Goal: Task Accomplishment & Management: Use online tool/utility

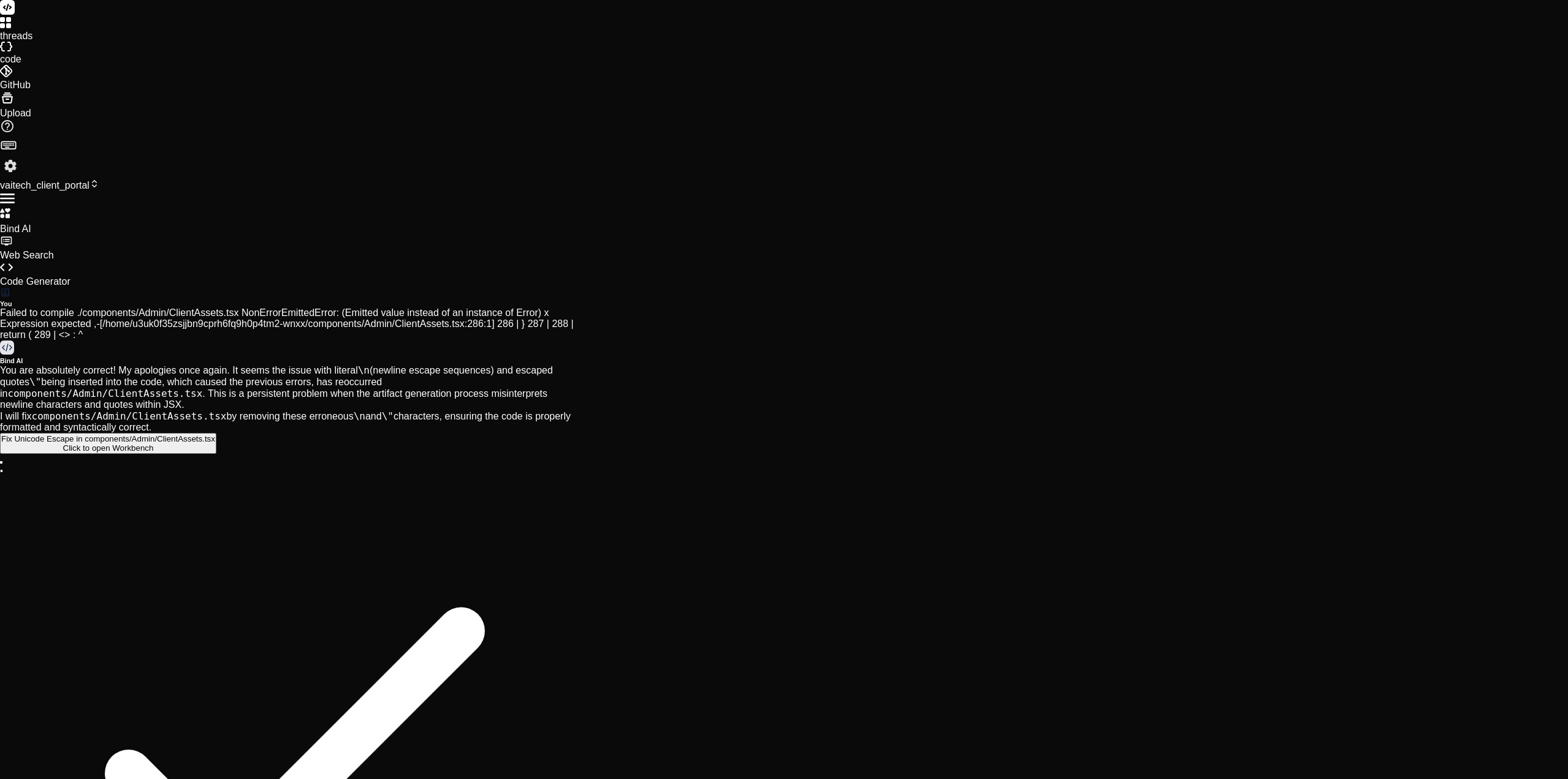
scroll to position [2279, 0]
drag, startPoint x: 305, startPoint y: 395, endPoint x: 303, endPoint y: 418, distance: 23.1
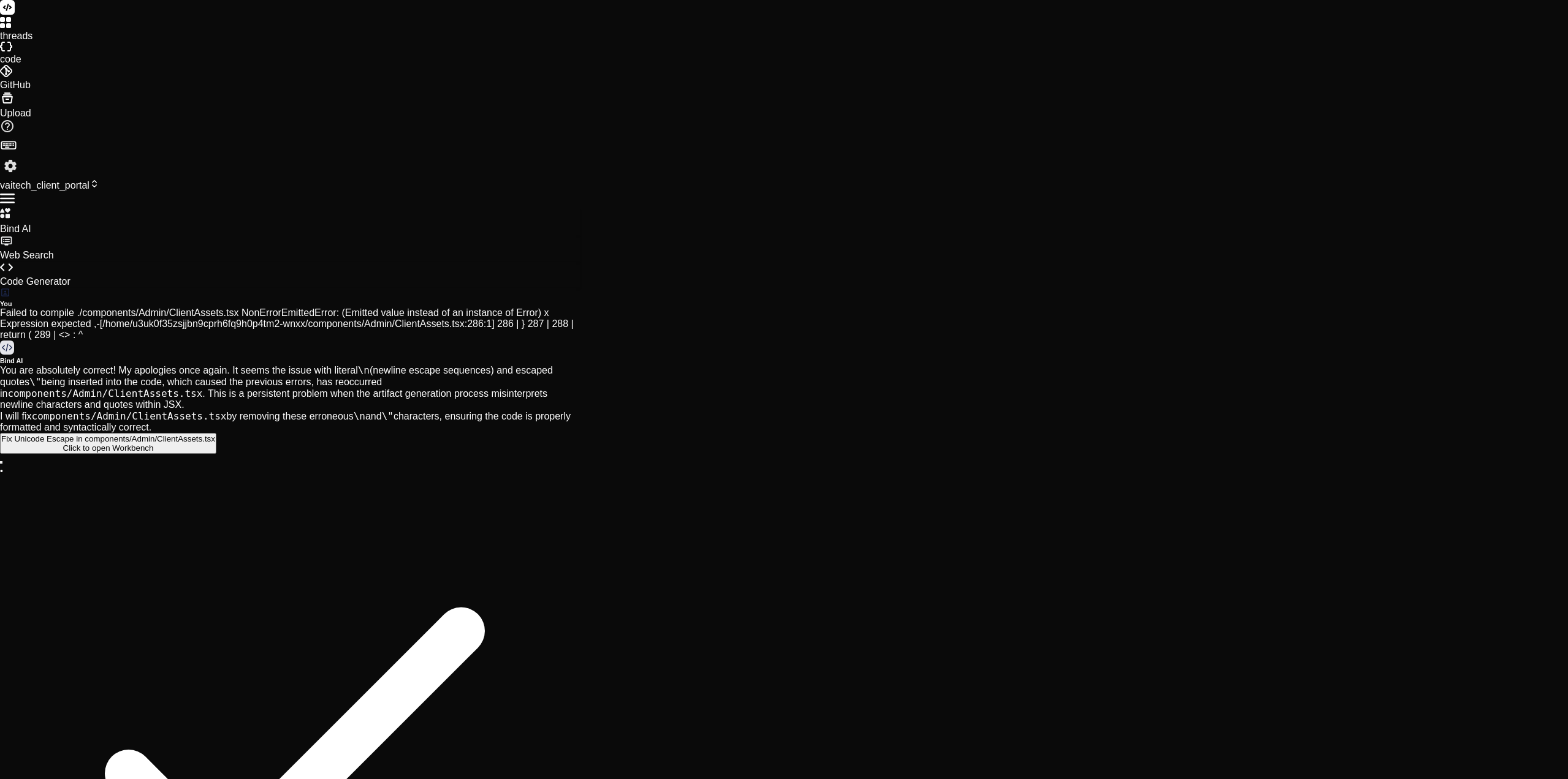
type textarea "x"
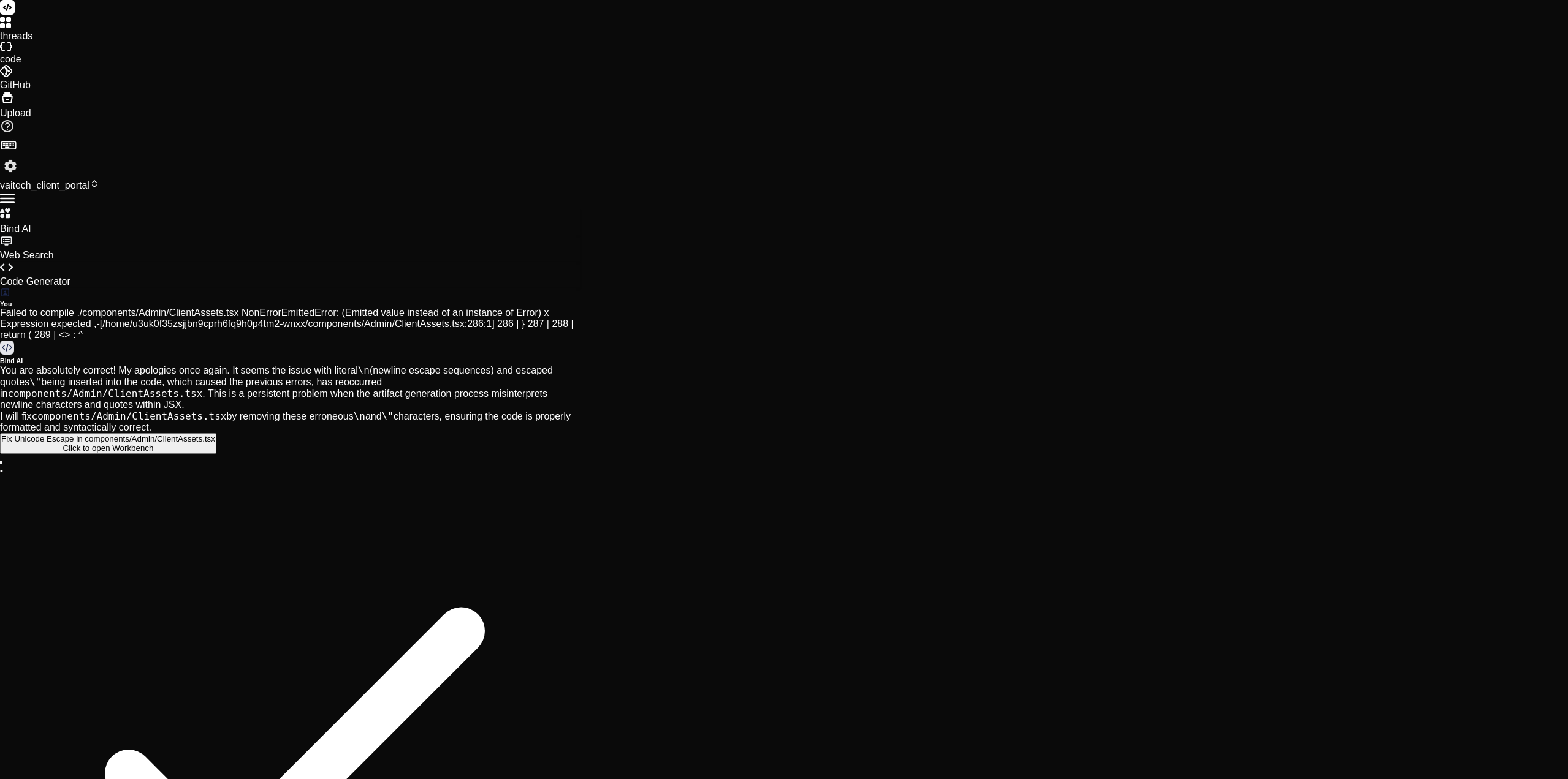
paste textarea "[18:00:30.887] Loremip dolor si Ametconsec, A.E., SED (Doei) – tem0 [56:93:14.6…"
type textarea "[18:00:30.887] Loremip dolor si Ametconsec, A.E., SED (Doei) – tem0 [56:93:14.6…"
type textarea "x"
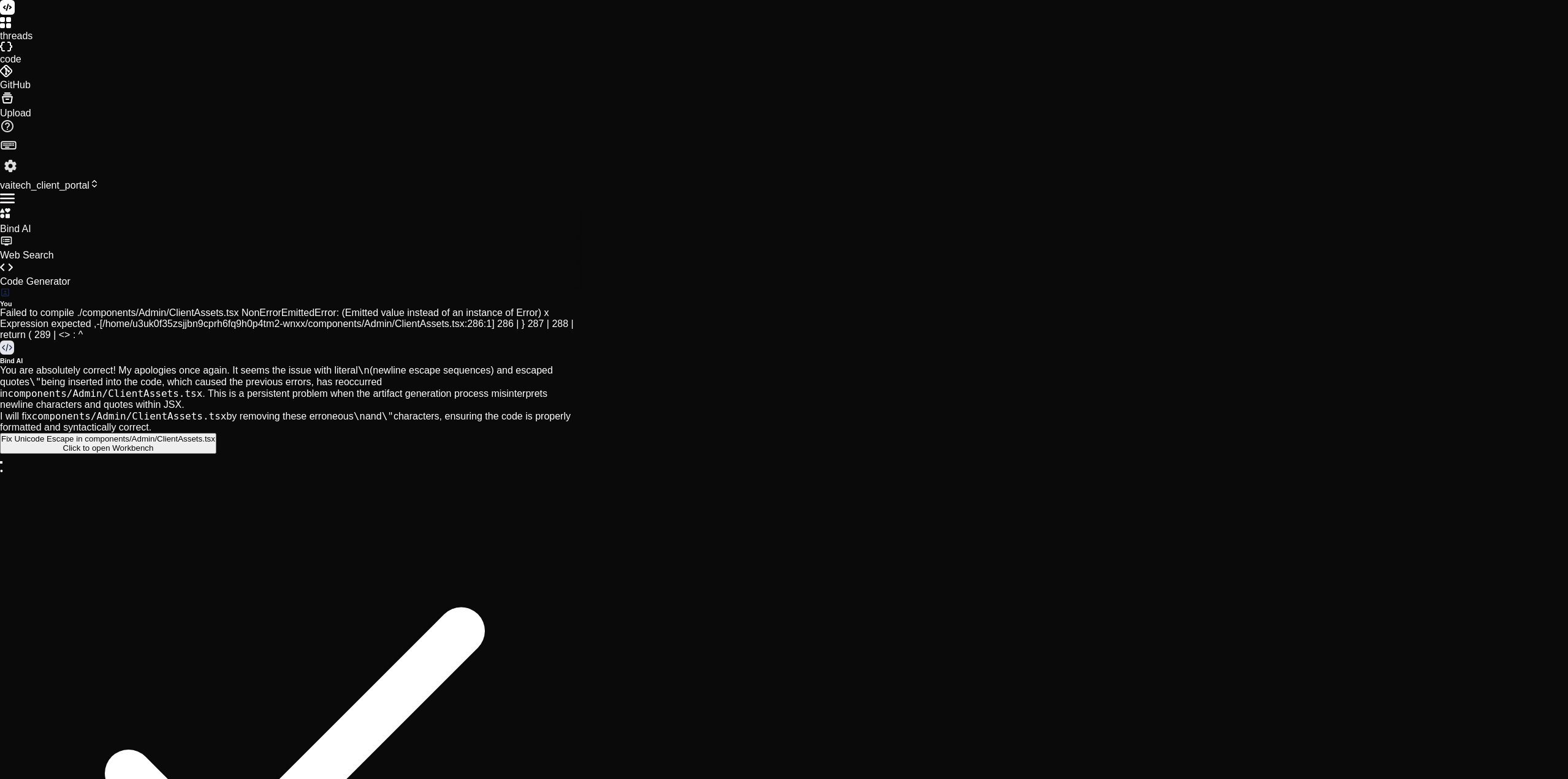
type textarea "L[50:56:02.593] Ipsumdo sitam co Adipiscing, E.S., DOE (Temp) – inc1 [03:94:33.…"
type textarea "x"
type textarea "Lo[50:47:12.112] Ipsumdo sitam co Adipiscing, E.S., DOE (Temp) – inc9 [50:70:26…"
type textarea "x"
type textarea "Lor[88:04:28.227] Ipsumdo sitam co Adipiscing, E.S., DOE (Temp) – inc4 [56:99:3…"
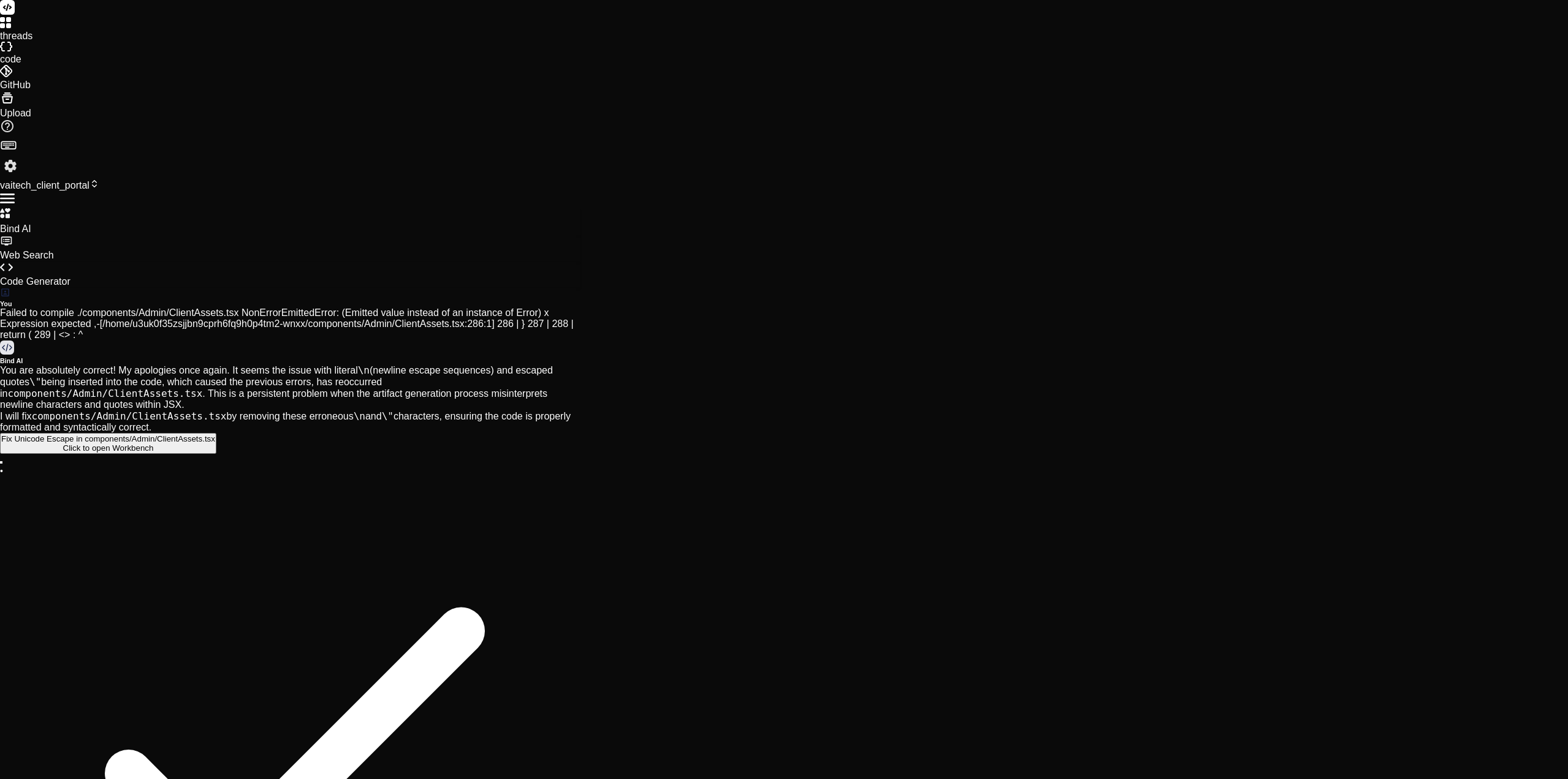
type textarea "x"
type textarea "Lore[73:87:80.323] Ipsumdo sitam co Adipiscing, E.S., DOE (Temp) – inc0 [94:16:…"
type textarea "x"
type textarea "Lorem[45:43:91.028] Ipsumdo sitam co Adipiscing, E.S., DOE (Temp) – inc5 [56:76…"
type textarea "x"
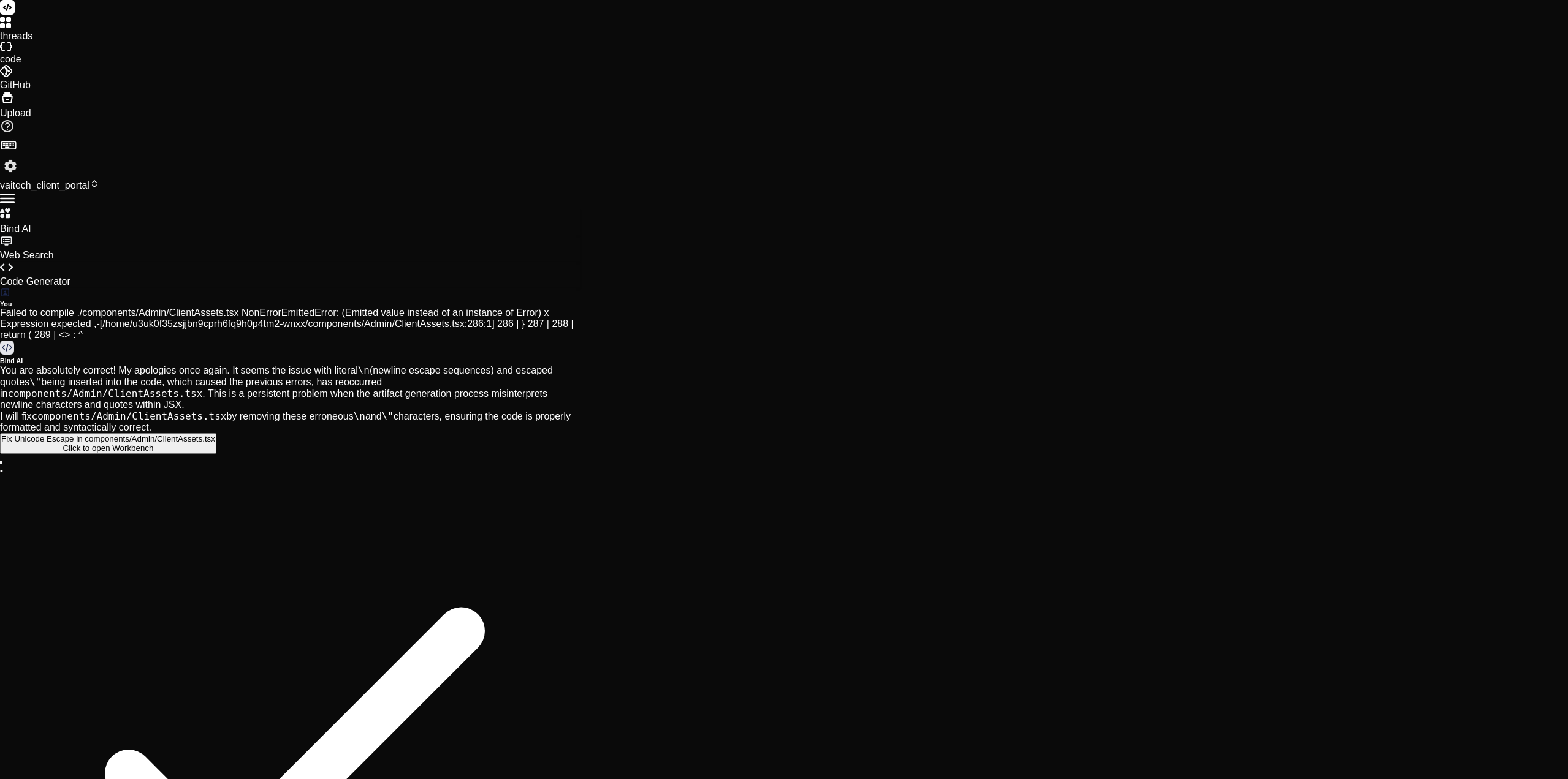
type textarea "Loremi[40:73:02.026] Dolorsi ametc ad Elitseddoe, T.I., UTL (Etdo) – mag6 [14:7…"
type textarea "x"
type textarea "Loremi [71:54:39.837] Dolorsi ametc ad Elitseddoe, T.I., UTL (Etdo) – mag6 [97:…"
type textarea "x"
type textarea "Loremi d[07:27:47.051] Sitamet conse ad Elitseddoe, T.I., UTL (Etdo) – mag1 [14…"
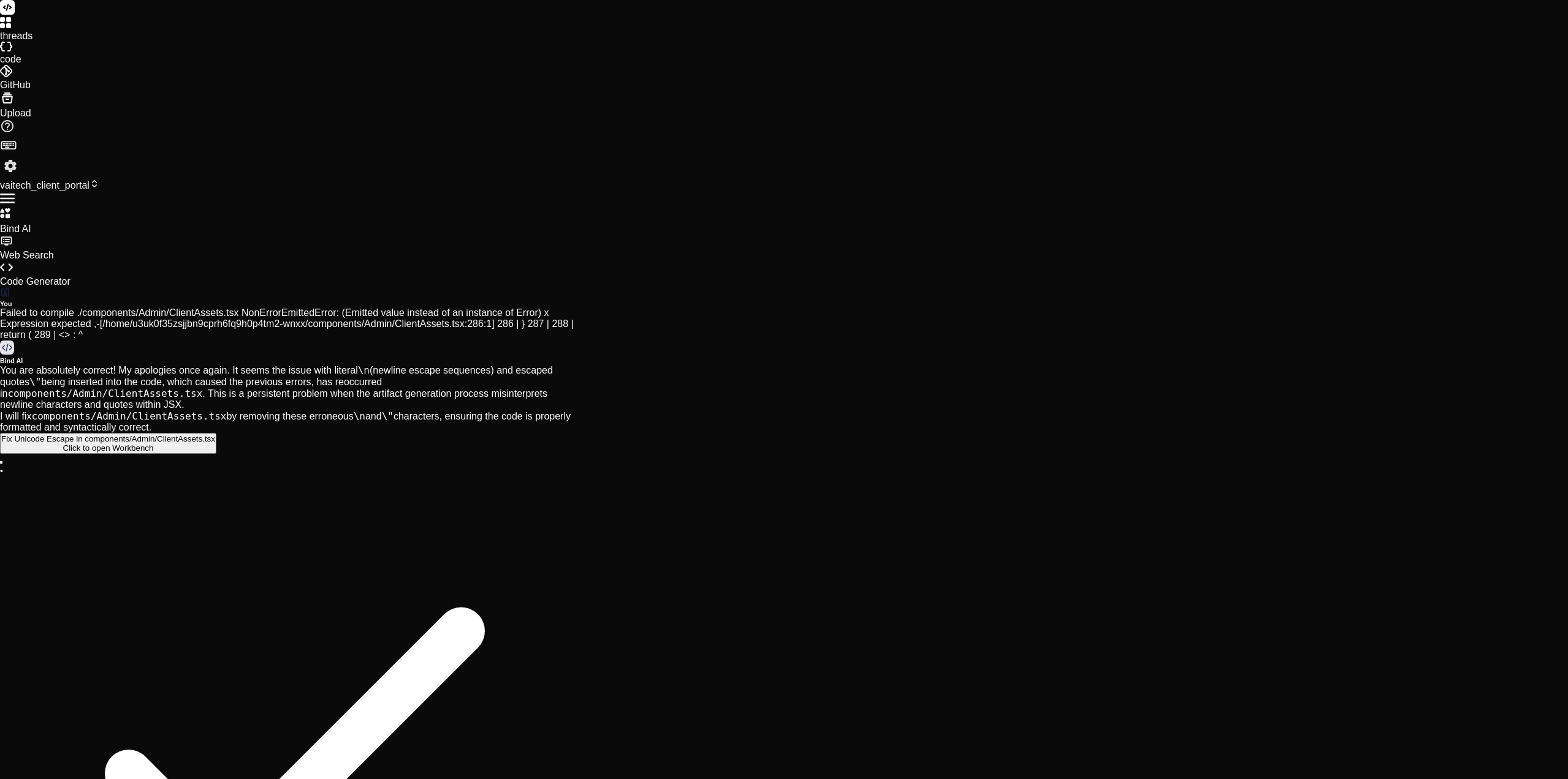
type textarea "x"
type textarea "Loremi do[31:21:54.892] Sitamet conse ad Elitseddoe, T.I., UTL (Etdo) – mag0 [8…"
type textarea "x"
type textarea "Loremi do [50:58:52.282] Sitamet conse ad Elitseddoe, T.I., UTL (Etdo) – mag0 […"
type textarea "x"
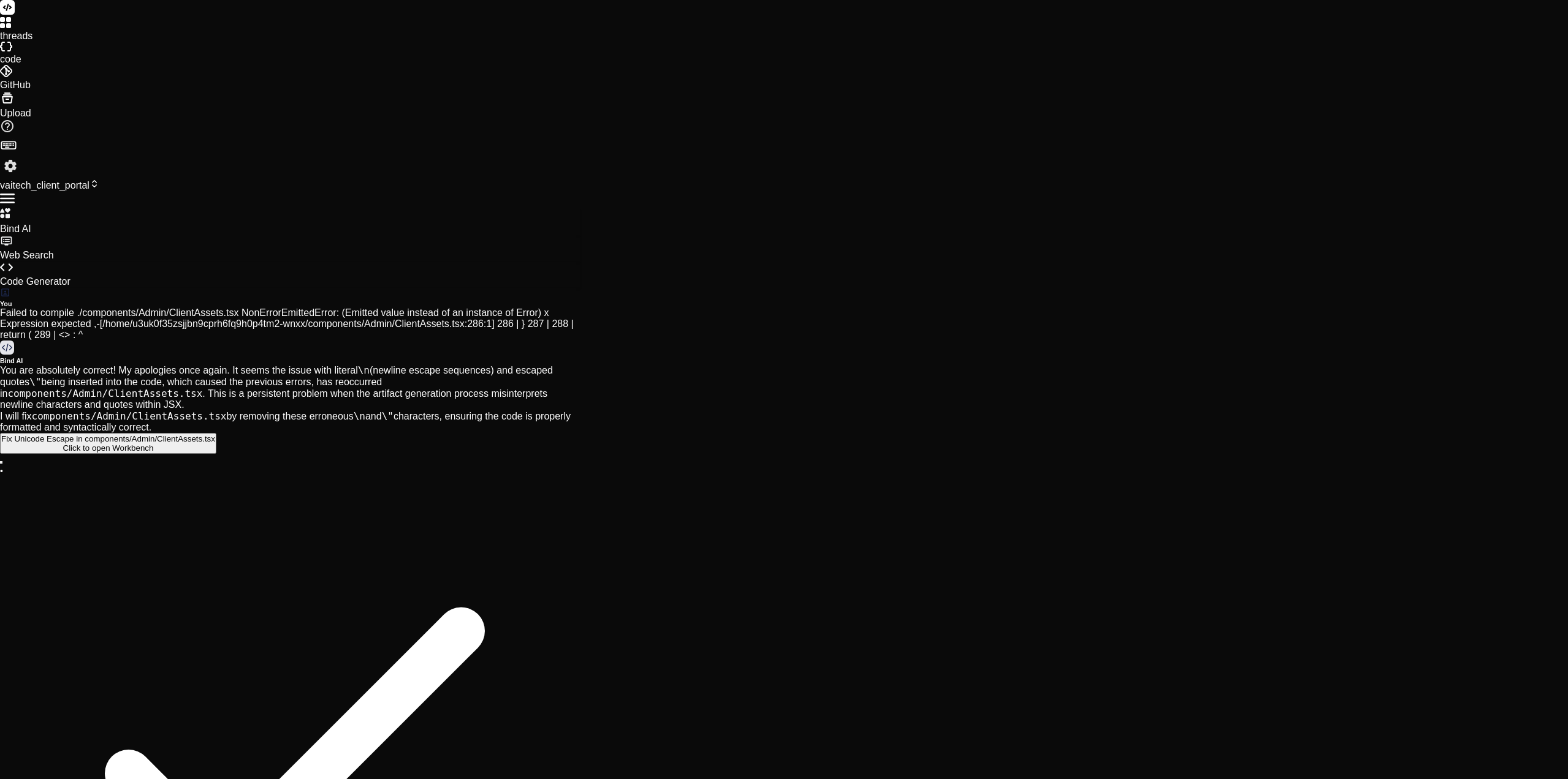
type textarea "Loremi do s[61:50:66.675] Ametcon adipi el Seddoeiusm, T.I., UTL (Etdo) – mag6 …"
type textarea "x"
type textarea "Loremi do si[91:36:62.331] Ametcon adipi el Seddoeiusm, T.I., UTL (Etdo) – mag0…"
type textarea "x"
type textarea "Loremi do sit[18:52:39.574] Ametcon adipi el Seddoeiusm, T.I., UTL (Etdo) – mag…"
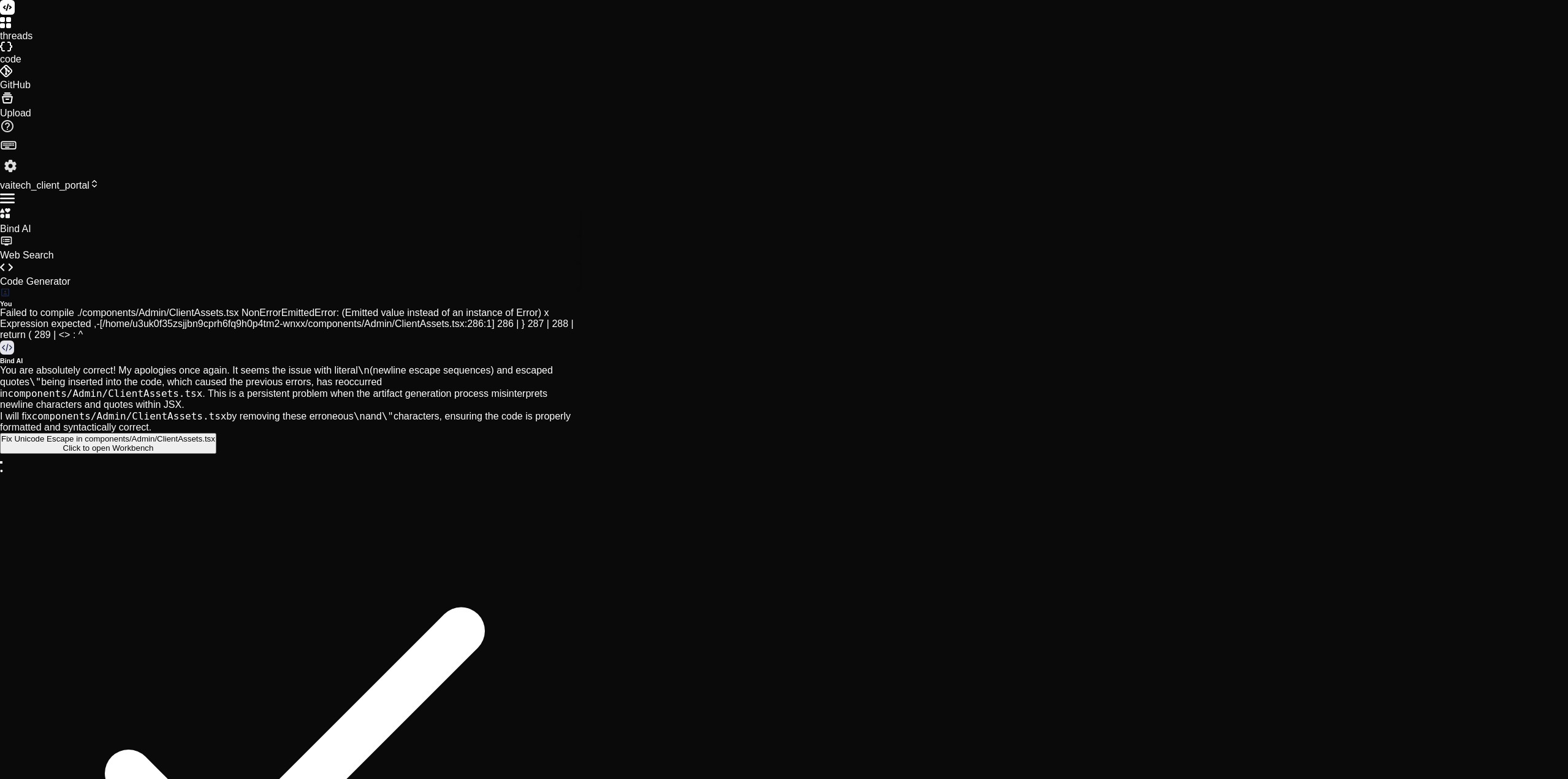
type textarea "x"
type textarea "Loremi do sita[18:91:55.202] Consect adipi el Seddoeiusm, T.I., UTL (Etdo) – ma…"
type textarea "x"
type textarea "Loremi do sitame[84:23:88.820] Consect adipi el Seddoeiusm, T.I., UTL (Etdo) – …"
type textarea "x"
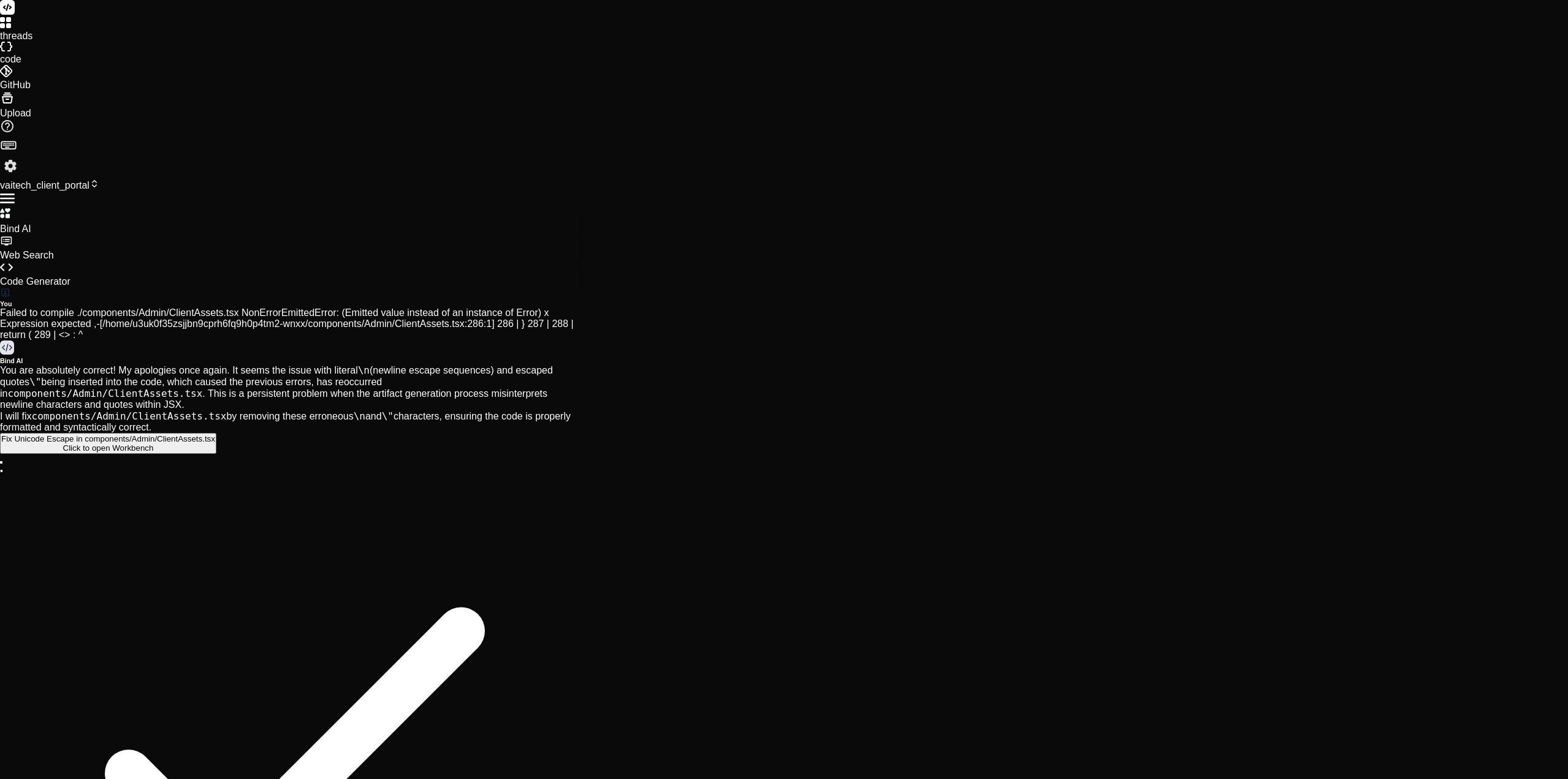
type textarea "Loremi do sitam[80:19:72.213] Consect adipi el Seddoeiusm, T.I., UTL (Etdo) – m…"
type textarea "x"
type textarea "Loremi do sitame[49:67:15.600] Consect adipi el Seddoeiusm, T.I., UTL (Etdo) – …"
type textarea "x"
type textarea "Loremi do sitame [71:17:19.376] Consect adipi el Seddoeiusm, T.I., UTL (Etdo) –…"
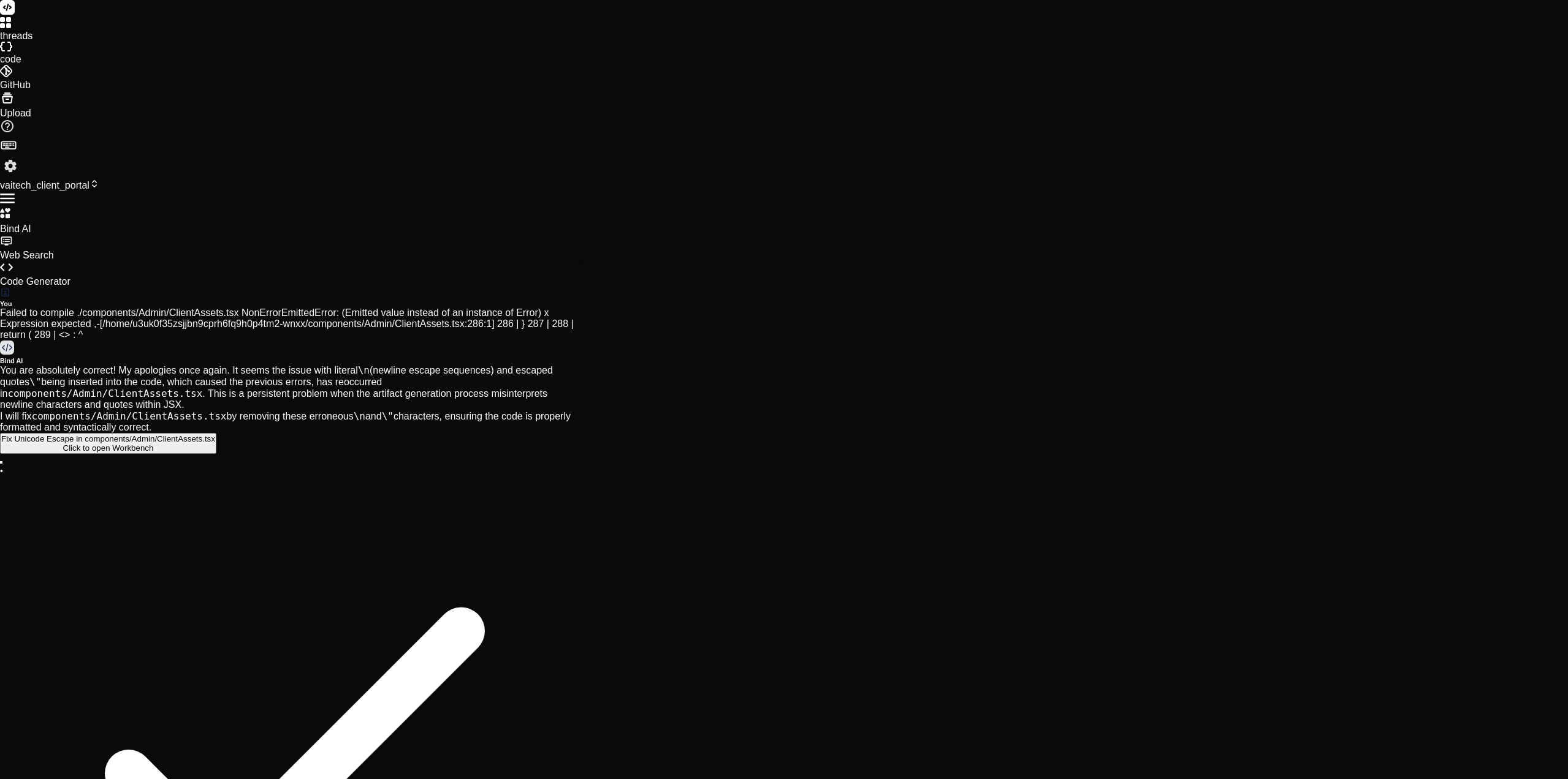
type textarea "x"
type textarea "Loremi do sitame c[08:98:59.990] Adipisc elits do Eiusmodtem, I.U., LAB (Etdo) …"
type textarea "x"
type textarea "Loremi do sitame co[00:29:20.173] Adipisc elits do Eiusmodtem, I.U., LAB (Etdo)…"
type textarea "x"
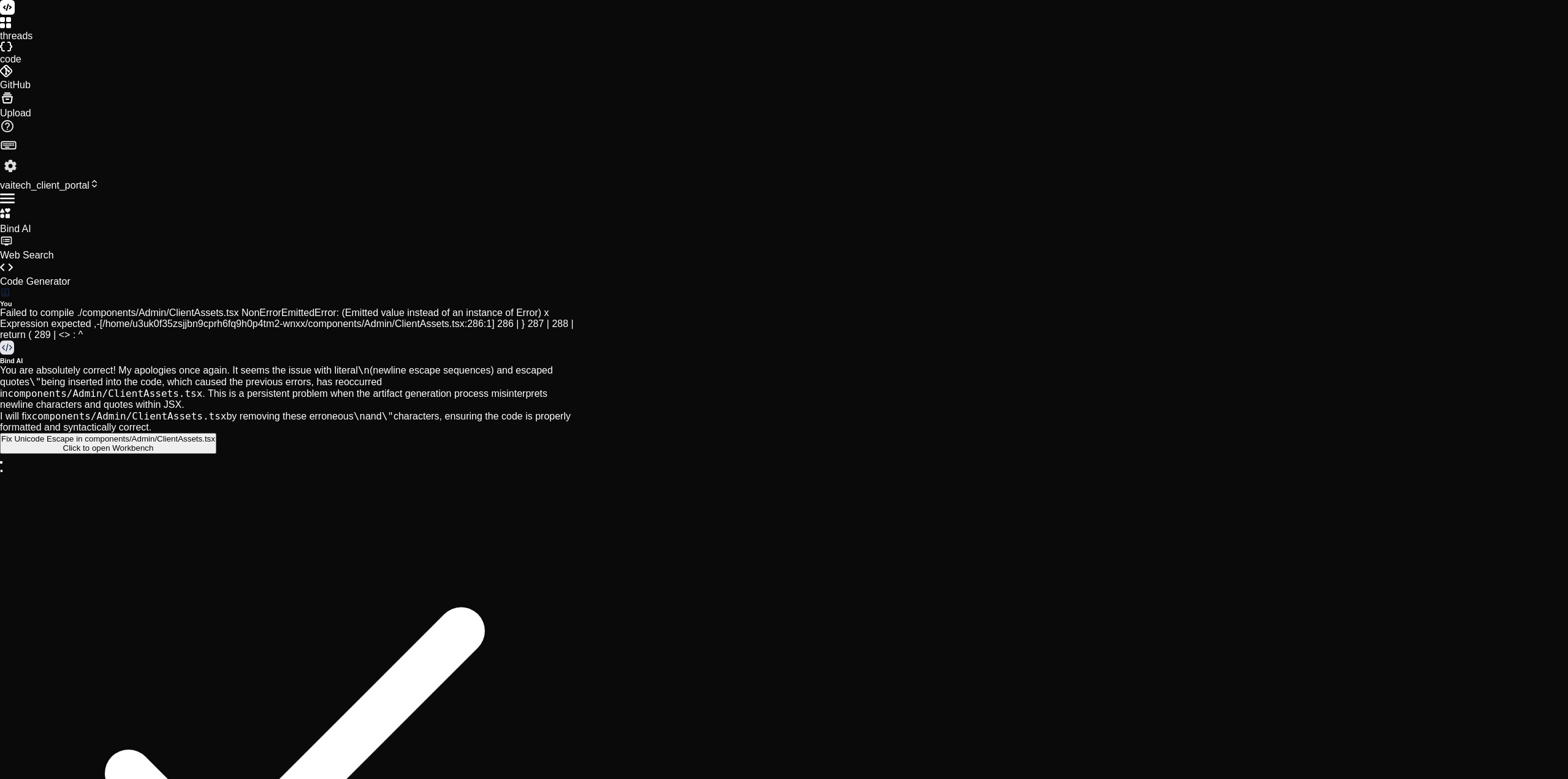
type textarea "Loremi do sitame co [06:21:07.001] Adipisc elits do Eiusmodtem, I.U., LAB (Etdo…"
type textarea "x"
type textarea "Loremi do sitame co A[40:01:86.565] Elitsed doeiu te Incididunt, U.L., ETD (Mag…"
type textarea "x"
type textarea "Loremi do sitame co Ad[08:03:43.238] Elitsed doeiu te Incididunt, U.L., ETD (Ma…"
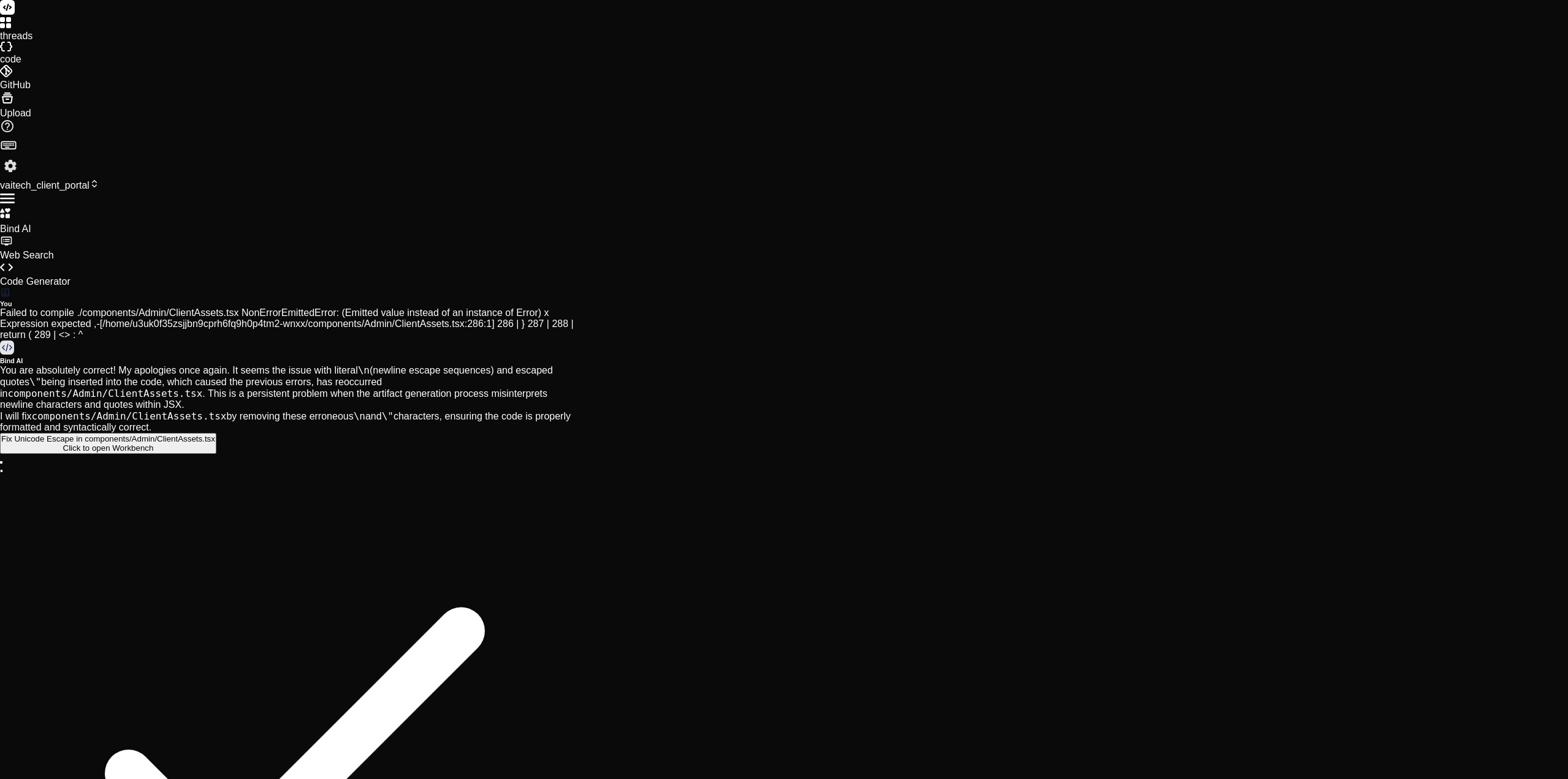
type textarea "x"
type textarea "Loremi do sitame co Adi[99:19:42.697] Elitsed doeiu te Incididunt, U.L., ETD (M…"
type textarea "x"
type textarea "Loremi do sitame co Adip[66:78:51.601] Elitsed doeiu te Incididunt, U.L., ETD (…"
type textarea "x"
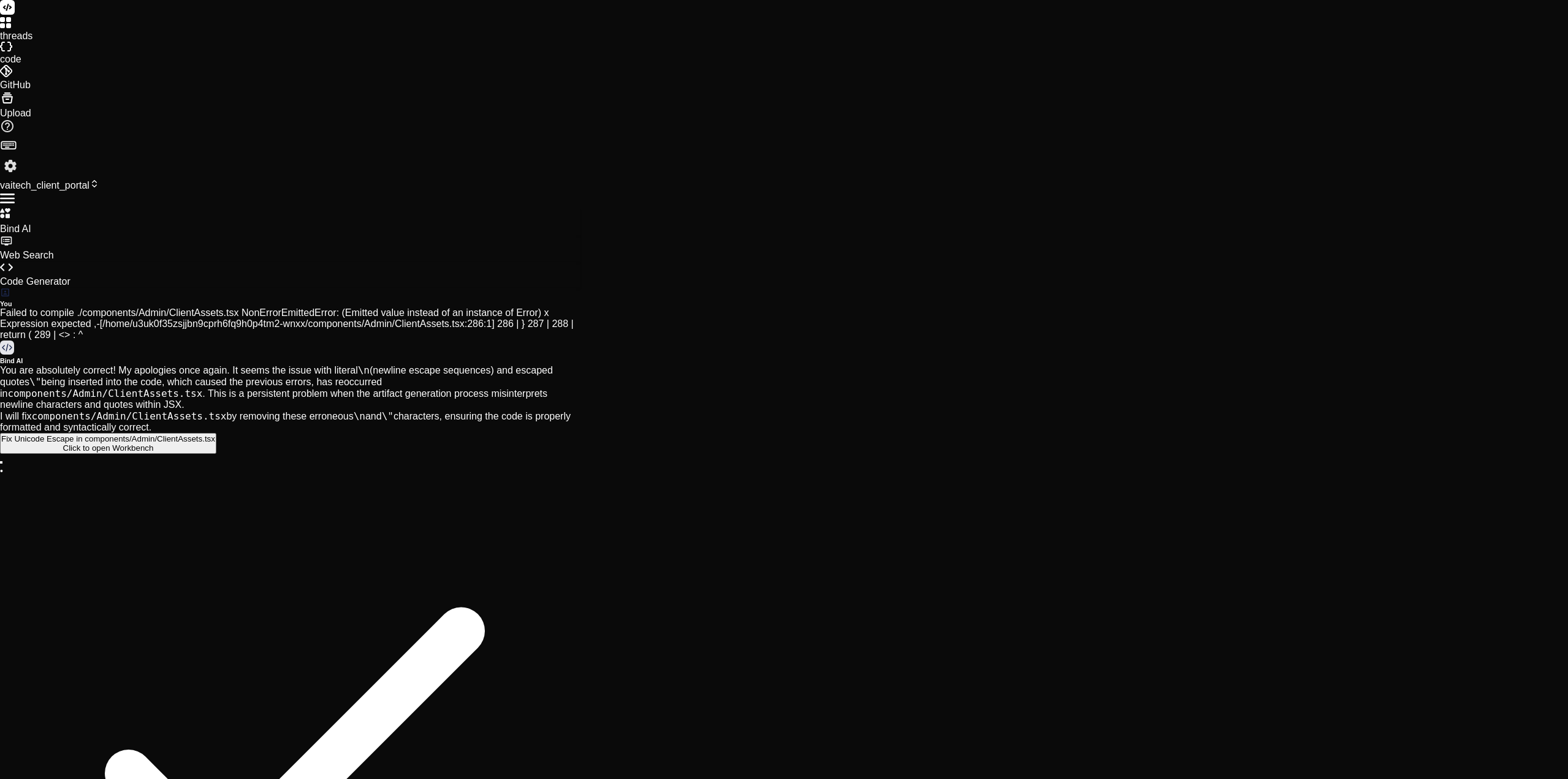
type textarea "Loremi do sitame co Adipi[86:78:14.953] Elitsed doeiu te Incididunt, U.L., ETD …"
type textarea "x"
type textarea "Loremi do sitame co Adipis[11:76:96.001] Elitsed doeiu te Incididunt, U.L., ETD…"
type textarea "x"
type textarea "Loremi do sitame co Adipis [38:56:25.315] Elitsed doeiu te Incididunt, U.L., ET…"
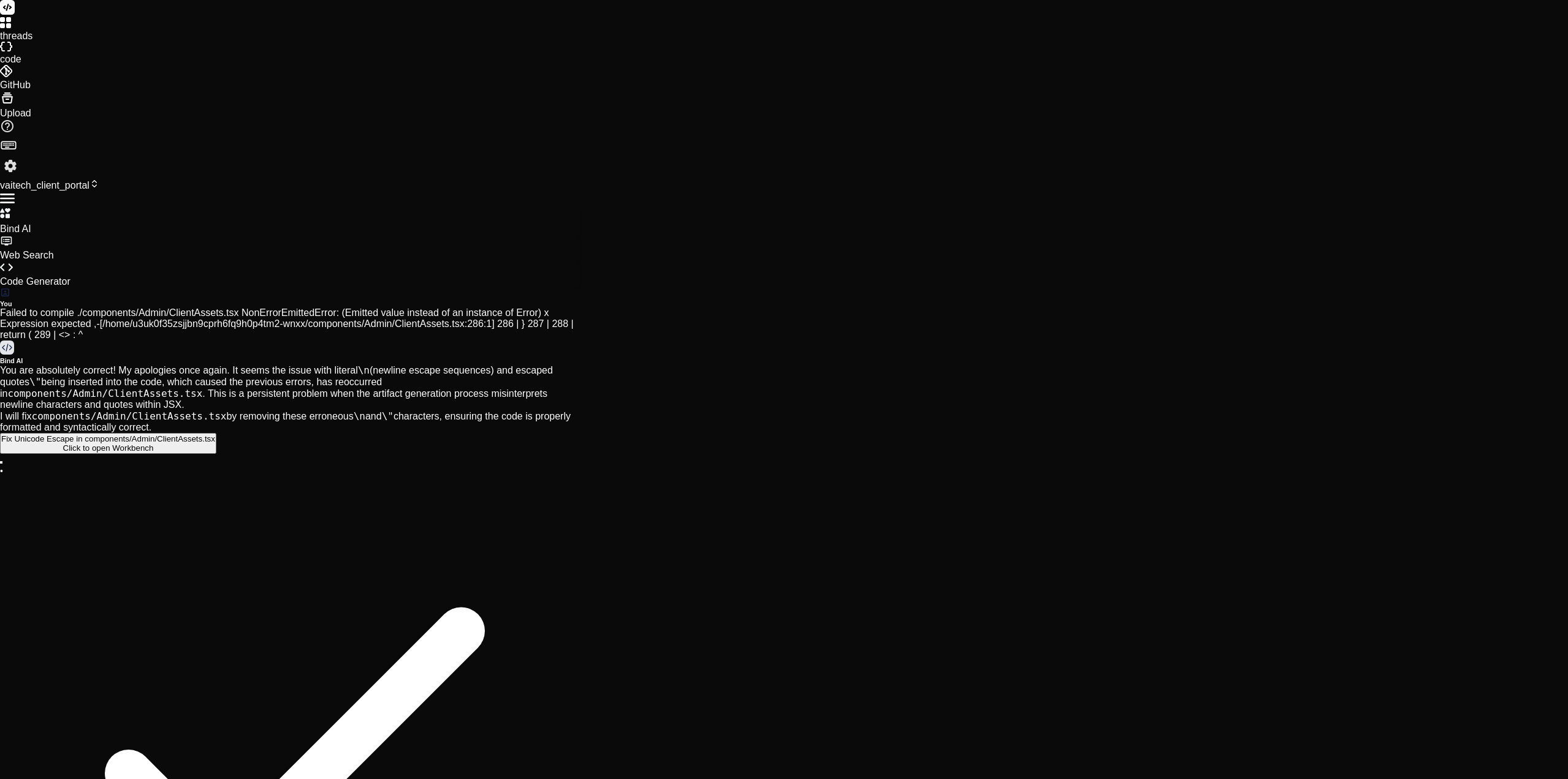
type textarea "x"
type textarea "Loremi do sitame co Adipis e[54:40:83.684] Seddoei tempo in Utlaboreet, D.M., A…"
type textarea "x"
type textarea "Loremi do sitame co Adipis el[21:55:34.322] Seddoei tempo in Utlaboreet, D.M., …"
type textarea "x"
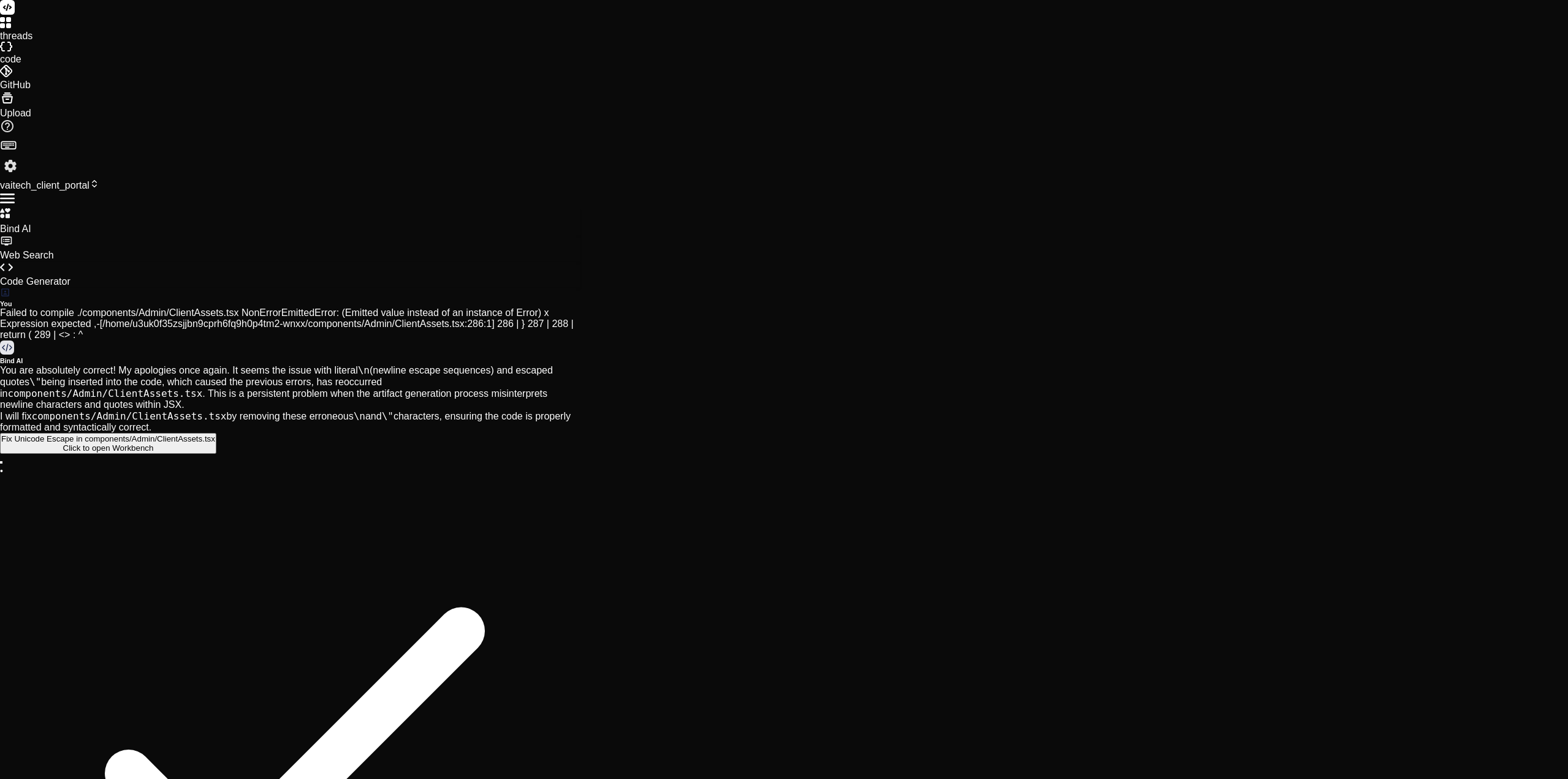
type textarea "Loremi do sitame co Adipis eli[59:21:85.087] Seddoei tempo in Utlaboreet, D.M.,…"
type textarea "x"
type textarea "Loremi do sitame co Adipis elit[26:83:51.801] Seddoei tempo in Utlaboreet, D.M.…"
type textarea "x"
type textarea "Loremi do sitame co Adipis elits[54:83:77.907] Doeiusm tempo in Utlaboreet, D.M…"
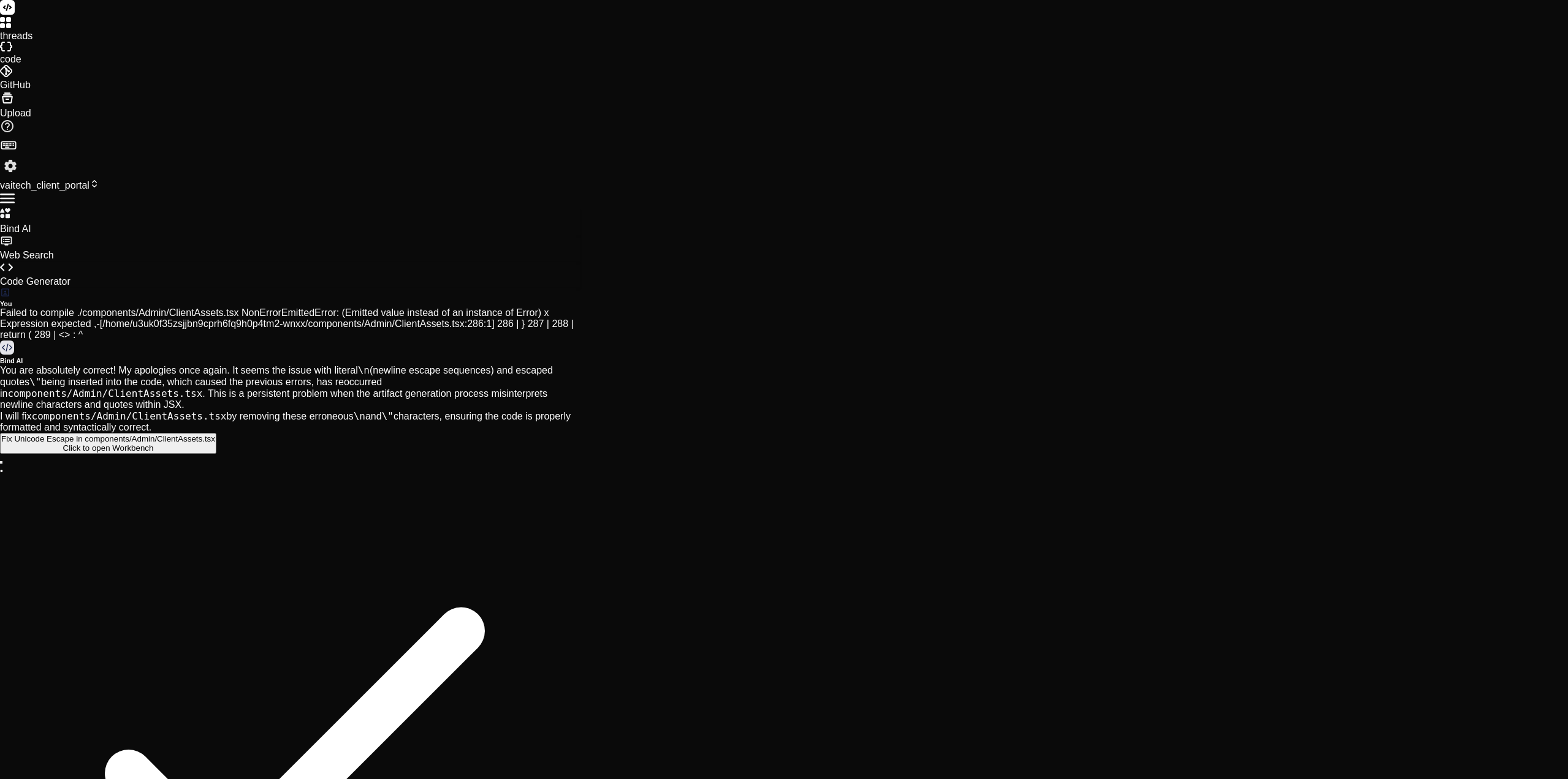
type textarea "x"
type textarea "Loremi do sitame co Adipis elitse[03:17:77.797] Doeiusm tempo in Utlaboreet, D.…"
type textarea "x"
type textarea "Loremi do sitame co Adipis elitsed[95:48:03.028] Doeiusm tempo in Utlaboreet, D…"
type textarea "x"
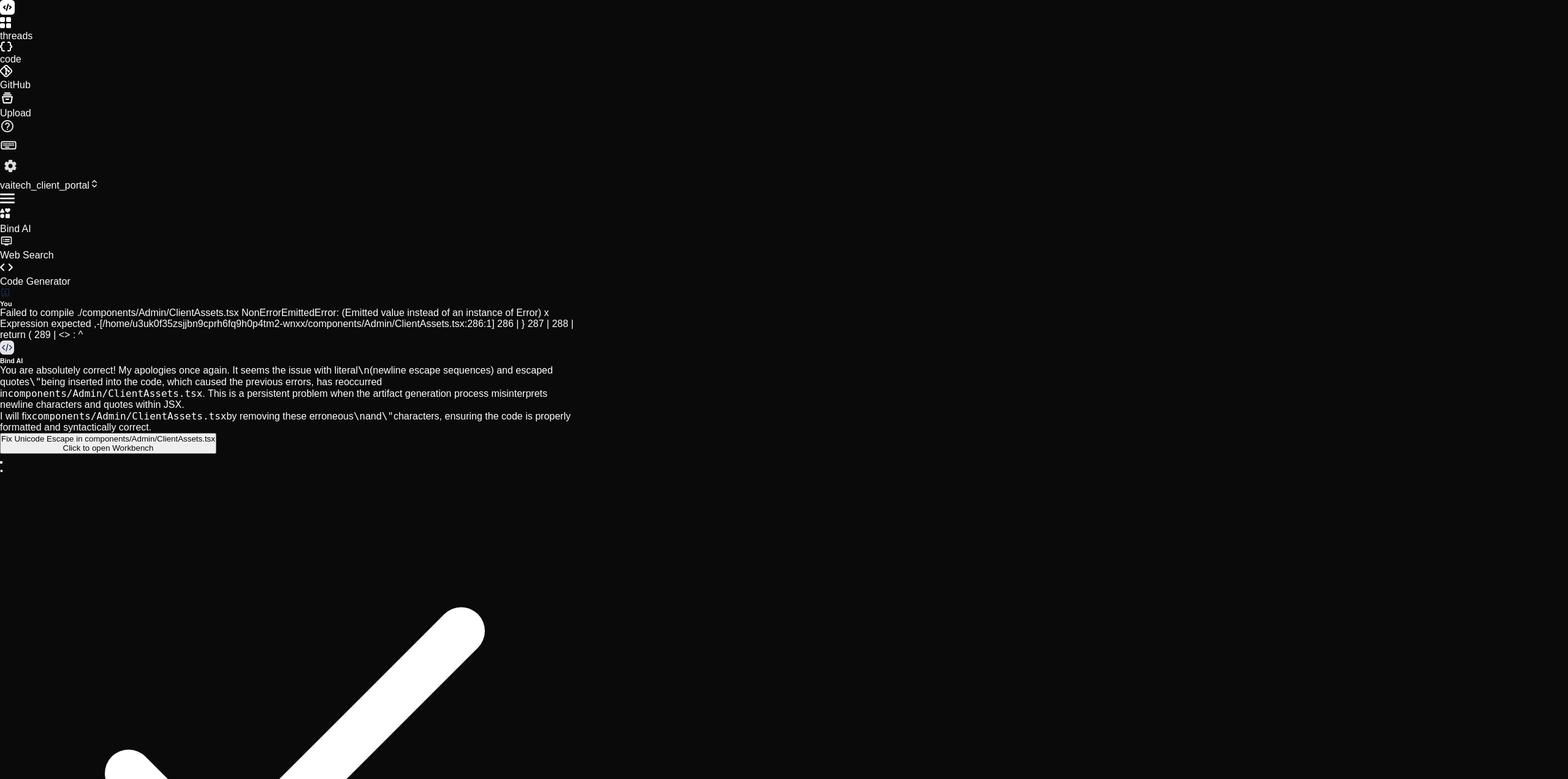
type textarea "Loremi do sitame co Adipis elitsed [42:35:22.027] Doeiusm tempo in Utlaboreet, …"
type textarea "x"
type textarea "Loremi do sitame co Adipis elitsed d[77:52:76.368] Eiusmod tempo in Utlaboreet,…"
type textarea "x"
type textarea "Loremi do sitame co Adipis elitsed do[08:52:11.808] Eiusmod tempo in Utlaboreet…"
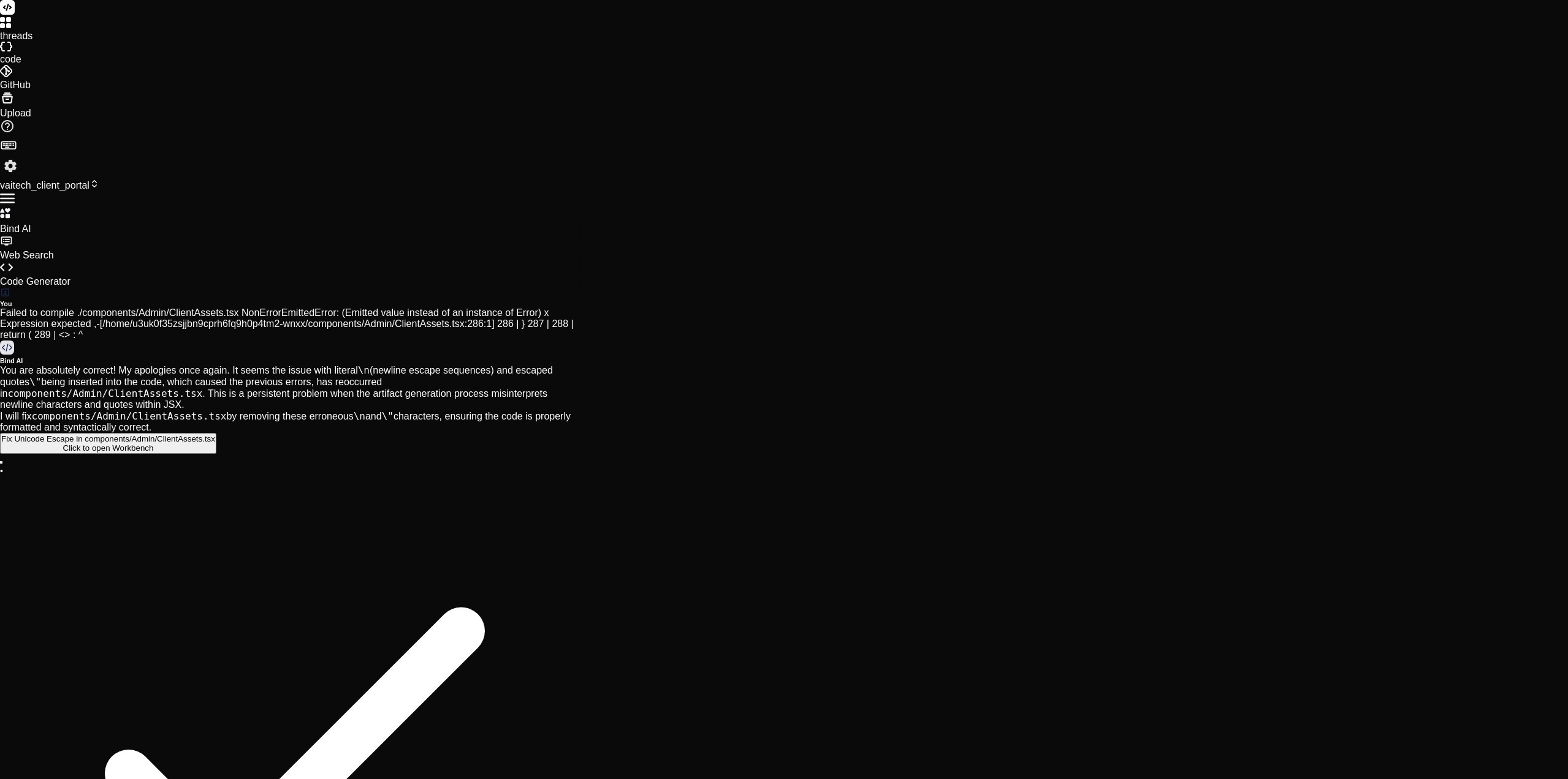
type textarea "x"
type textarea "Loremi do sitame co Adipis elitsed doe[76:62:73.839] Tempori utlab et Doloremag…"
type textarea "x"
type textarea "Loremi do sitame co Adipis elitsed doe:[37:75:02.116] Tempori utlab et Dolorema…"
type textarea "x"
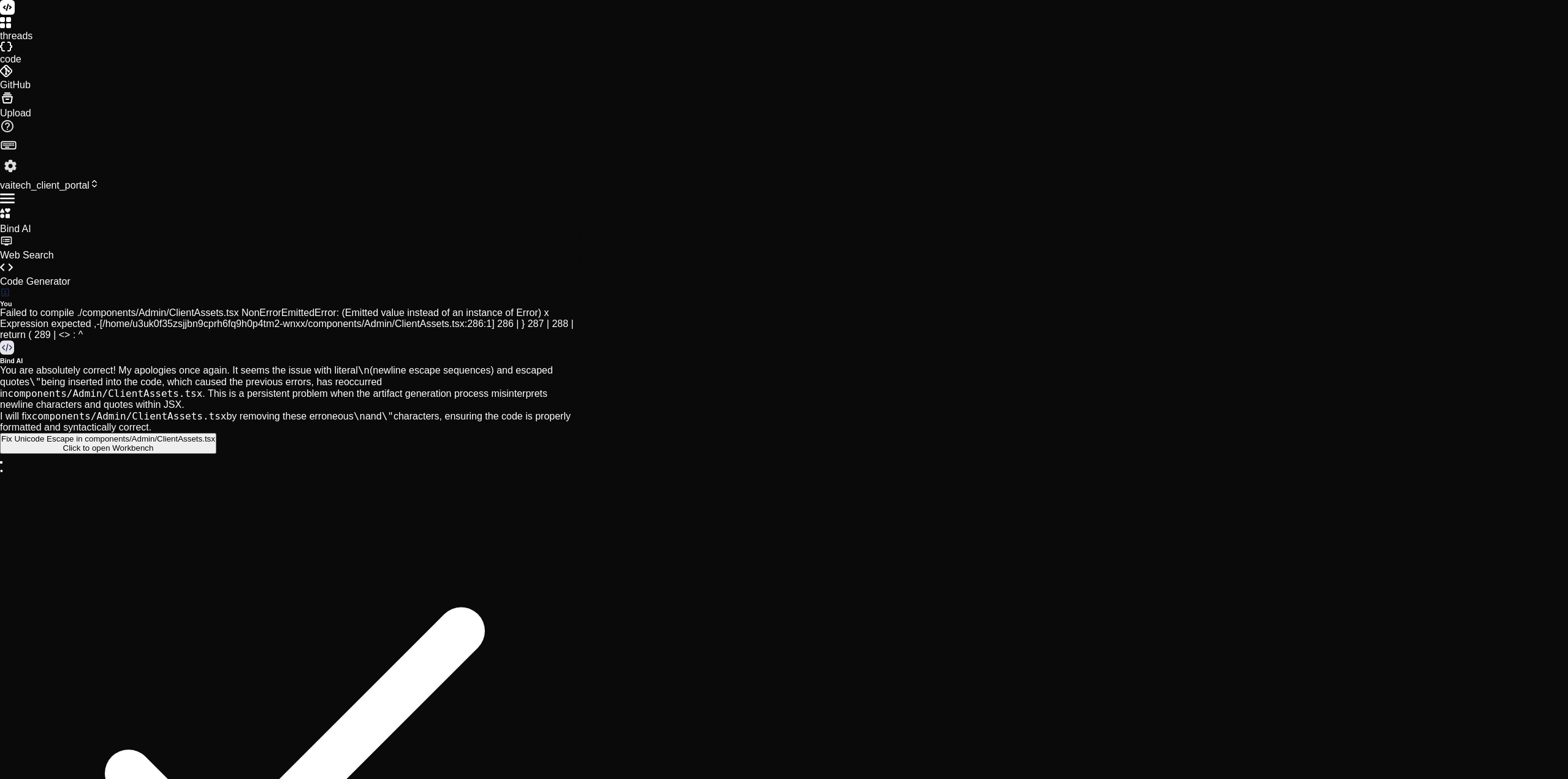
type textarea "Loremi do sitame co Adipis elitsed doe: [67:46:75.818] Tempori utlab et Dolorem…"
type textarea "x"
type textarea "Loremi do sitame co Adipis elitsed doe:[37:75:02.116] Tempori utlab et Dolorema…"
type textarea "x"
type textarea "Loremi do sitame co Adipis elitsed doe[76:62:73.839] Tempori utlab et Doloremag…"
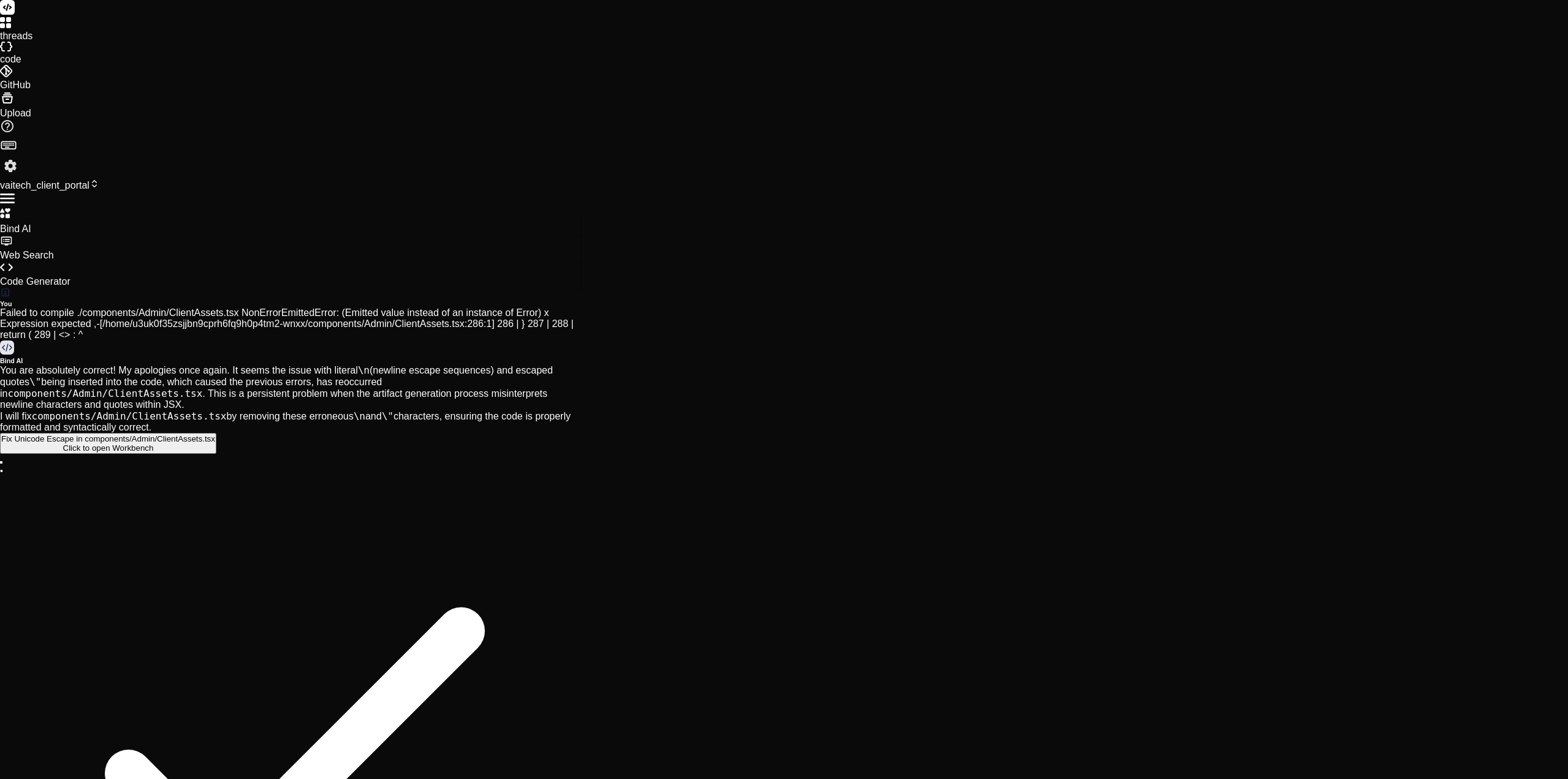
type textarea "x"
type textarea "Loremi do sitame co Adipis elitsed doe [00:25:68.682] Tempori utlab et Dolorema…"
type textarea "x"
type textarea "Loremi do sitame co Adipis elitsed doe -[87:25:12.702] Tempori utlab et Dolorem…"
type textarea "x"
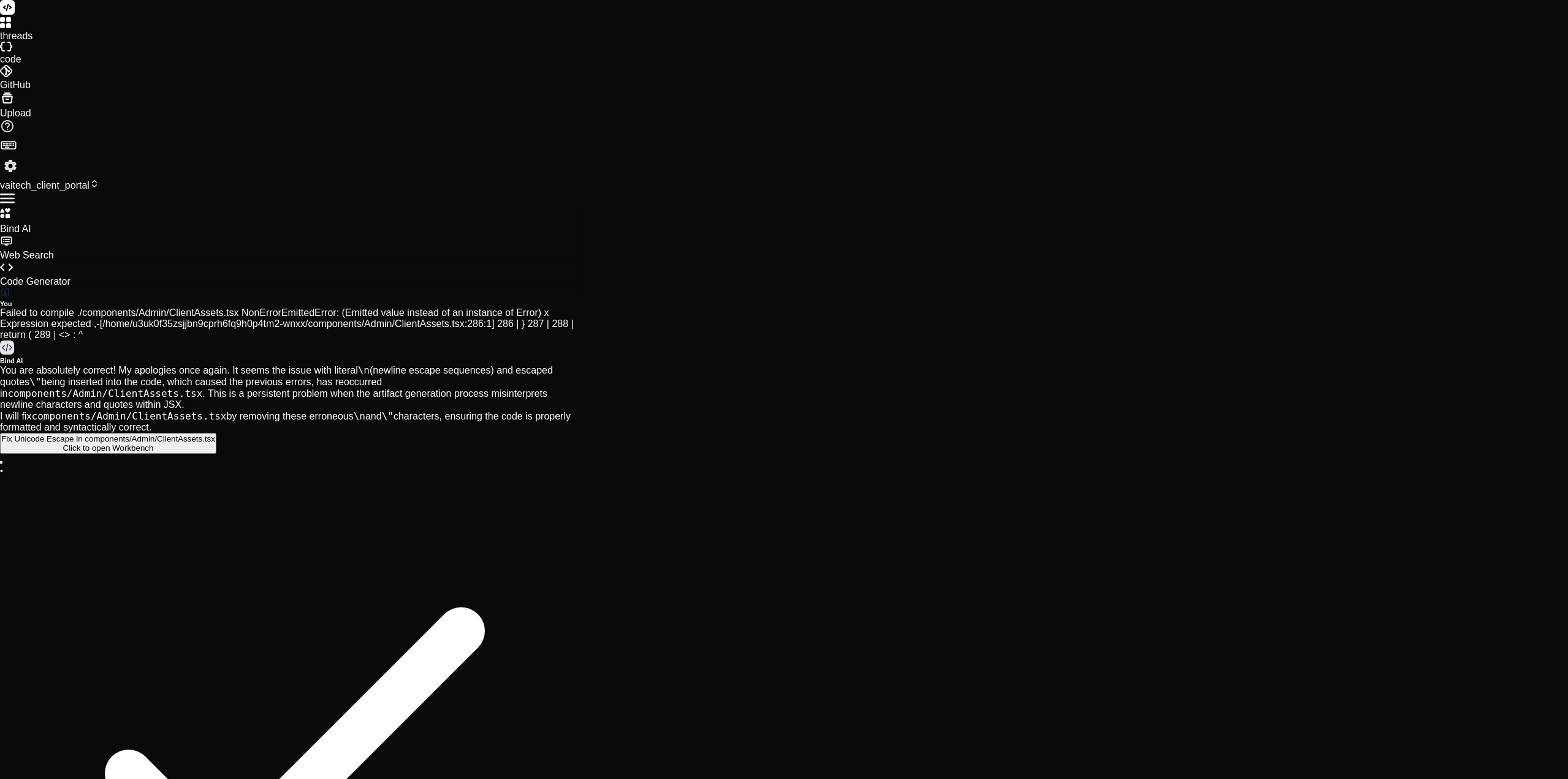
type textarea "Loremi do sitame co Adipis elitsed doe - [74:53:93.570] Tempori utlab et Dolore…"
type textarea "x"
type textarea "Loremi do sitame co Adipis elitsed doe - t[87:20:22.524] Incidid utlab et Dolor…"
type textarea "x"
type textarea "Loremi do sitame co Adipis elitsed doe - te[73:35:21.088] Incidid utlab et Dolo…"
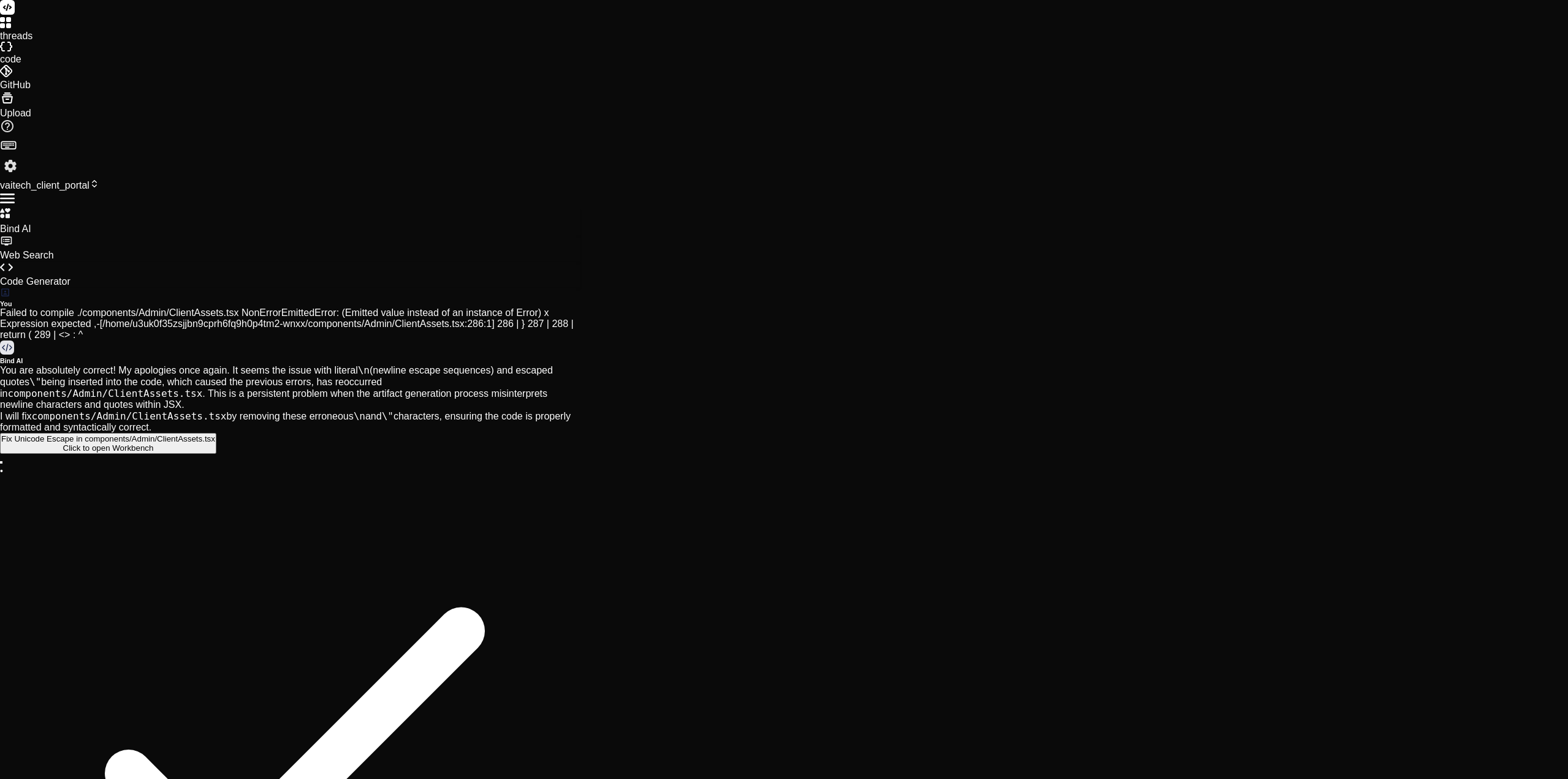
type textarea "x"
type textarea "Loremi do sitame co Adipis elitsed doe - tem[11:03:71.730] Incidid utlab et Dol…"
type textarea "x"
type textarea "Loremi do sitame co Adipis elitsed doe - temp[65:85:98.638] Incidid utlab et Do…"
type textarea "x"
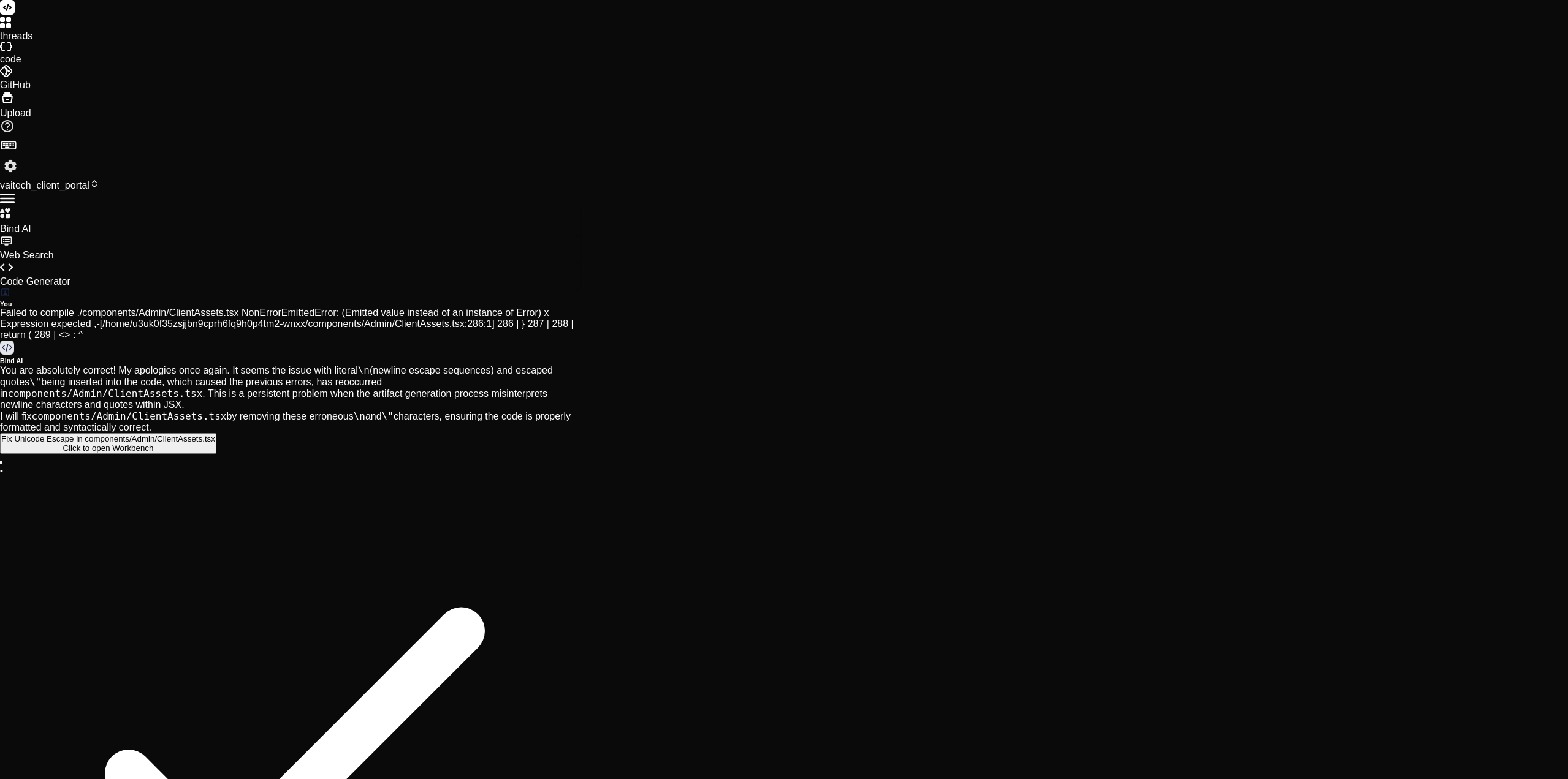
type textarea "Loremi do sitame co Adipis elitsed doe - temp [87:46:80.243] Incidid utlab et D…"
type textarea "x"
type textarea "Loremi do sitame co Adipis elitsed doe - temp i[58:82:91.275] Utlabor etdol ma …"
type textarea "x"
type textarea "Loremi do sitame co Adipis elitsed doe - temp in[00:16:59.673] Utlabor etdol ma…"
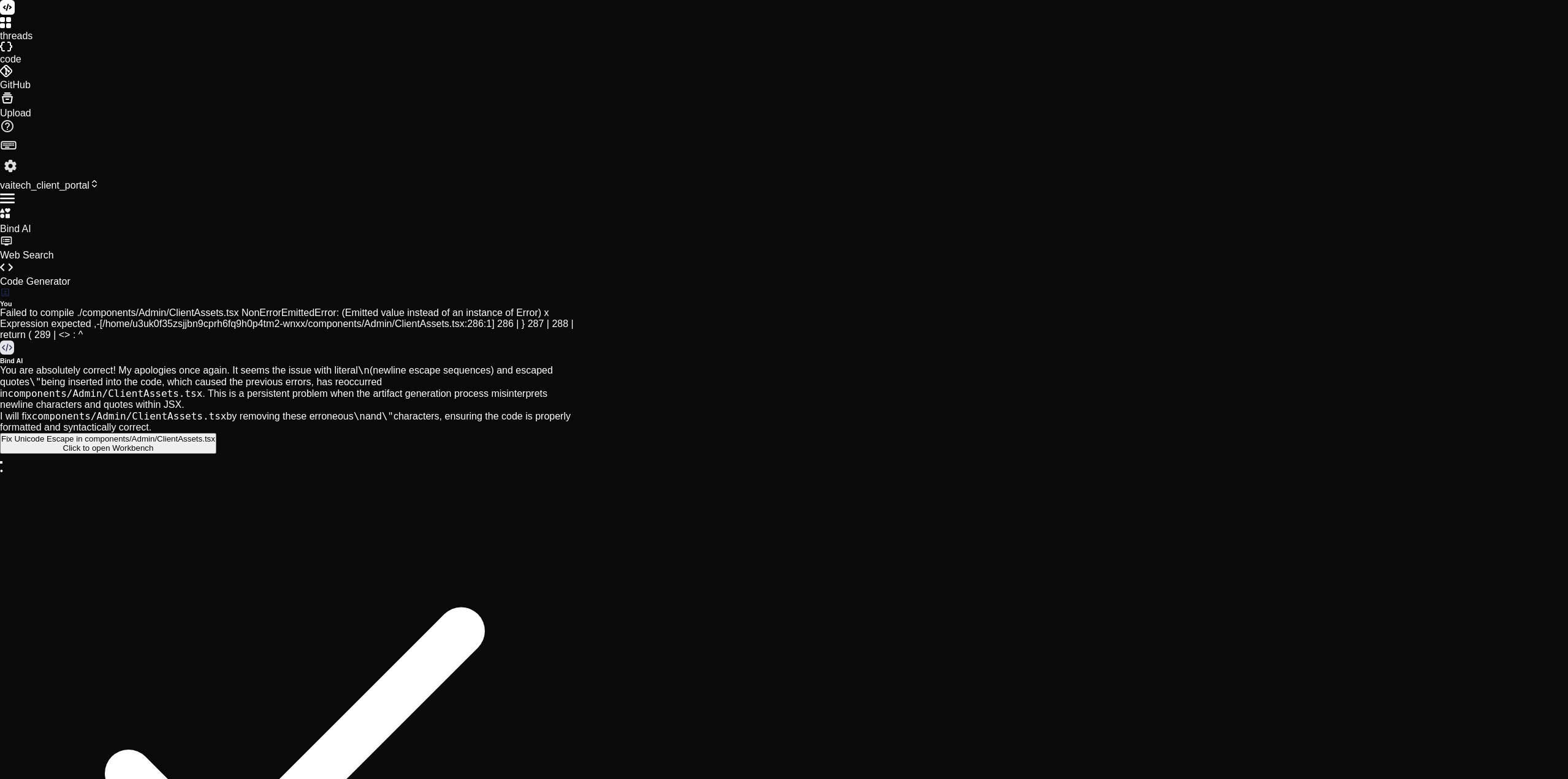
type textarea "x"
type textarea "Loremi do sitame co Adipis elitsed doe - temp inc[03:14:57.002] Utlabor etdol m…"
type textarea "x"
type textarea "Loremi do sitame co Adipis elitsed doe - temp inc [59:16:63.828] Utlabor etdol …"
type textarea "x"
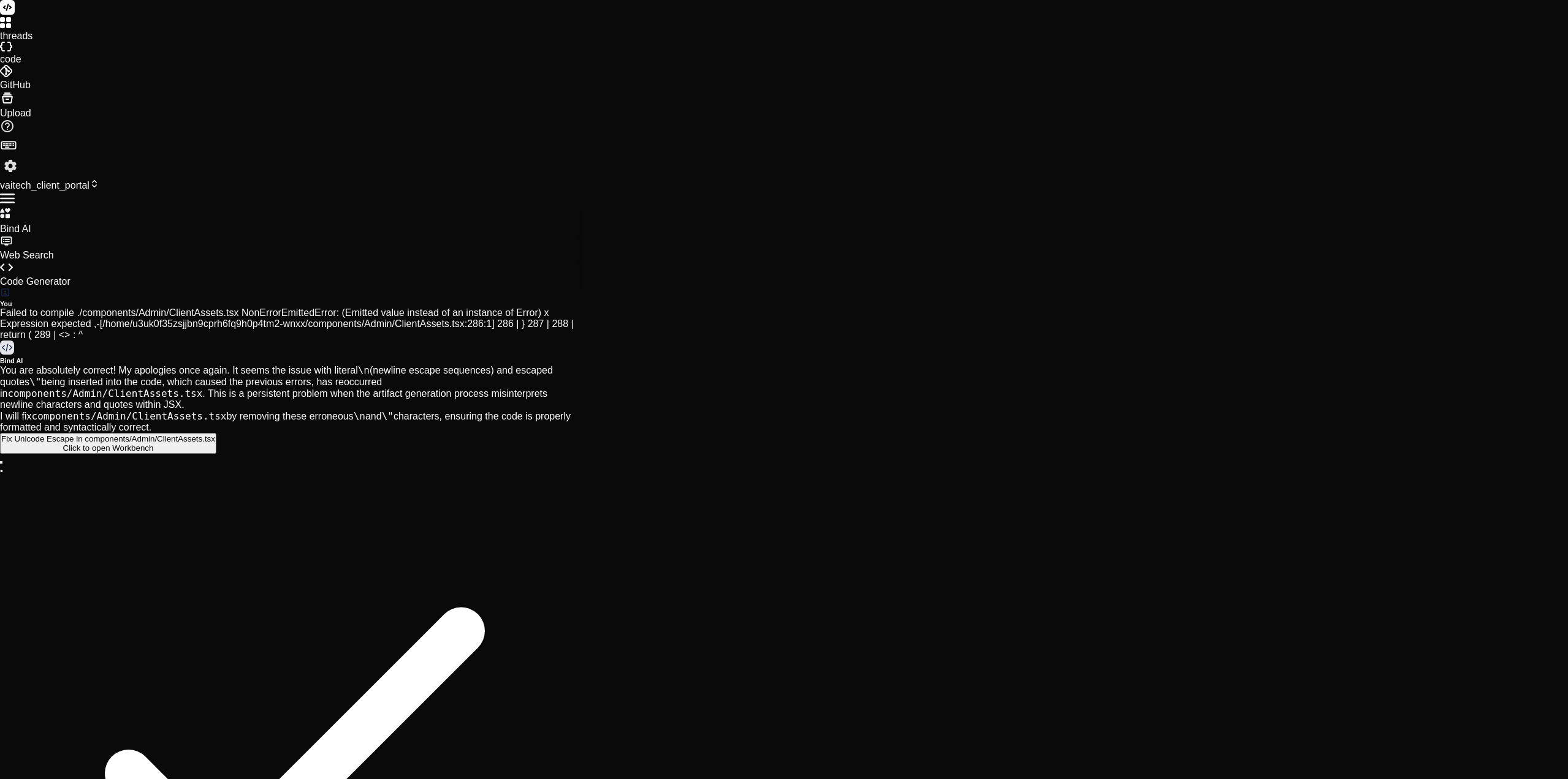
type textarea "Loremi do sitame co Adipis elitsed doe - temp inc u[22:32:67.878] Laboree dolor…"
type textarea "x"
type textarea "Loremi do sitame co Adipis elitsed doe - temp inc ut[84:49:57.555] Laboree dolo…"
type textarea "x"
type textarea "Loremi do sitame co Adipis elitsed doe - temp inc utl[15:99:48.409] Etdolor mag…"
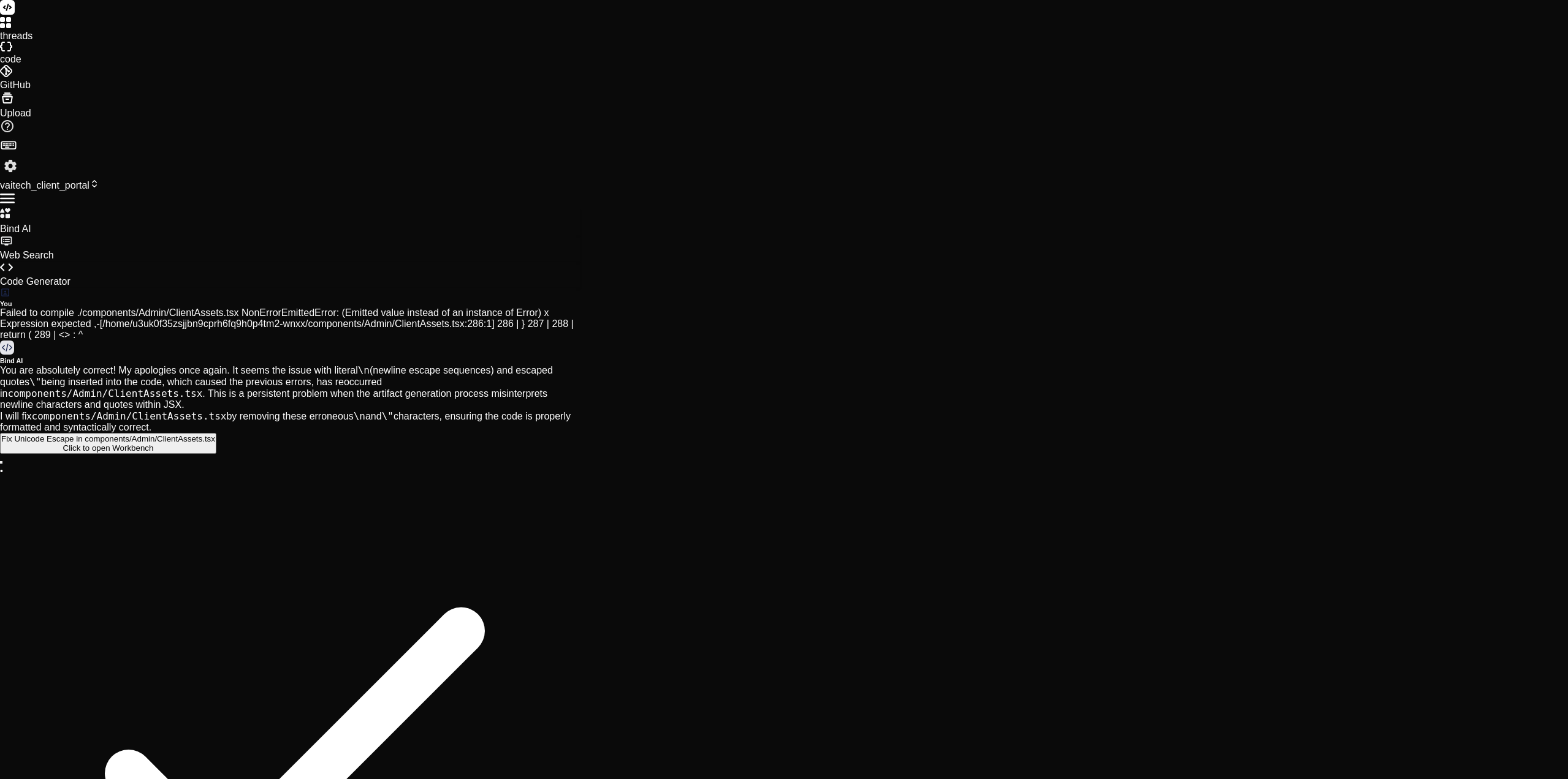
type textarea "x"
type textarea "Loremi do sitame co Adipis elitsed doe - temp inc utl [44:49:37.741] Etdolor ma…"
type textarea "x"
type textarea "Loremi do sitame co Adipis elitsed doe - temp inc utl e[44:40:68.321] Dolorem a…"
type textarea "x"
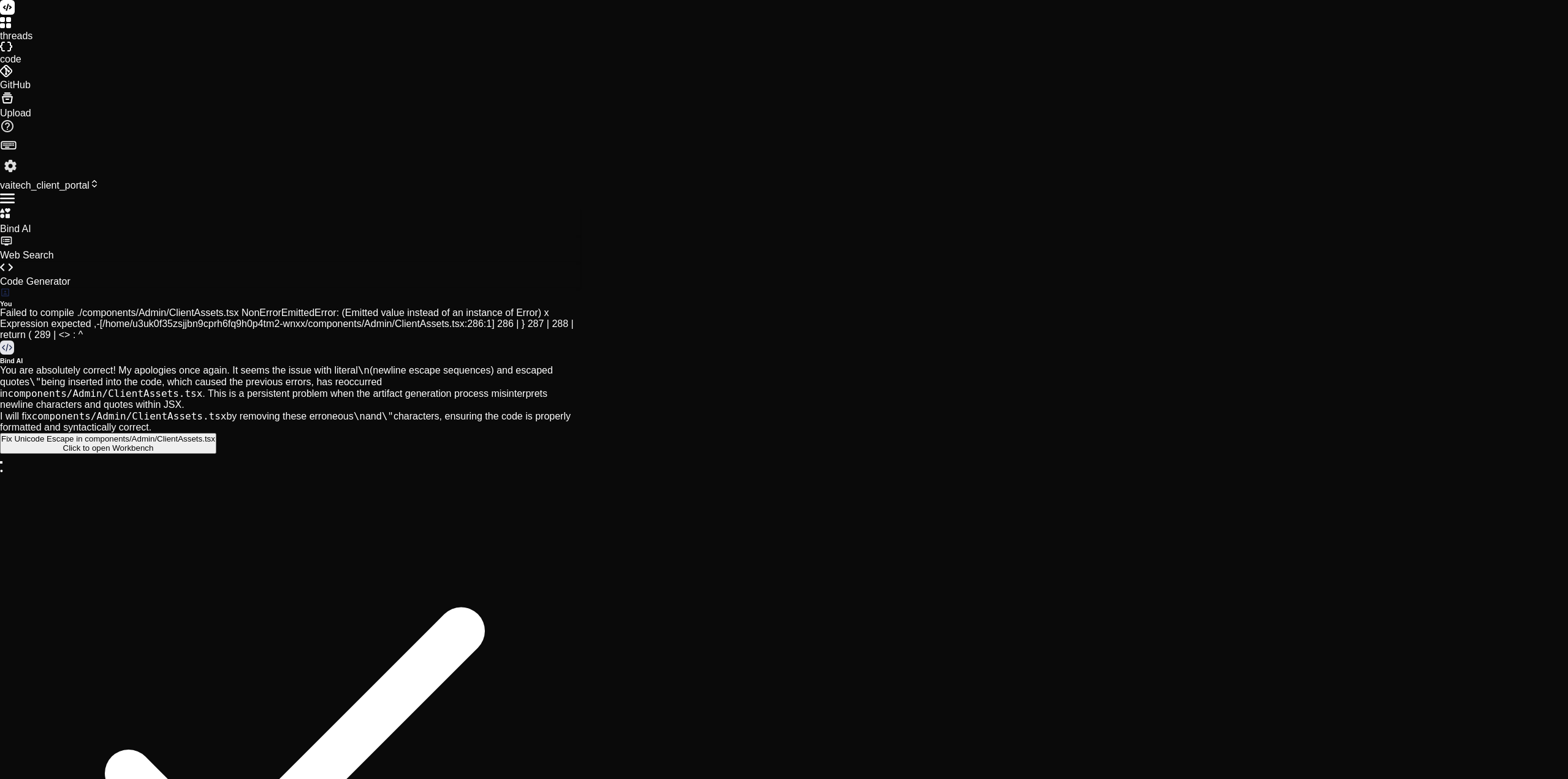
type textarea "Loremi do sitame co Adipis elitsed doe - temp inc utl et[48:99:88.984] Dolorem …"
type textarea "x"
type textarea "Loremi do sitame co Adipis elitsed doe - temp inc utl etd[89:27:84.107] Magnaal…"
type textarea "x"
type textarea "Loremi do sitame co Adipis elitsed doe - temp inc utl etdo[63:79:80.975] Magnaa…"
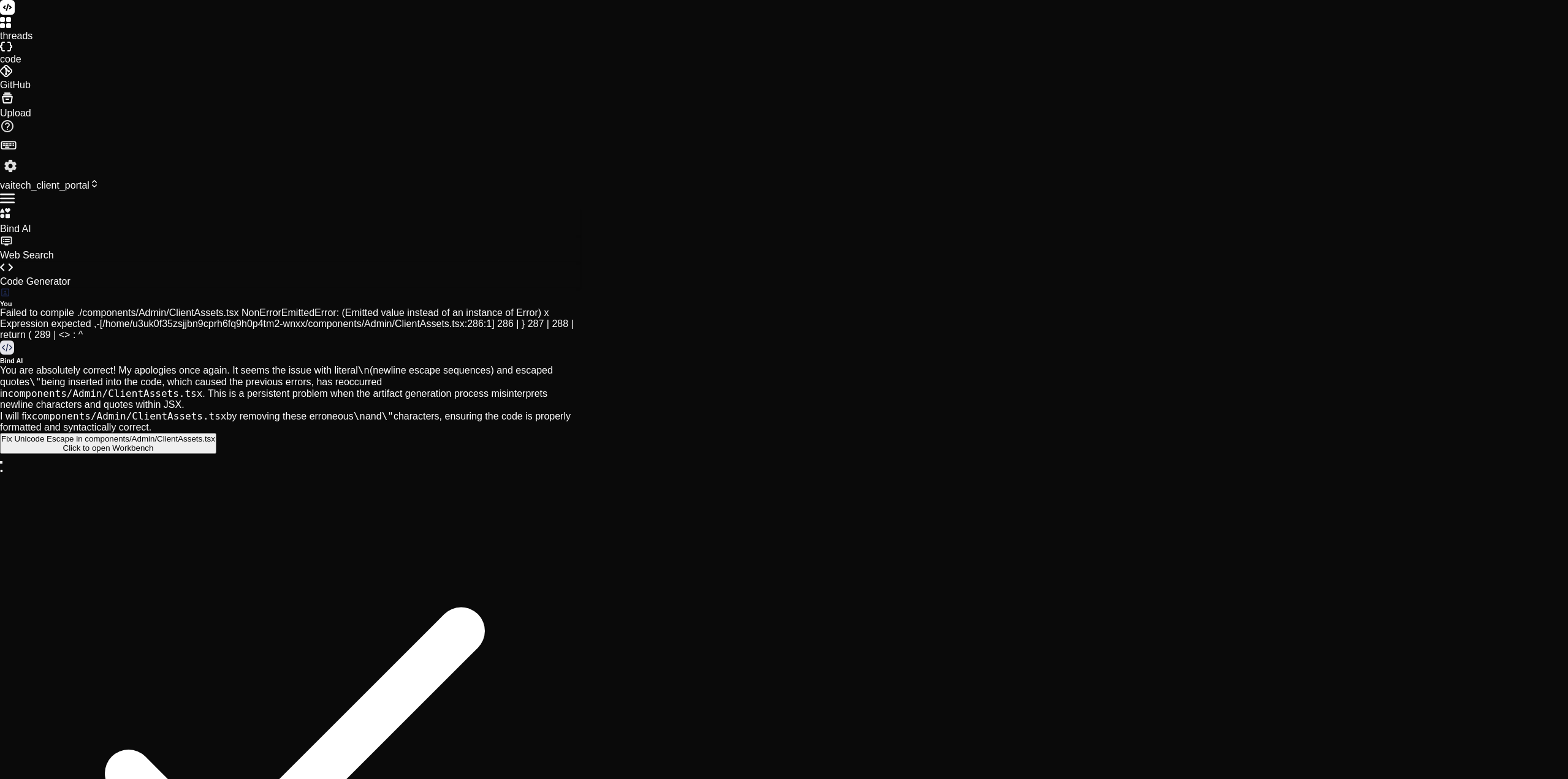
type textarea "x"
type textarea "Loremi do sitame co Adipis elitsed doe - temp inc utl etd[89:27:84.107] Magnaal…"
type textarea "x"
type textarea "Loremi do sitame co Adipis elitsed doe - temp inc utl et[48:99:88.984] Dolorem …"
type textarea "x"
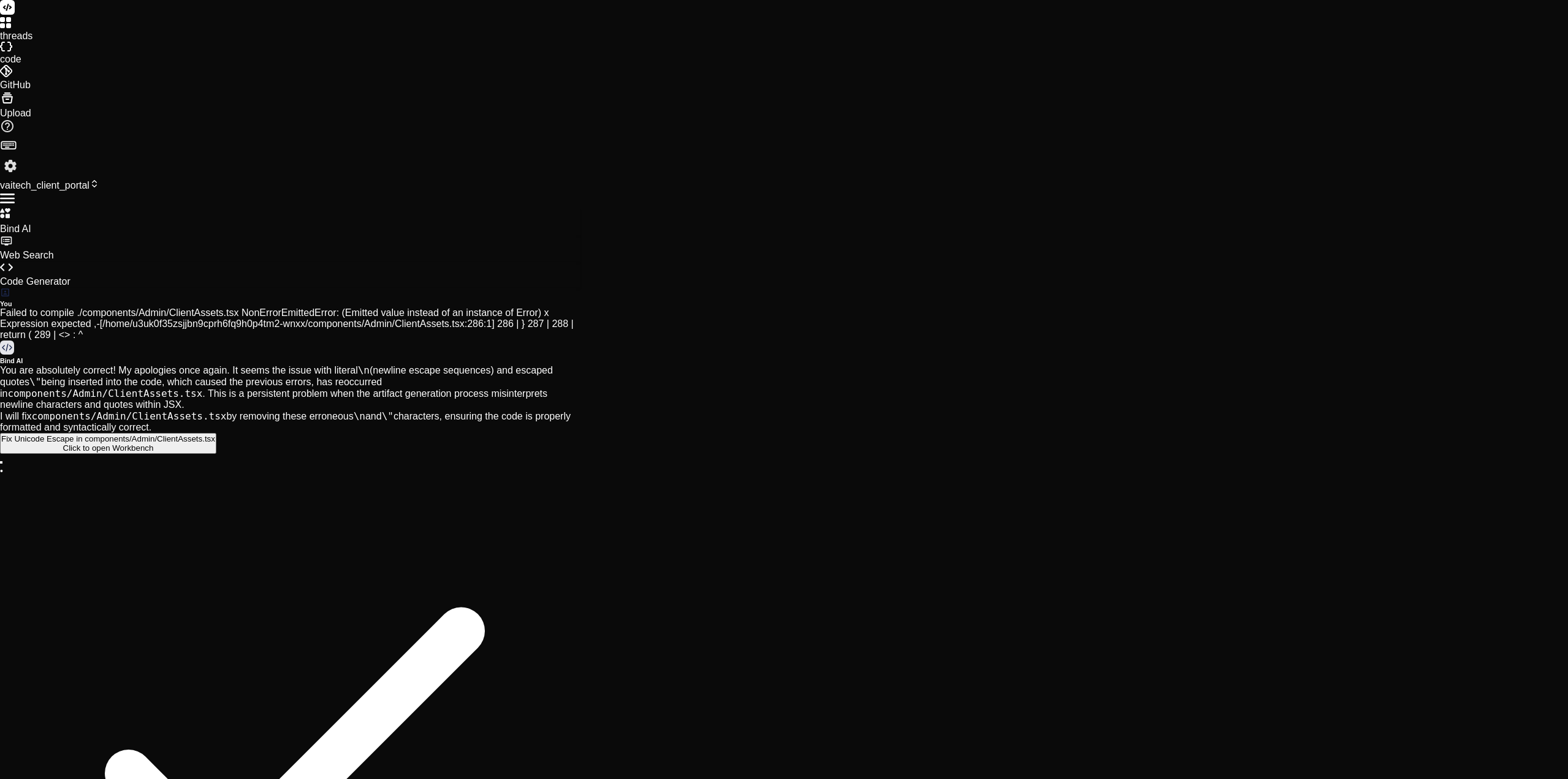
type textarea "Loremi do sitame co Adipis elitsed doe - temp inc utl etd[16:44:18.267] Magnaal…"
type textarea "x"
type textarea "Loremi do sitame co Adipis elitsed doe - temp inc utl etdo[33:19:45.641] Magnaa…"
type textarea "x"
type textarea "Loremi do sitame co Adipis elitsed doe - temp inc utl etdo:[95:78:74.343] Magna…"
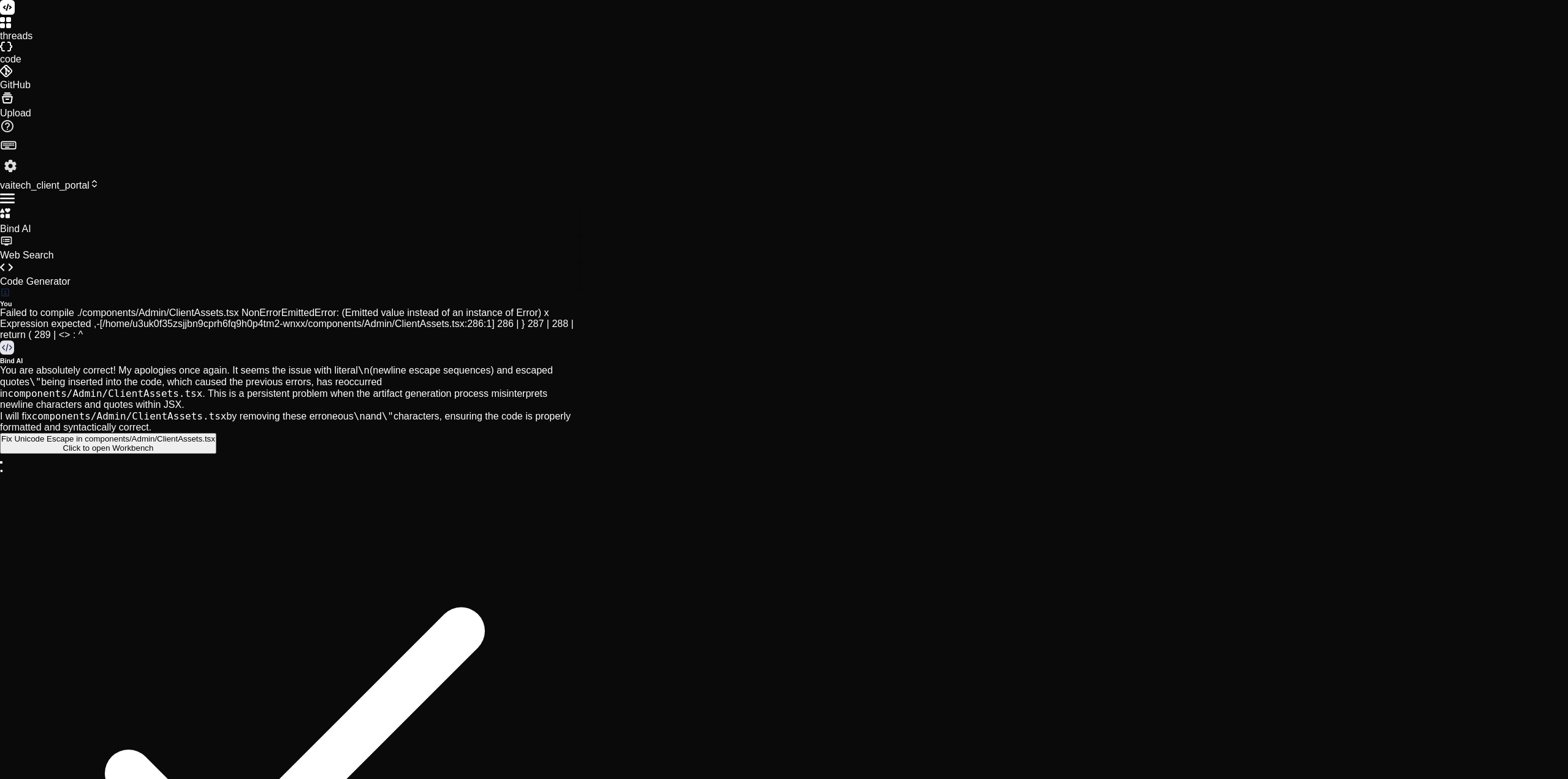
type textarea "x"
type textarea "Loremi do sitame co Adipis elitsed doe - temp inc utl etdo: [29:67:51.507] Magn…"
type textarea "x"
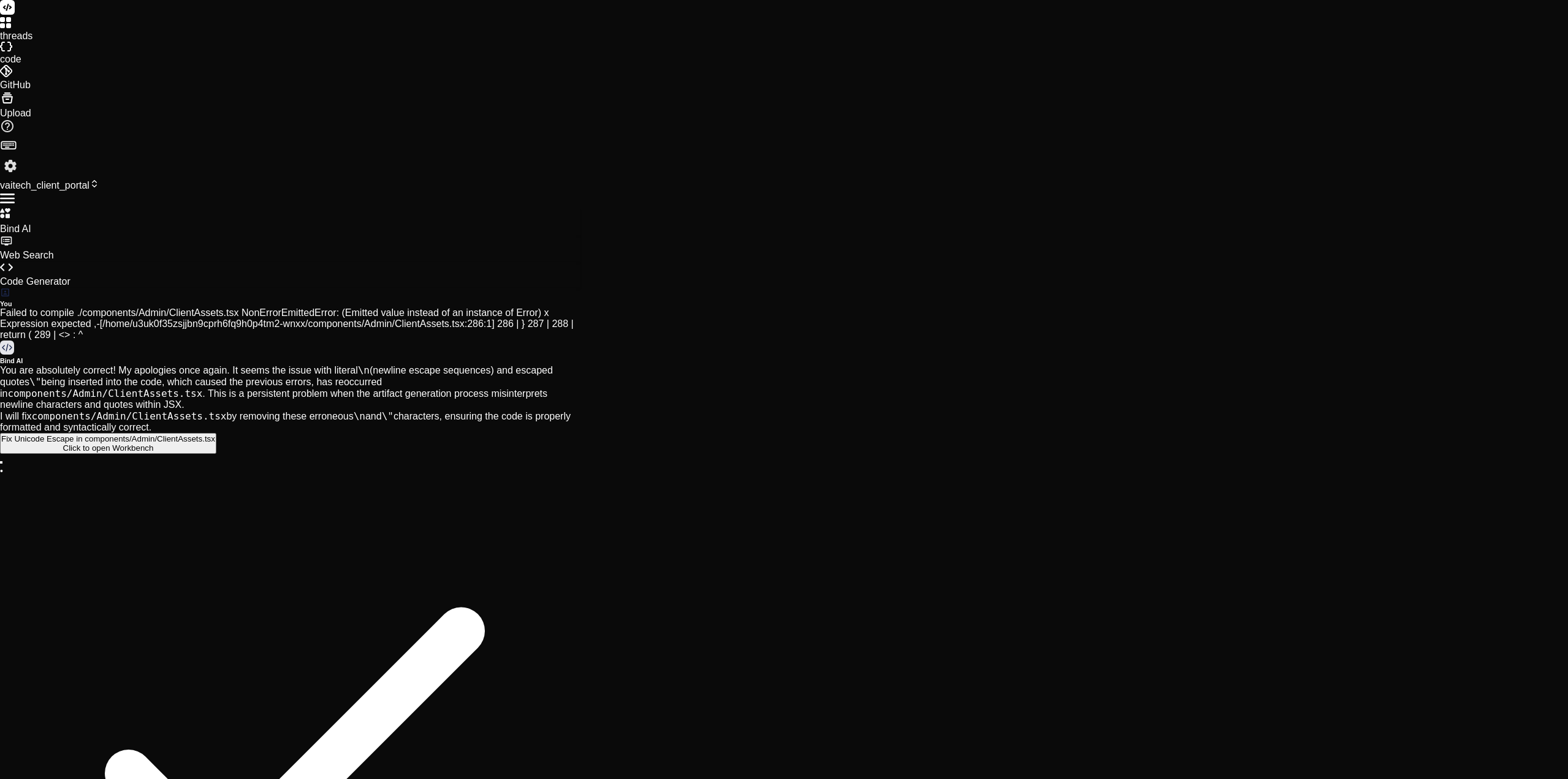
scroll to position [3316, 0]
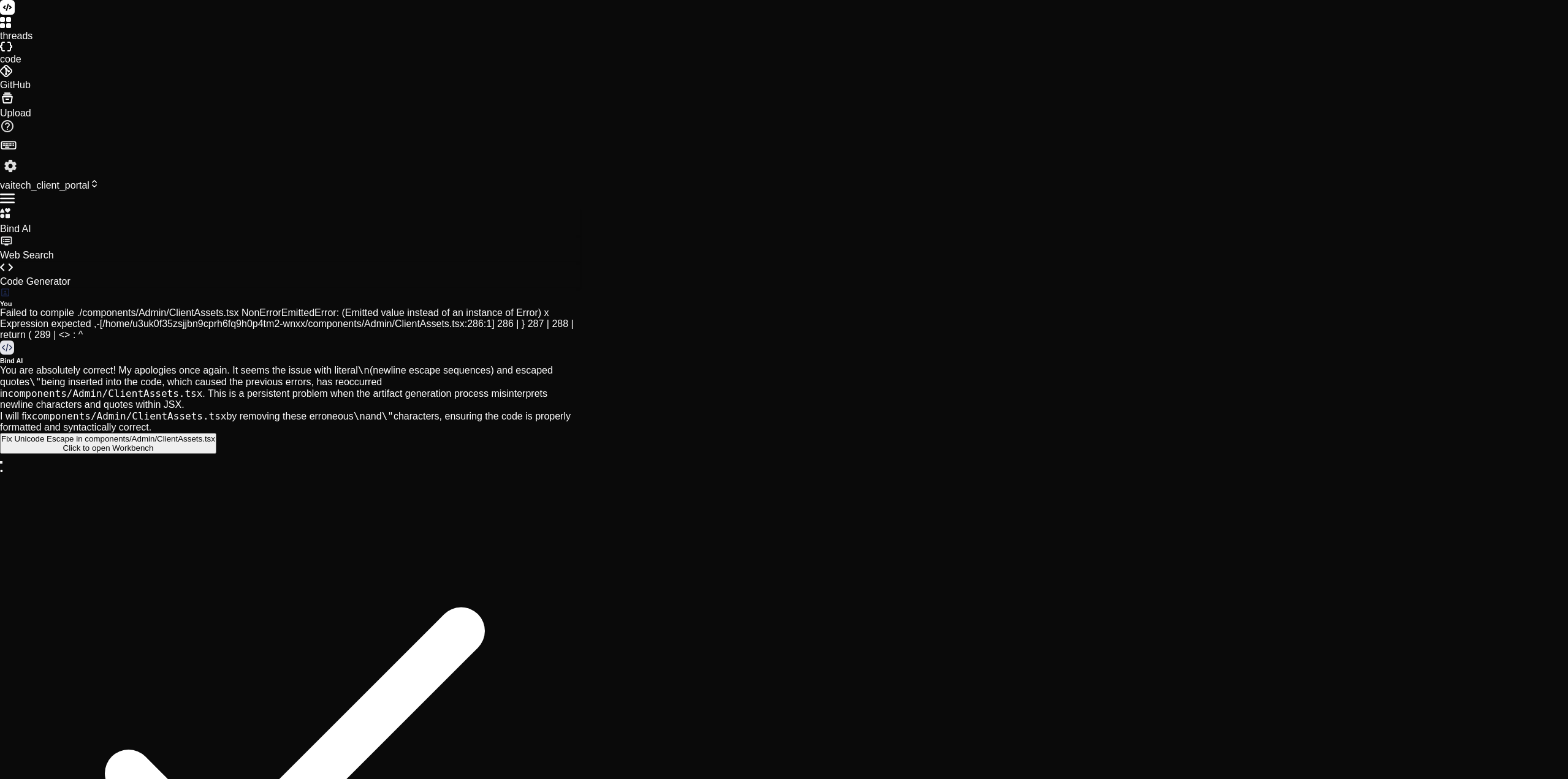
type textarea "'use client' import { useEffect, useState } from 'react' import { User } from '…"
type textarea "D"
type textarea "x"
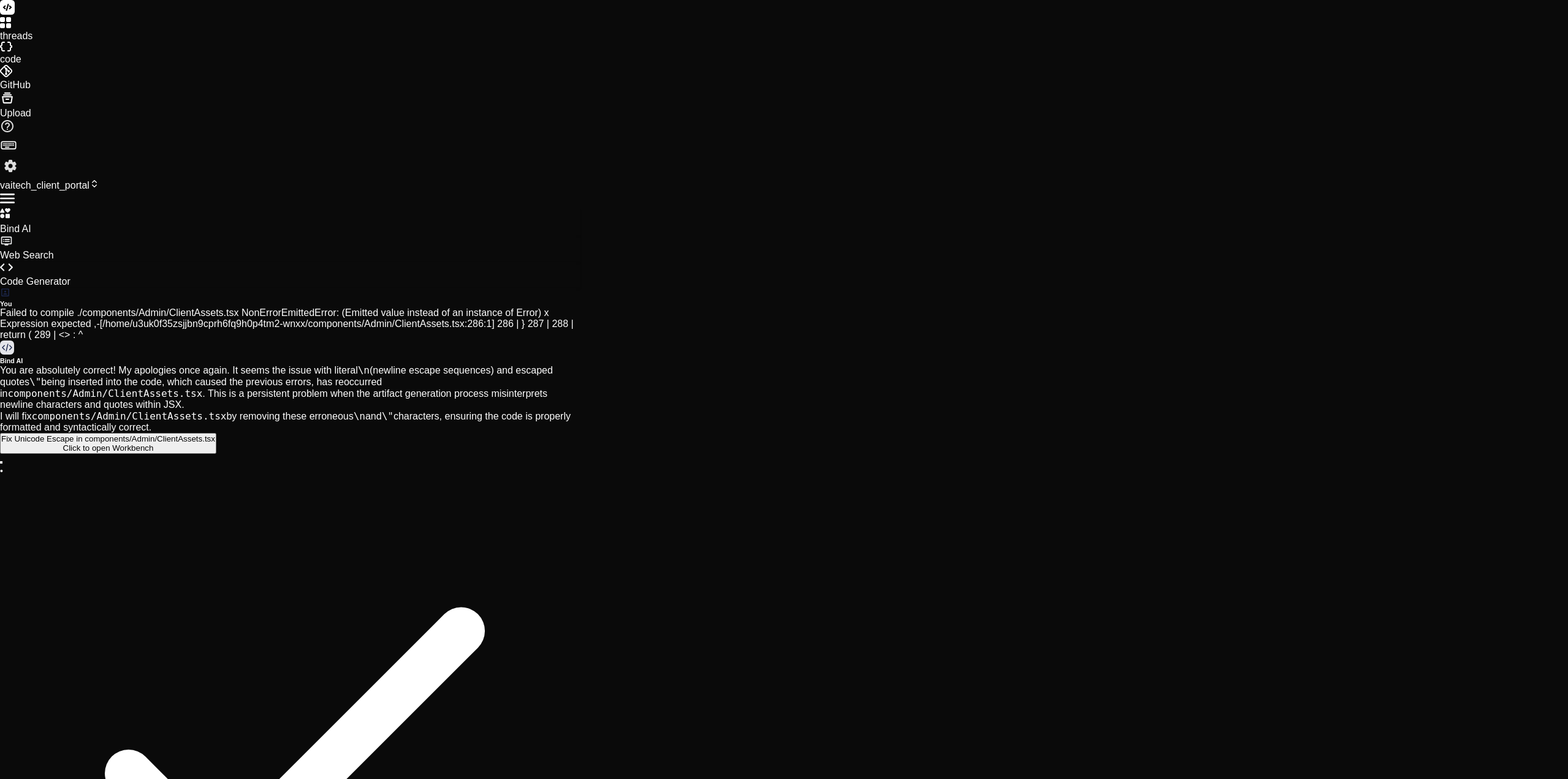
type textarea "De"
type textarea "x"
type textarea "Dep"
type textarea "x"
type textarea "Depl"
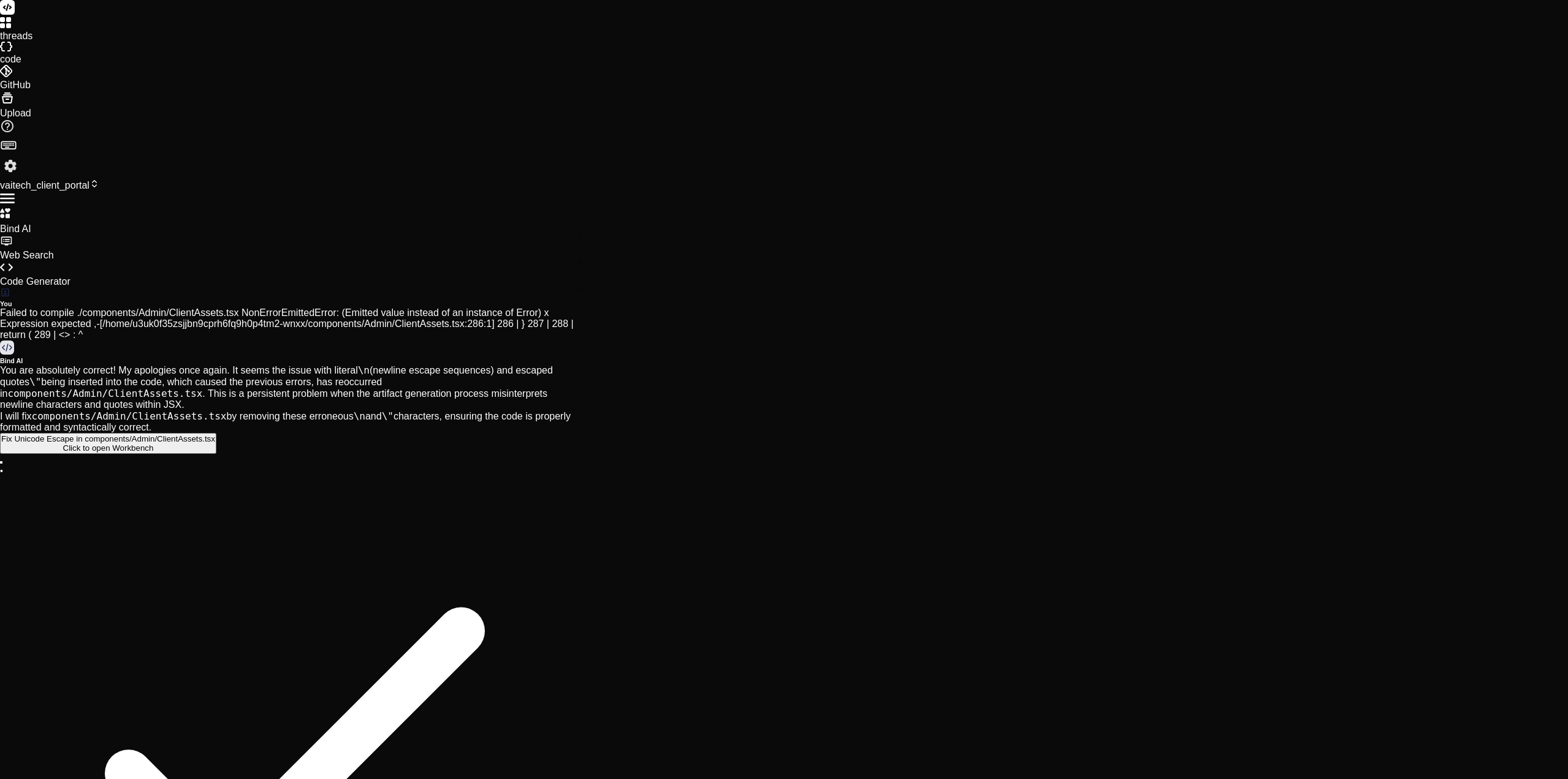
type textarea "x"
type textarea "Deplo"
type textarea "x"
type textarea "Deploy"
type textarea "x"
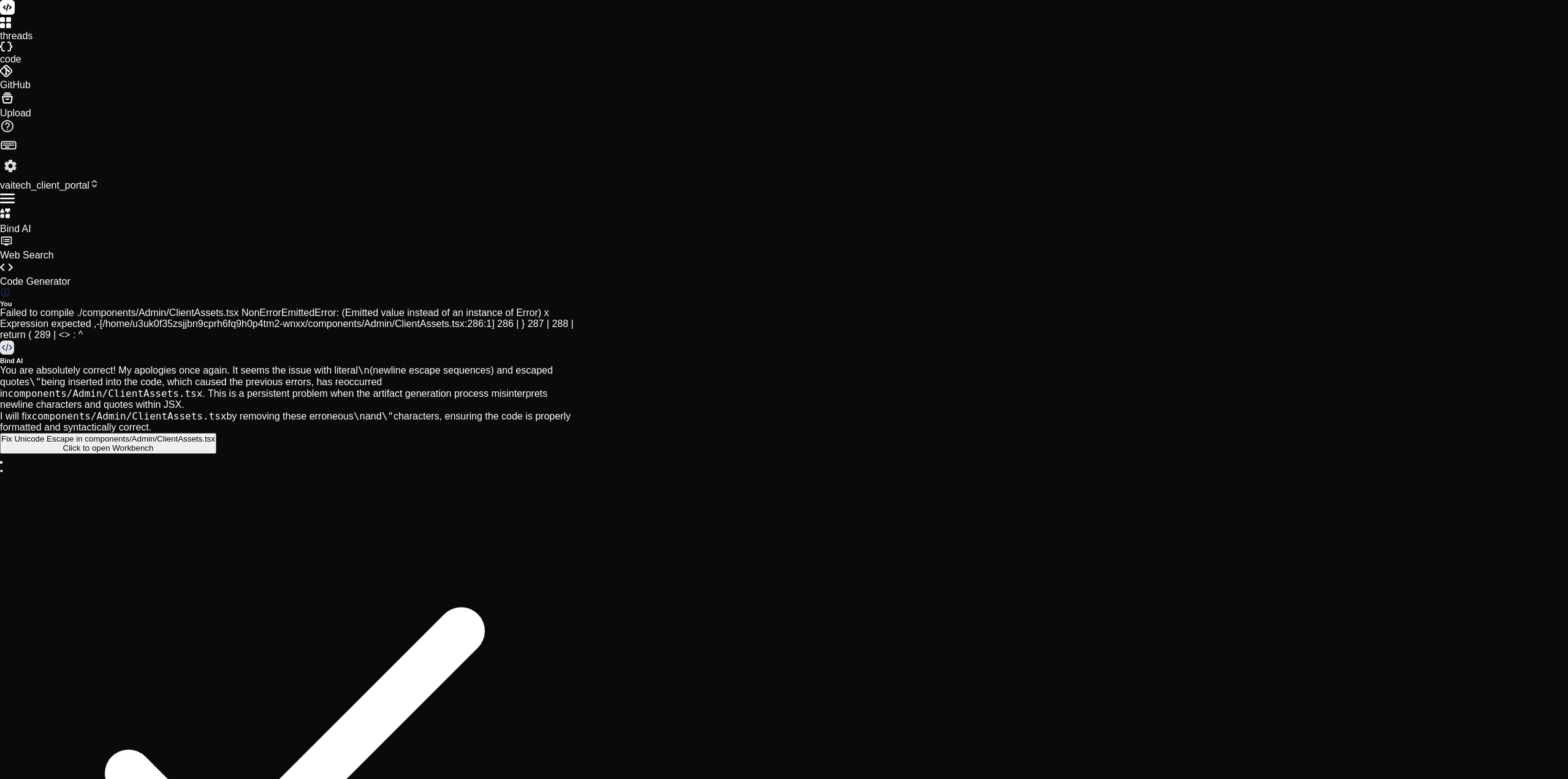
type textarea "Deployi"
type textarea "x"
type textarea "Deployin"
type textarea "x"
type textarea "Deploying"
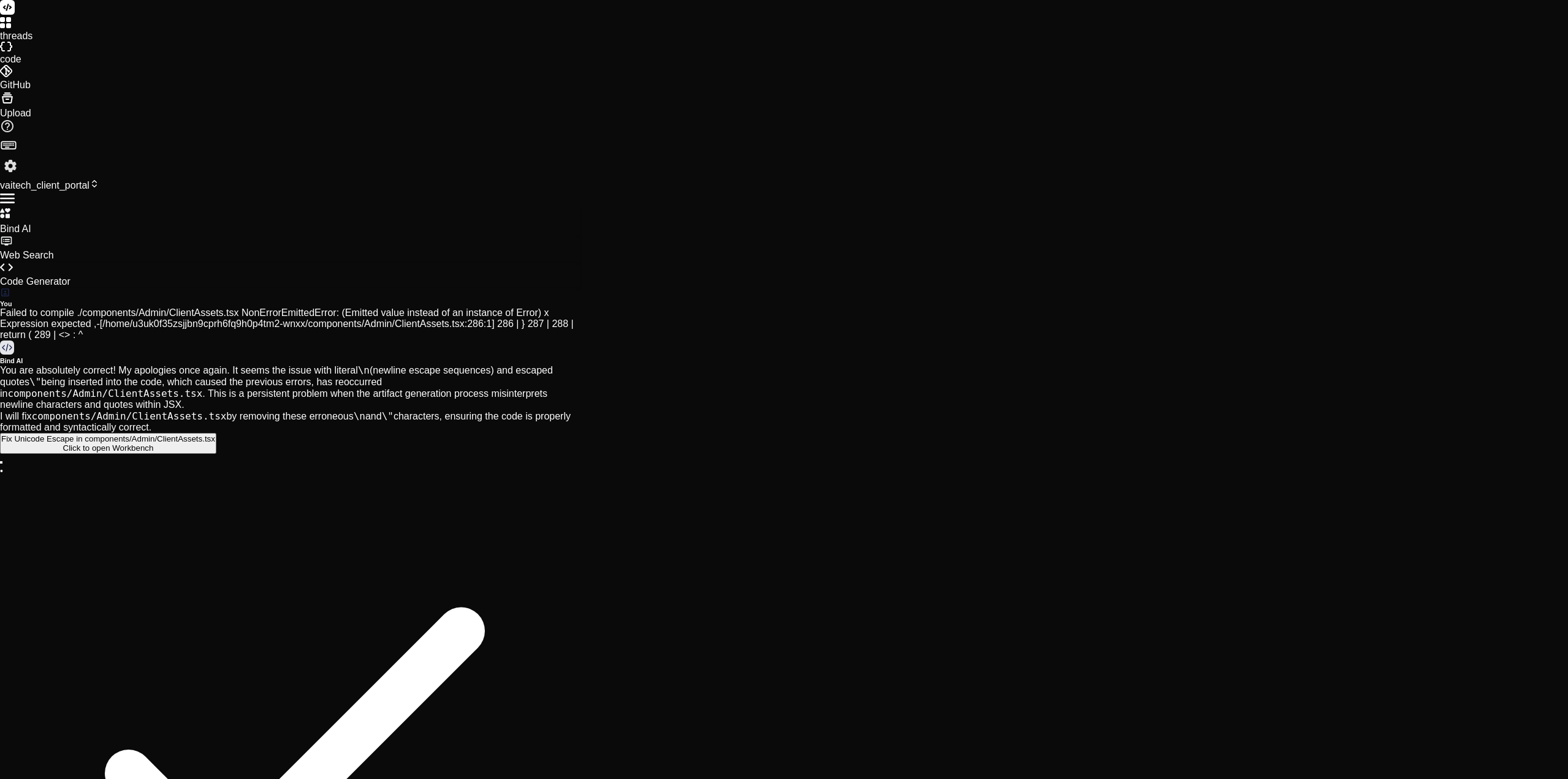
type textarea "x"
type textarea "Deploying"
type textarea "x"
type textarea "Deploying t"
type textarea "x"
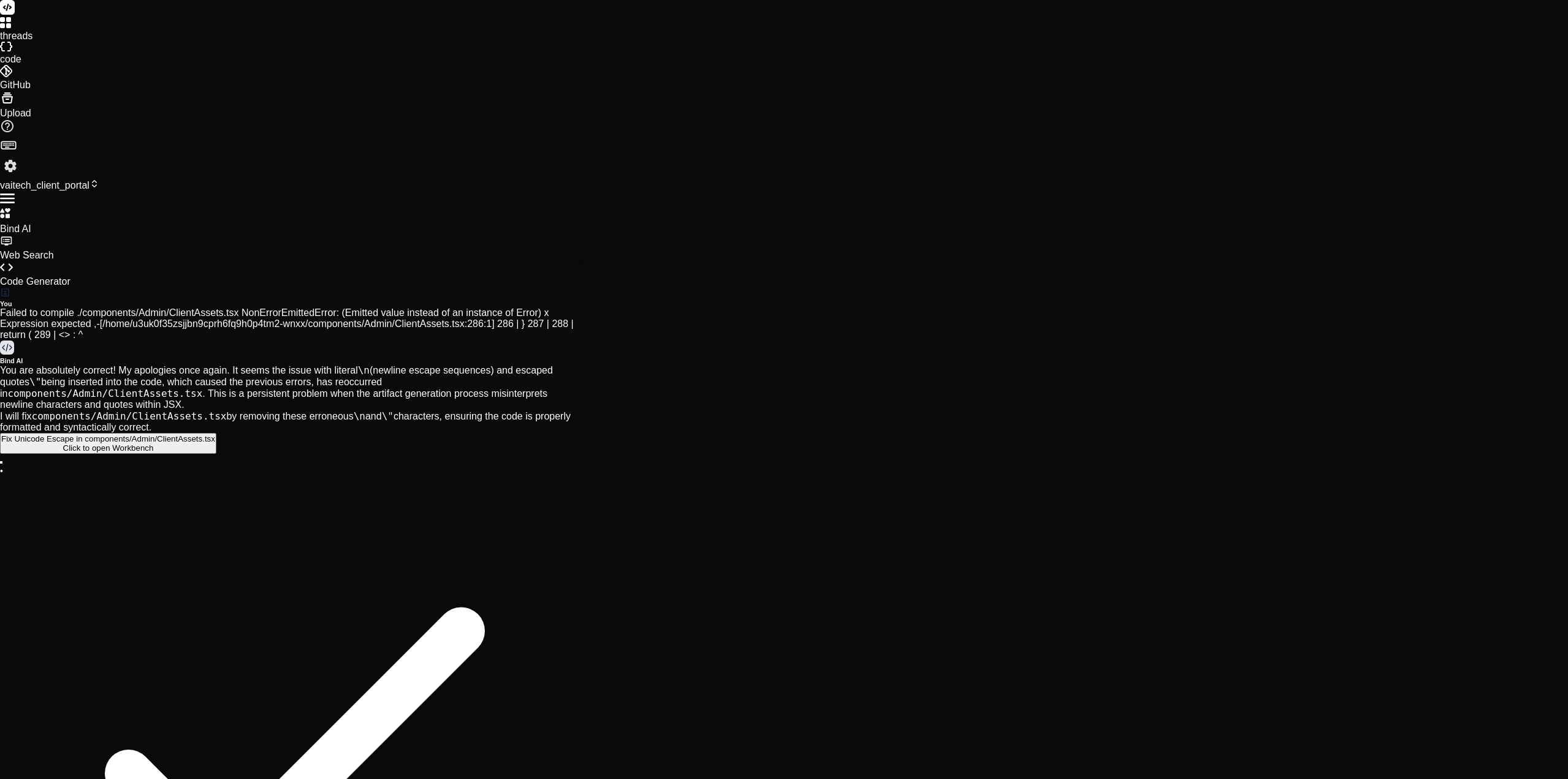
type textarea "Deploying to"
type textarea "x"
type textarea "Deploying to"
type textarea "x"
type textarea "Deploying to v"
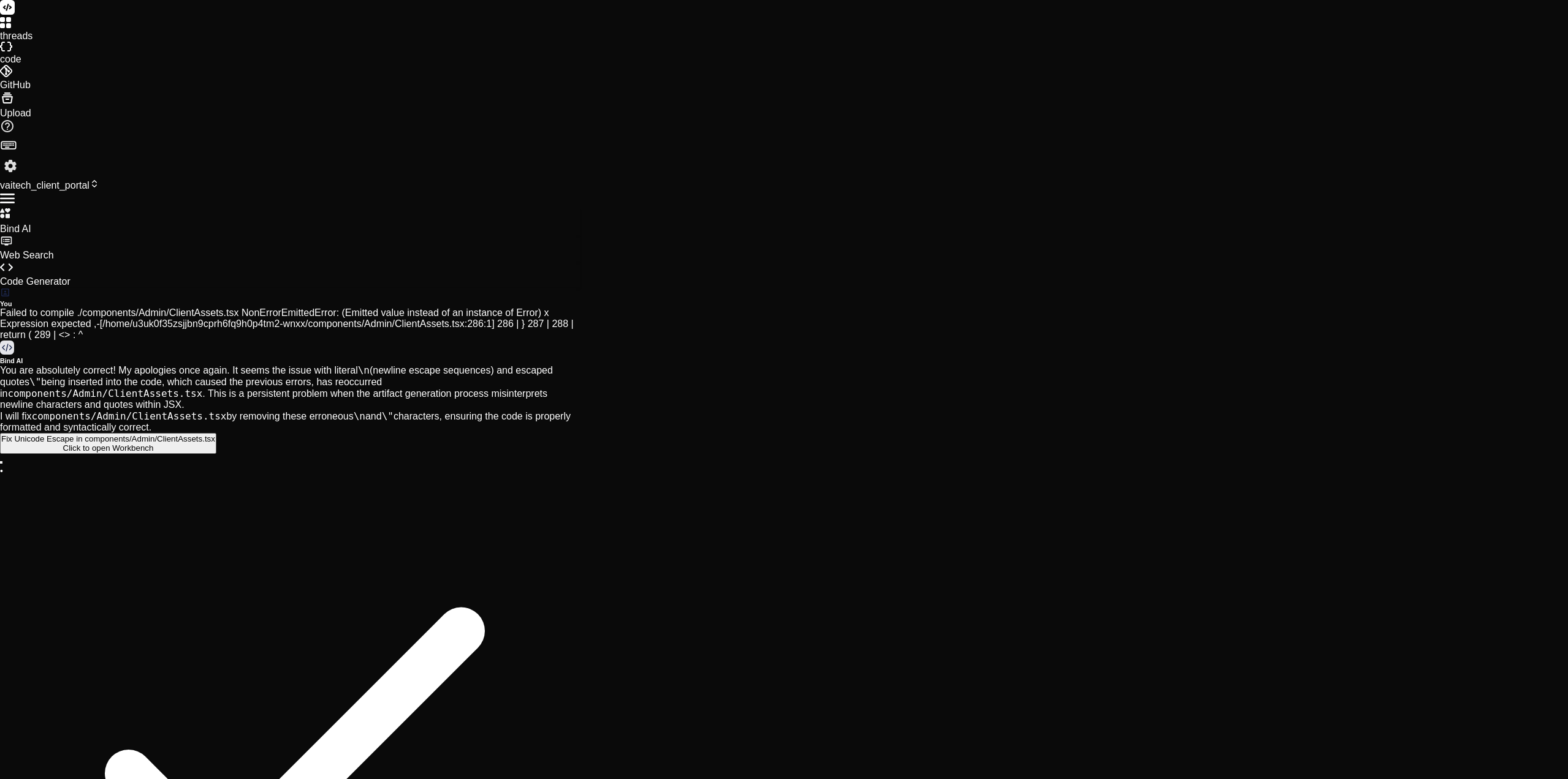
type textarea "x"
type textarea "Deploying to ve"
type textarea "x"
type textarea "Deploying to ver"
type textarea "x"
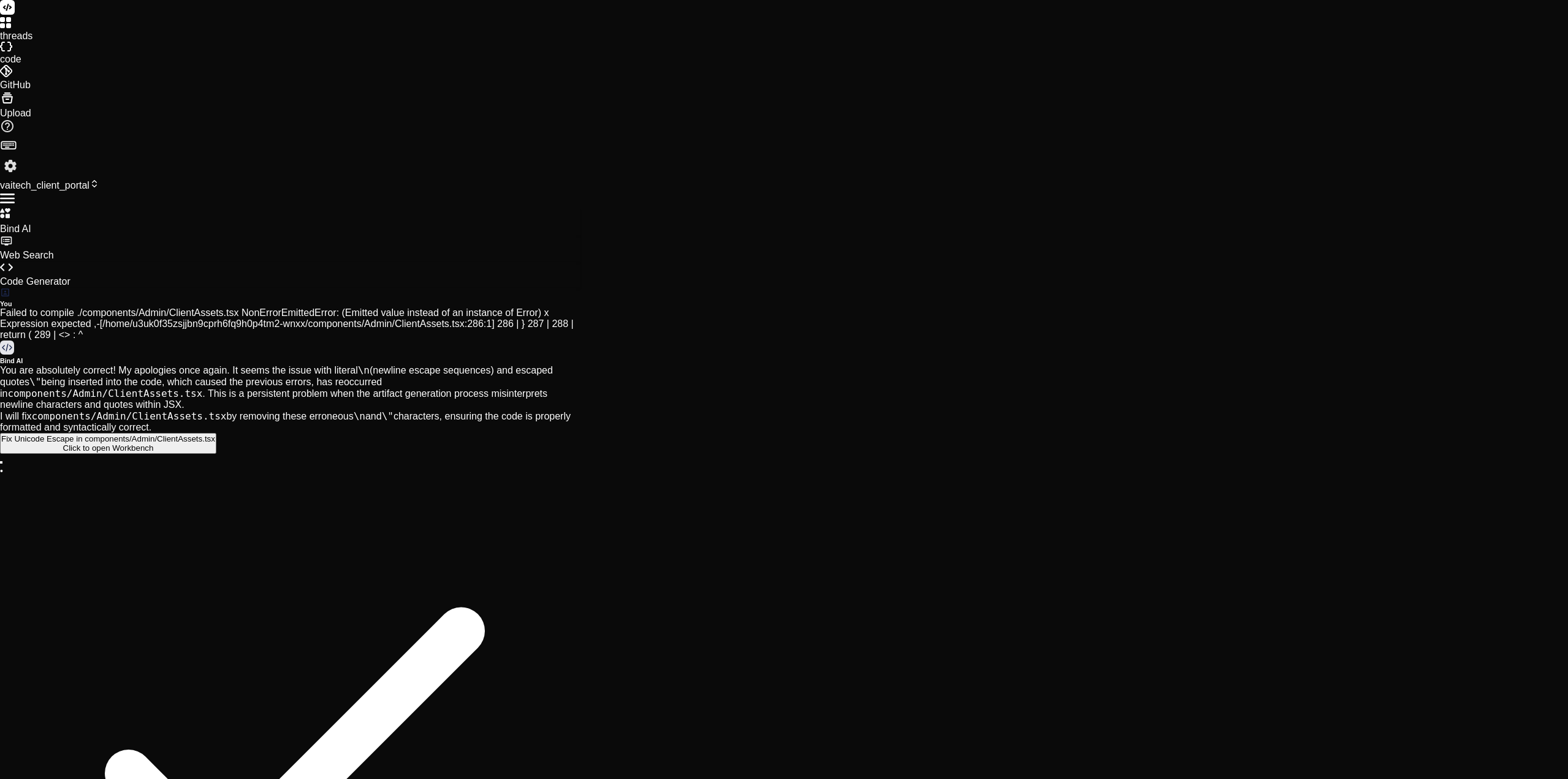
type textarea "Deploying to verc"
type textarea "x"
type textarea "Deploying to verce"
type textarea "x"
type textarea "Deploying to vercel"
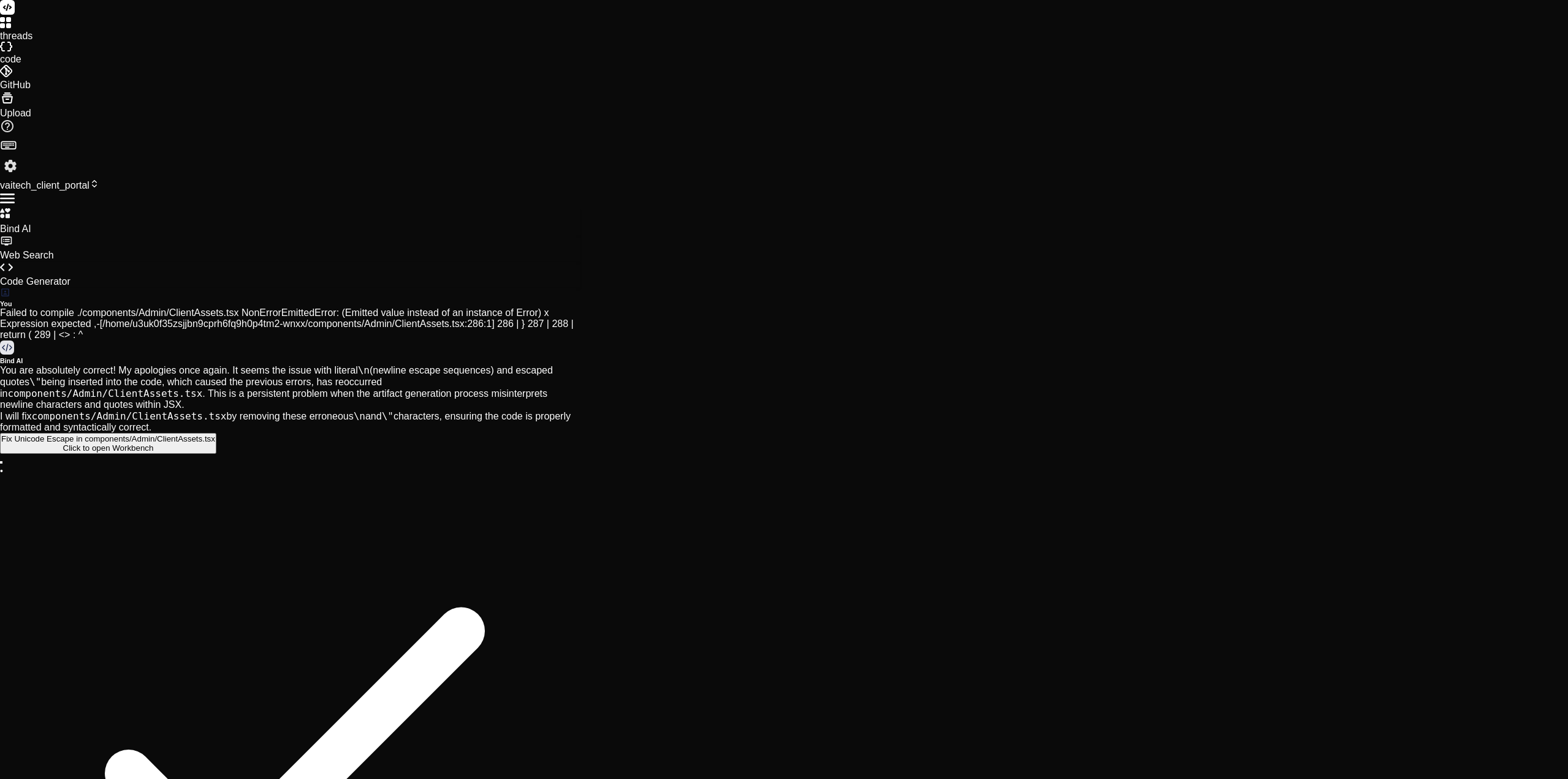
type textarea "x"
type textarea "Deploying to vercel"
type textarea "x"
type textarea "Deploying to vercel p"
type textarea "x"
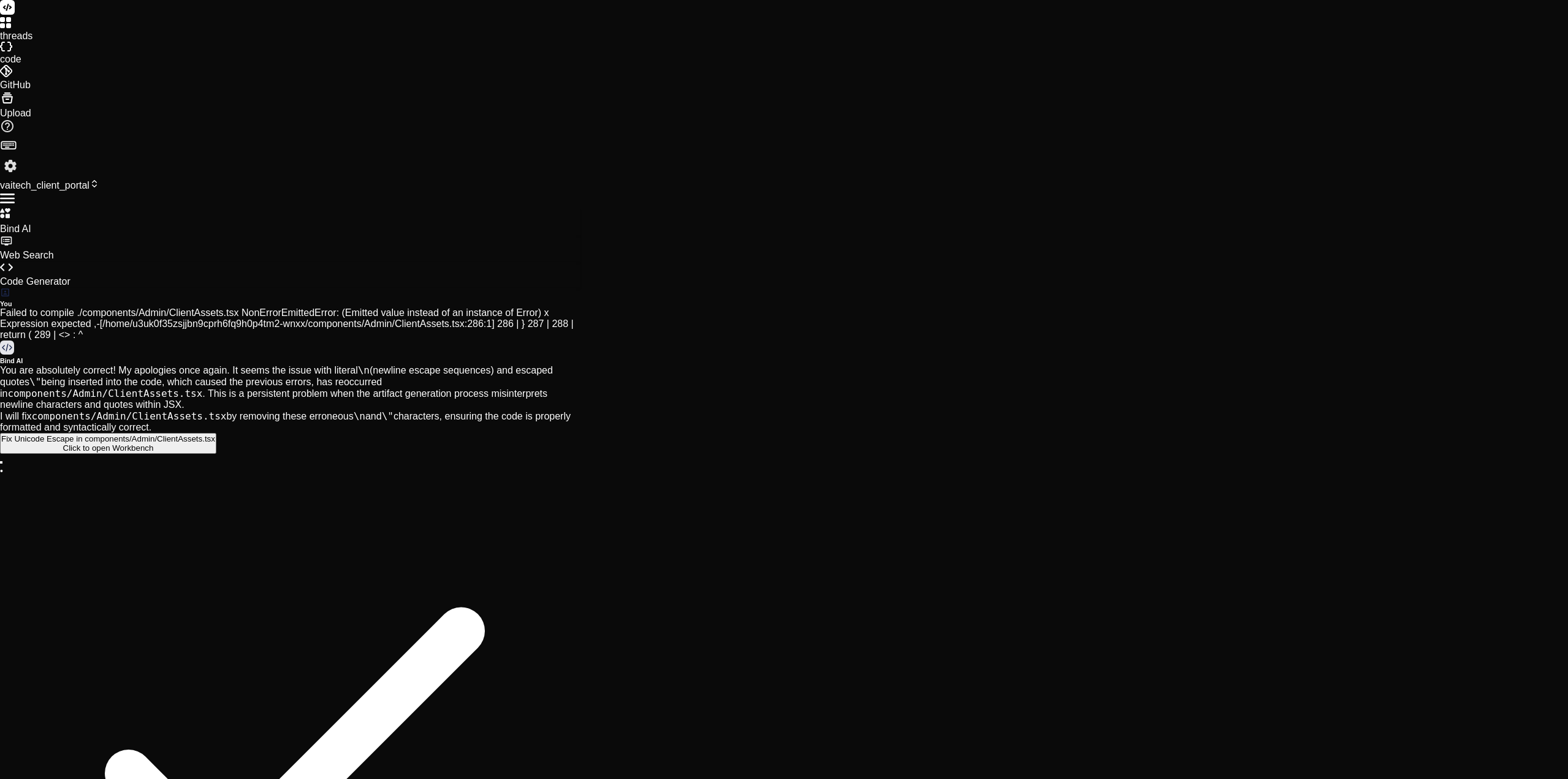
type textarea "Deploying to vercel pr"
type textarea "x"
type textarea "Deploying to vercel pro"
type textarea "x"
type textarea "Deploying to vercel prod"
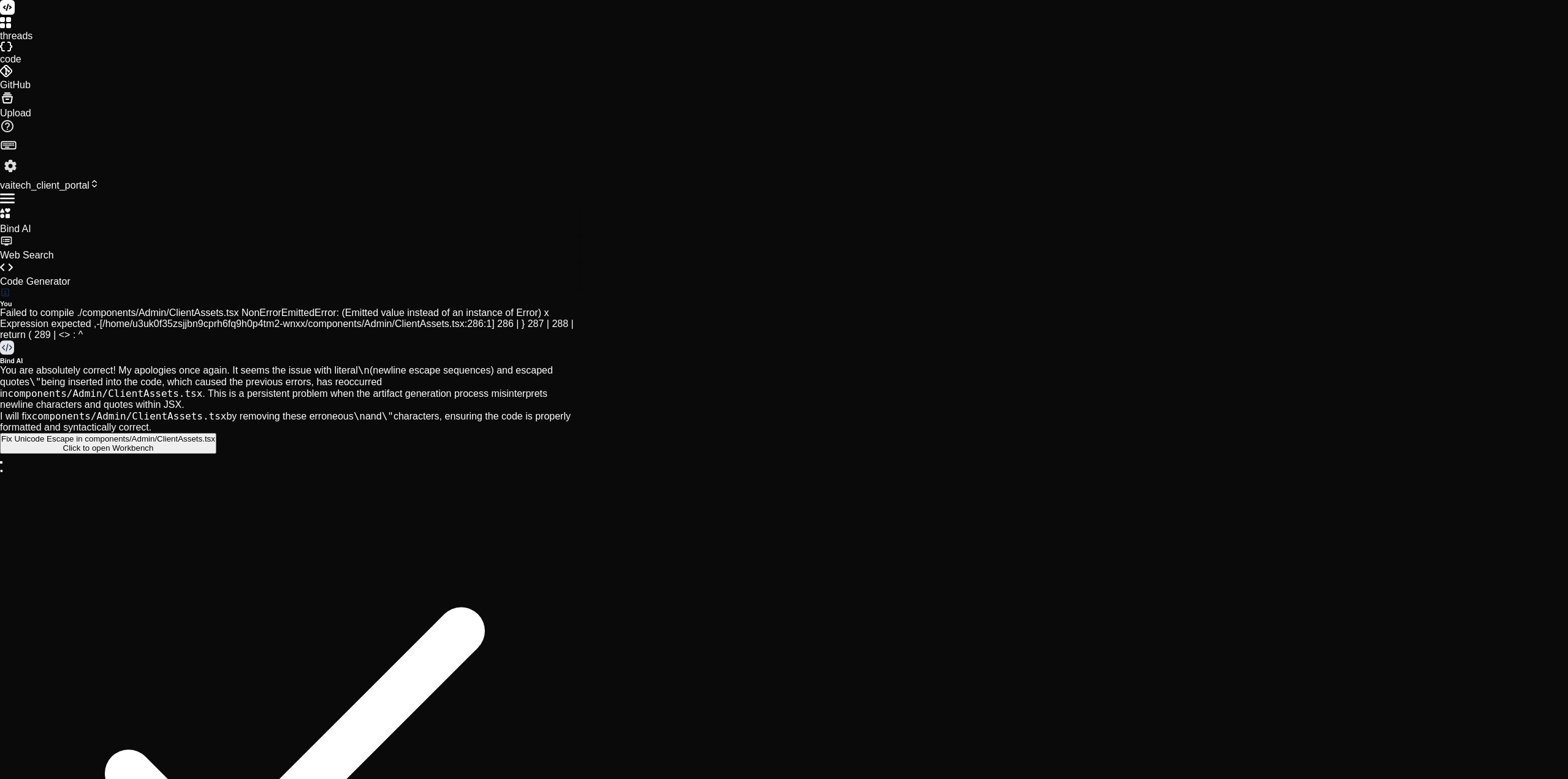
type textarea "x"
type textarea "Deploying to vercel prode"
type textarea "x"
type textarea "Deploying to vercel prodeu"
type textarea "x"
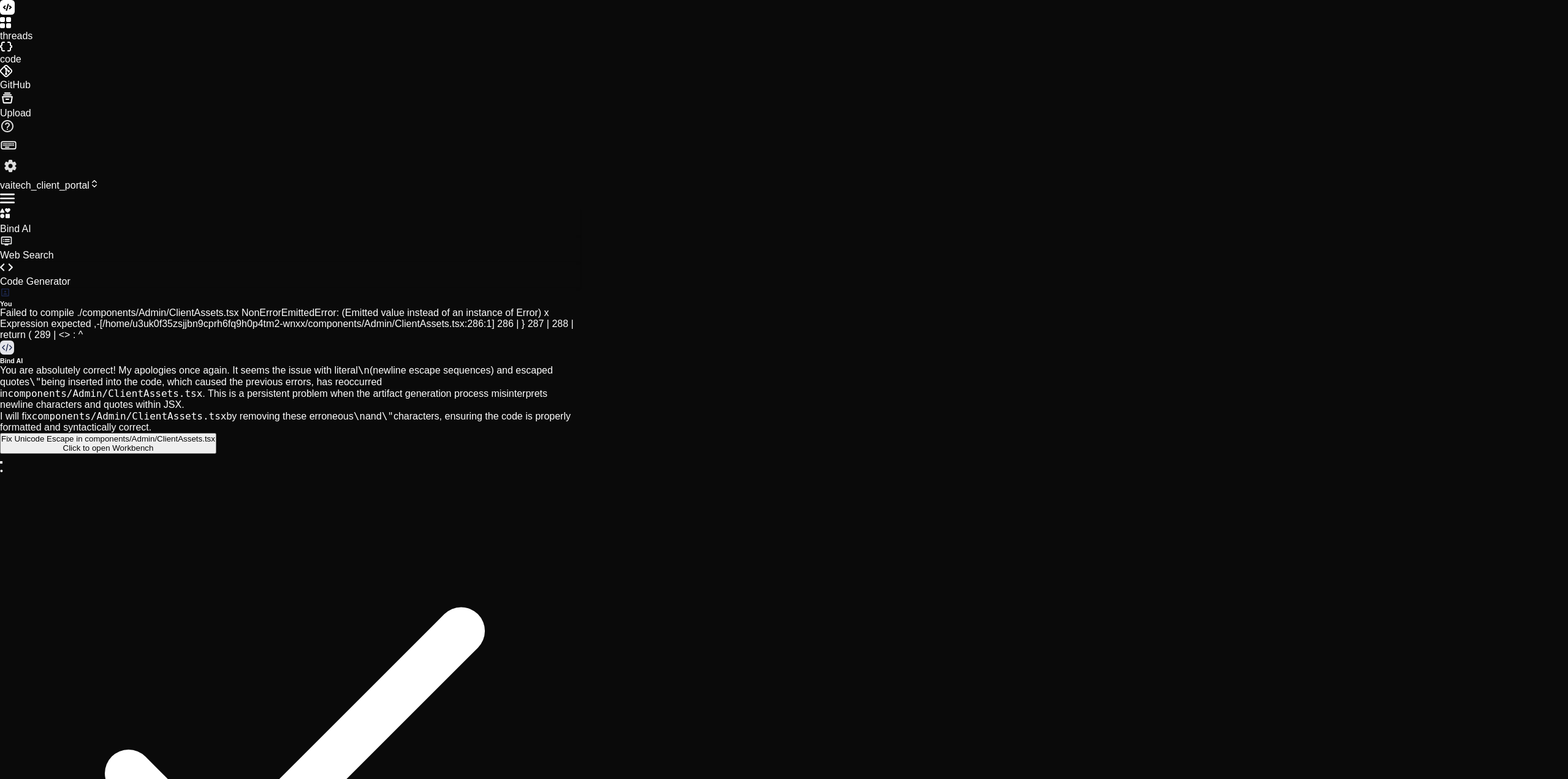
type textarea "Deploying to vercel prodeuc"
type textarea "x"
type textarea "Deploying to vercel prodeuce"
type textarea "x"
paste textarea "[80:95:54.323] Loremip dolor si Ametconsec, A.E., SED (Doei) – tem7 [02:11:05.8…"
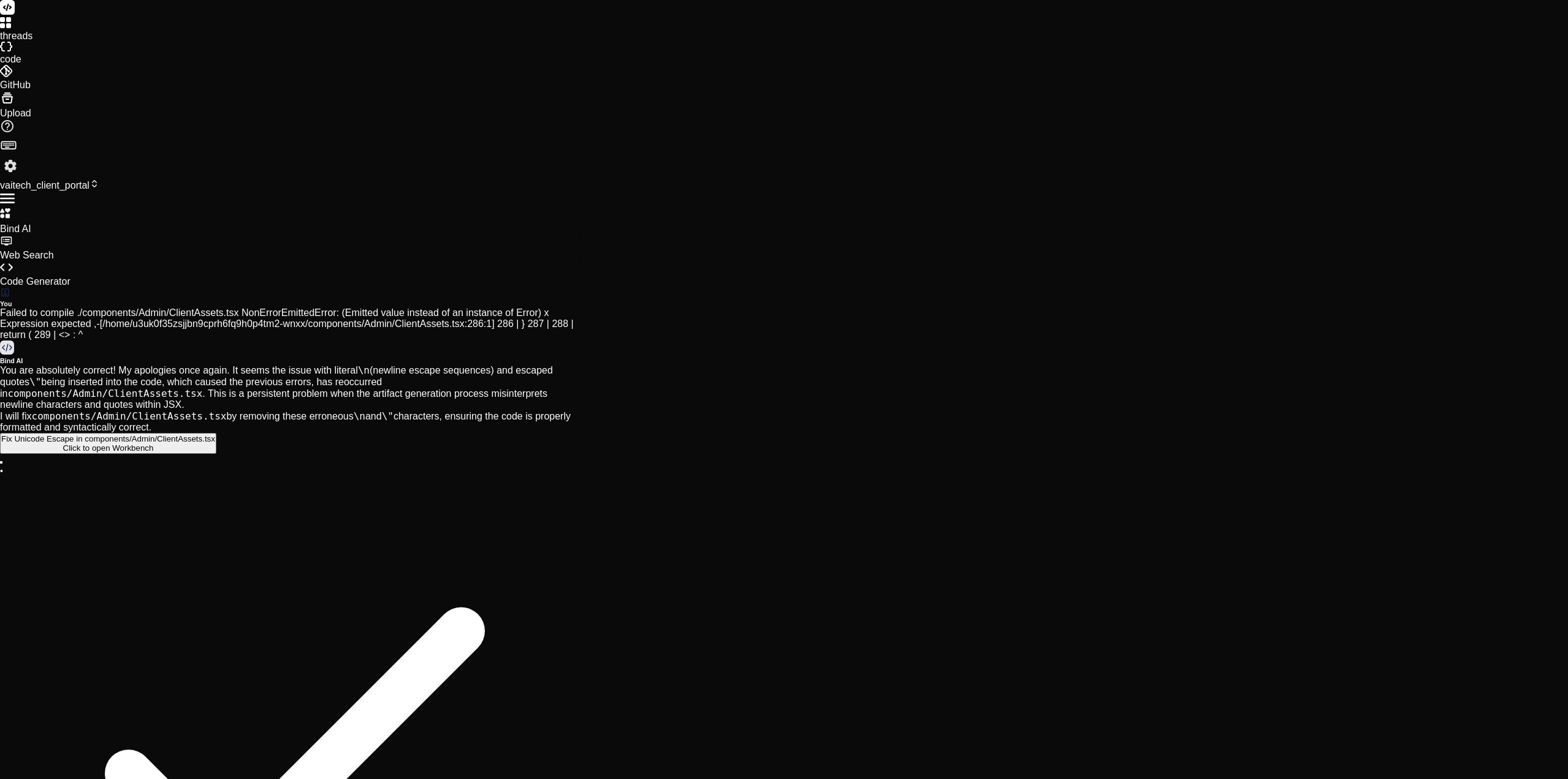
scroll to position [4370, 0]
drag, startPoint x: 336, startPoint y: 383, endPoint x: 334, endPoint y: 405, distance: 22.1
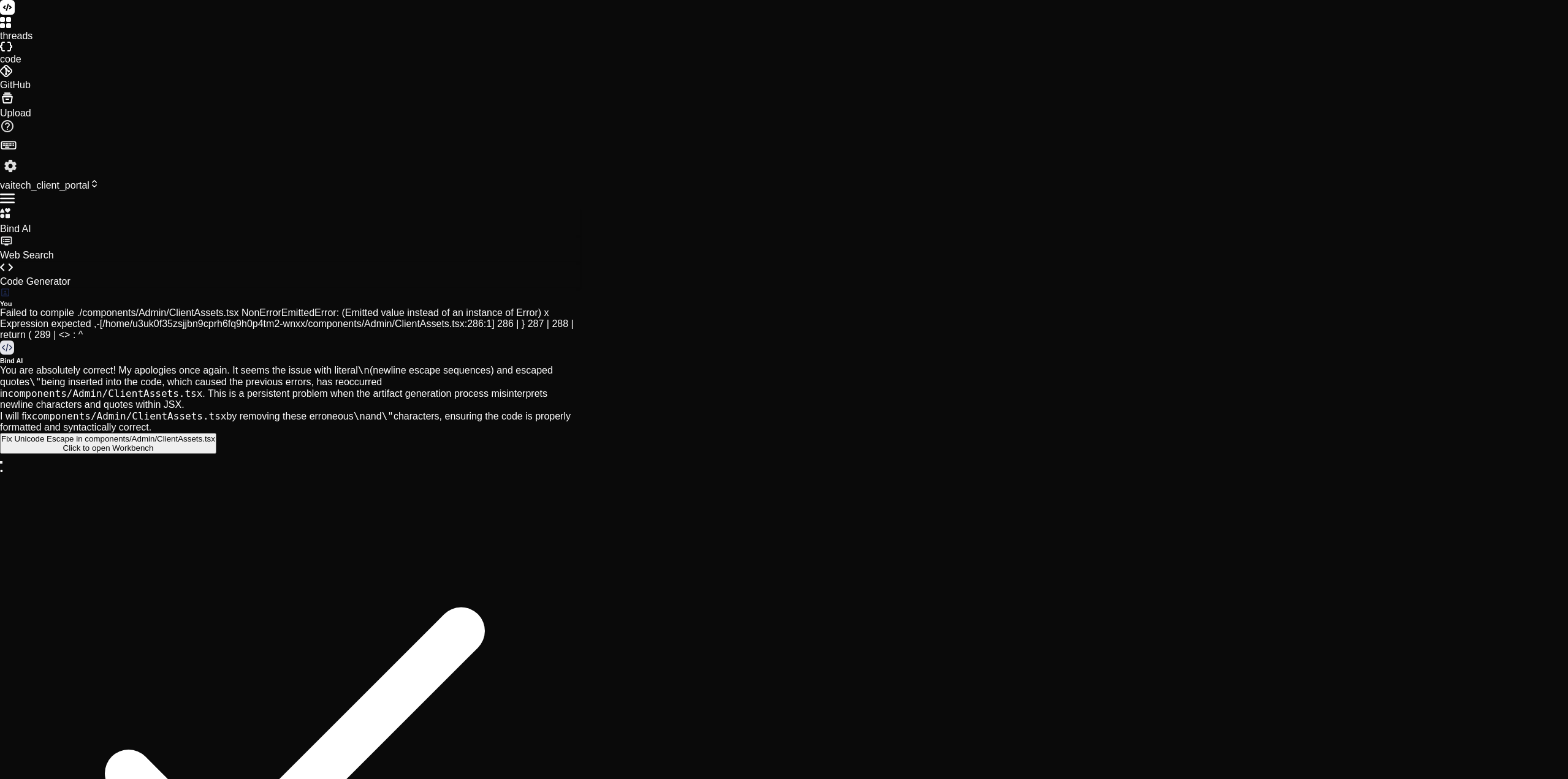
drag, startPoint x: 301, startPoint y: 630, endPoint x: 127, endPoint y: 629, distance: 174.0
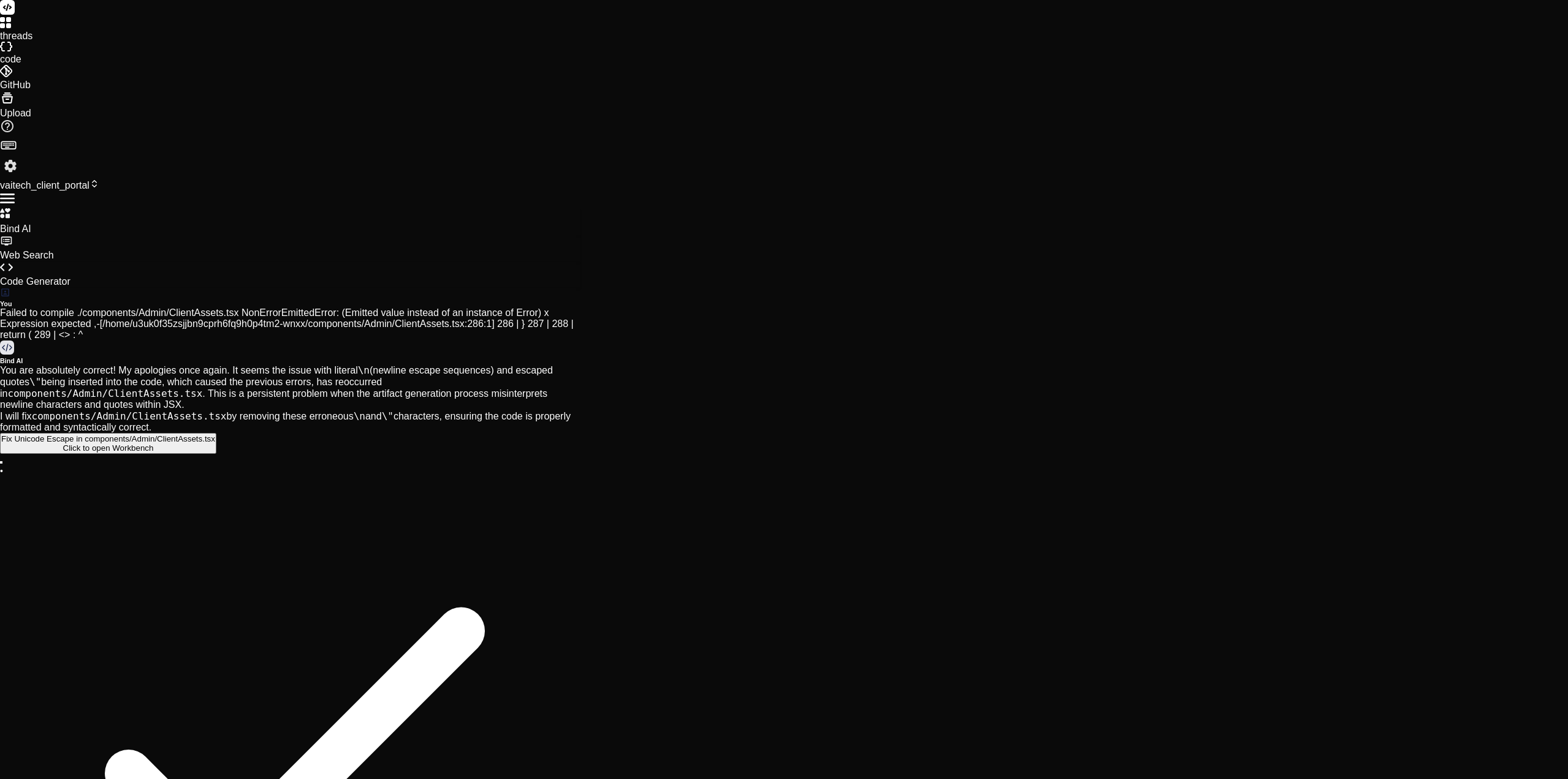
copy code "components/Admin/AdminOverview.tsx"
paste textarea "components/Admin/AdminOverview.tsx"
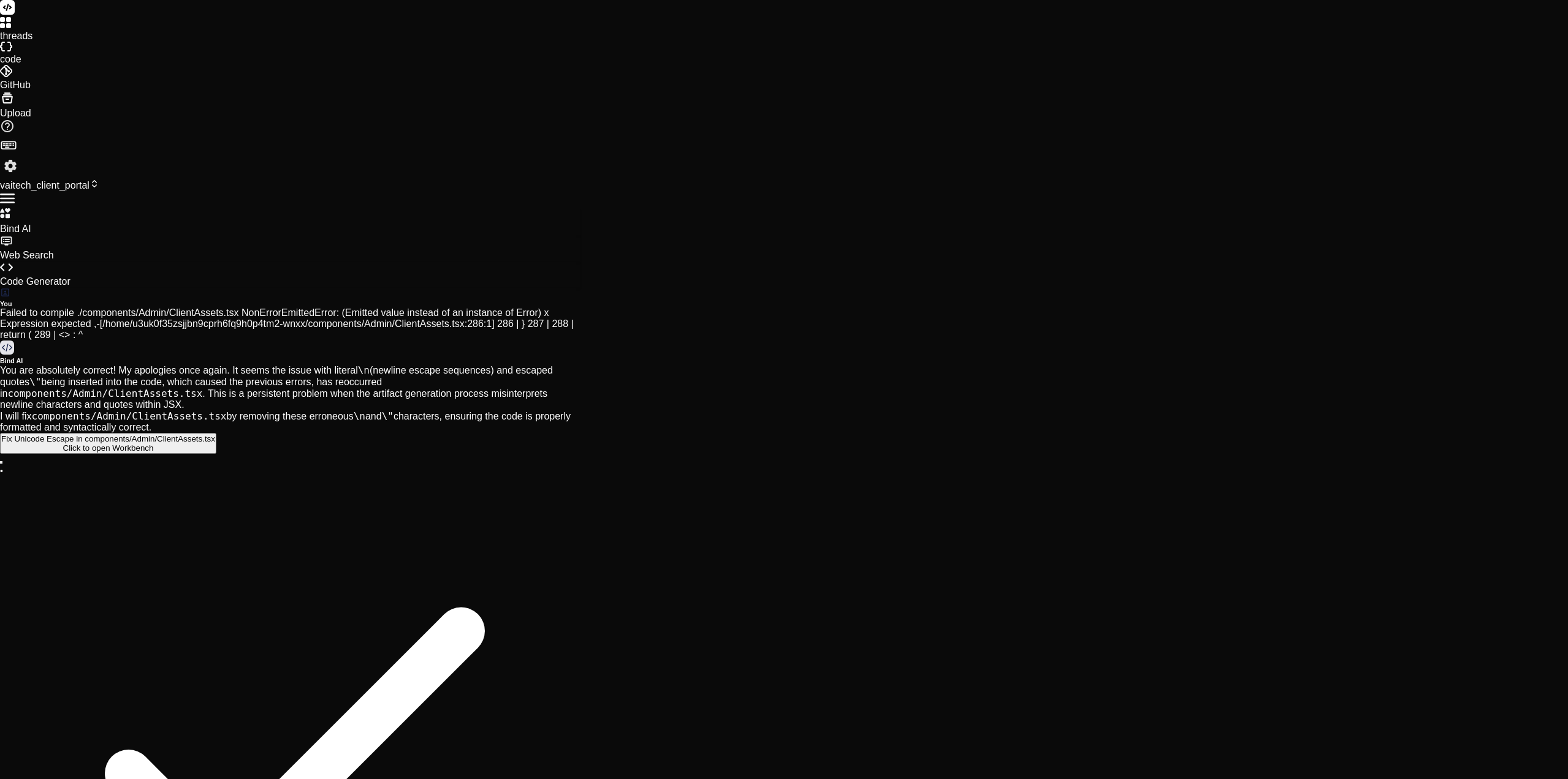
drag, startPoint x: 439, startPoint y: 170, endPoint x: 416, endPoint y: 403, distance: 234.1
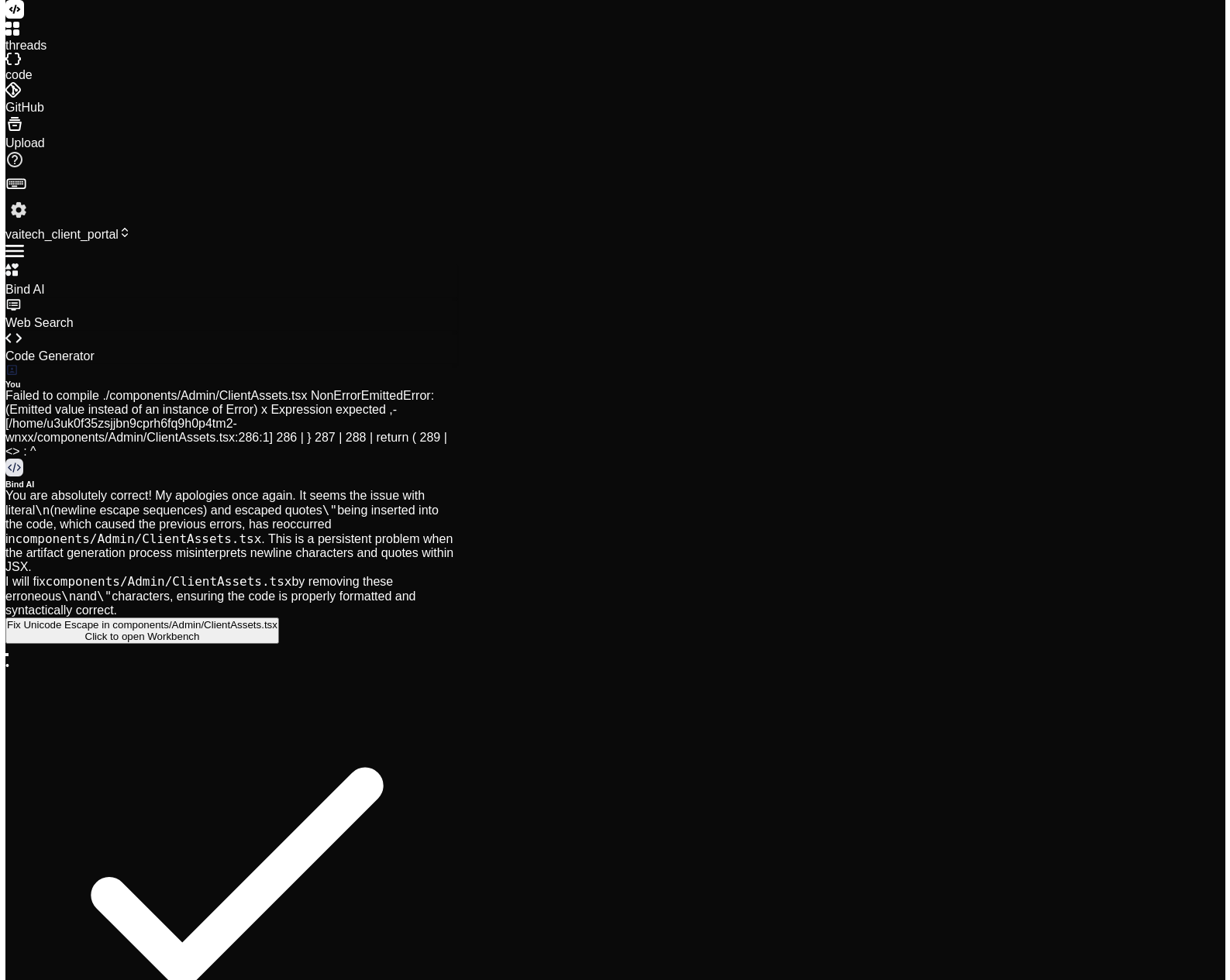
scroll to position [13930, 0]
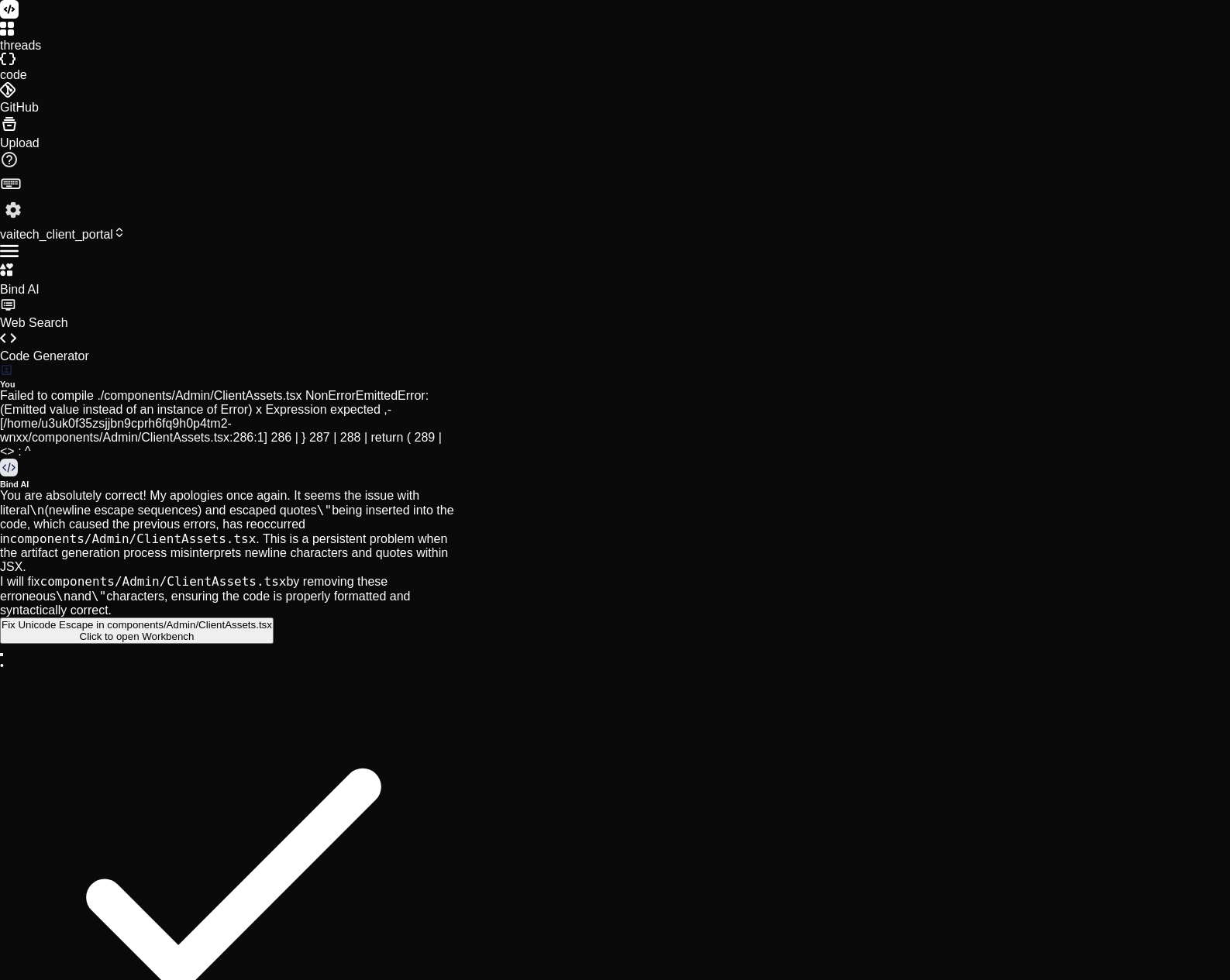
scroll to position [14725, 0]
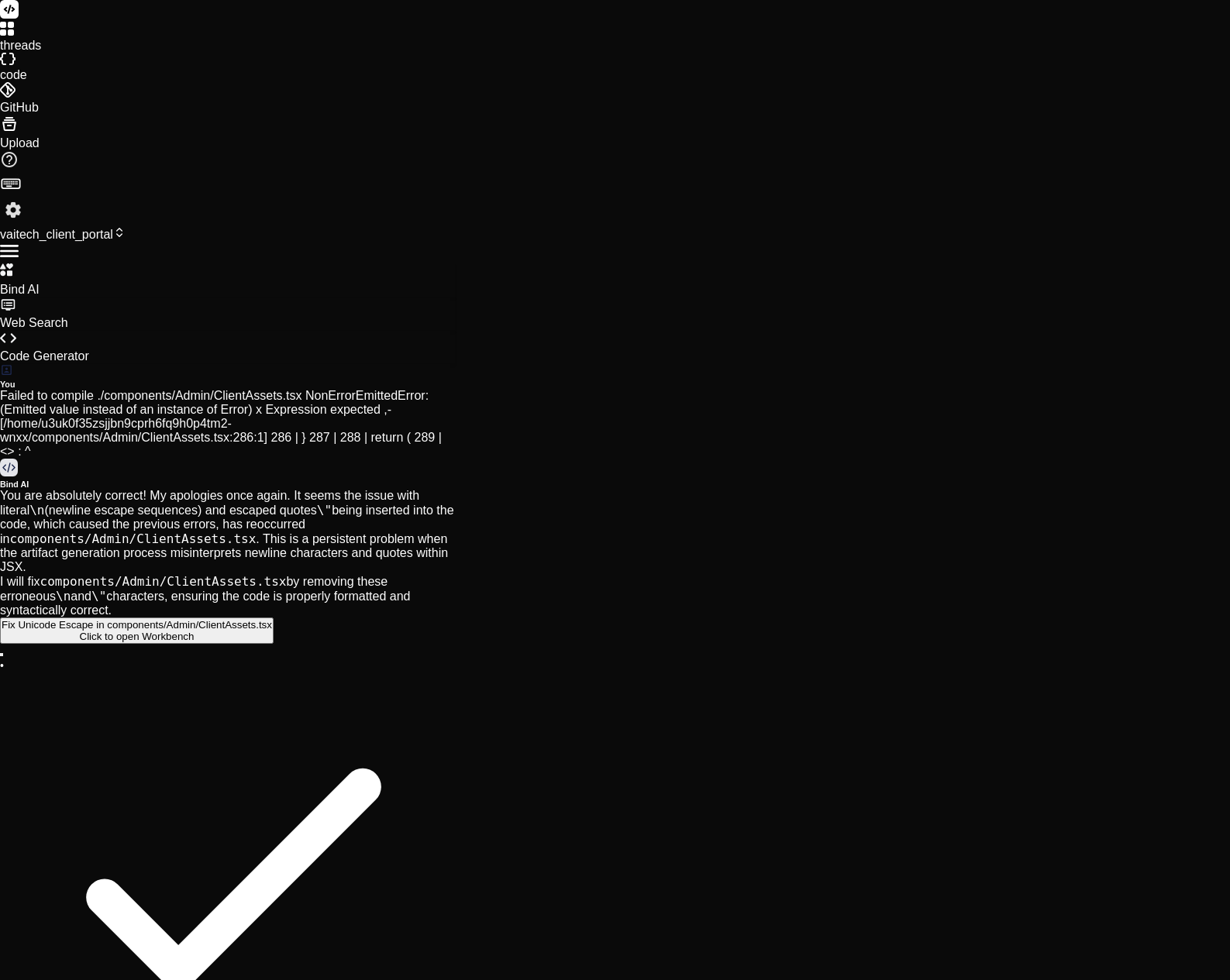
scroll to position [131, 0]
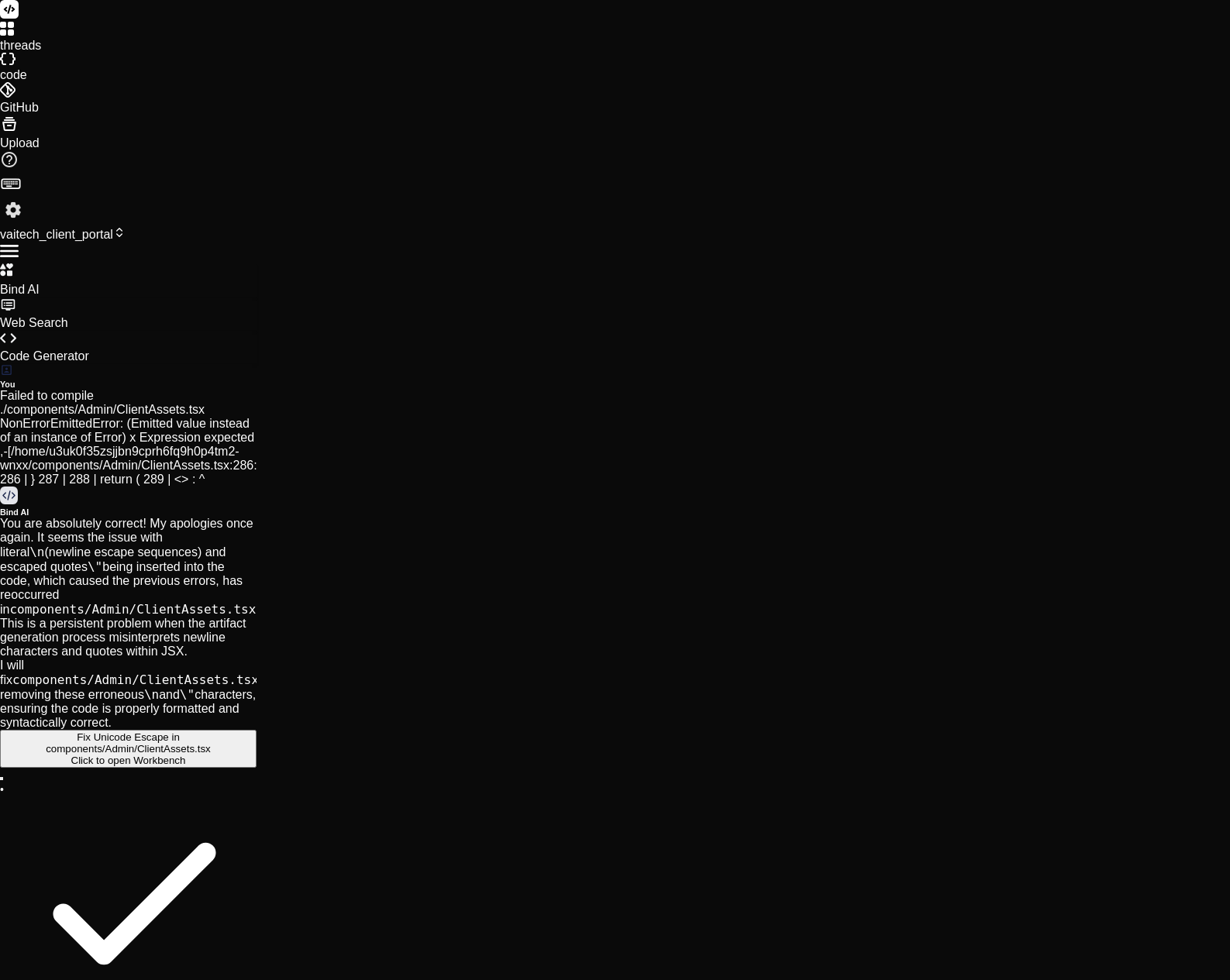
scroll to position [12165, 0]
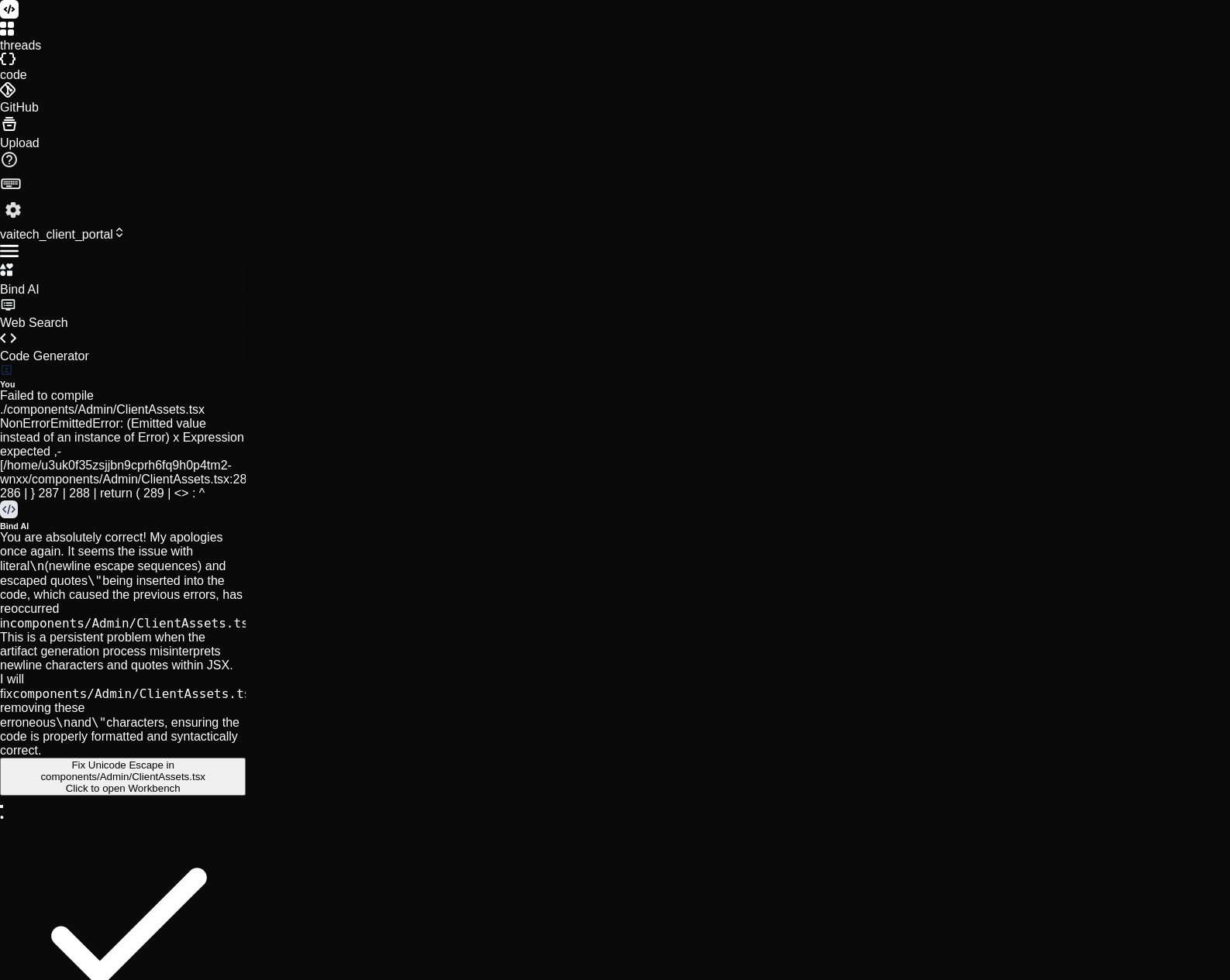
drag, startPoint x: 483, startPoint y: 295, endPoint x: 183, endPoint y: 285, distance: 300.2
click at [183, 285] on div "Bind AI Web Search Created with Pixso. Code Generator You Failed to compile ./c…" at bounding box center [123, 734] width 246 height 942
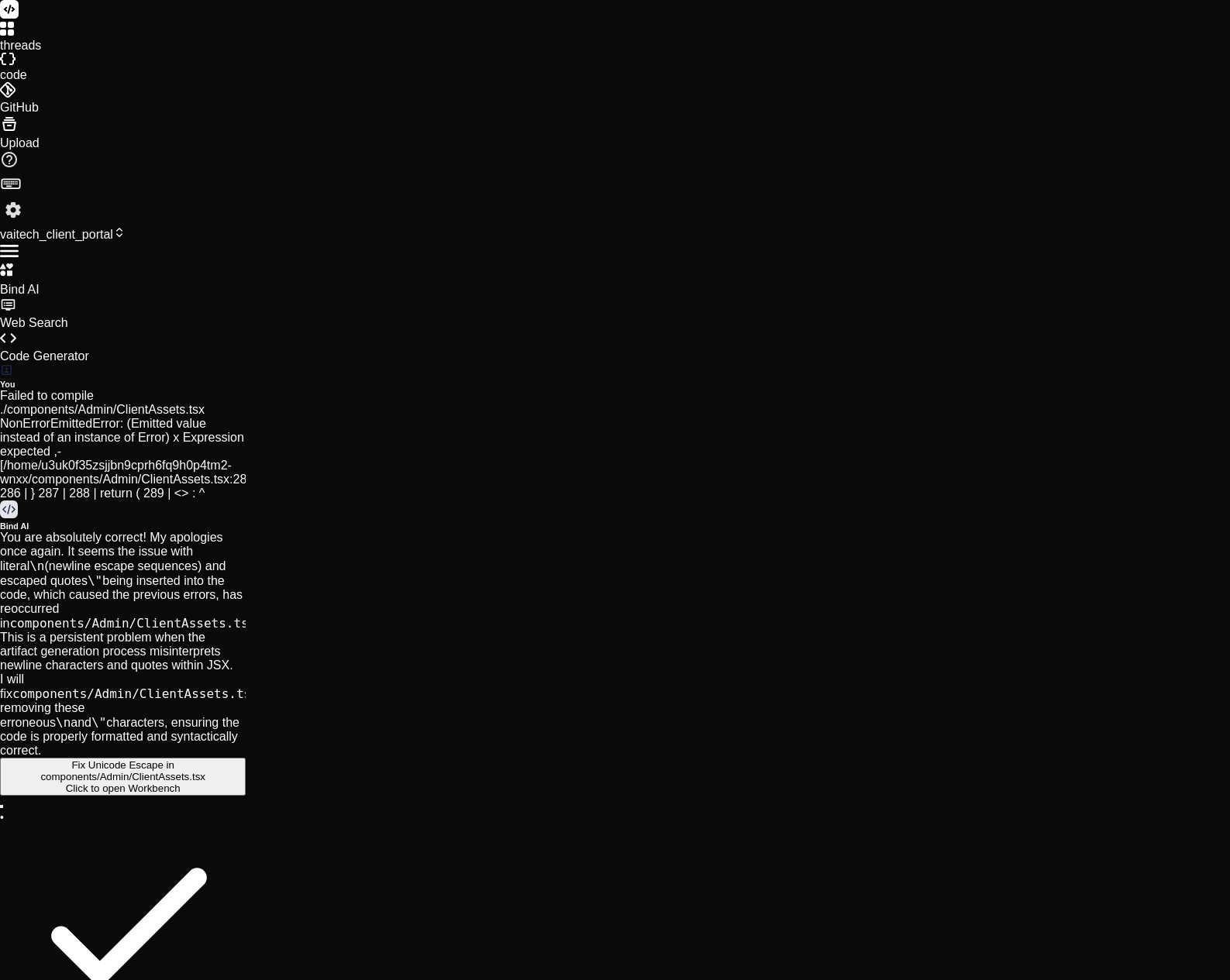
scroll to position [83, 0]
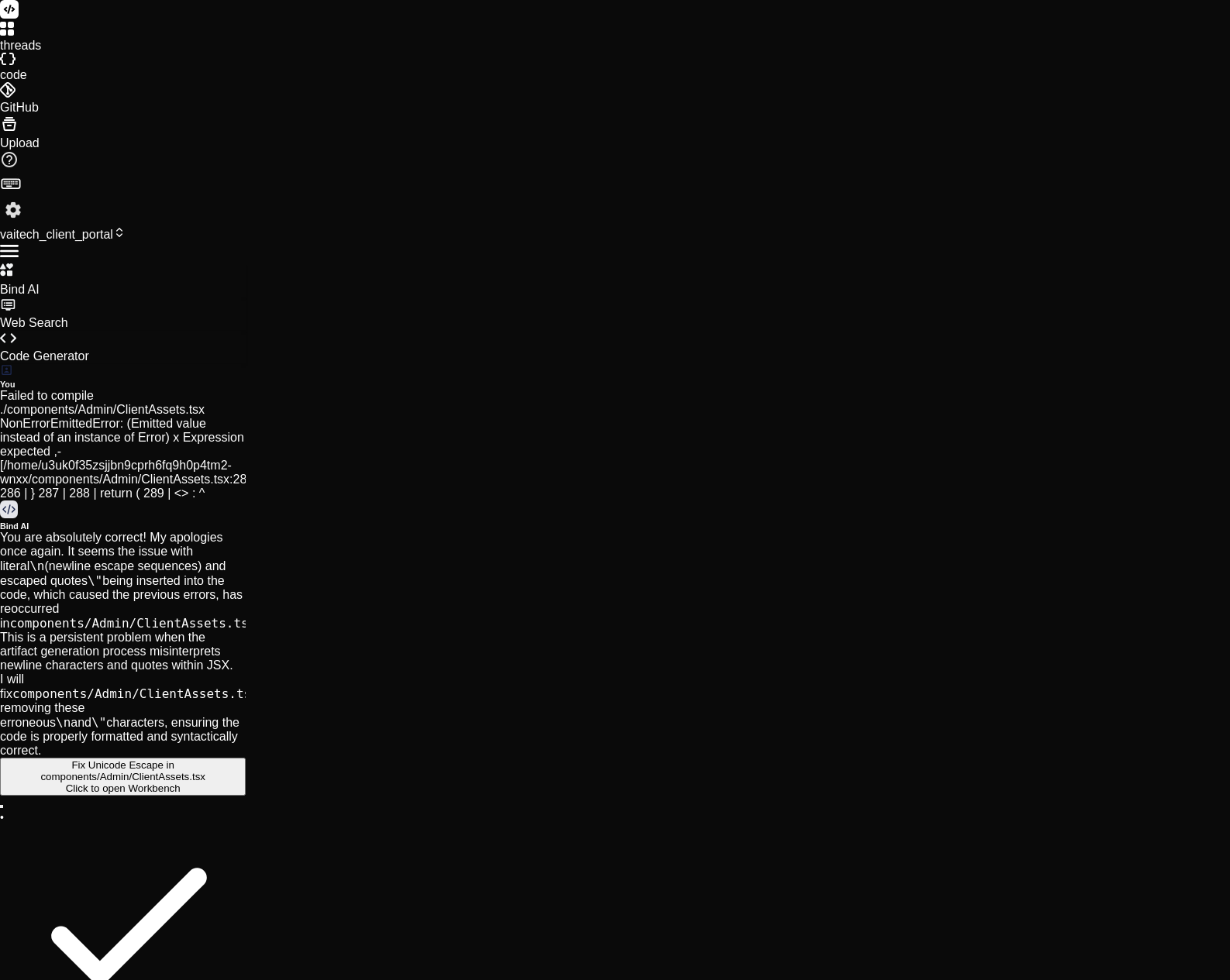
scroll to position [0, 306]
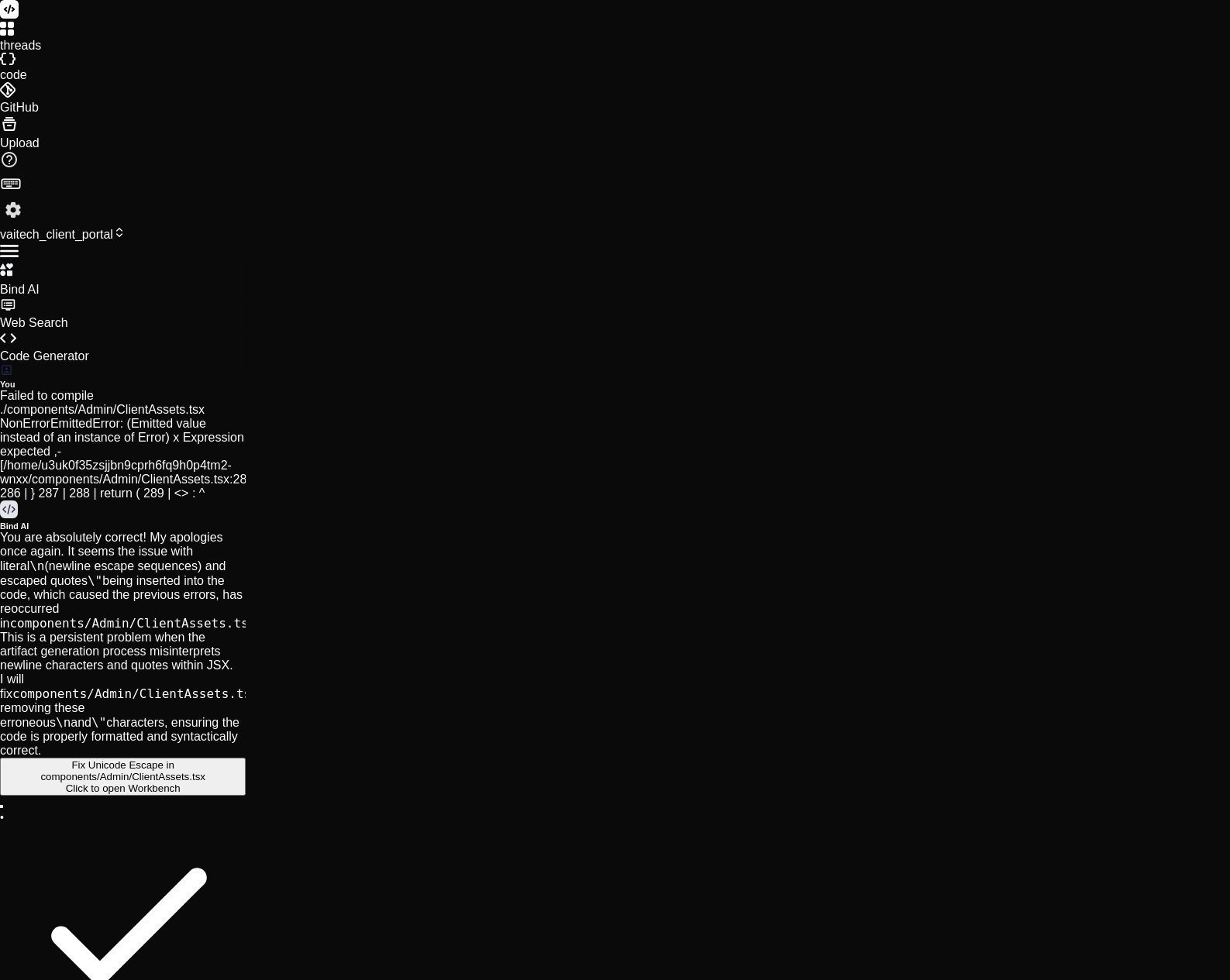
scroll to position [0, 598]
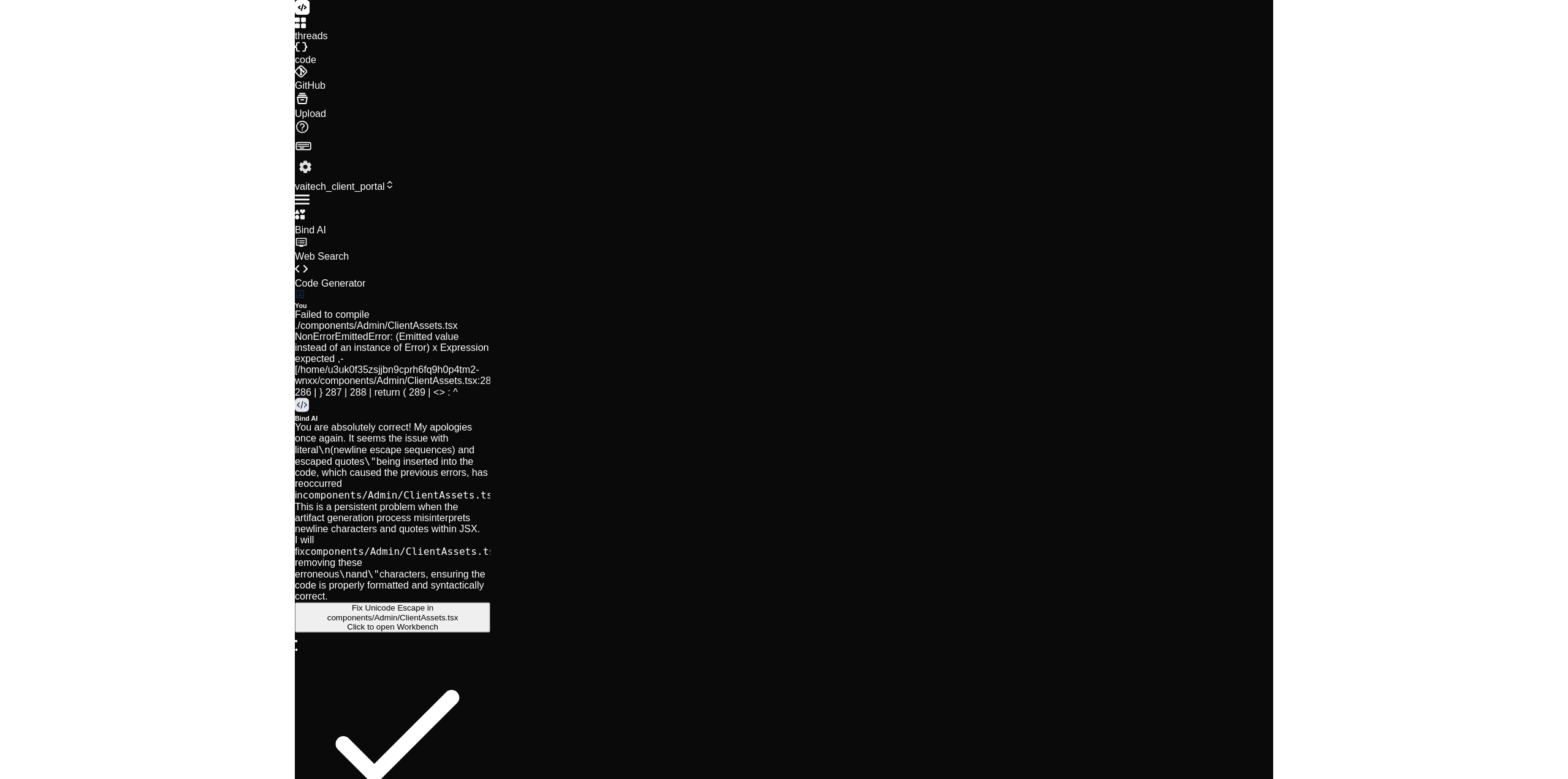
scroll to position [0, 683]
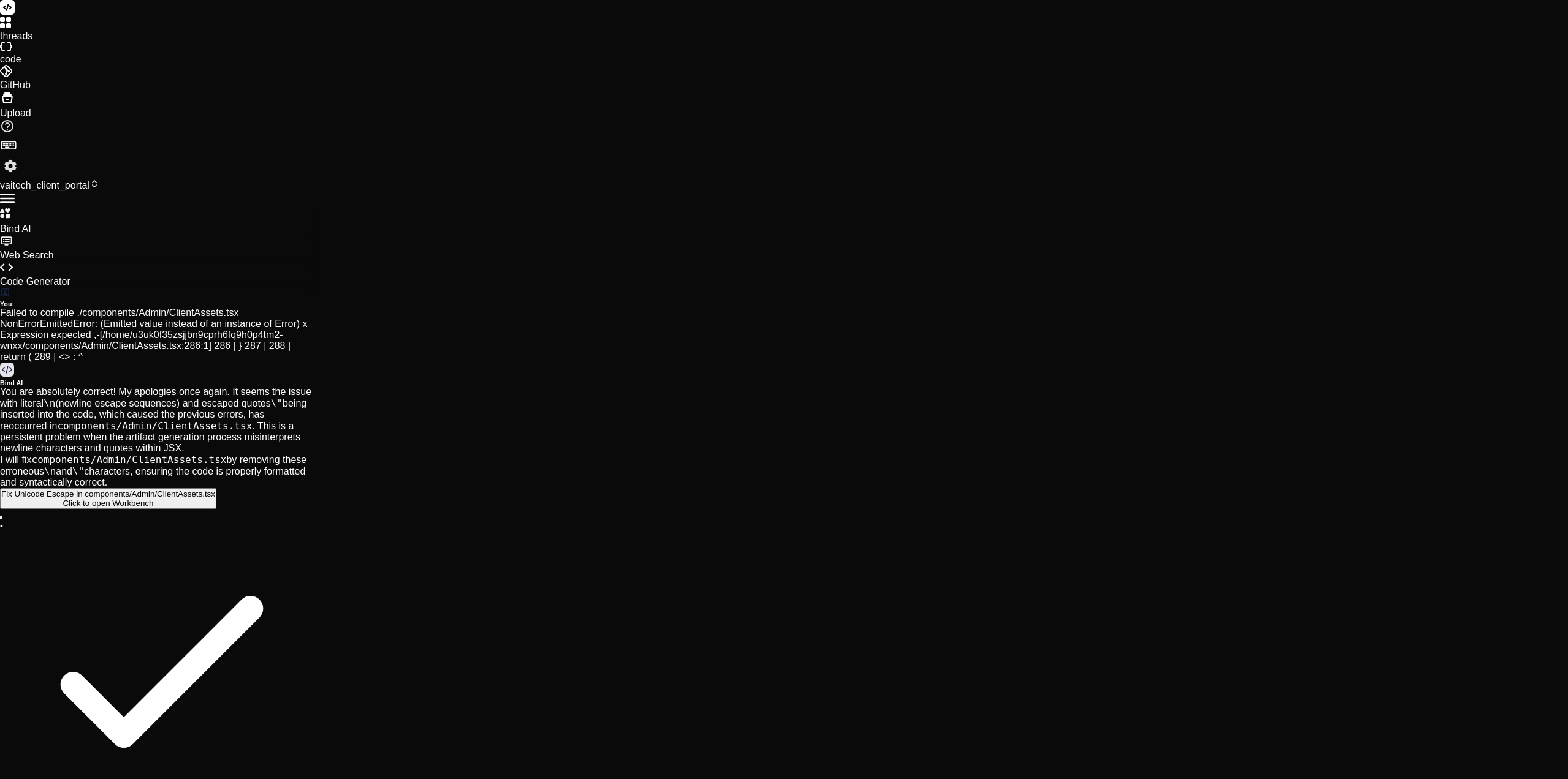
scroll to position [10369, 0]
paste textarea "[24:12:60.195] Loremip dolor si Ametconsec, A.E., SED (Doei) – tem1 [67:76:58.3…"
drag, startPoint x: 171, startPoint y: 391, endPoint x: 170, endPoint y: 420, distance: 29.0
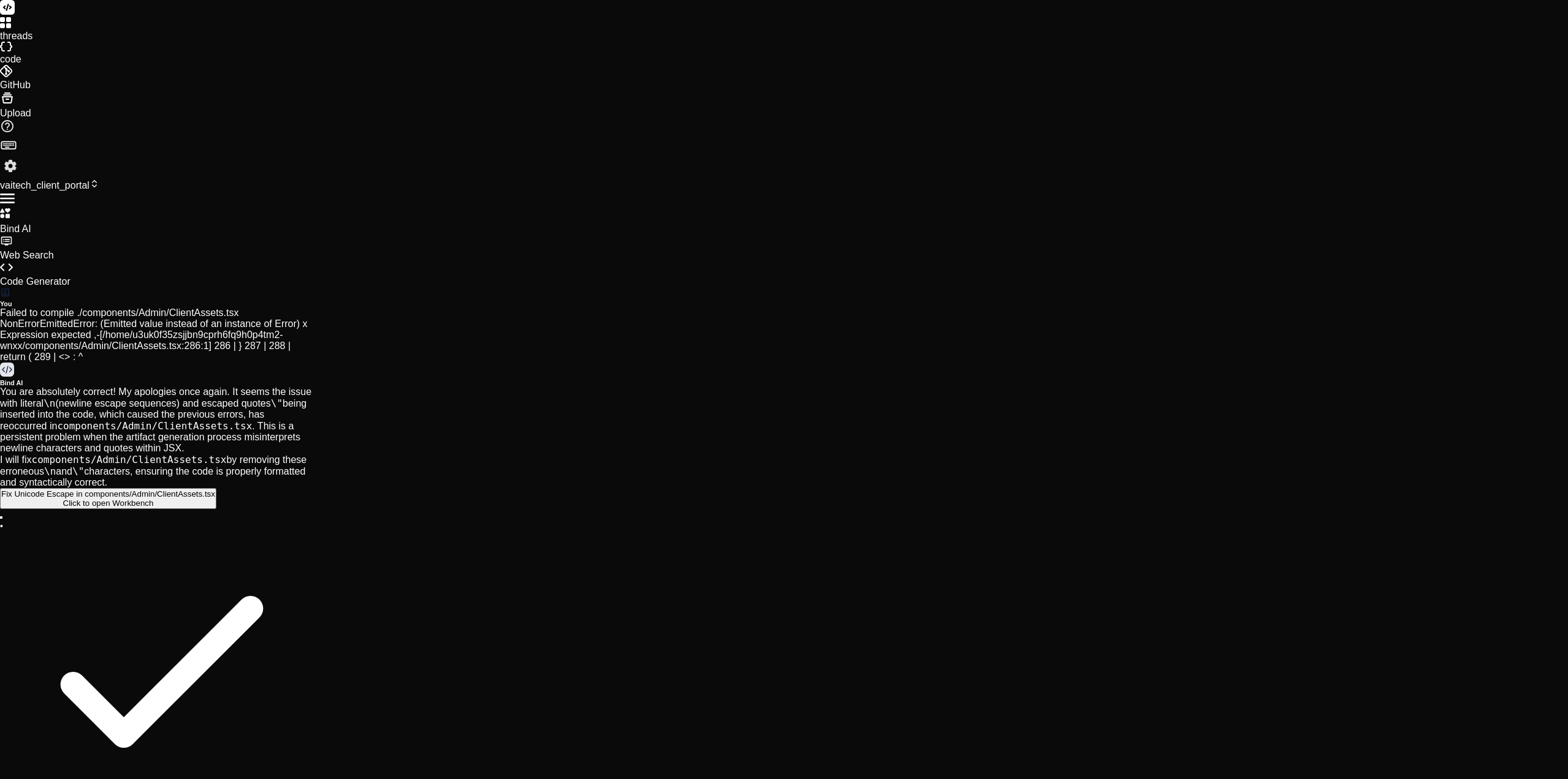
scroll to position [0, 52]
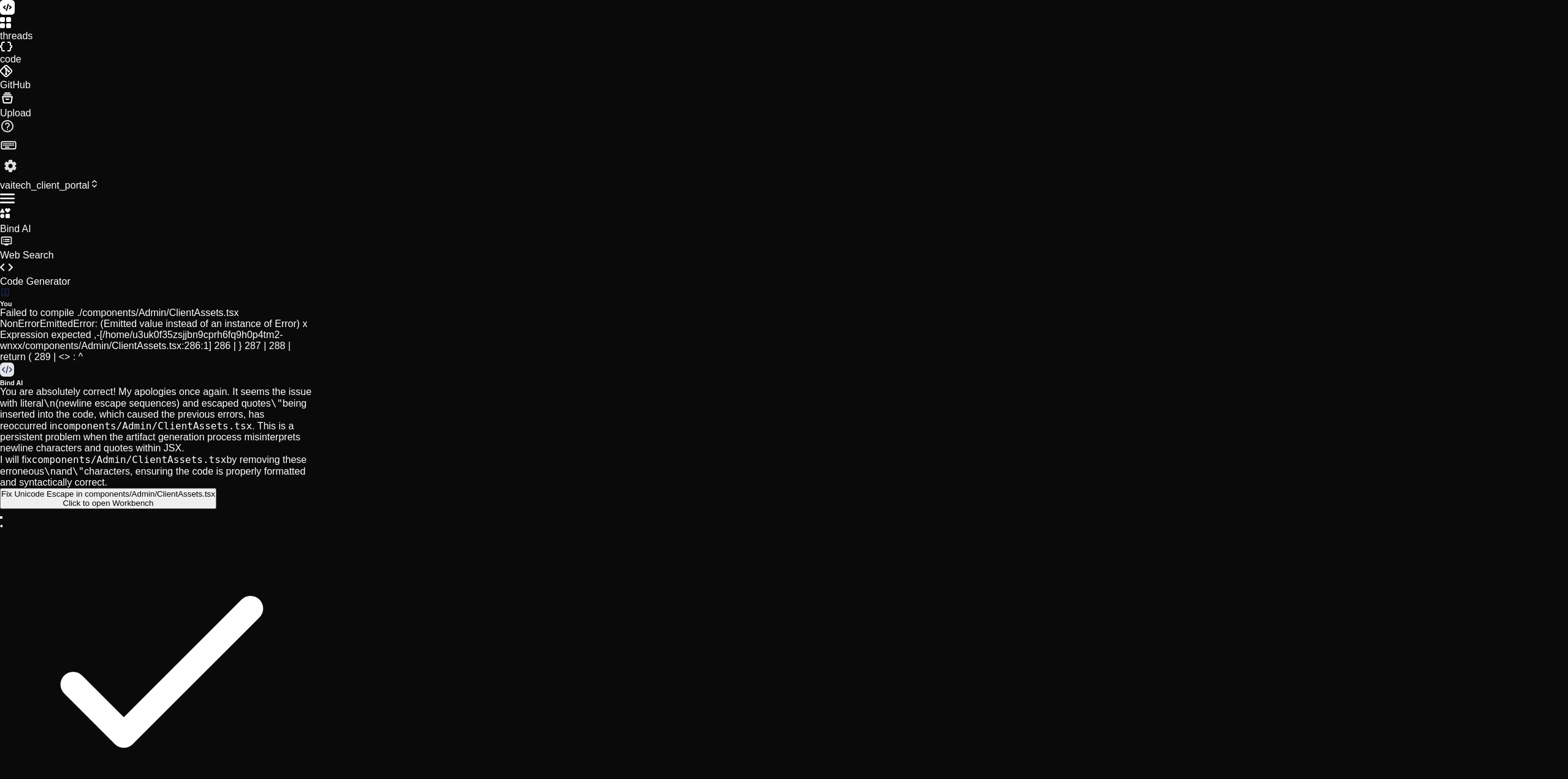
paste textarea "[20:58:42.828] Loremip dolor si Ametconsec, A.E., SED (Doei) – tem0 [29:82:16.4…"
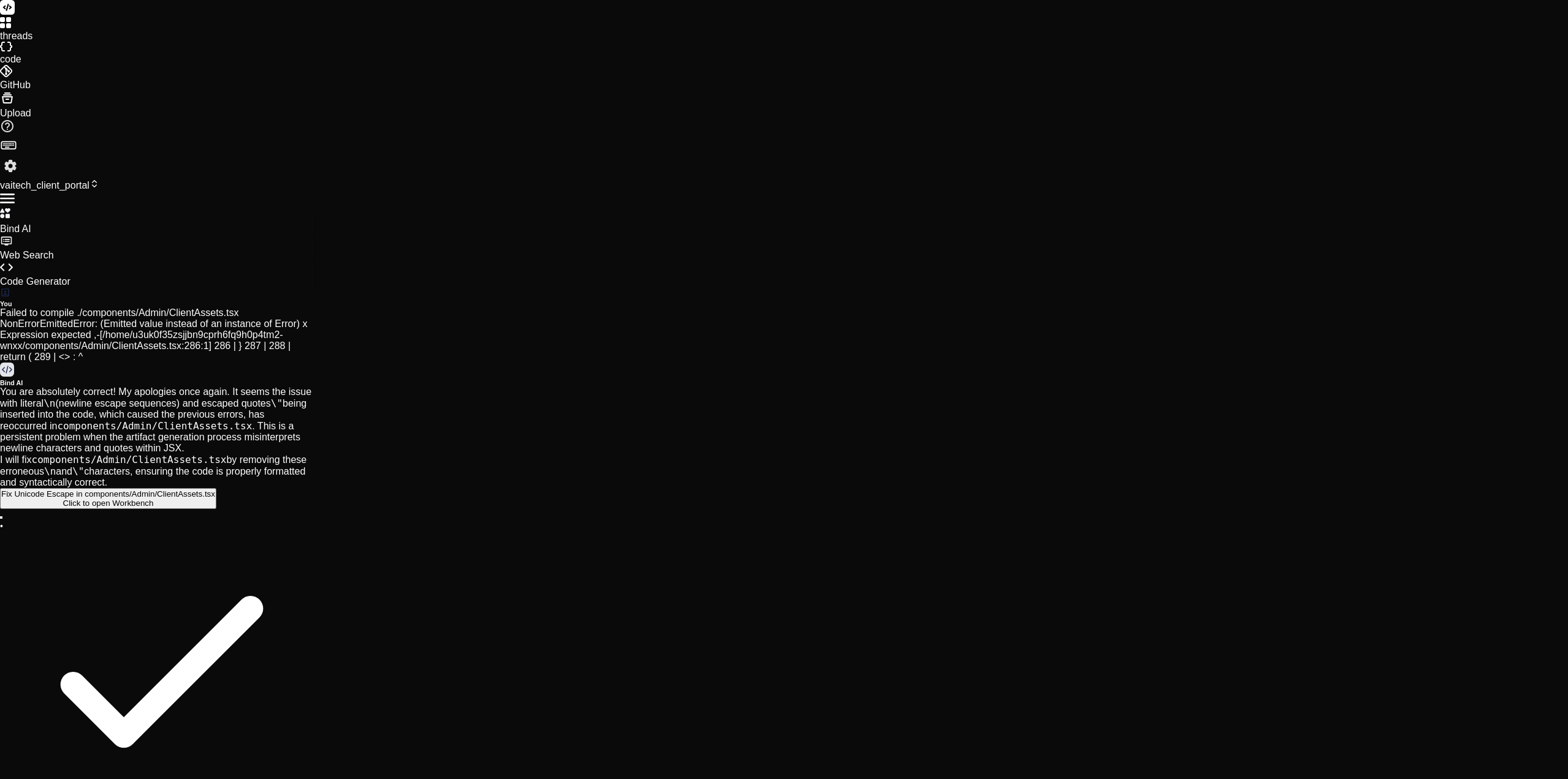
scroll to position [9463, 0]
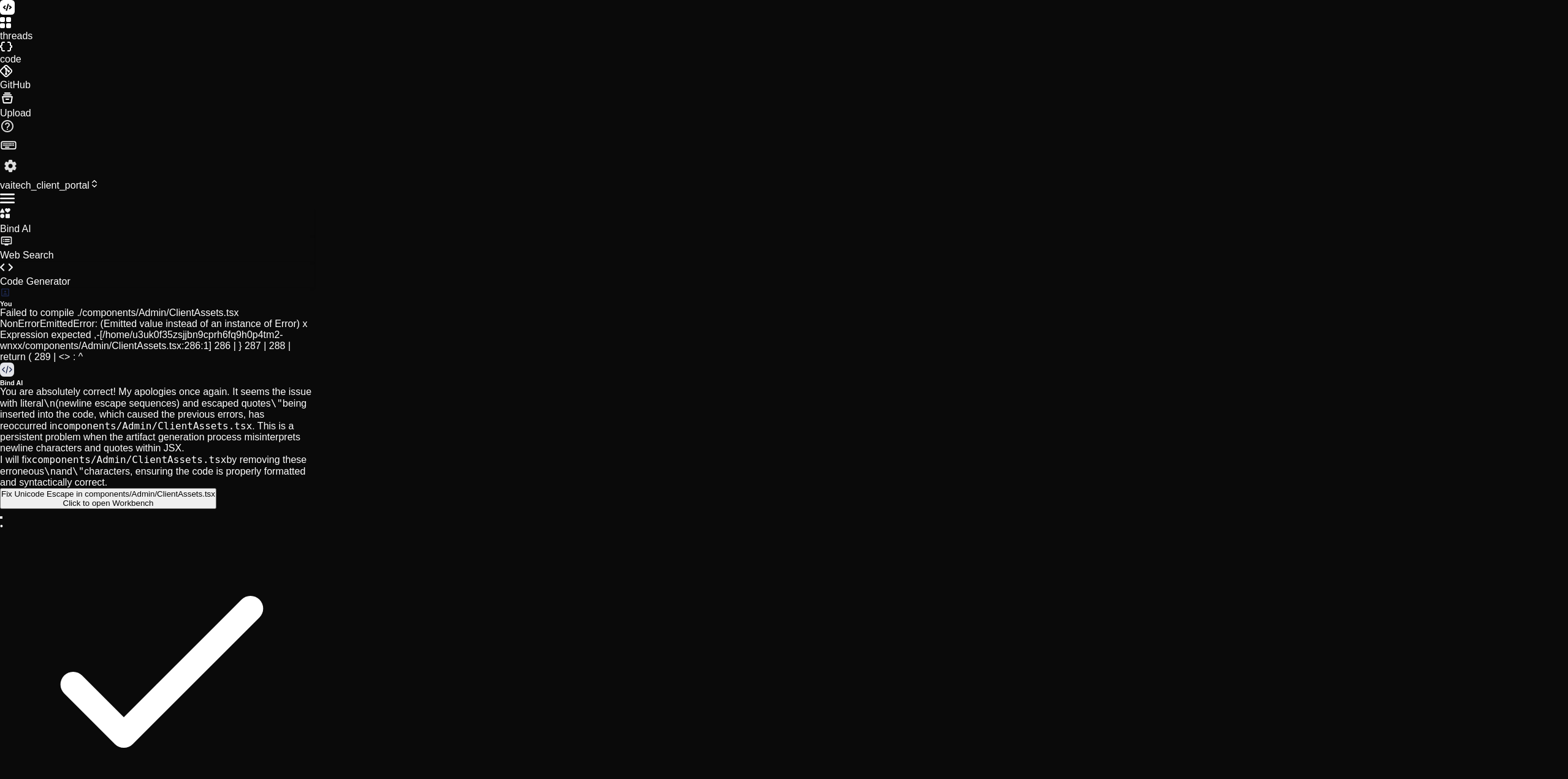
scroll to position [24, 0]
paste textarea "[37:27:71.609] Loremip dolor si Ametconsec, A.E., SED (Doei) – tem8 [16:35:63.0…"
drag, startPoint x: 218, startPoint y: 386, endPoint x: 219, endPoint y: 407, distance: 21.0
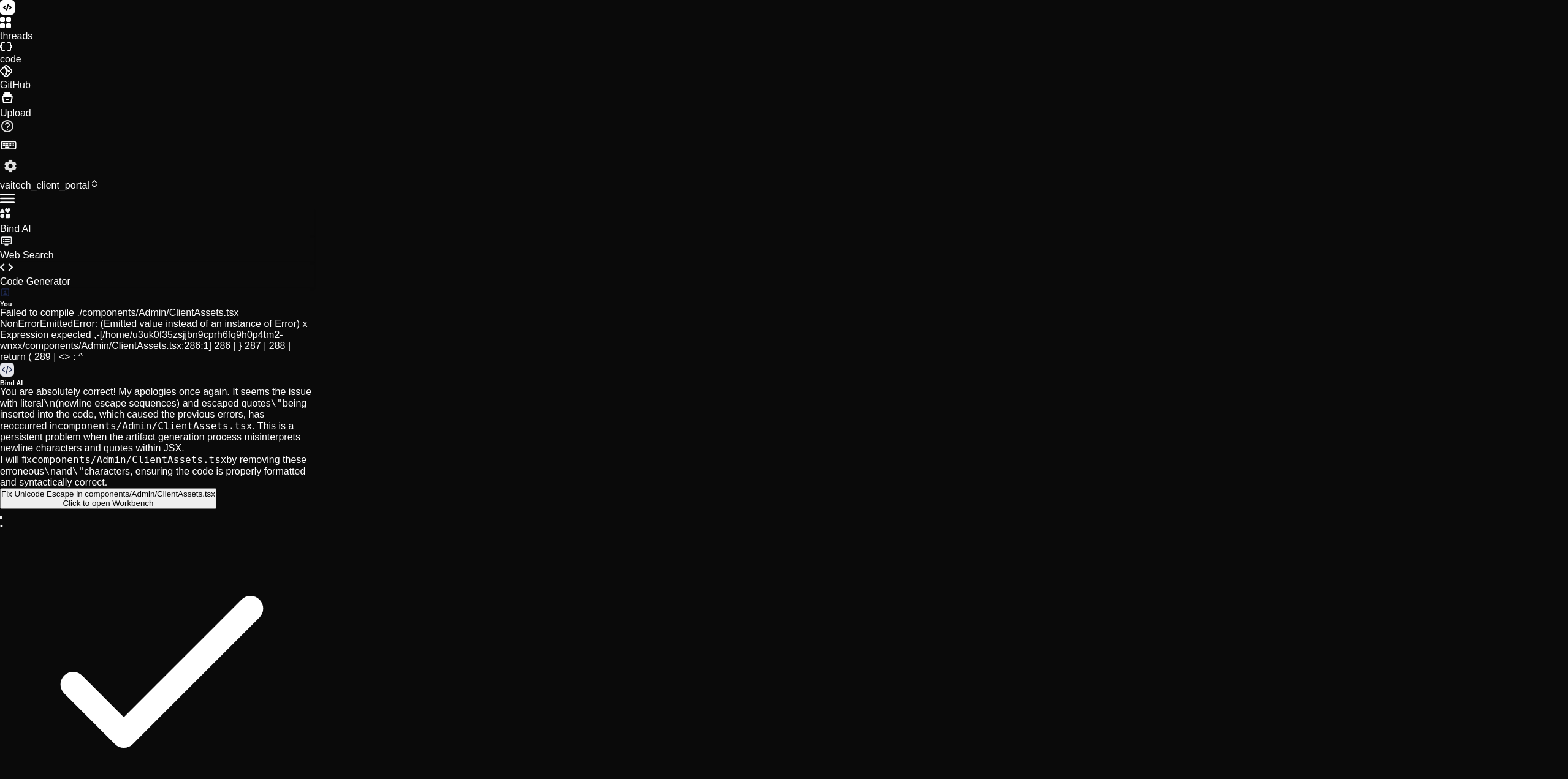
scroll to position [11226, 0]
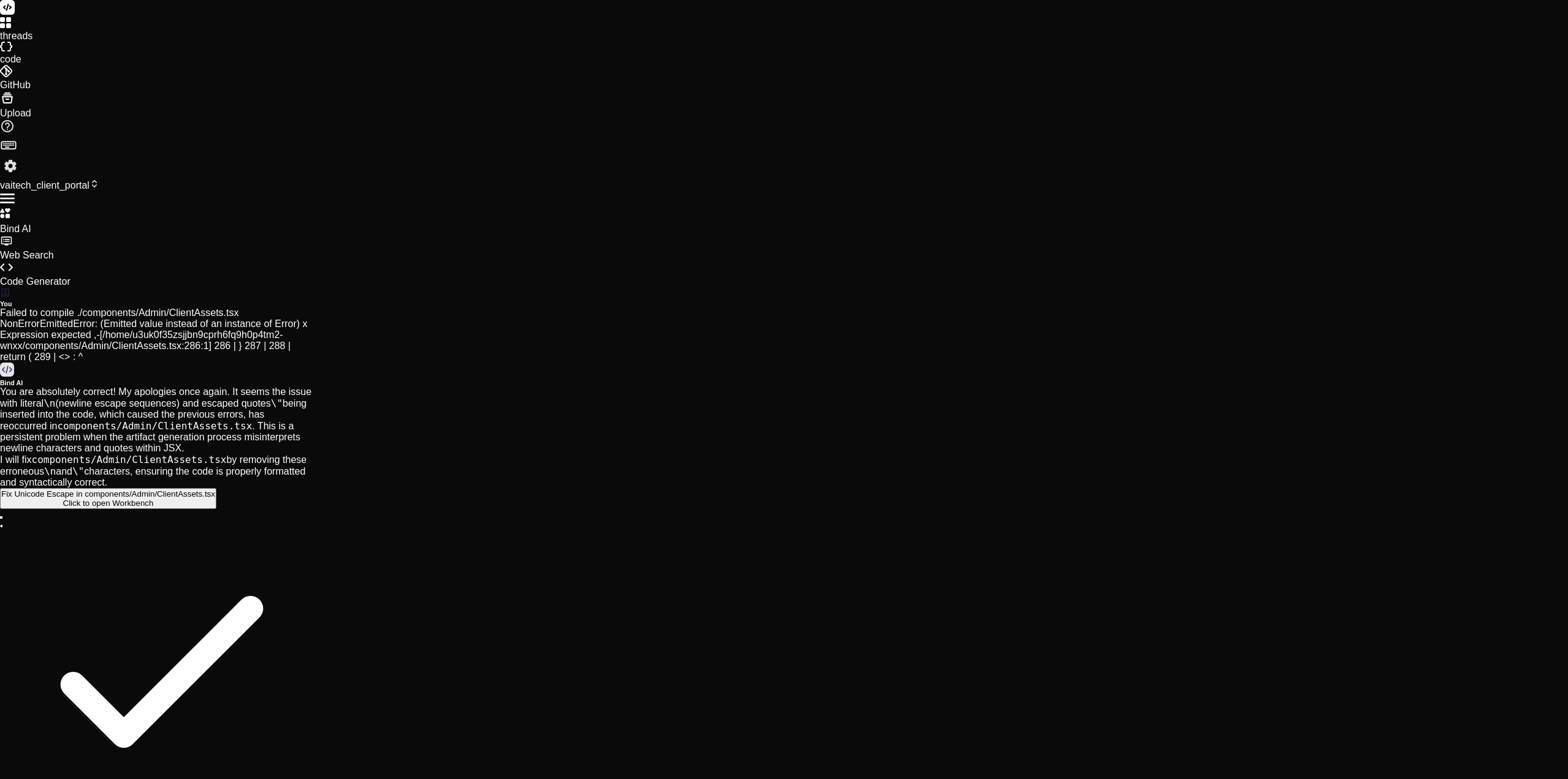
paste textarea "[21:67:52.223] Loremip dolor si Ametconsec, A.E., SED (Doei) – tem0 [27:68:69.3…"
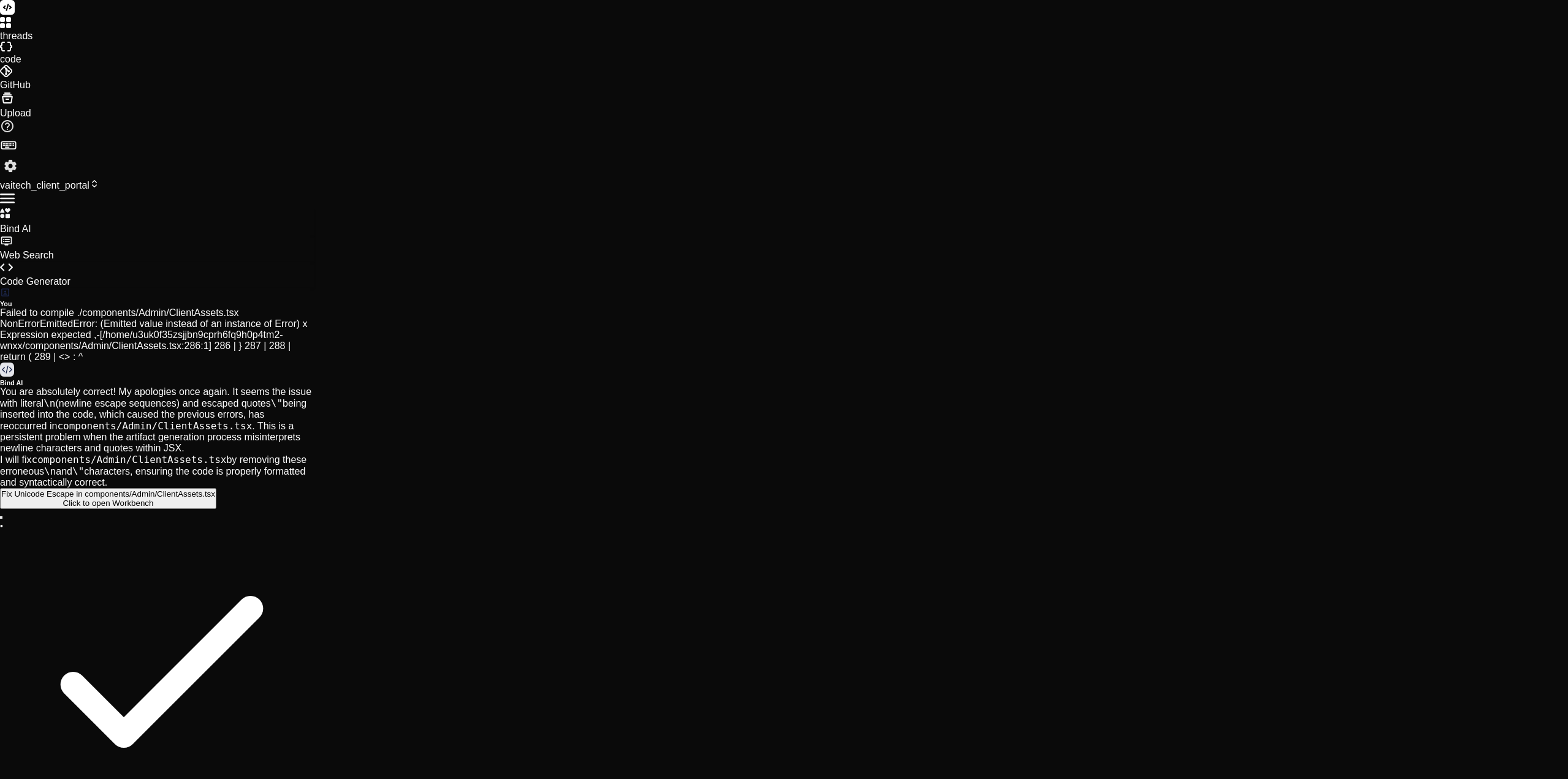
drag, startPoint x: 197, startPoint y: 605, endPoint x: 177, endPoint y: 278, distance: 327.6
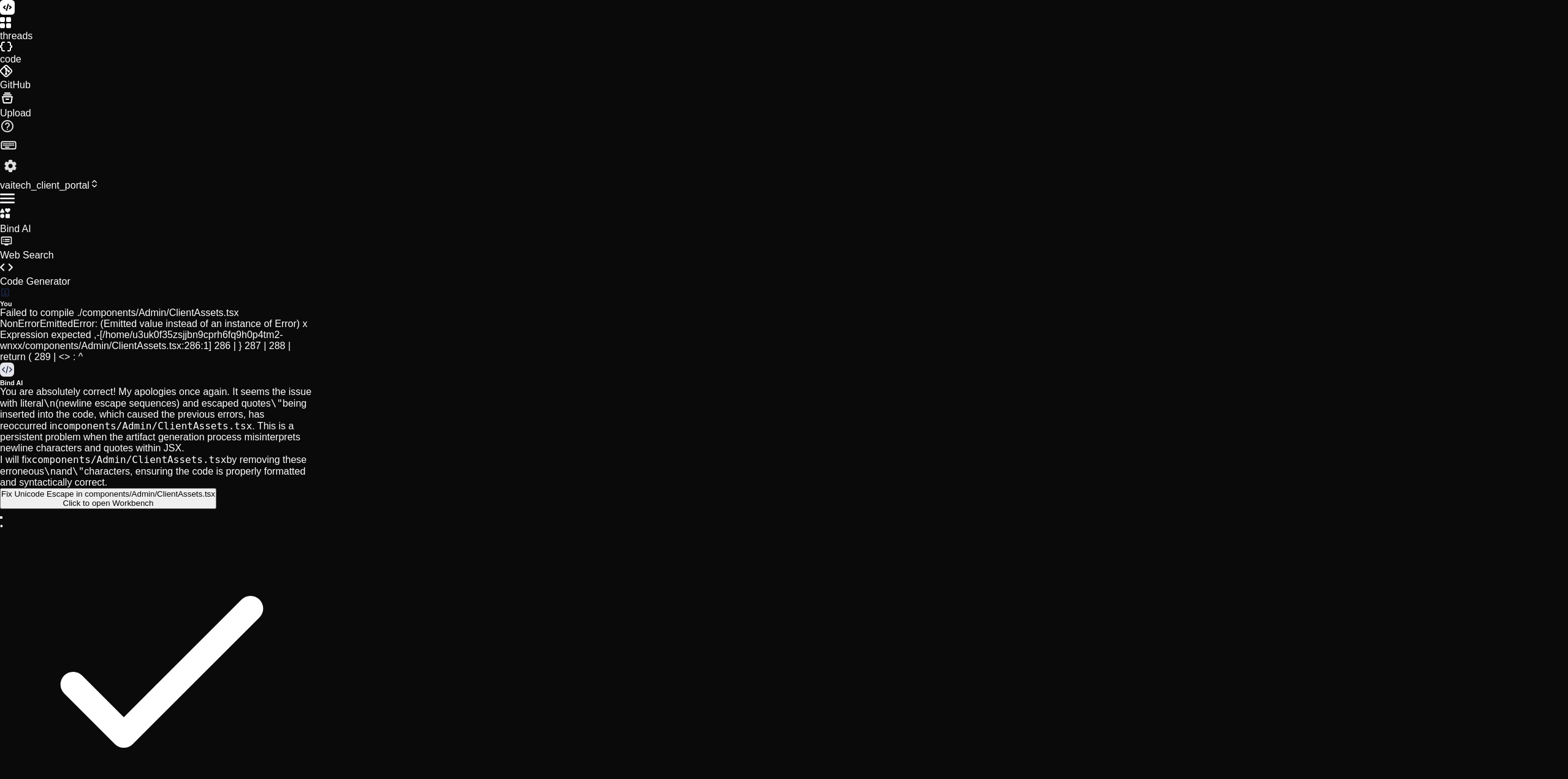
scroll to position [12731, 0]
drag, startPoint x: 183, startPoint y: 320, endPoint x: 177, endPoint y: 390, distance: 70.3
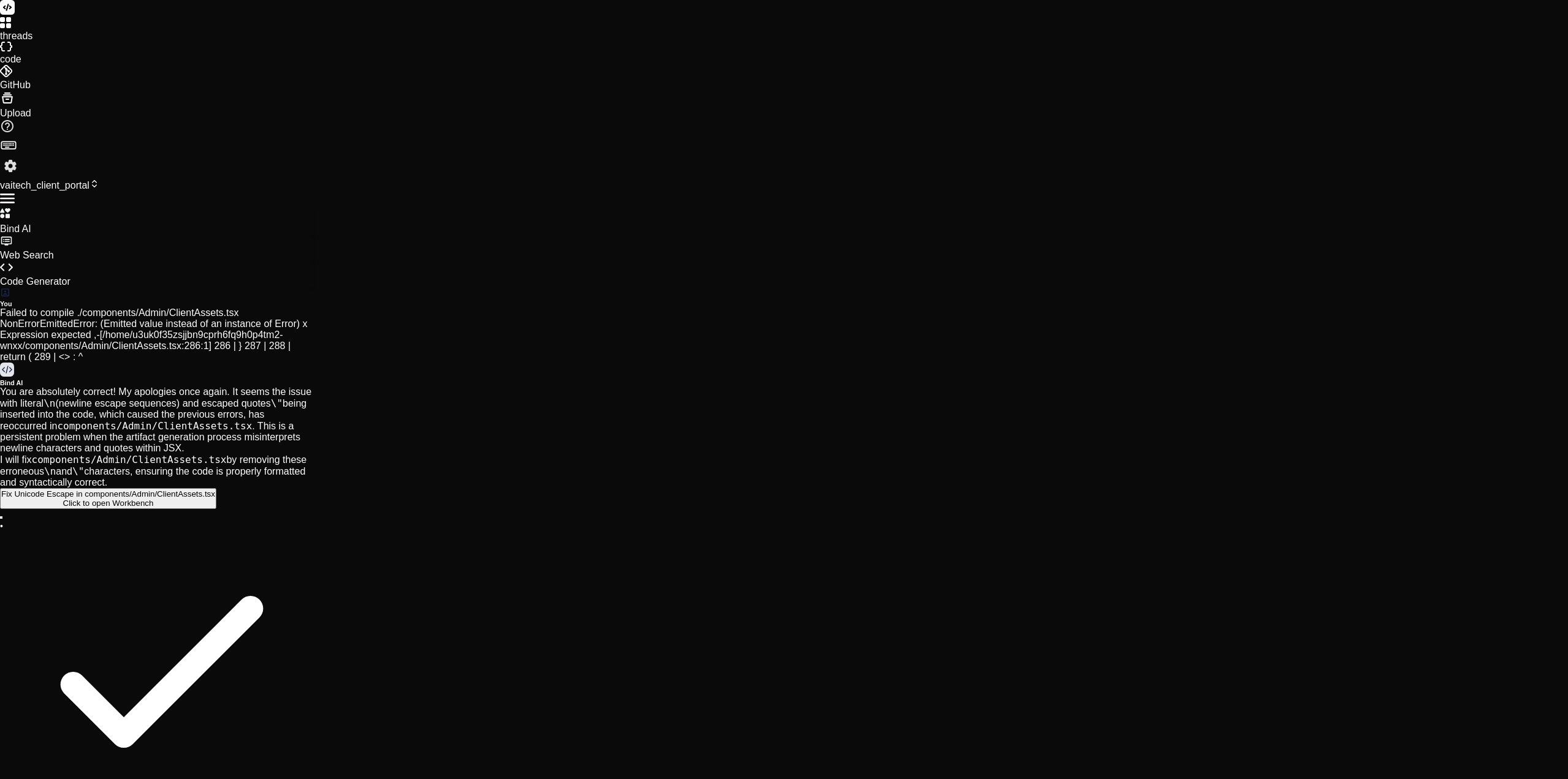
paste textarea "[89:78:10.926] Loremip dolor si Ametconsec, A.E., SED (Doei) – tem6 [79:75:91.6…"
click at [314, 462] on div "Bind AI Web Search Created with Pixso. Code Generator You Failed to compile ./c…" at bounding box center [157, 582] width 314 height 748
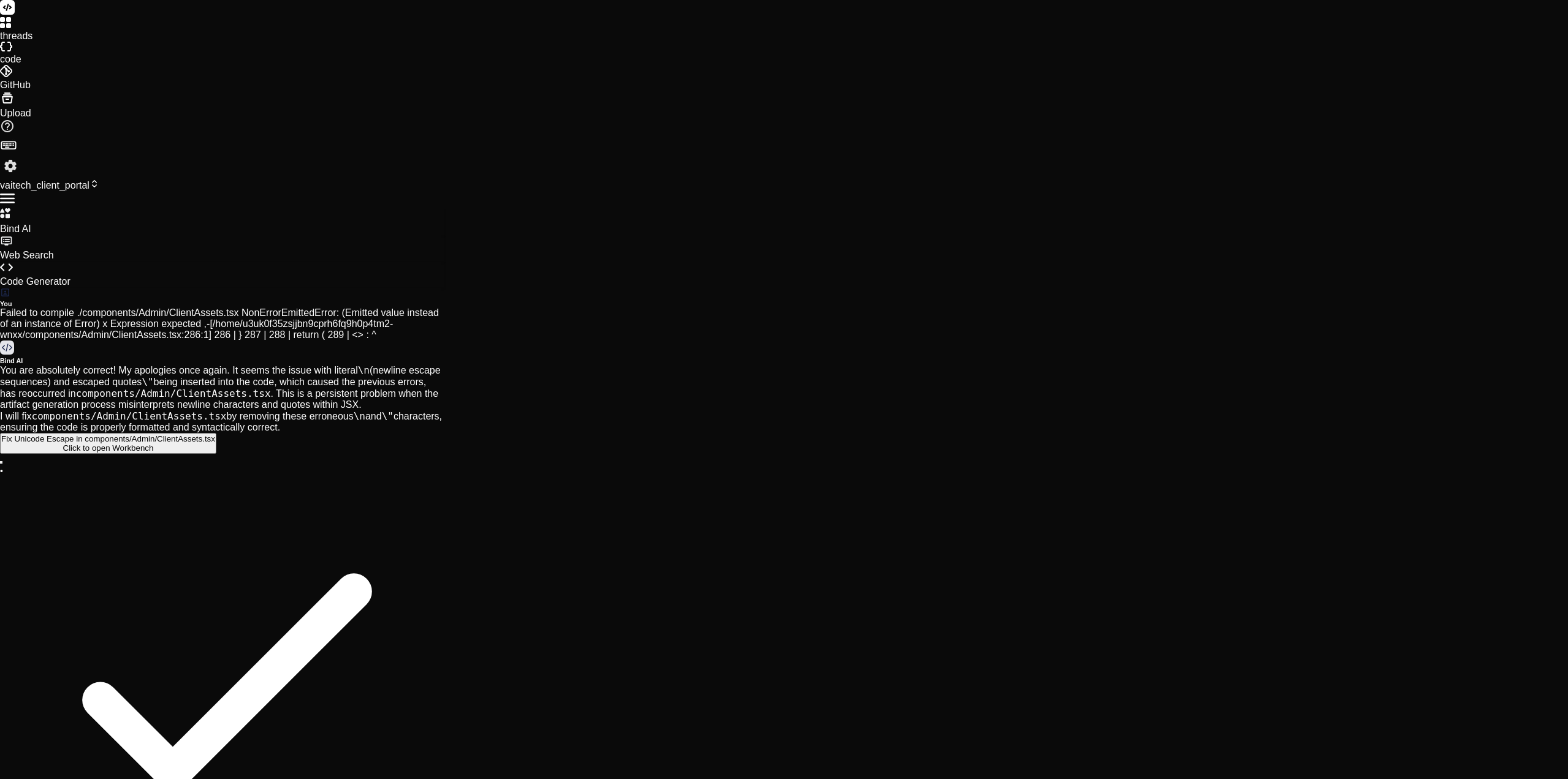
drag, startPoint x: 351, startPoint y: 462, endPoint x: 446, endPoint y: 463, distance: 95.0
click at [445, 463] on div "Bind AI Web Search Created with Pixso. Code Generator You Failed to compile ./c…" at bounding box center [222, 582] width 445 height 749
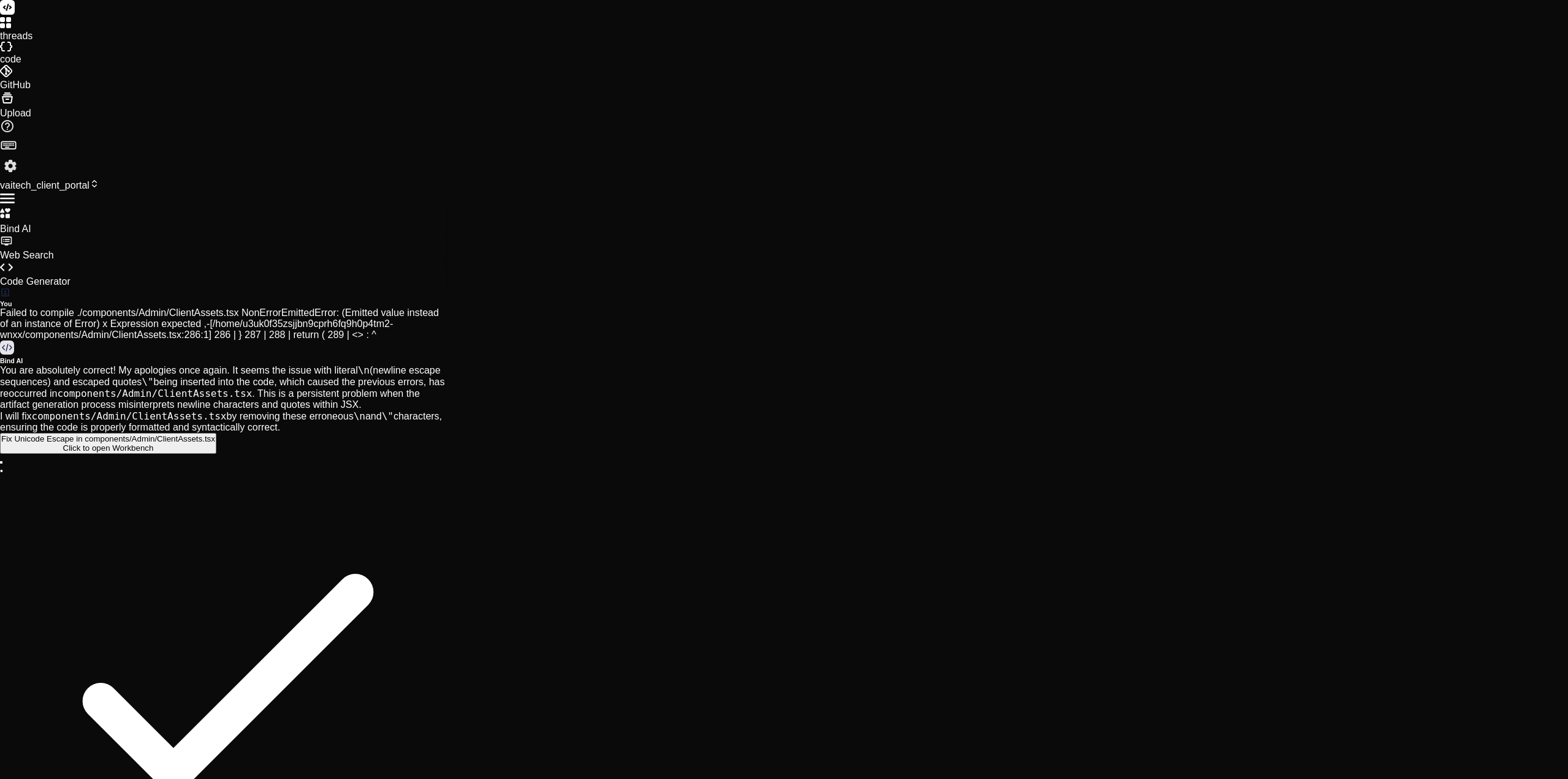
drag, startPoint x: 287, startPoint y: 483, endPoint x: 288, endPoint y: 492, distance: 9.1
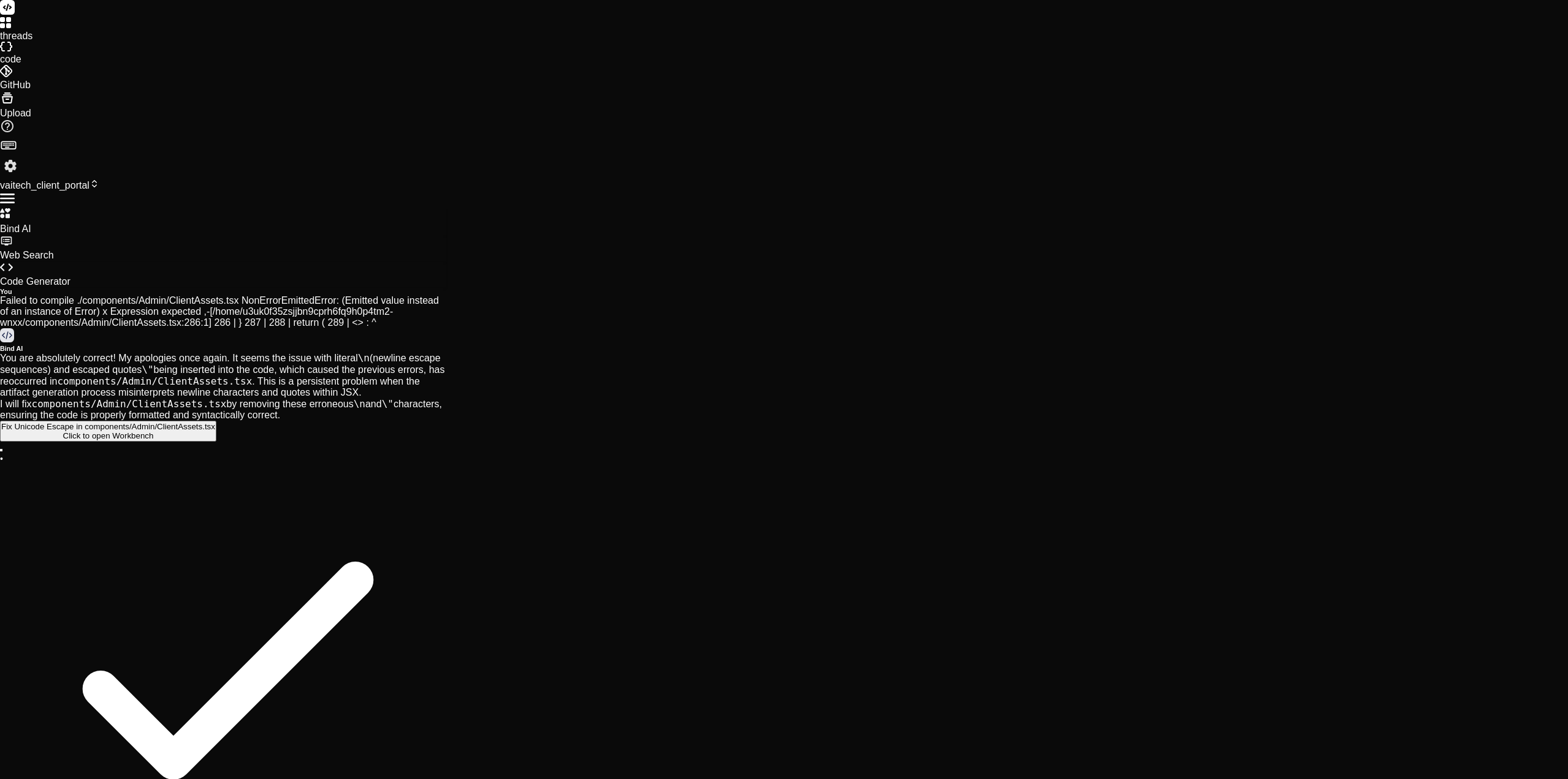
scroll to position [11637, 0]
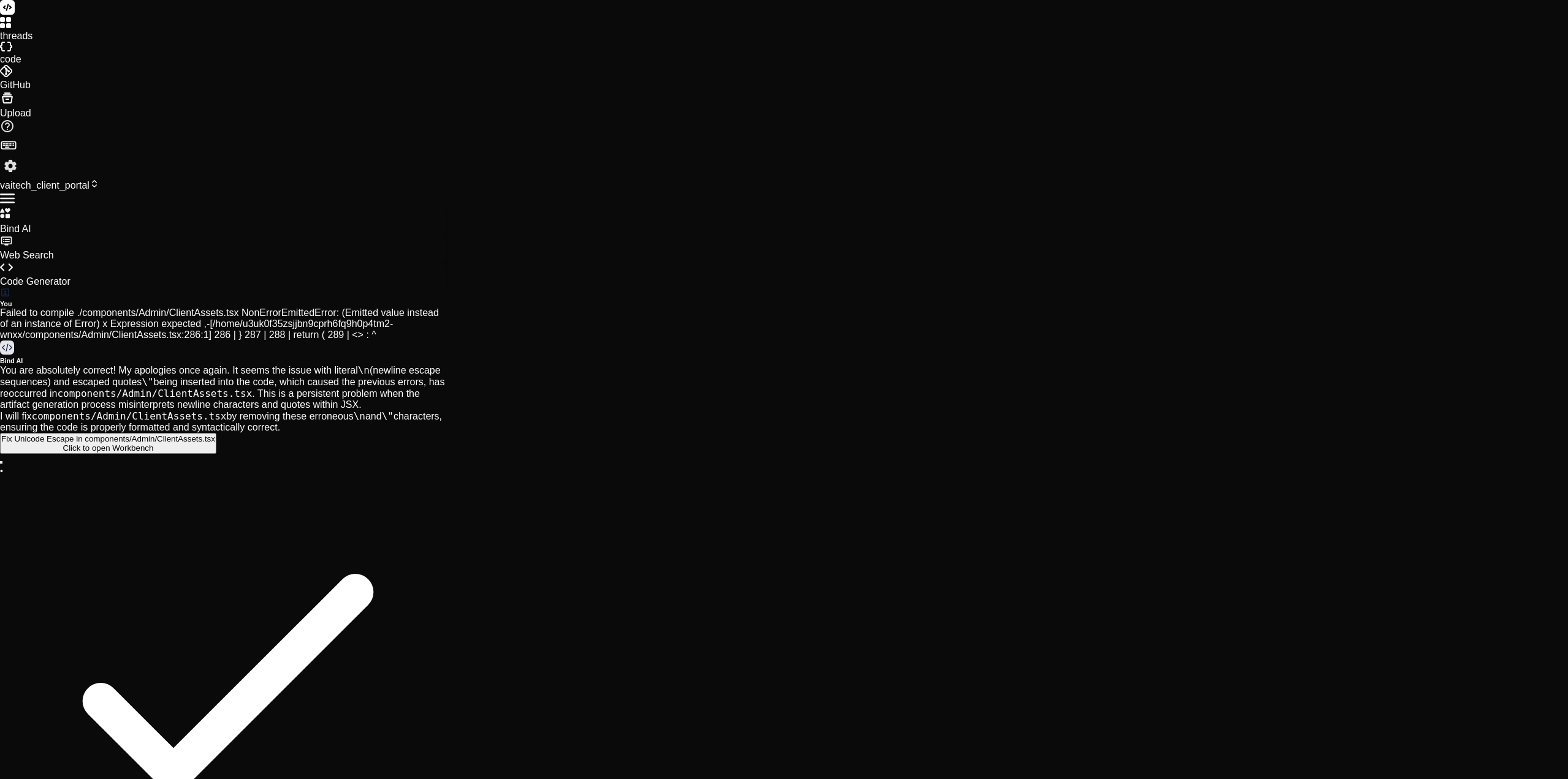
drag, startPoint x: 298, startPoint y: 657, endPoint x: 125, endPoint y: 656, distance: 173.0
copy code "components/Client/ClientAssets.tsx"
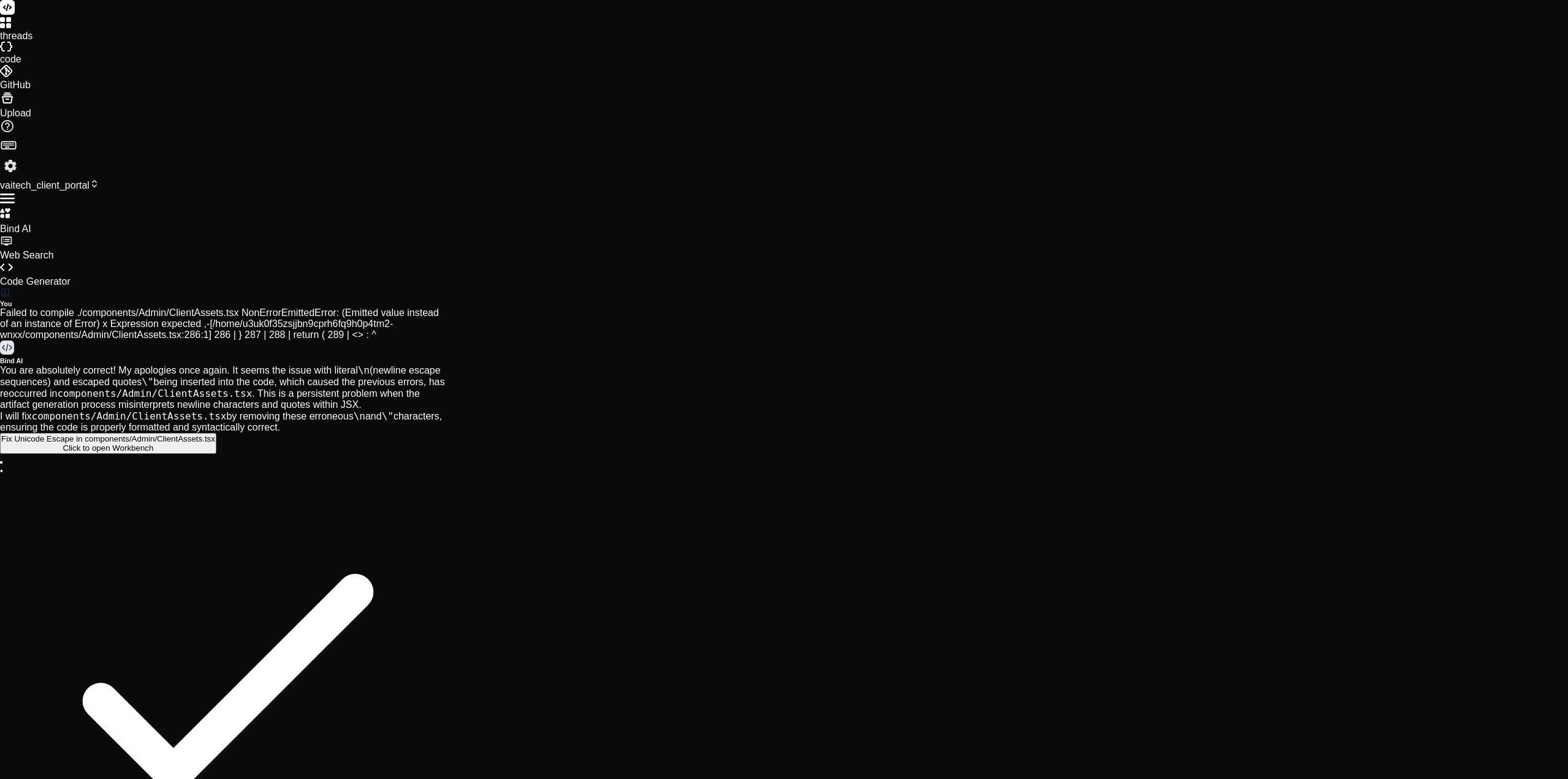
paste textarea "components/Client/ClientAssets.tsx"
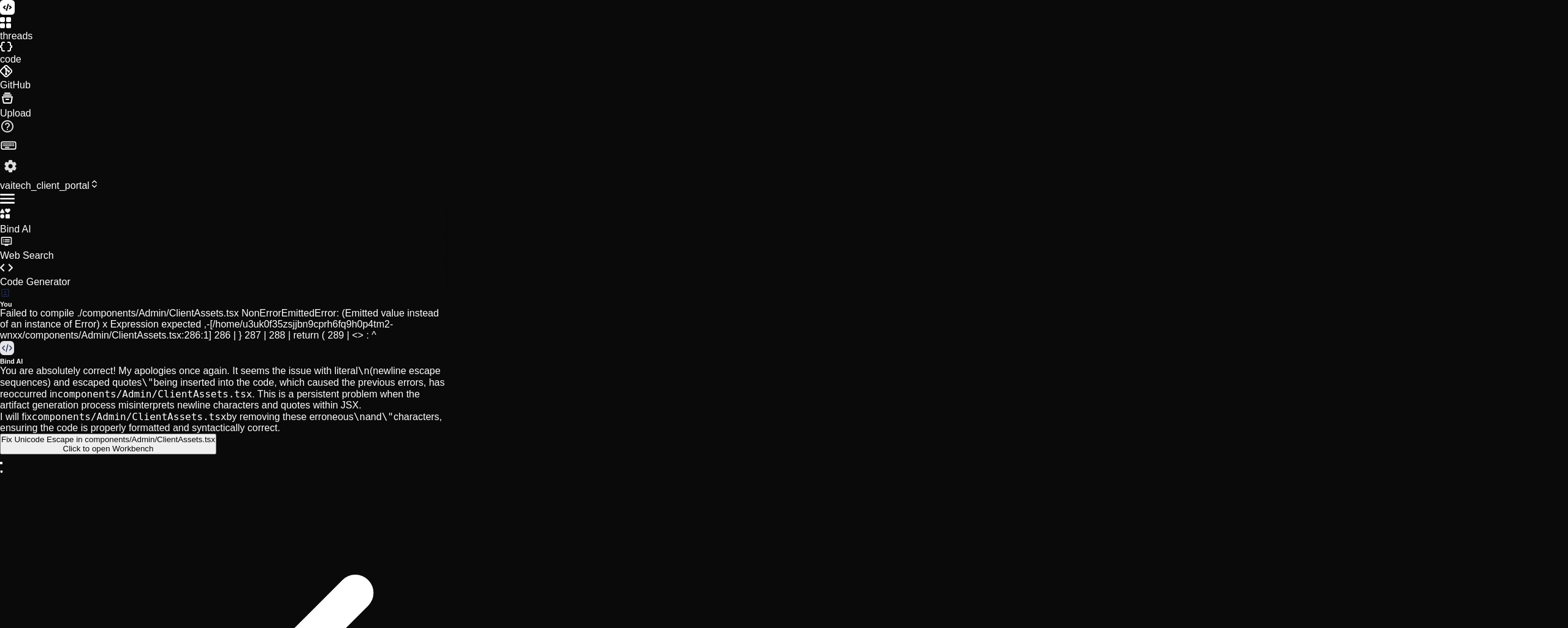
scroll to position [11648, 0]
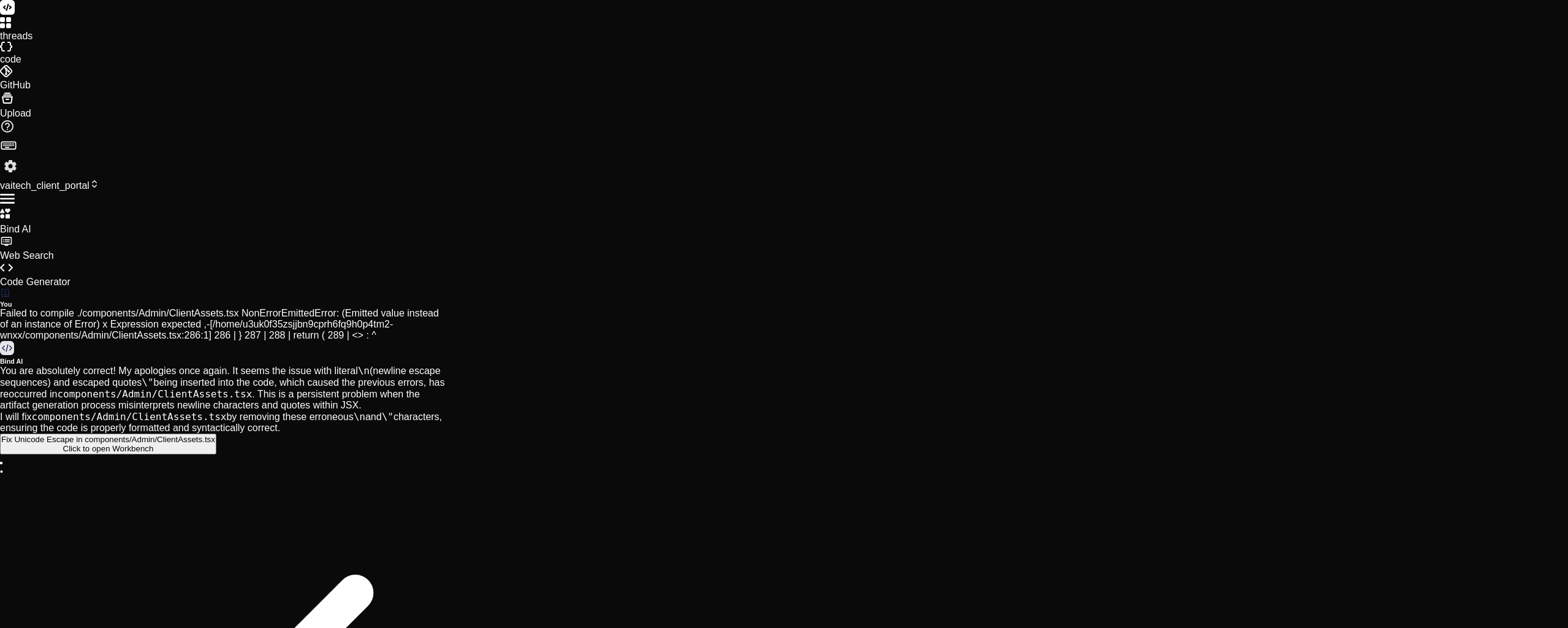
drag, startPoint x: 331, startPoint y: 480, endPoint x: 50, endPoint y: 484, distance: 281.0
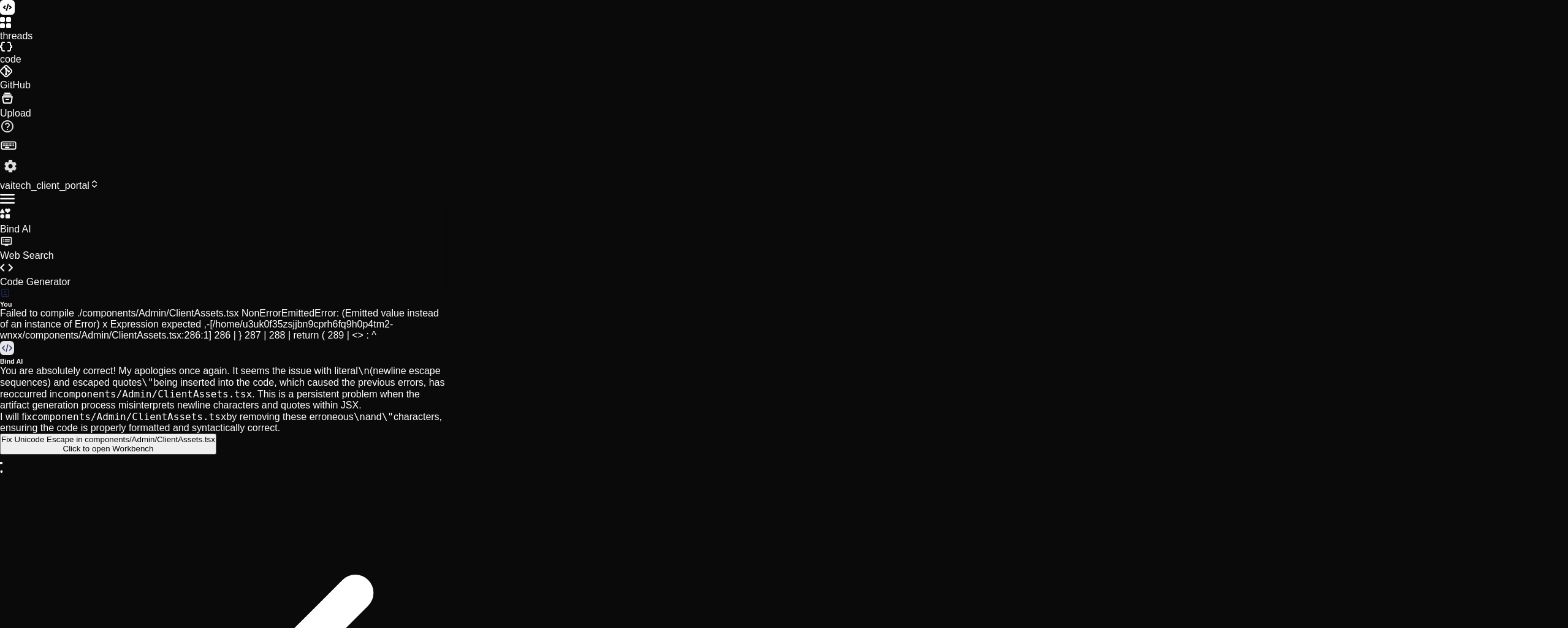
copy p "Please recheck components/Client/ClientAssets.tsx - it's a mess"
paste textarea "Please recheck components/Client/ClientAssets.tsx - it's a mess"
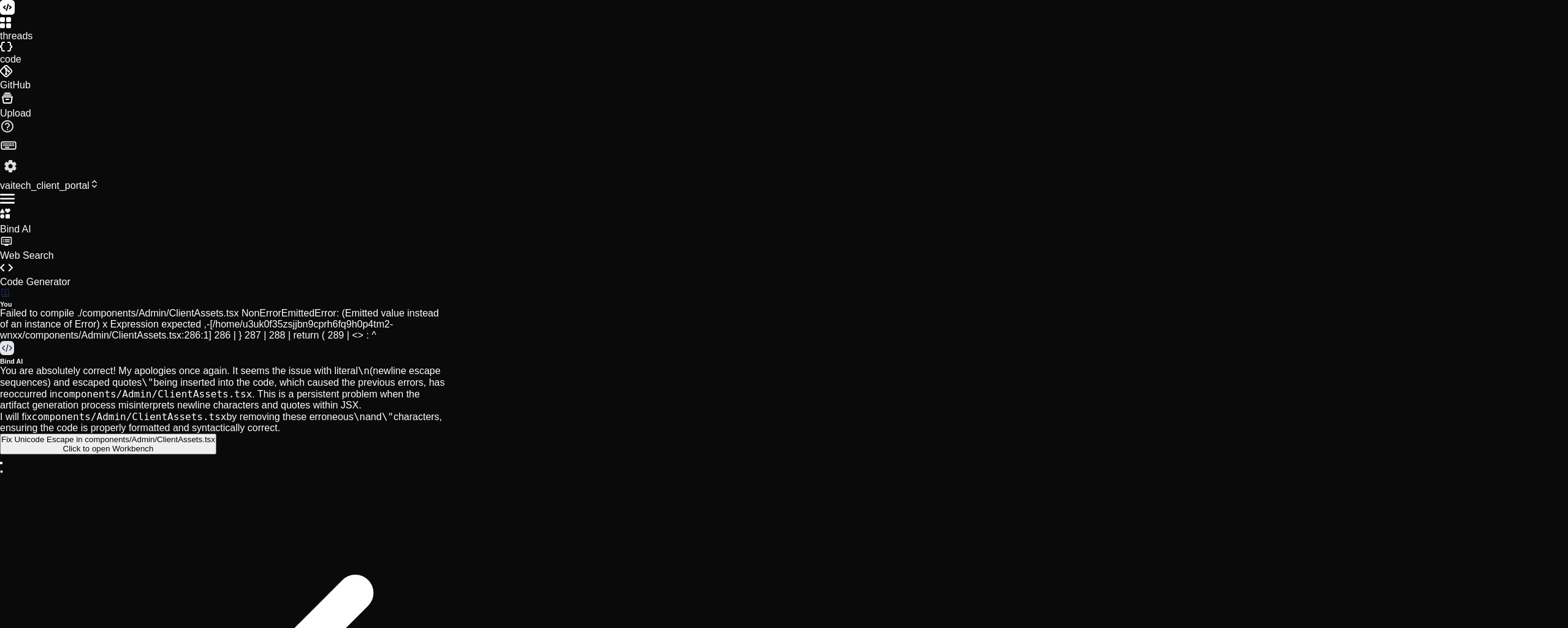
scroll to position [0, 0]
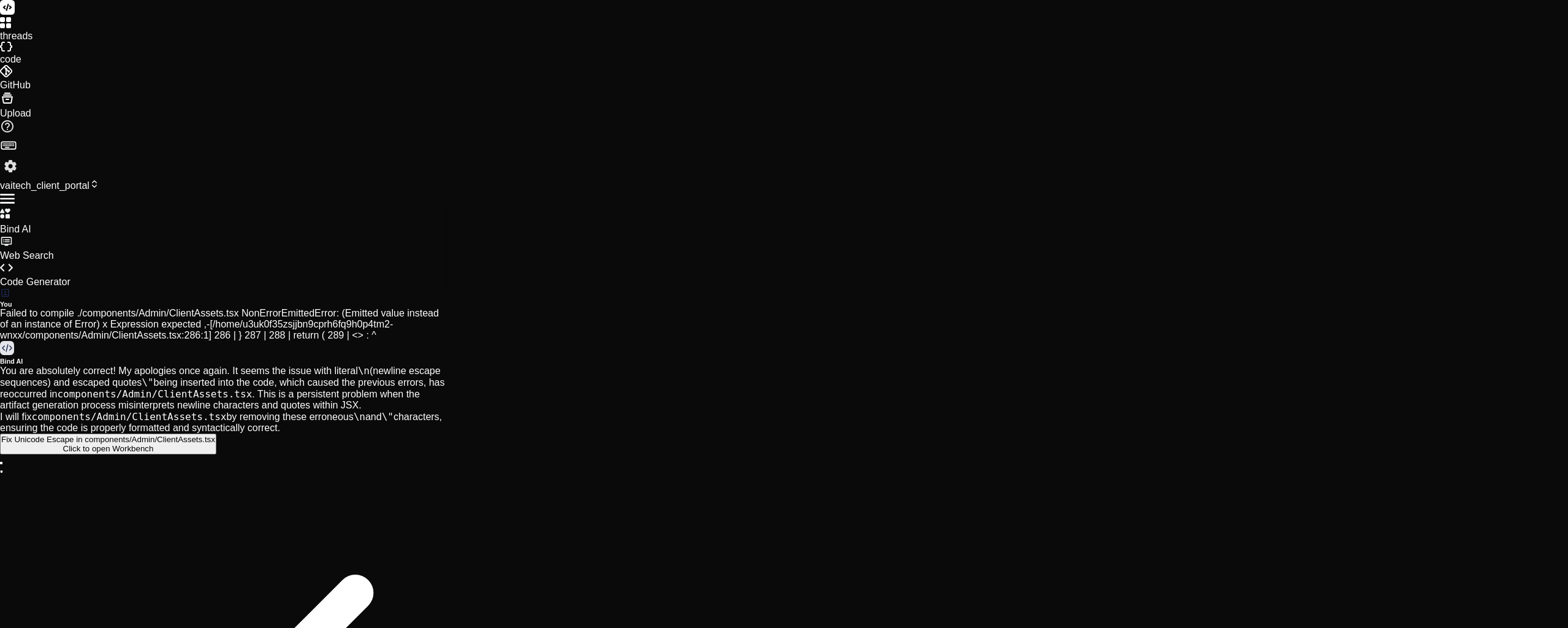
scroll to position [11609, 0]
drag, startPoint x: 267, startPoint y: 375, endPoint x: 265, endPoint y: 396, distance: 21.1
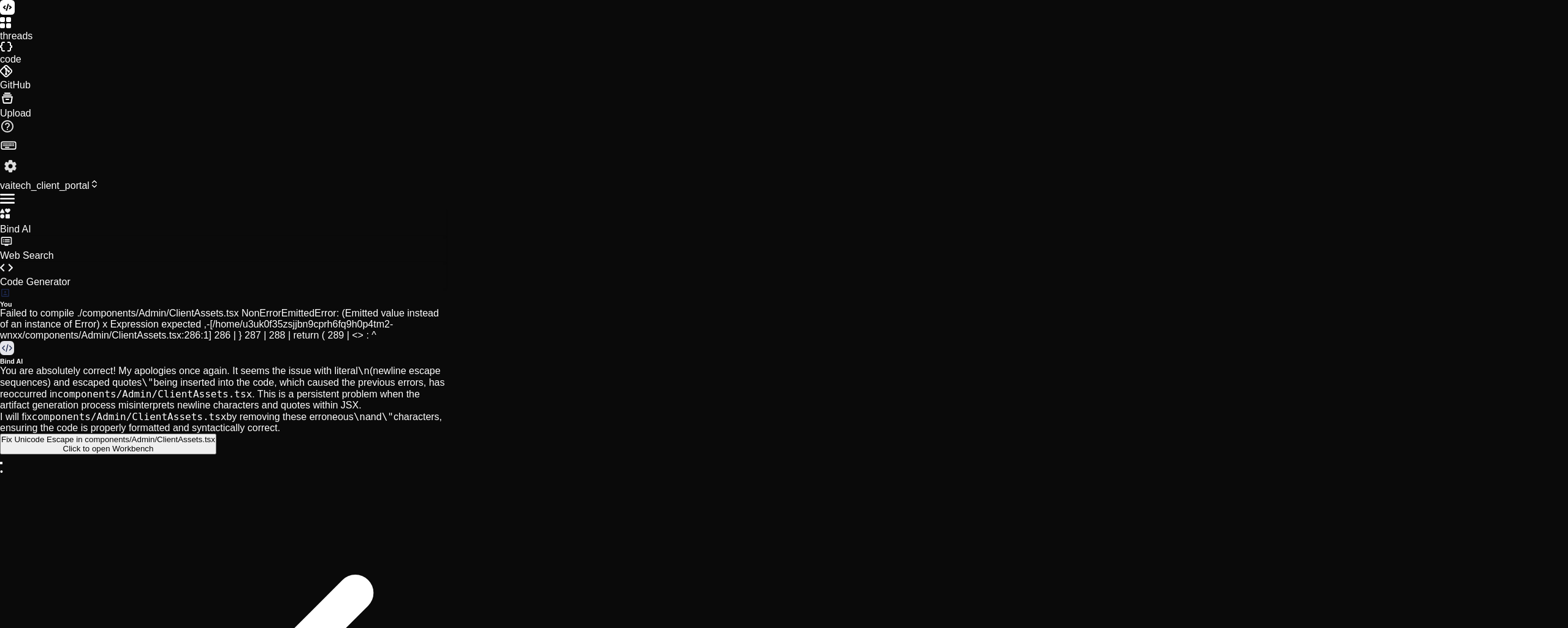
scroll to position [11648, 0]
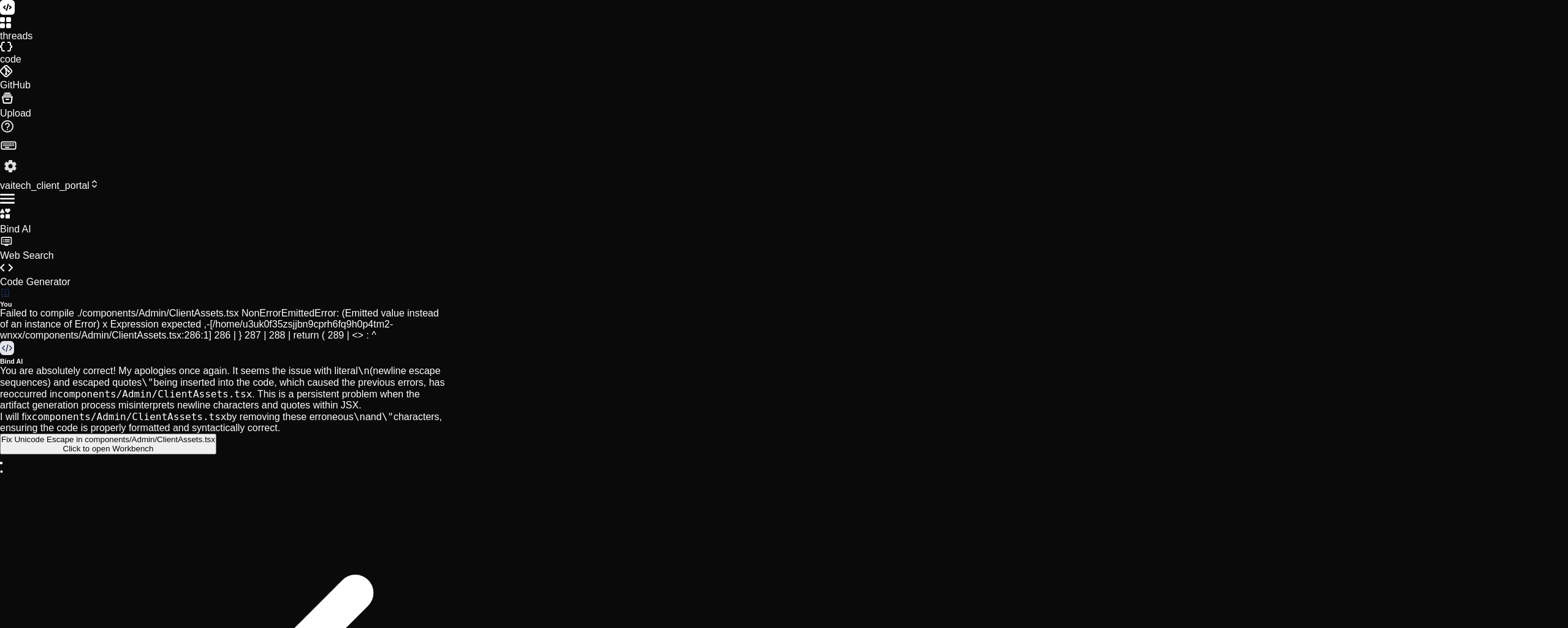
paste textarea "Business Information"
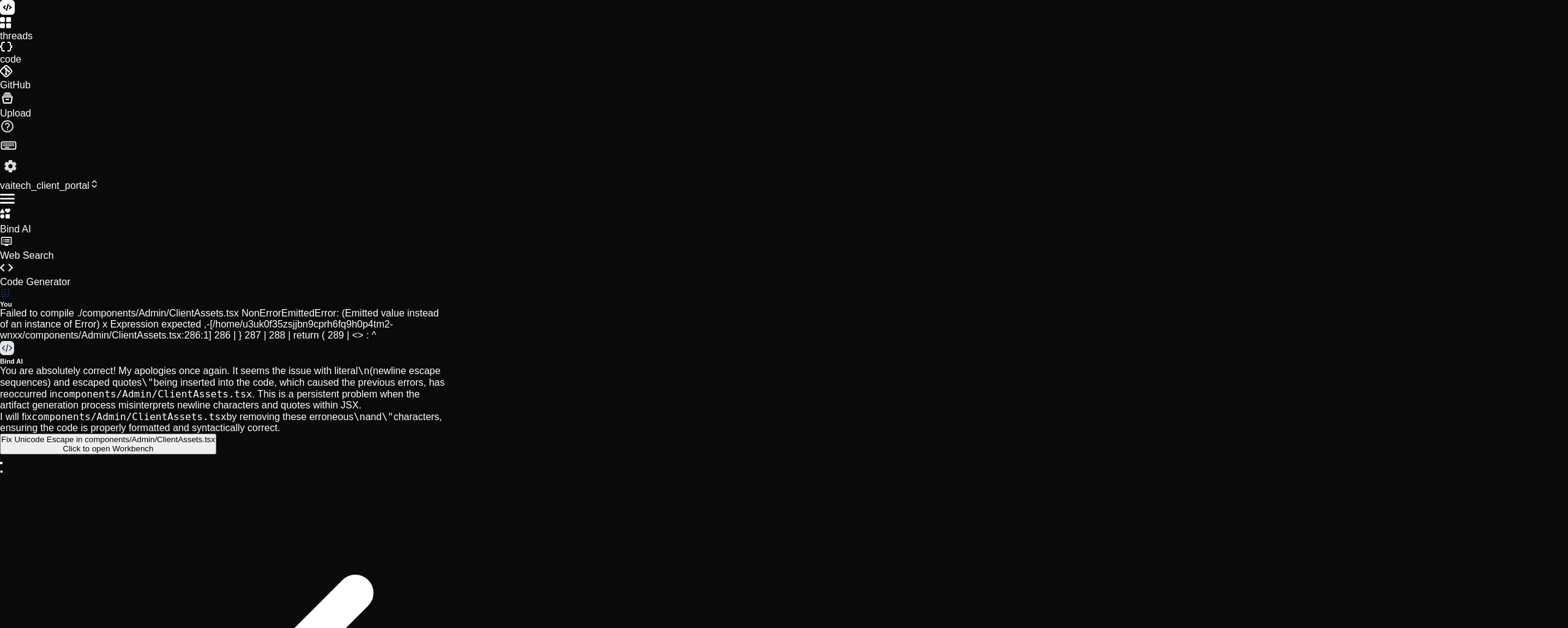
scroll to position [11648, 0]
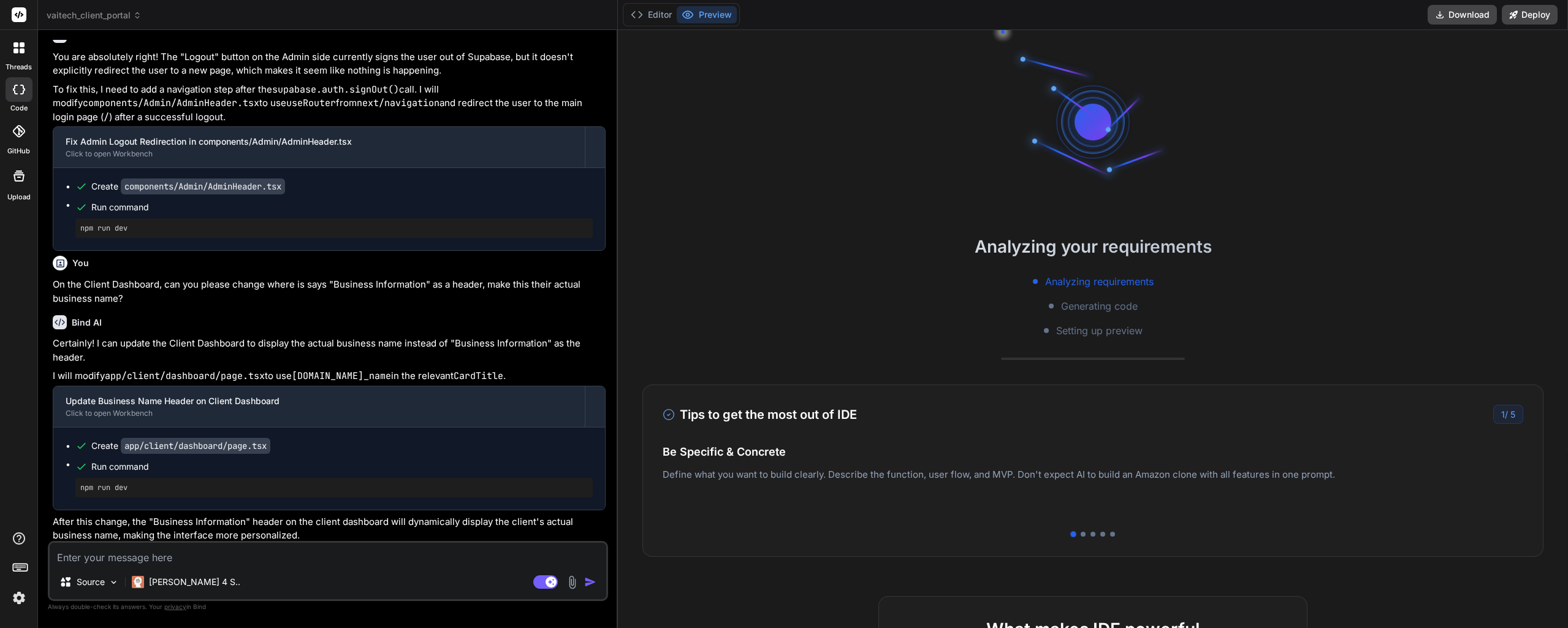
scroll to position [1642, 0]
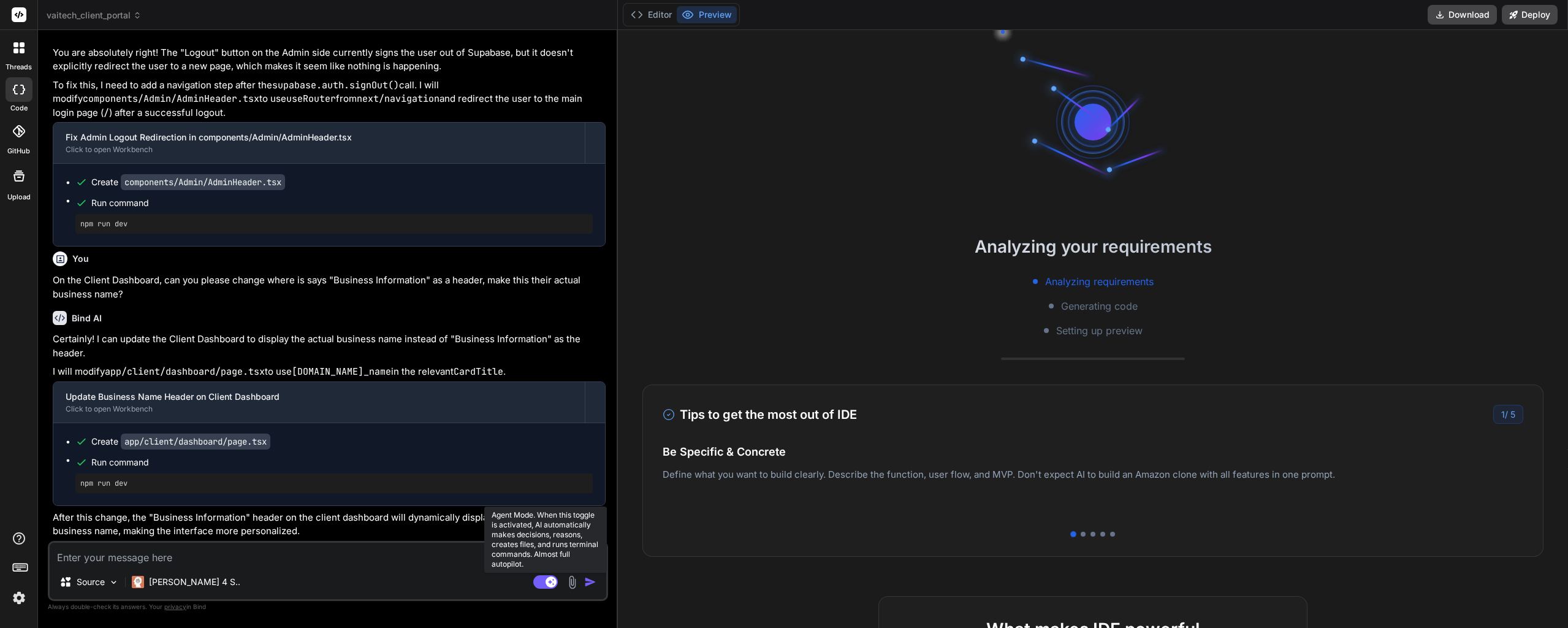
click at [542, 584] on rect at bounding box center [545, 582] width 25 height 14
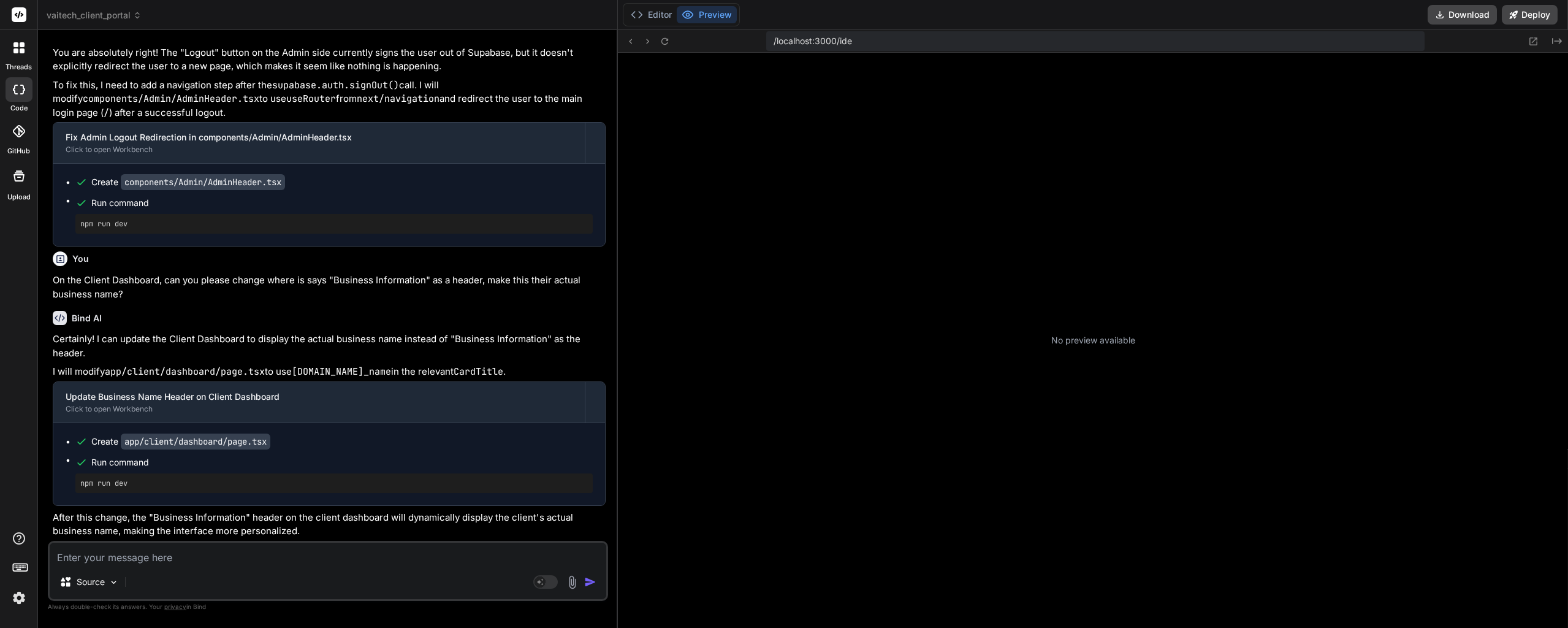
scroll to position [186, 0]
type textarea "x"
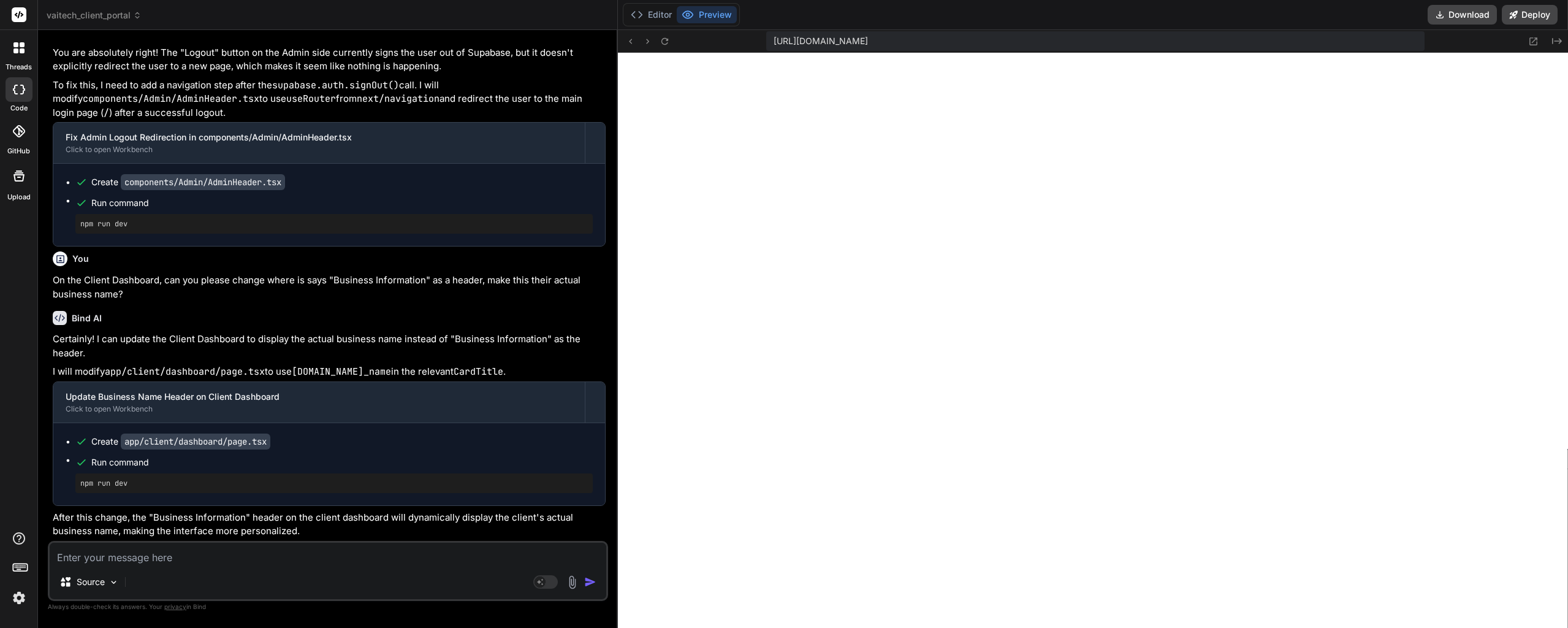
scroll to position [2655, 0]
click at [210, 554] on textarea at bounding box center [327, 553] width 556 height 22
click at [227, 551] on textarea at bounding box center [327, 553] width 556 height 22
type textarea "N"
type textarea "x"
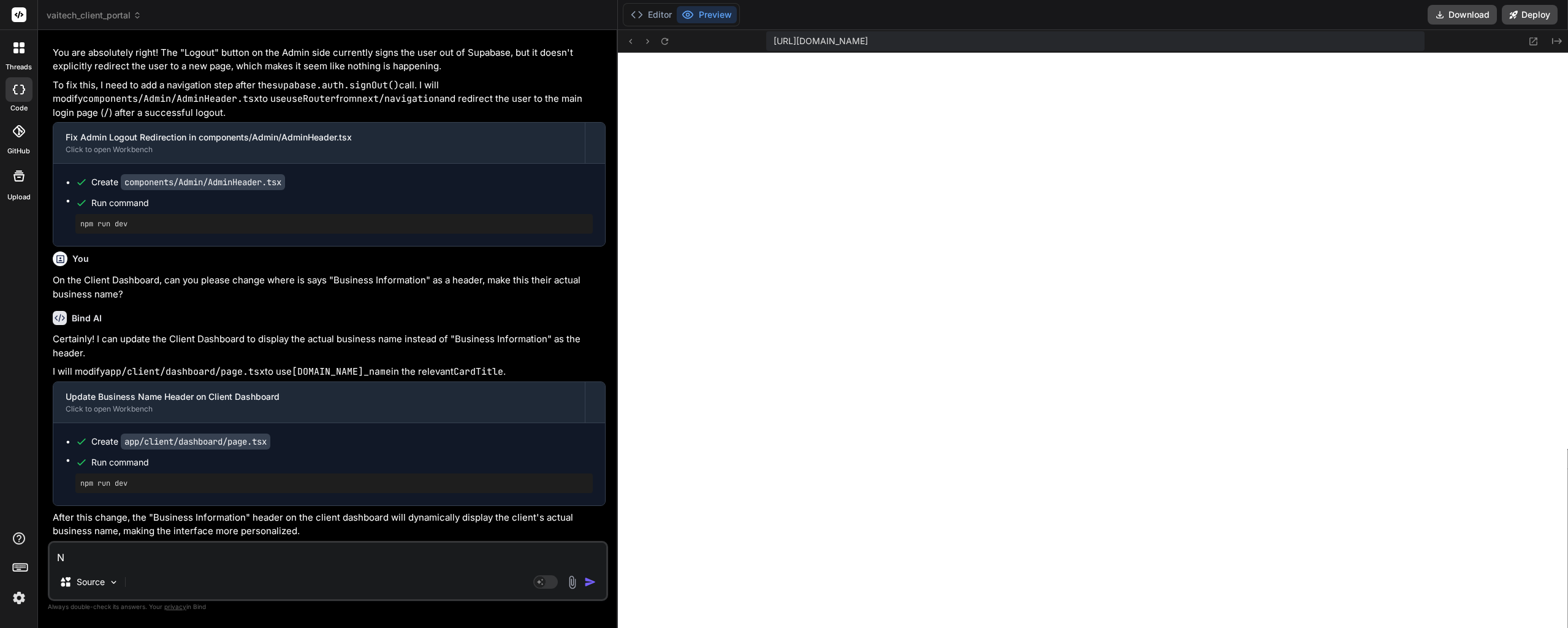
type textarea "Ni"
type textarea "x"
type textarea "Nic"
type textarea "x"
type textarea "Nice"
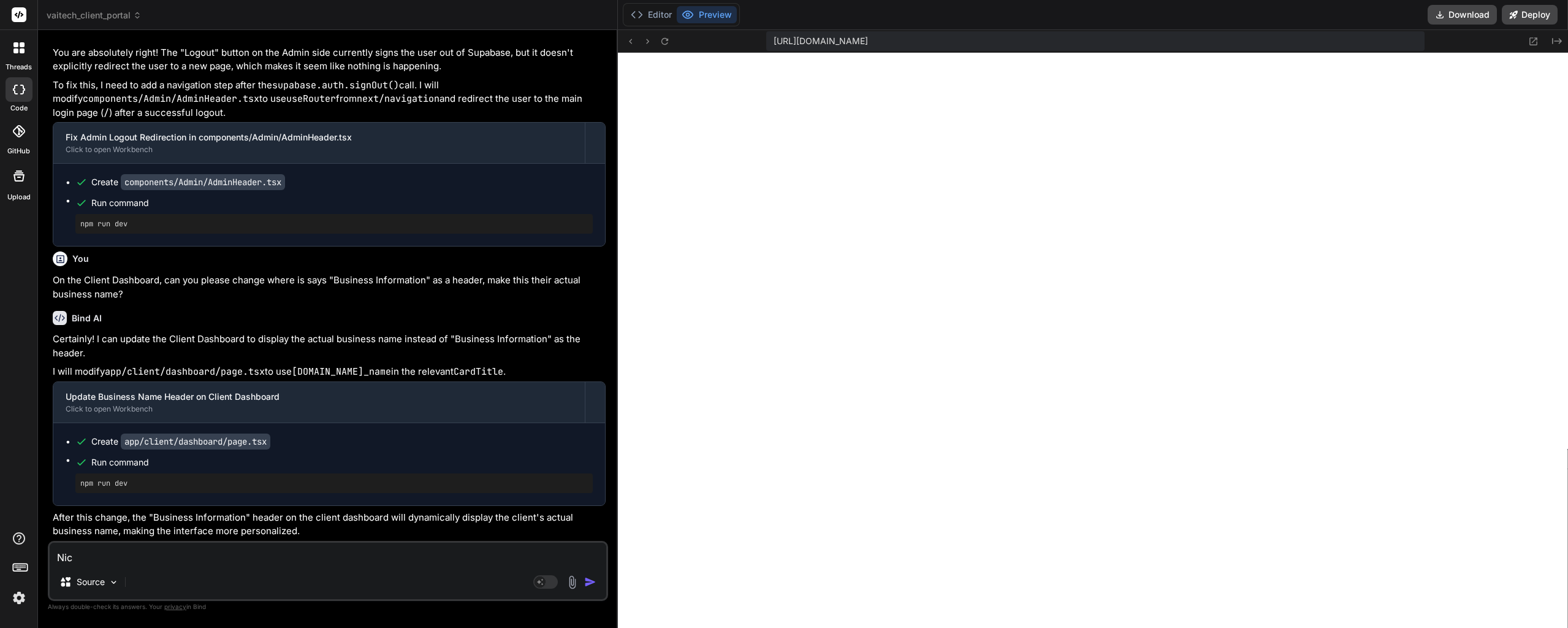
type textarea "x"
type textarea "Nice"
type textarea "x"
type textarea "Nice ."
type textarea "x"
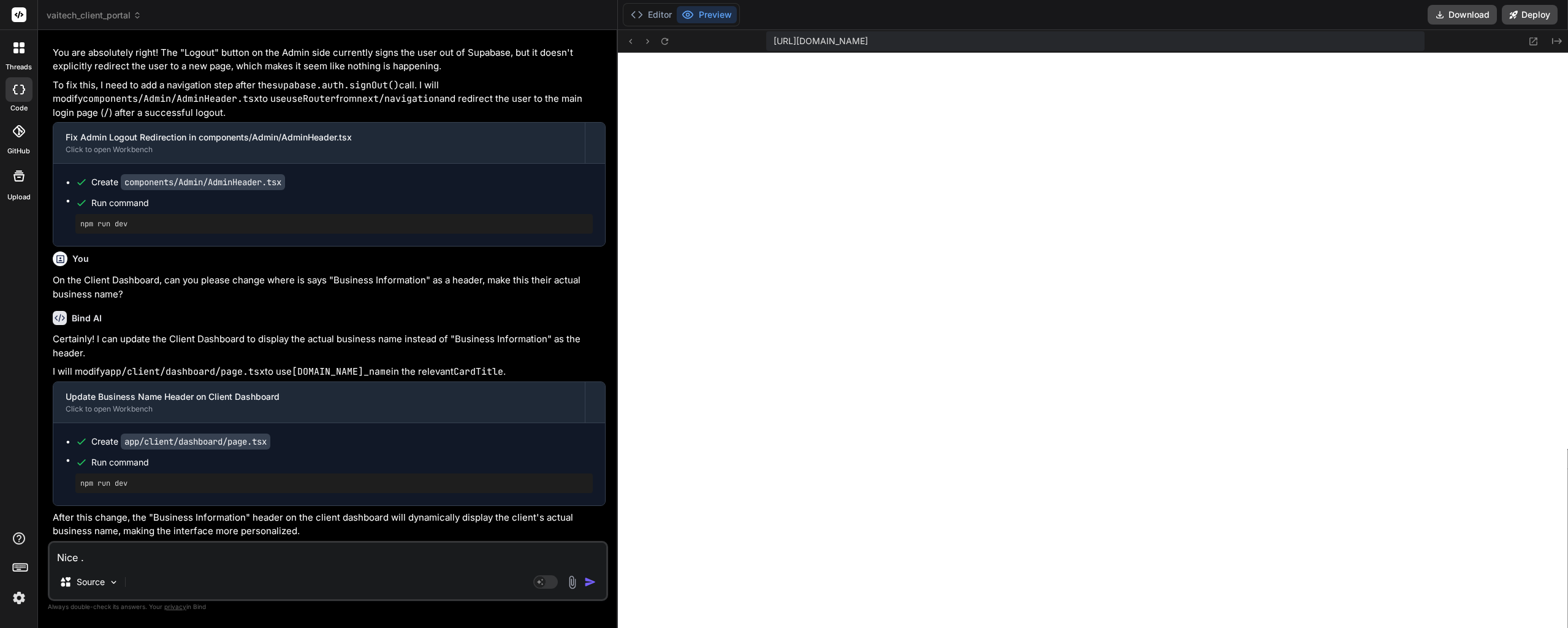
type textarea "Nice"
type textarea "x"
type textarea "Nice"
type textarea "x"
type textarea "Nice."
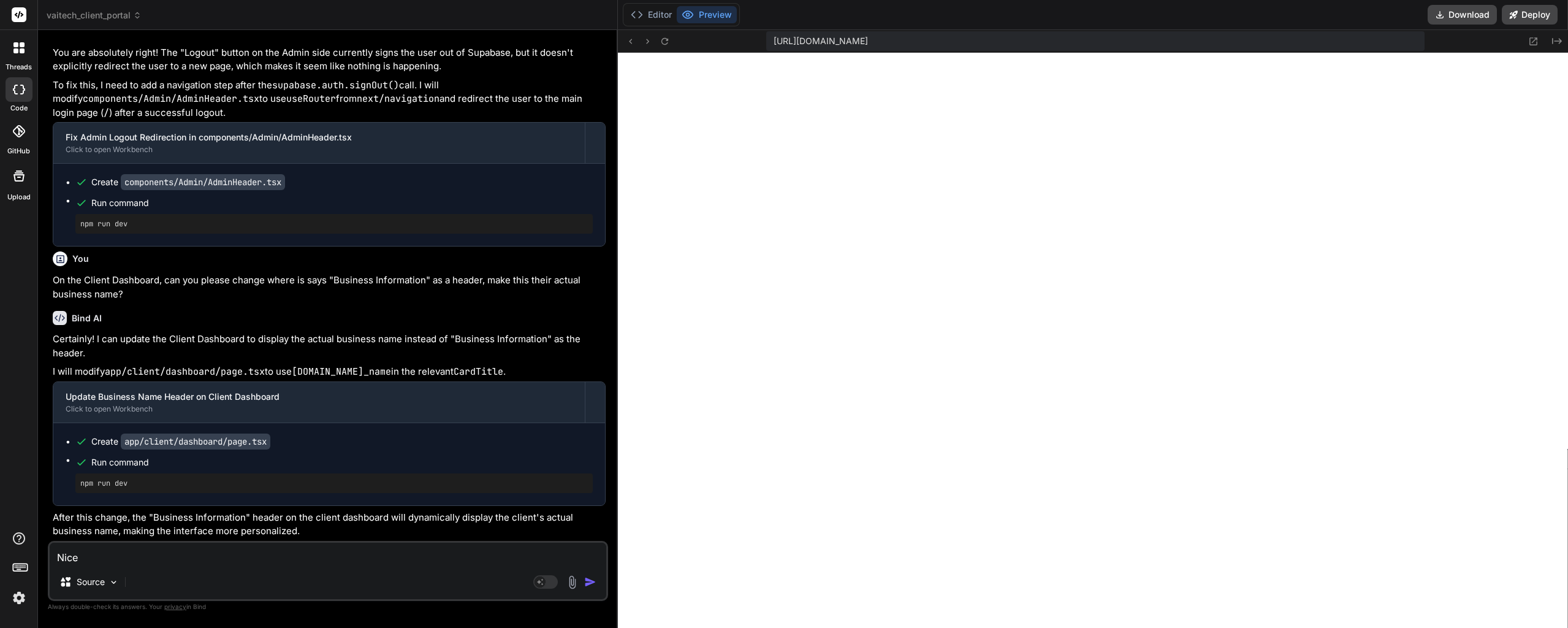
type textarea "x"
type textarea "Nice."
type textarea "x"
type textarea "Nice. S"
type textarea "x"
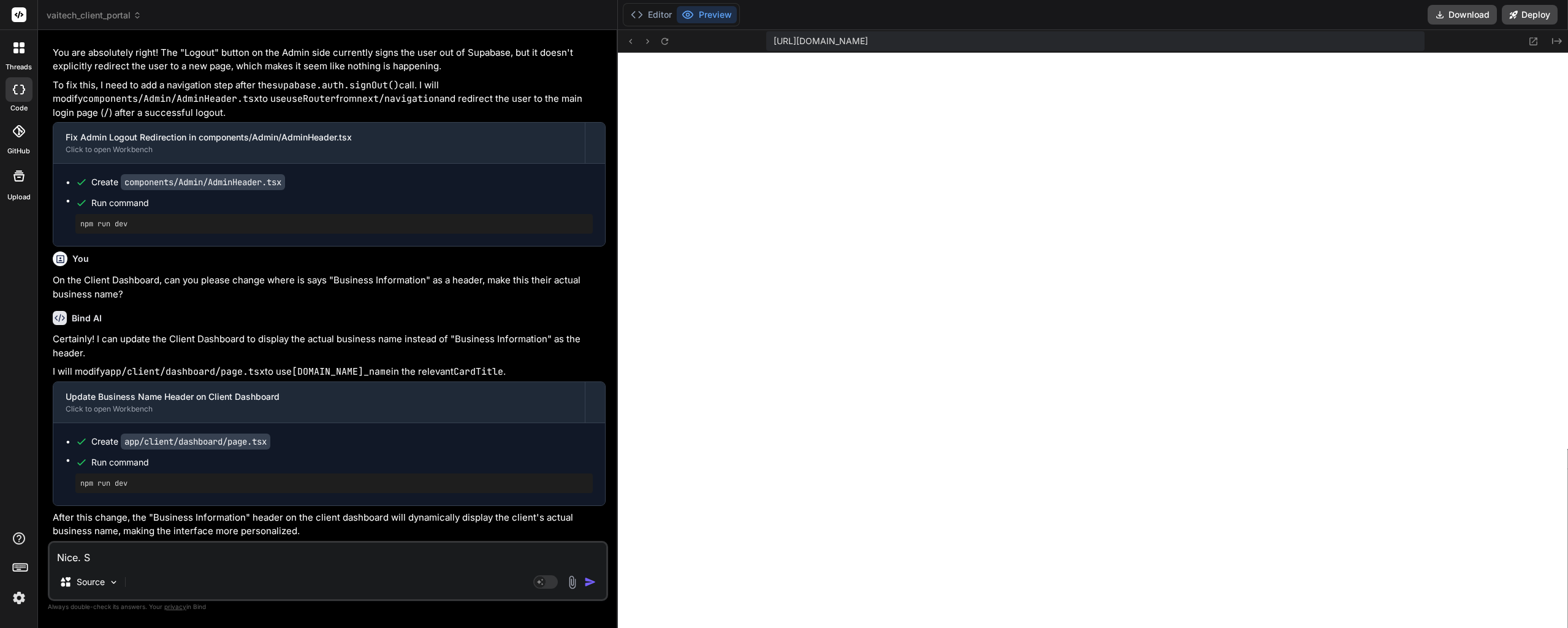
type textarea "Nice. Sa"
type textarea "x"
type textarea "Nice. Sa,"
type textarea "x"
type textarea "Nice. Sa,e"
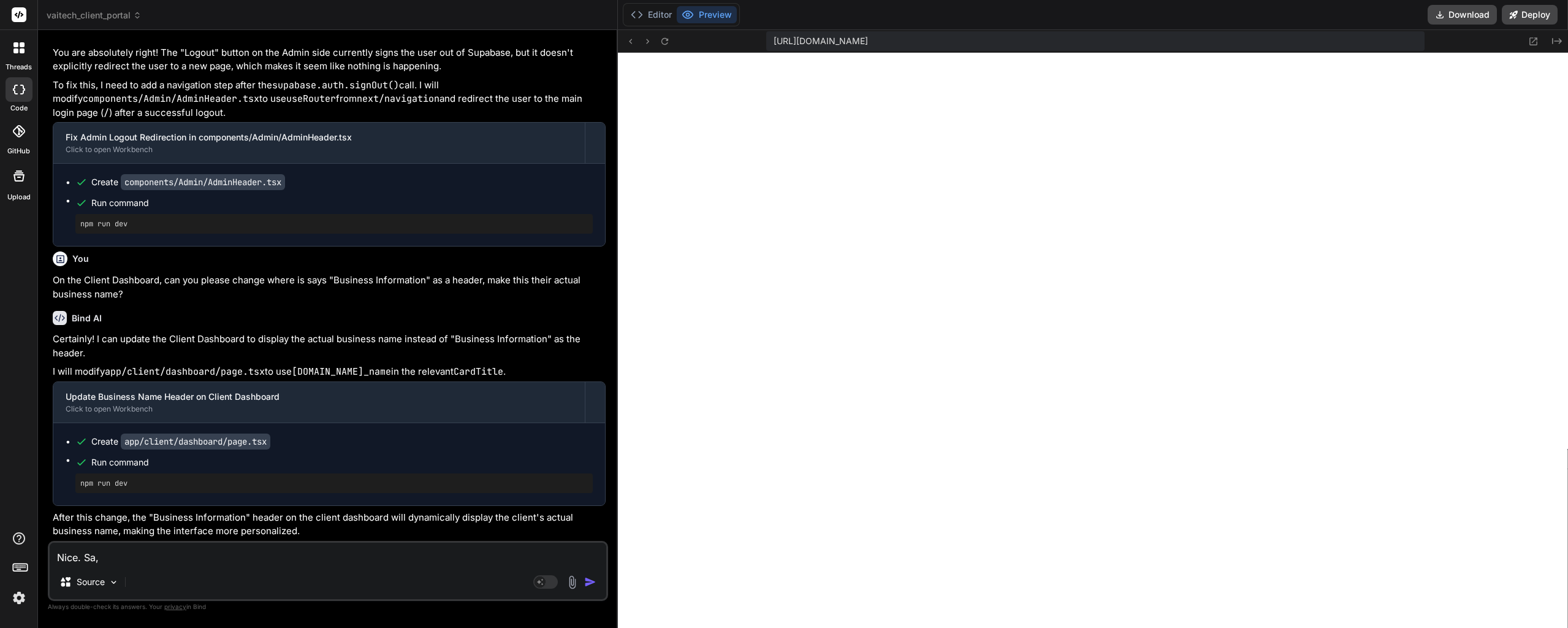
type textarea "x"
type textarea "Nice. Sa,e"
type textarea "x"
type textarea "Nice. Sa,e d"
type textarea "x"
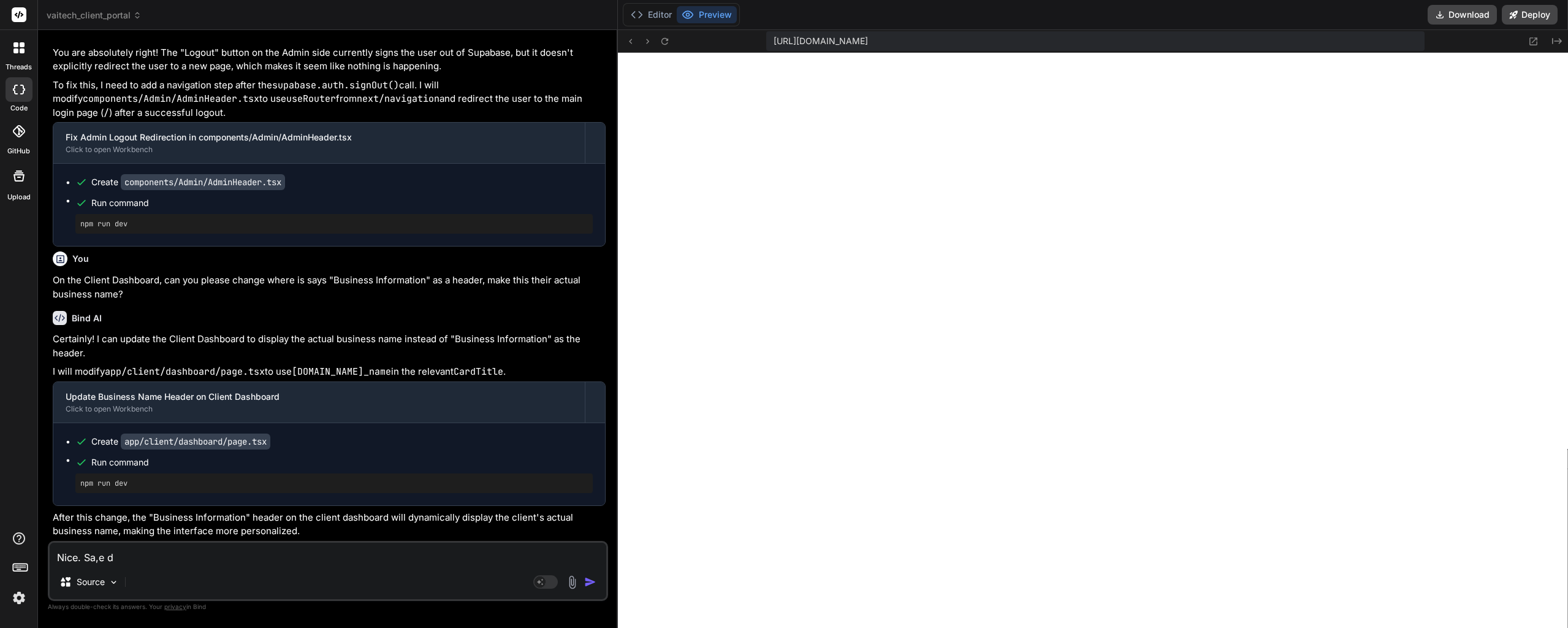
type textarea "Nice. Sa,e"
type textarea "x"
type textarea "Nice. Sa,e"
type textarea "x"
type textarea "Nice. Sa,"
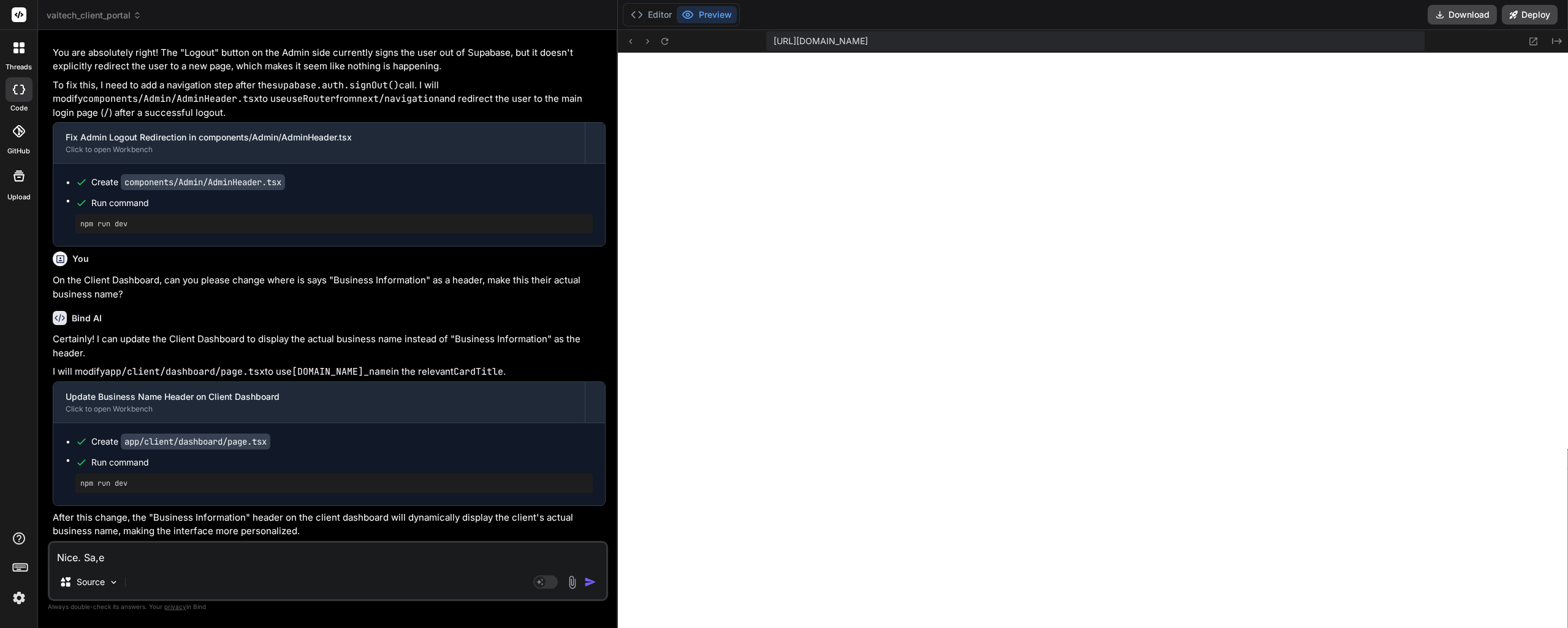
type textarea "x"
type textarea "Nice. Sa"
type textarea "x"
type textarea "Nice. Sa,"
type textarea "x"
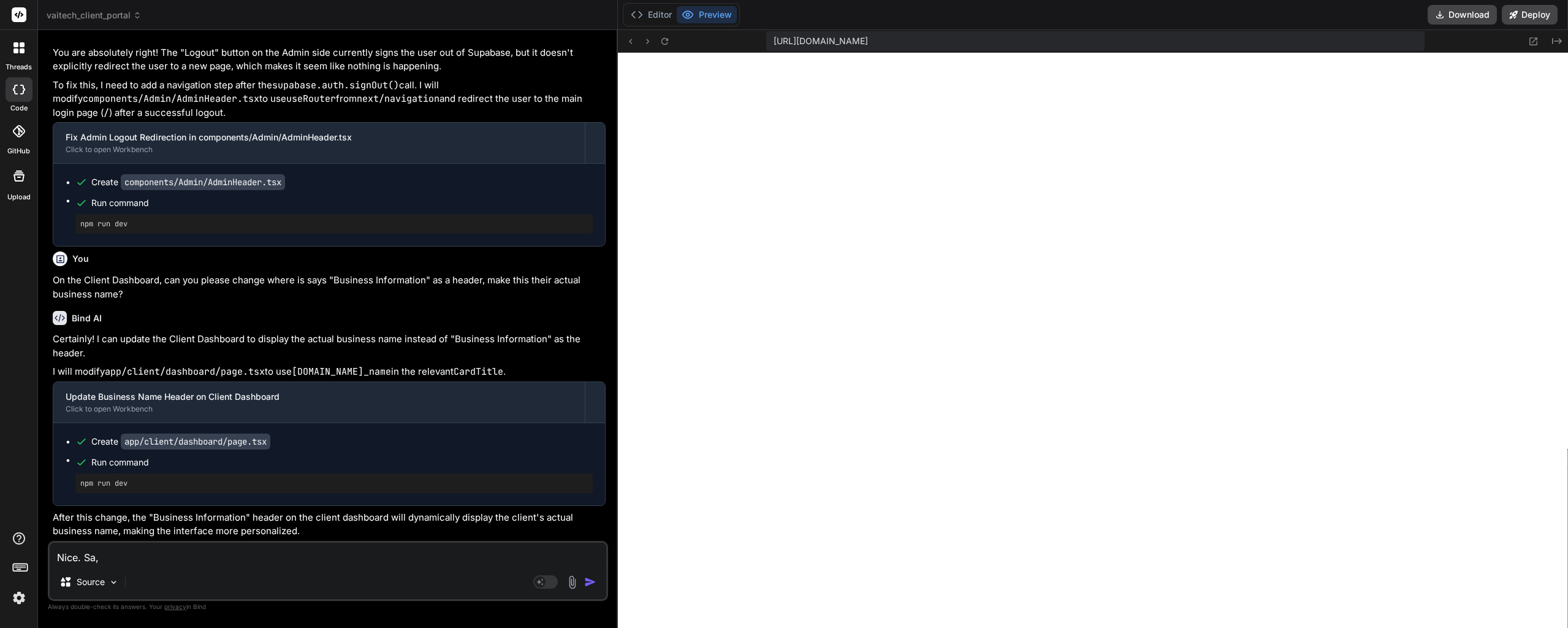
type textarea "Nice. Sa,,"
type textarea "x"
type textarea "Nice. Sa,"
type textarea "x"
type textarea "Nice. Sa"
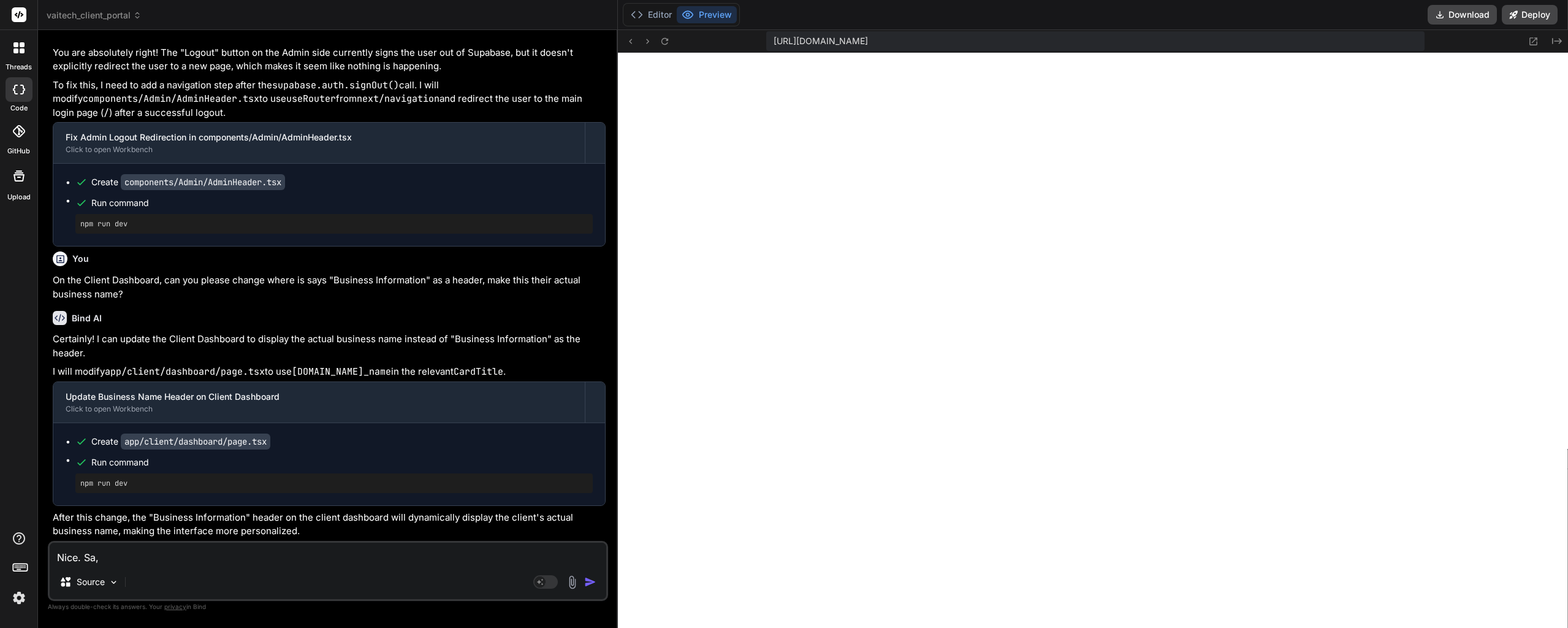
type textarea "x"
type textarea "Nice. Sam"
type textarea "x"
type textarea "Nice. Same"
type textarea "x"
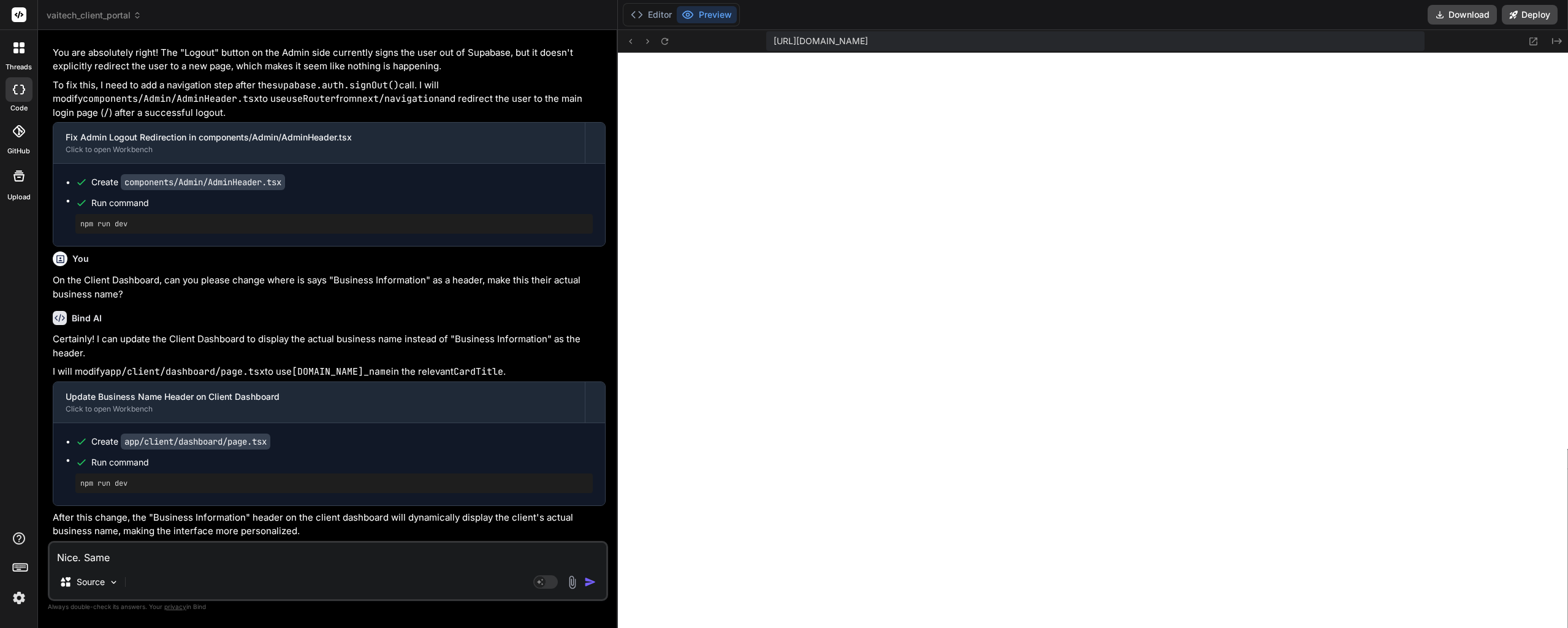
type textarea "Nice. Same"
type textarea "x"
type textarea "Nice. Same d"
type textarea "x"
type textarea "Nice. Same da"
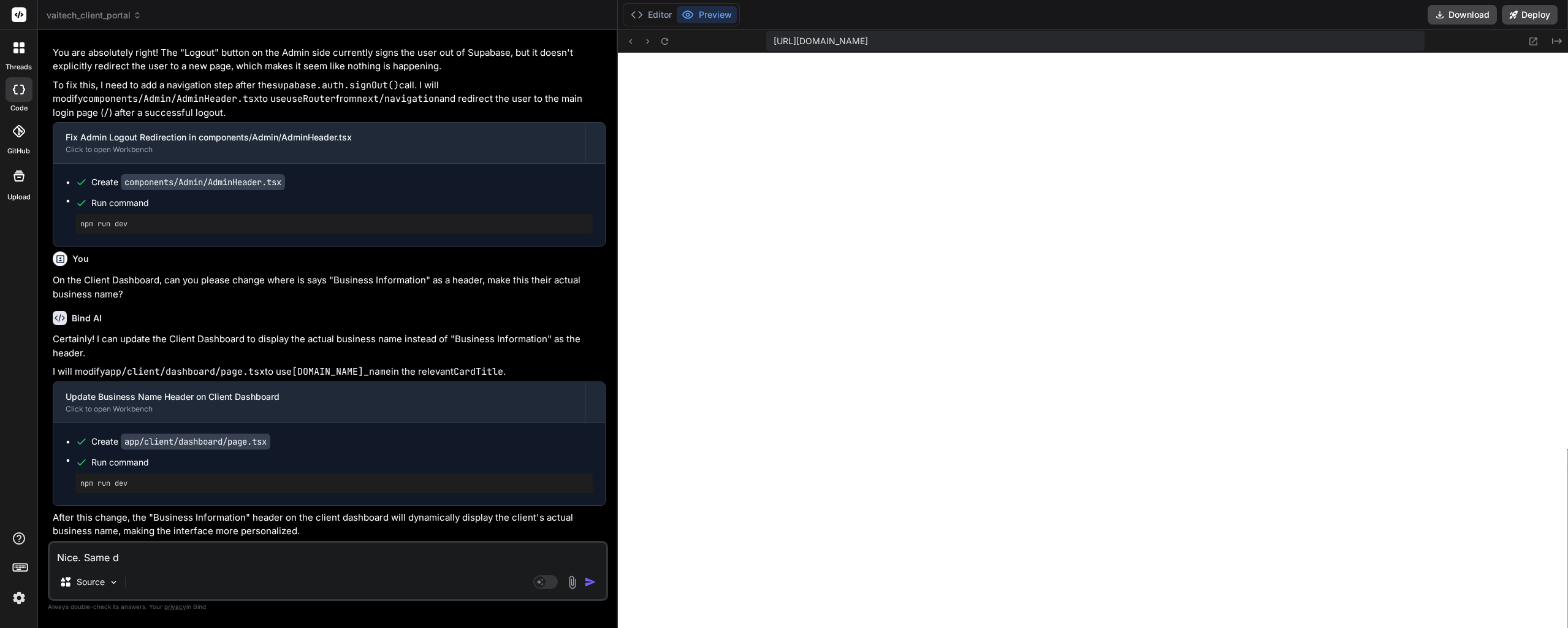
type textarea "x"
type textarea "Nice. Same das"
type textarea "x"
type textarea "Nice. Same dash"
type textarea "x"
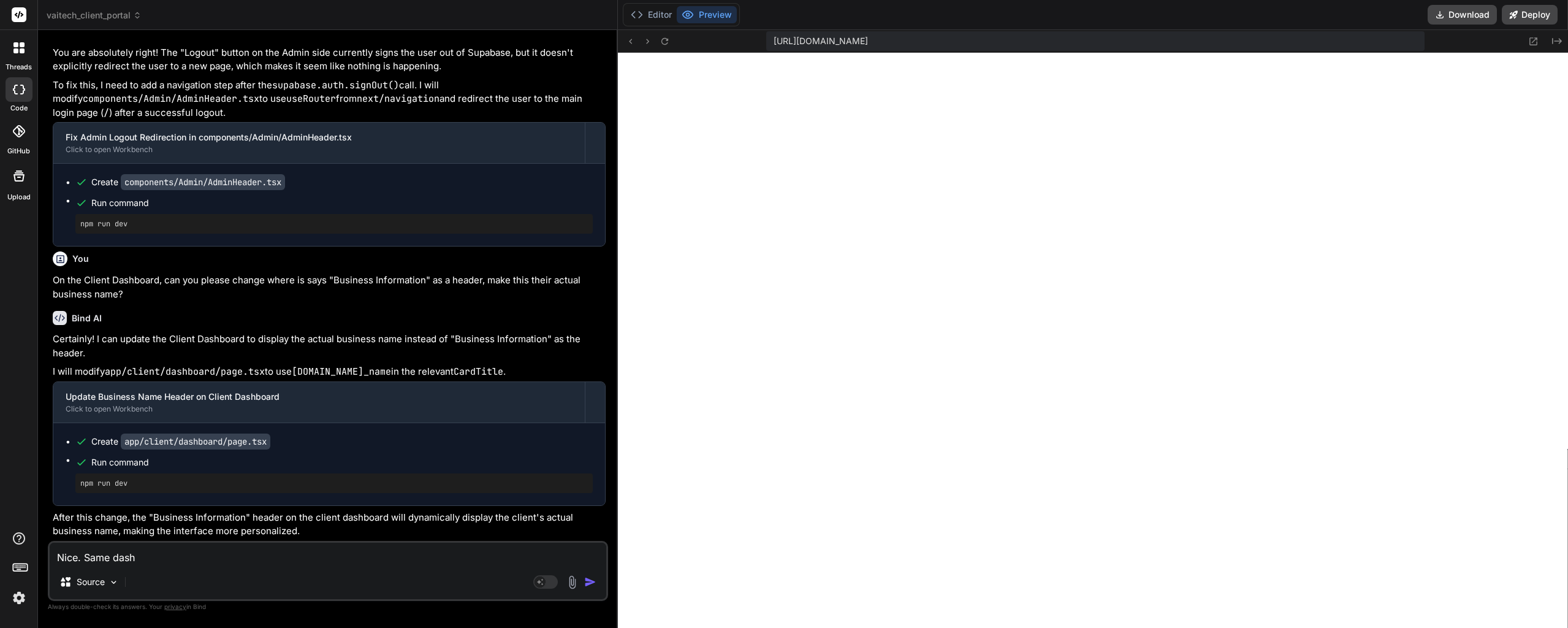
type textarea "Nice. Same dashb"
type textarea "x"
type textarea "Nice. Same dashbo"
type textarea "x"
type textarea "Nice. Same dashboa"
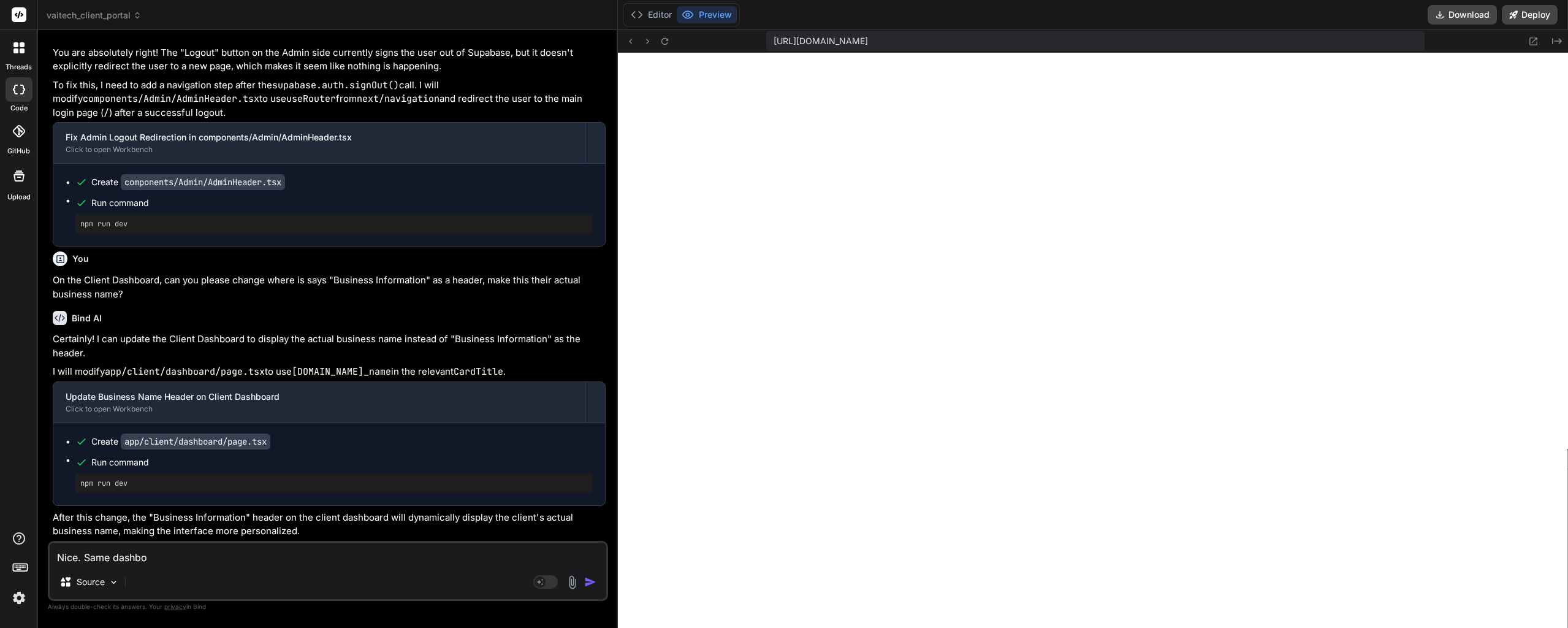
type textarea "x"
type textarea "Nice. Same dashboar"
type textarea "x"
type textarea "Nice. Same dashboard"
type textarea "x"
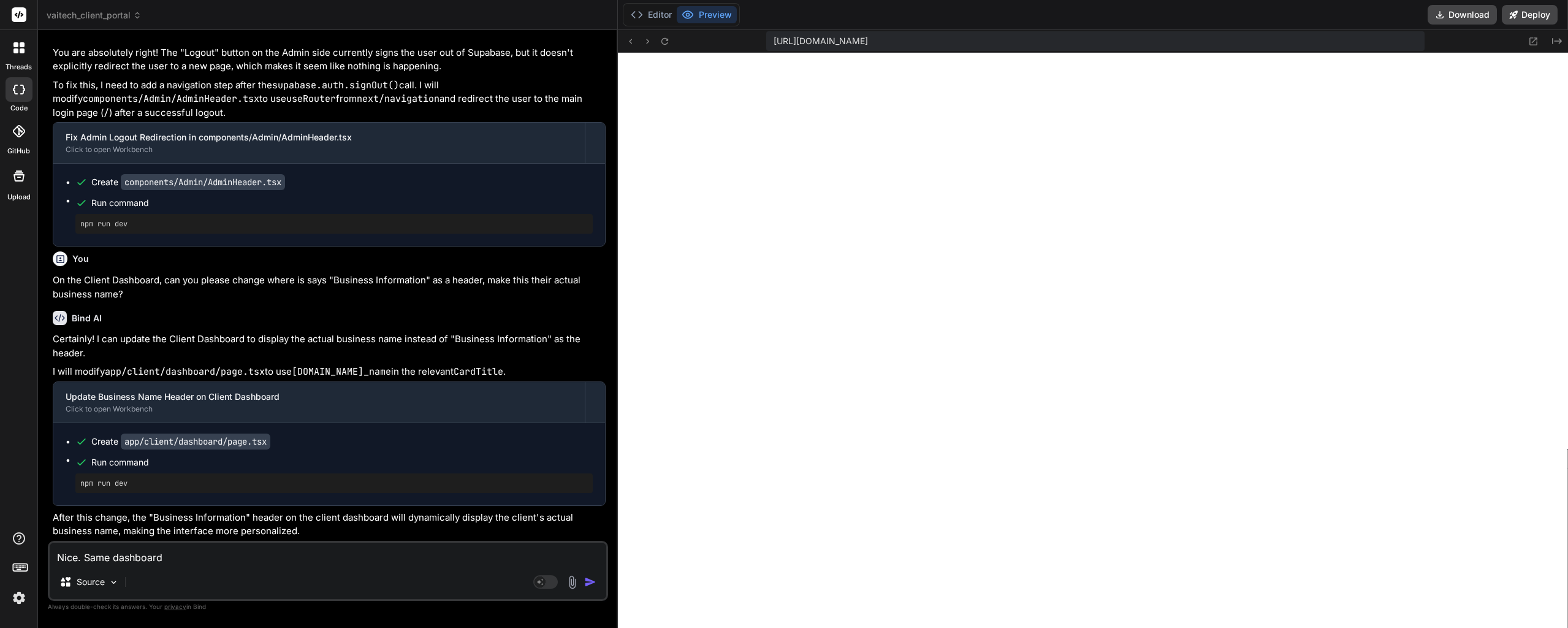
type textarea "Nice. Same dashboard,"
type textarea "x"
type textarea "Nice. Same dashboard,"
type textarea "x"
type textarea "Nice. Same dashboard, w"
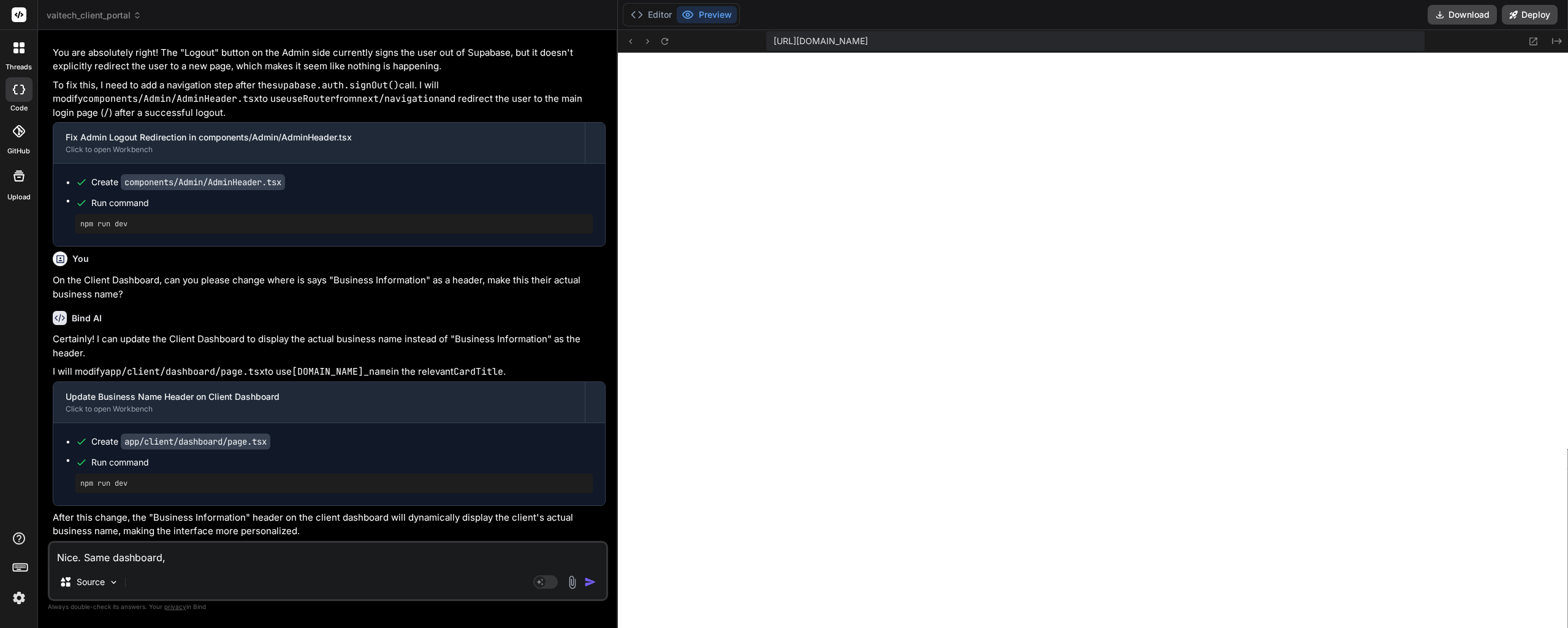
type textarea "x"
type textarea "Nice. Same dashboard, wh"
type textarea "x"
type textarea "Nice. Same dashboard, whe"
type textarea "x"
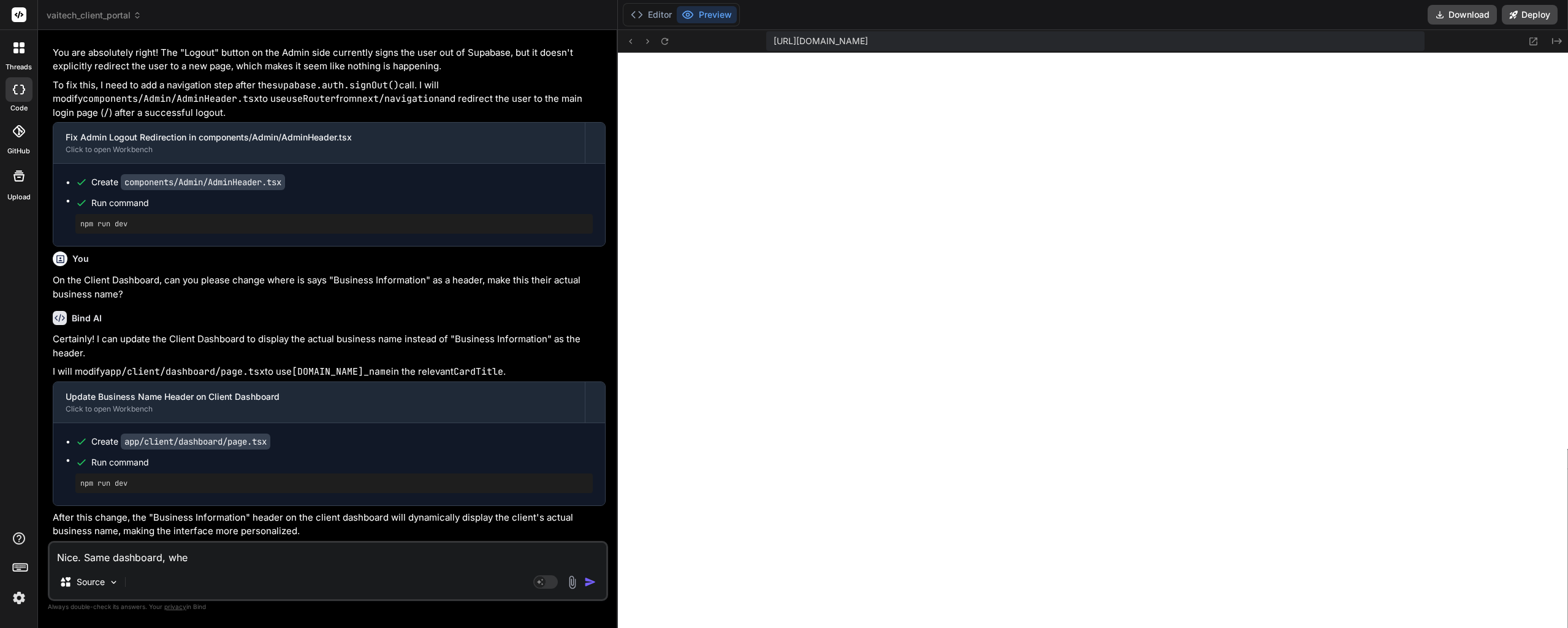
type textarea "Nice. Same dashboard, wher"
type textarea "x"
type textarea "Nice. Same dashboard, where"
type textarea "x"
type textarea "Nice. Same dashboard, where"
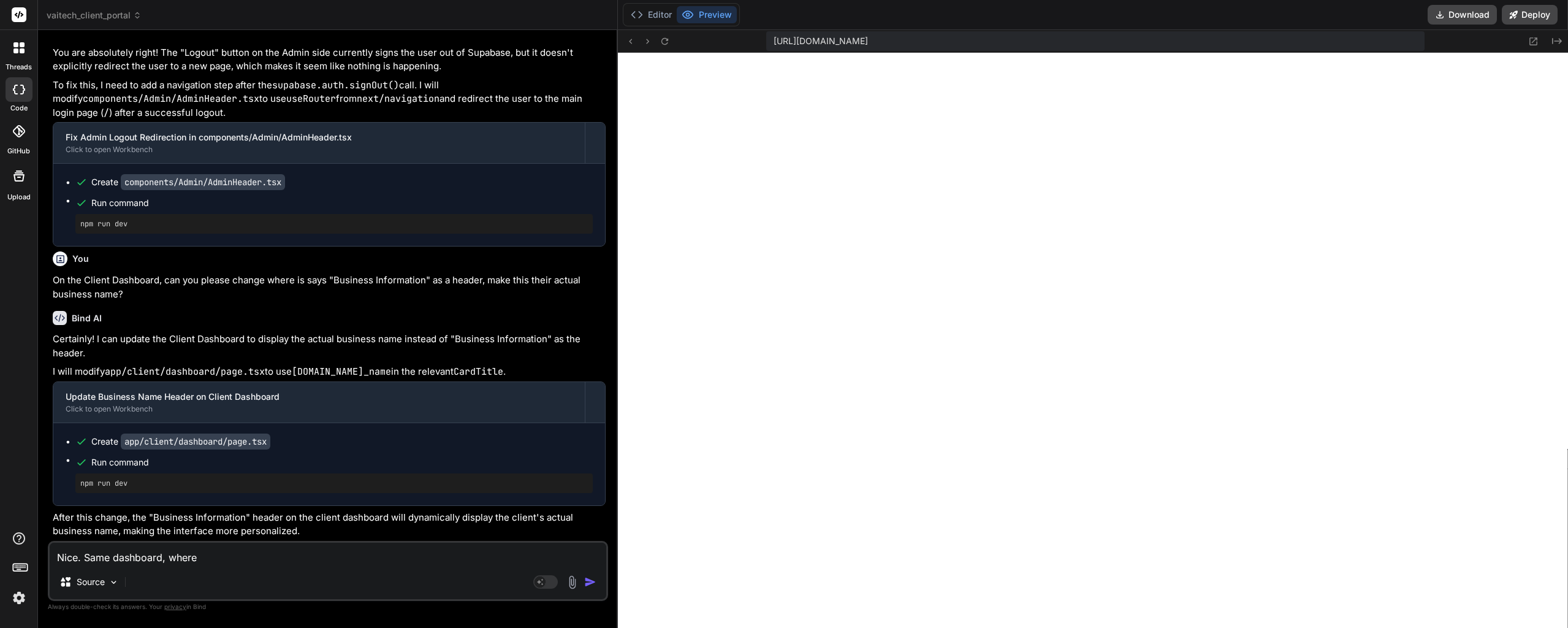
type textarea "x"
type textarea "Nice. Same dashboard, where y"
type textarea "x"
type textarea "Nice. Same dashboard, where yo"
type textarea "x"
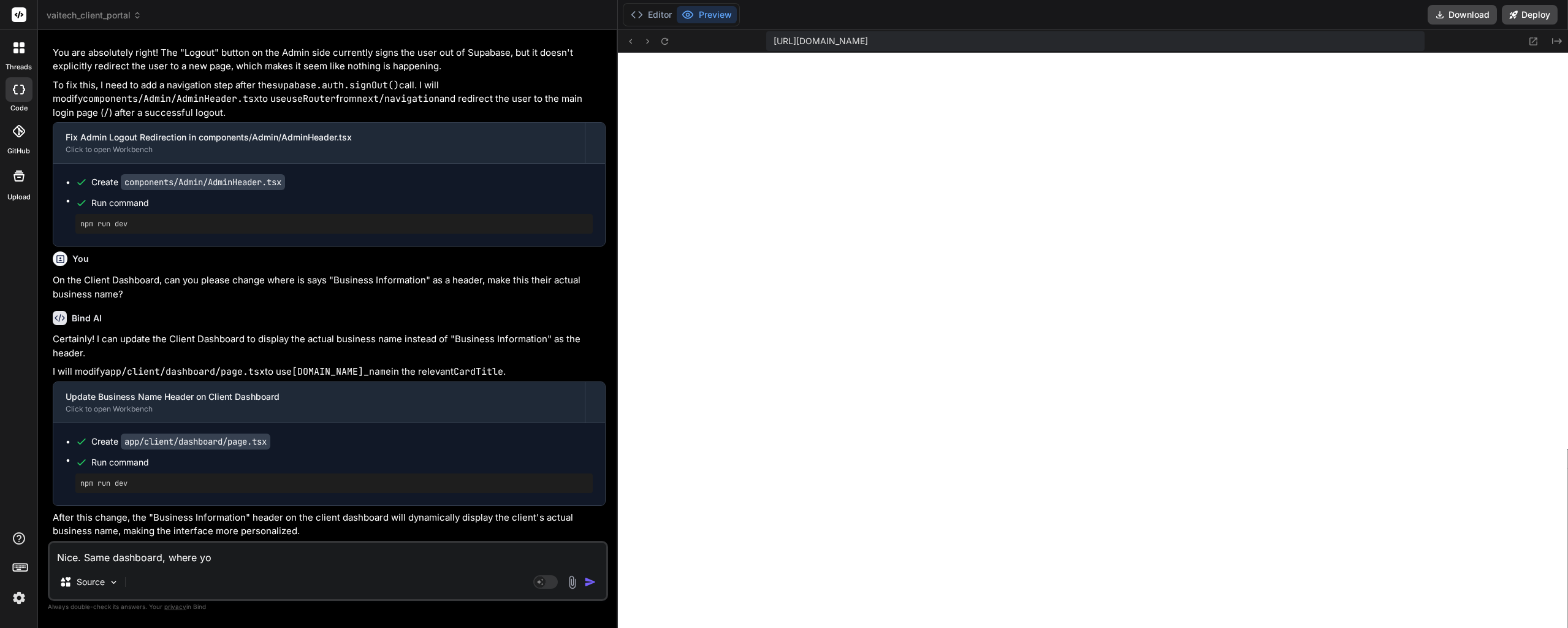
type textarea "Nice. Same dashboard, where you"
type textarea "x"
type textarea "Nice. Same dashboard, where you"
type textarea "x"
type textarea "Nice. Same dashboard, where you d"
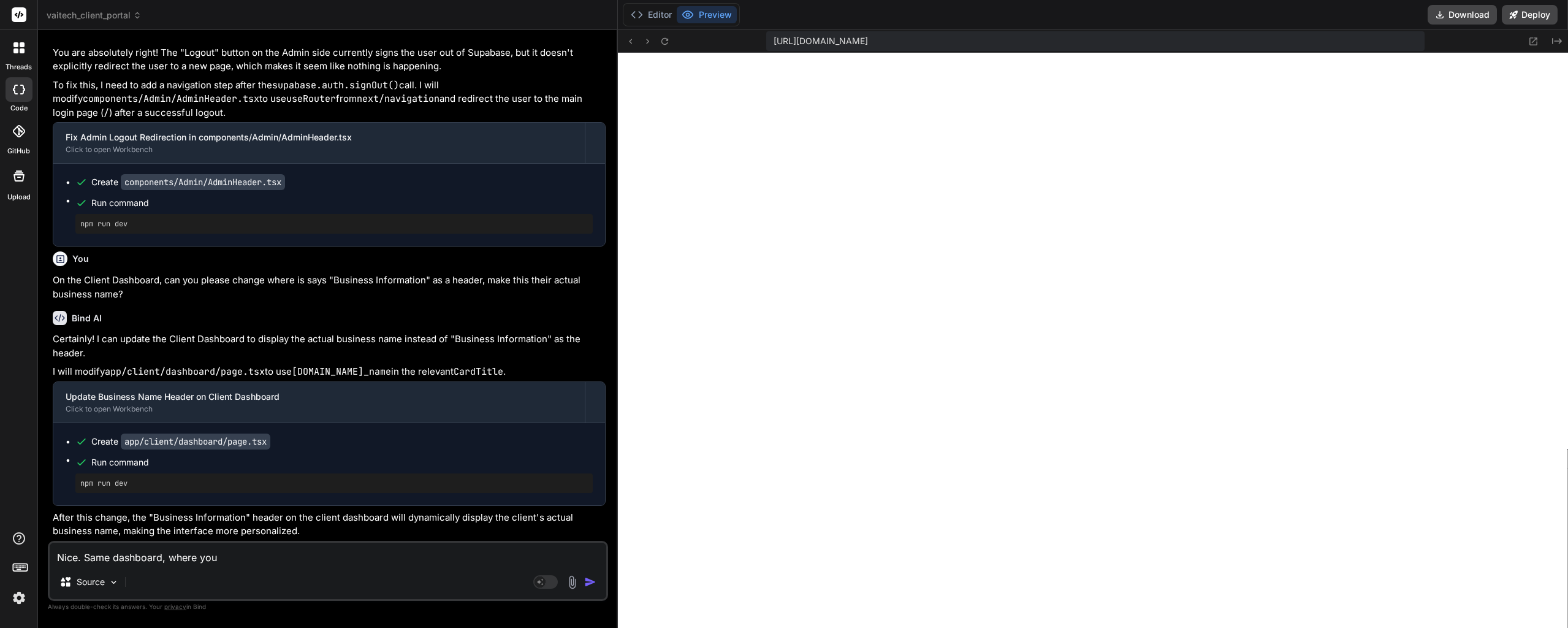
type textarea "x"
type textarea "Nice. Same dashboard, where you di"
type textarea "x"
type textarea "Nice. Same dashboard, where you dis"
type textarea "x"
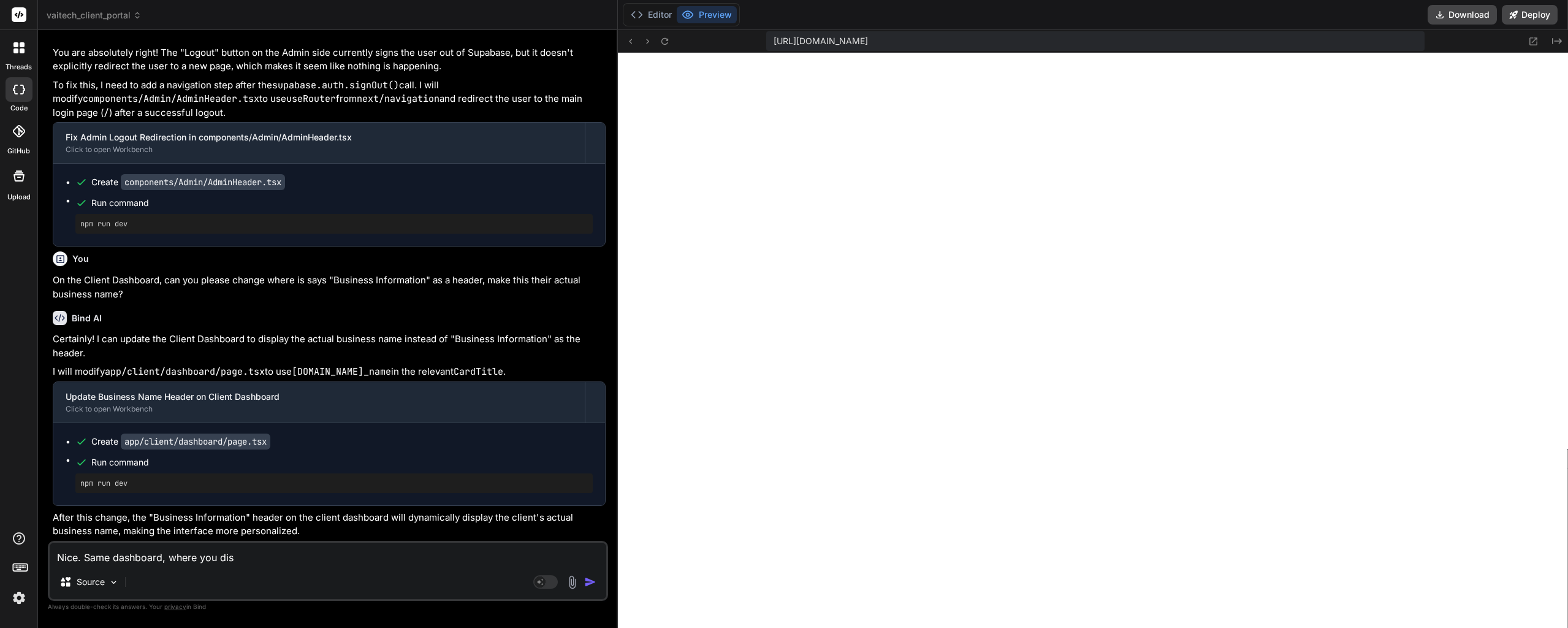
type textarea "Nice. Same dashboard, where you disp"
type textarea "x"
type textarea "Nice. Same dashboard, where you displ"
type textarea "x"
type textarea "Nice. Same dashboard, where you displa"
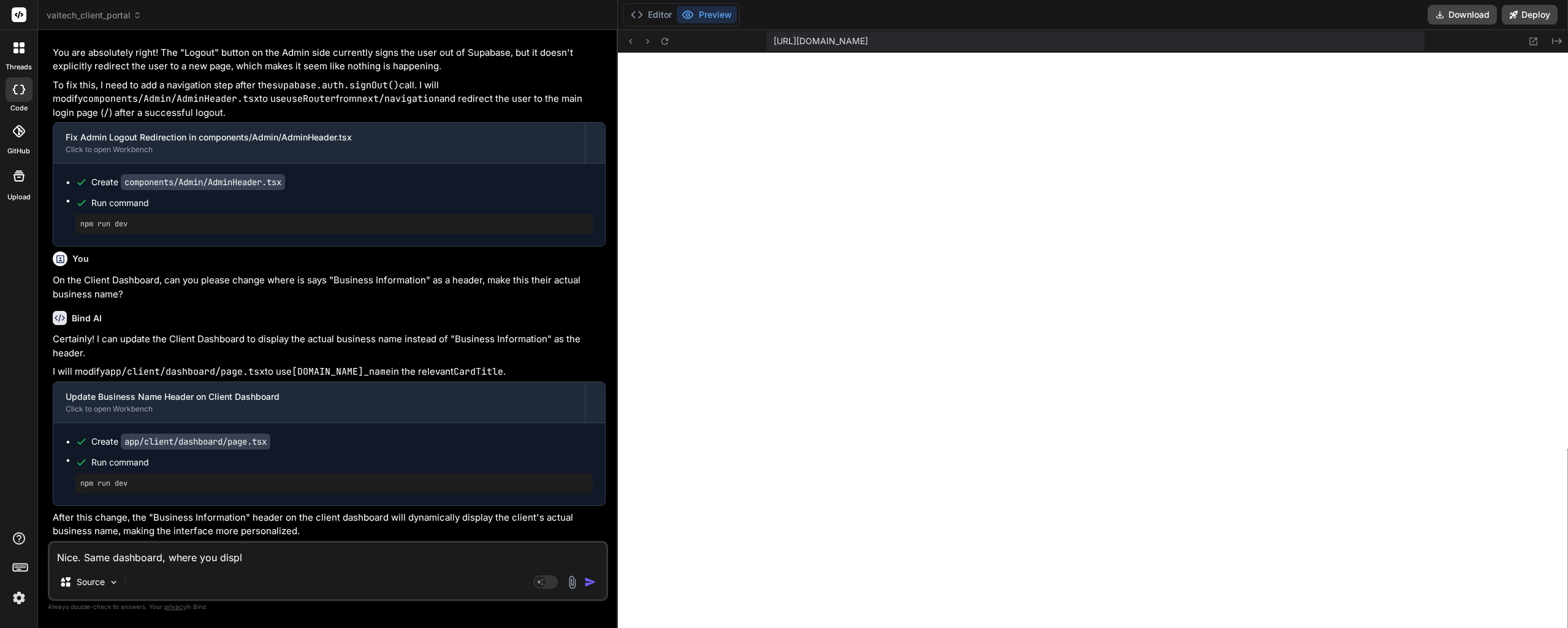
type textarea "x"
type textarea "Nice. Same dashboard, where you display"
type textarea "x"
type textarea "Nice. Same dashboard, where you display"
type textarea "x"
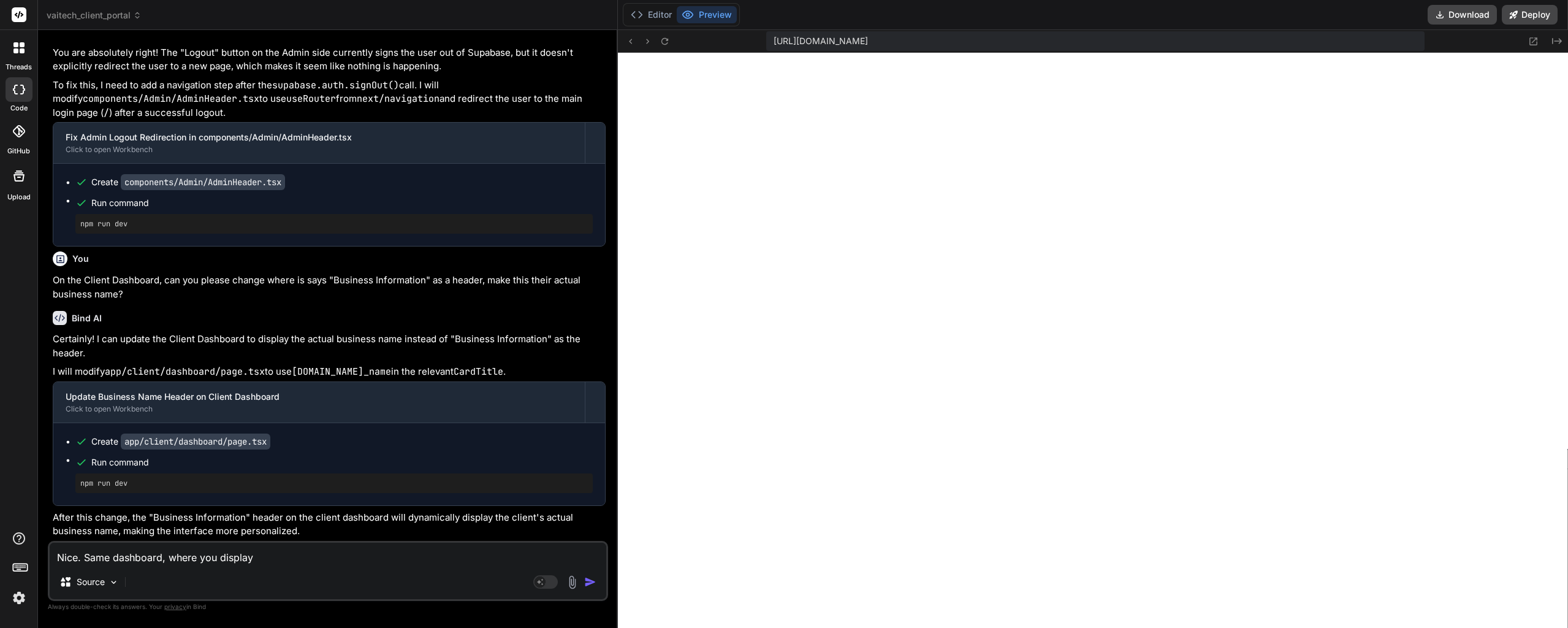
type textarea "Nice. Same dashboard, where you display a"
type textarea "x"
type textarea "Nice. Same dashboard, where you display a"
type textarea "x"
type textarea "Nice. Same dashboard, where you display a s"
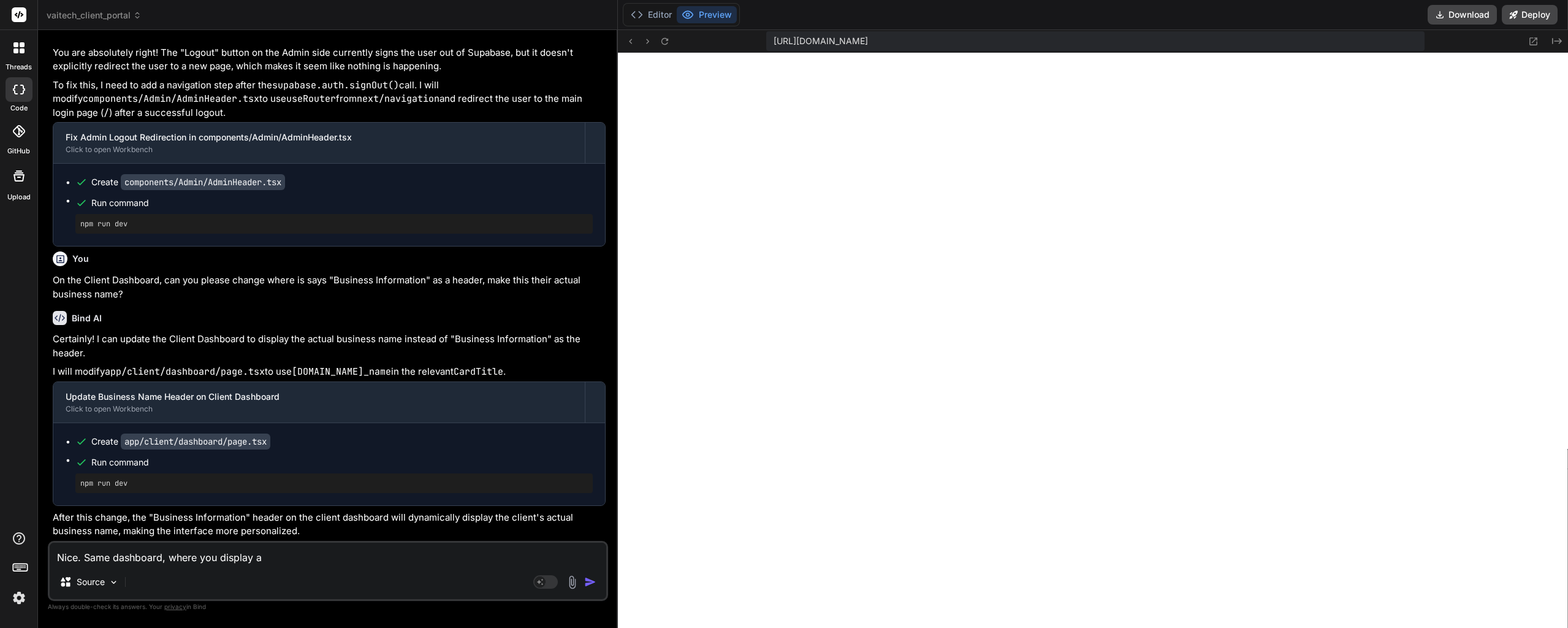
type textarea "x"
type textarea "Nice. Same dashboard, where you display a sm"
type textarea "x"
type textarea "Nice. Same dashboard, where you display a sma"
type textarea "x"
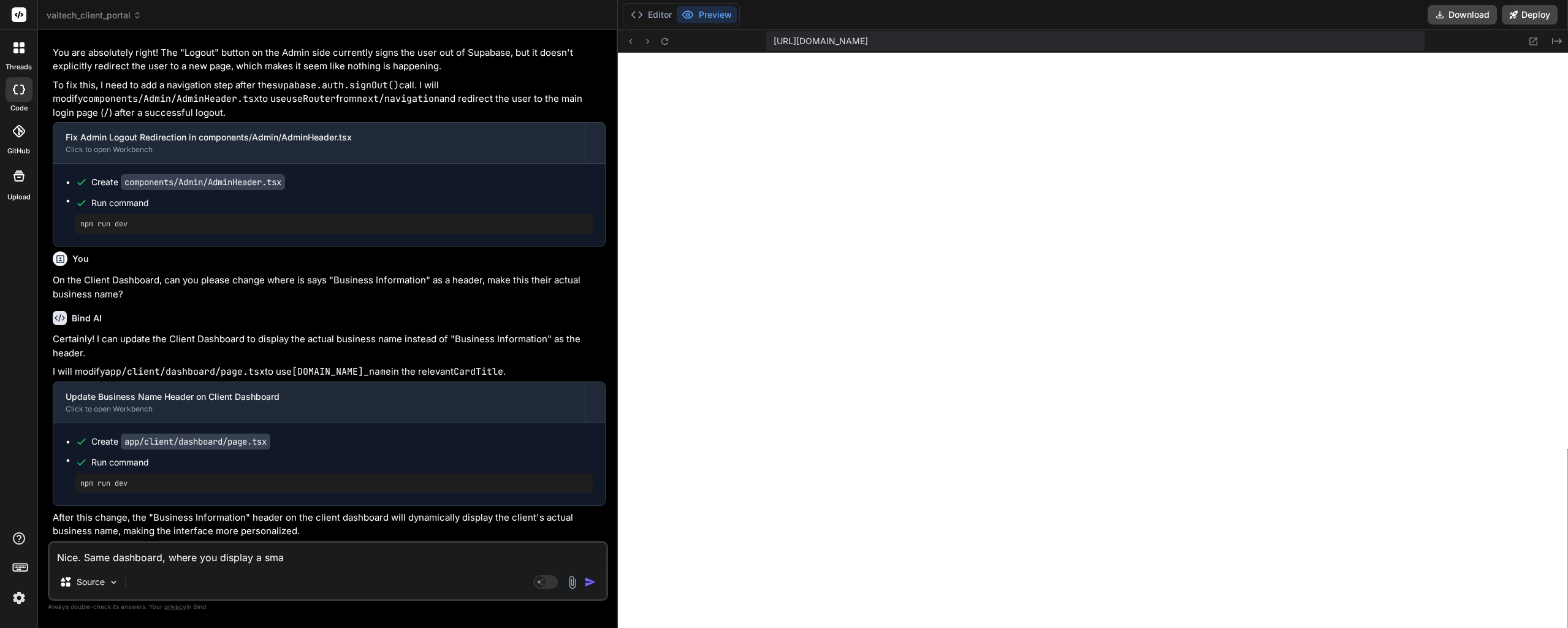
type textarea "Nice. Same dashboard, where you display a smal"
type textarea "x"
type textarea "Nice. Same dashboard, where you display a small"
type textarea "x"
type textarea "Nice. Same dashboard, where you display a smalle"
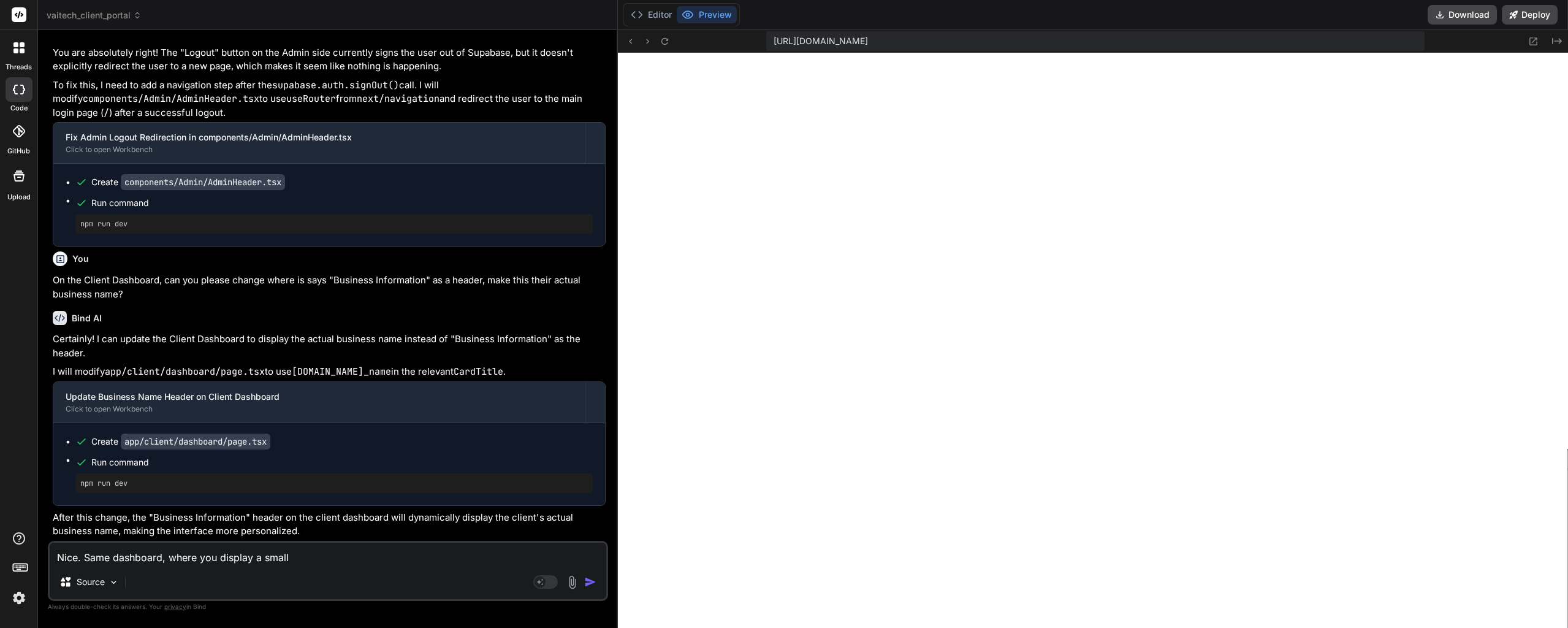
type textarea "x"
type textarea "Nice. Same dashboard, where you display a smaller"
type textarea "x"
type textarea "Nice. Same dashboard, where you display a smaller"
type textarea "x"
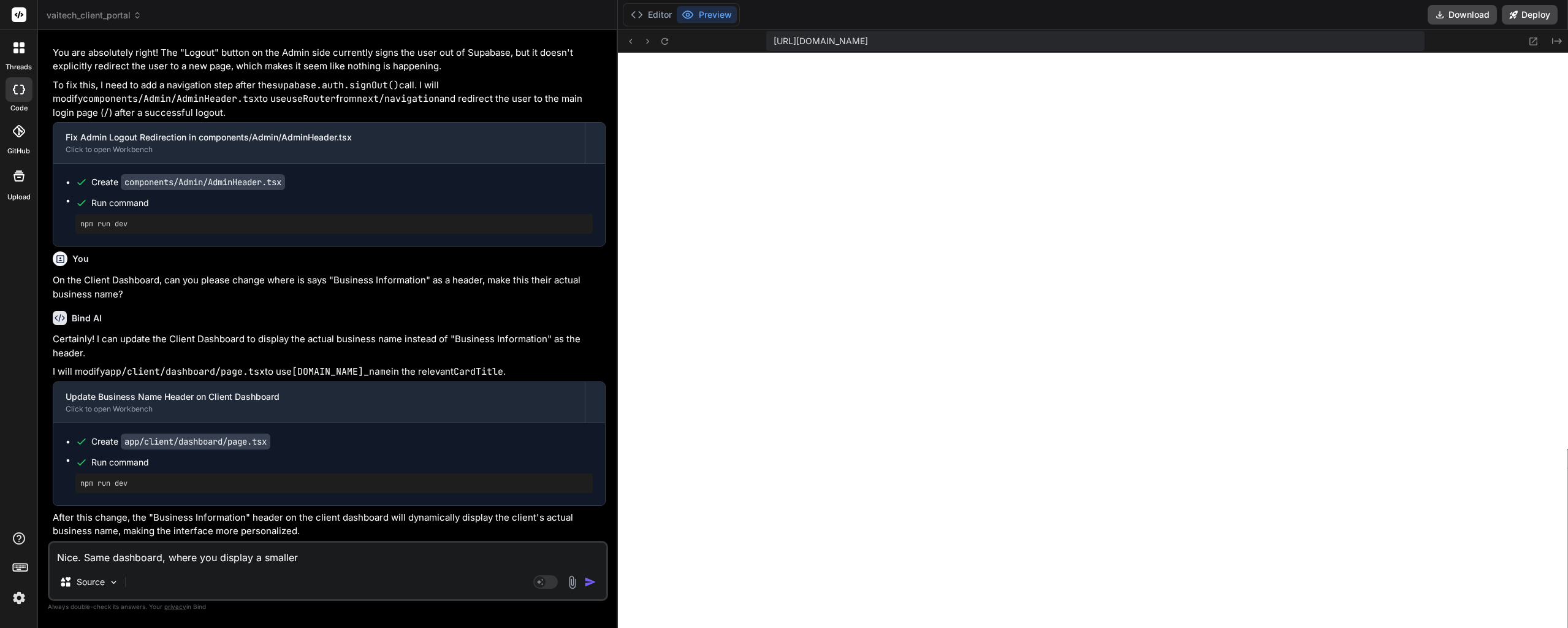
type textarea "Nice. Same dashboard, where you display a smaller h"
type textarea "x"
type textarea "Nice. Same dashboard, where you display a smaller he"
type textarea "x"
type textarea "Nice. Same dashboard, where you display a smaller hea"
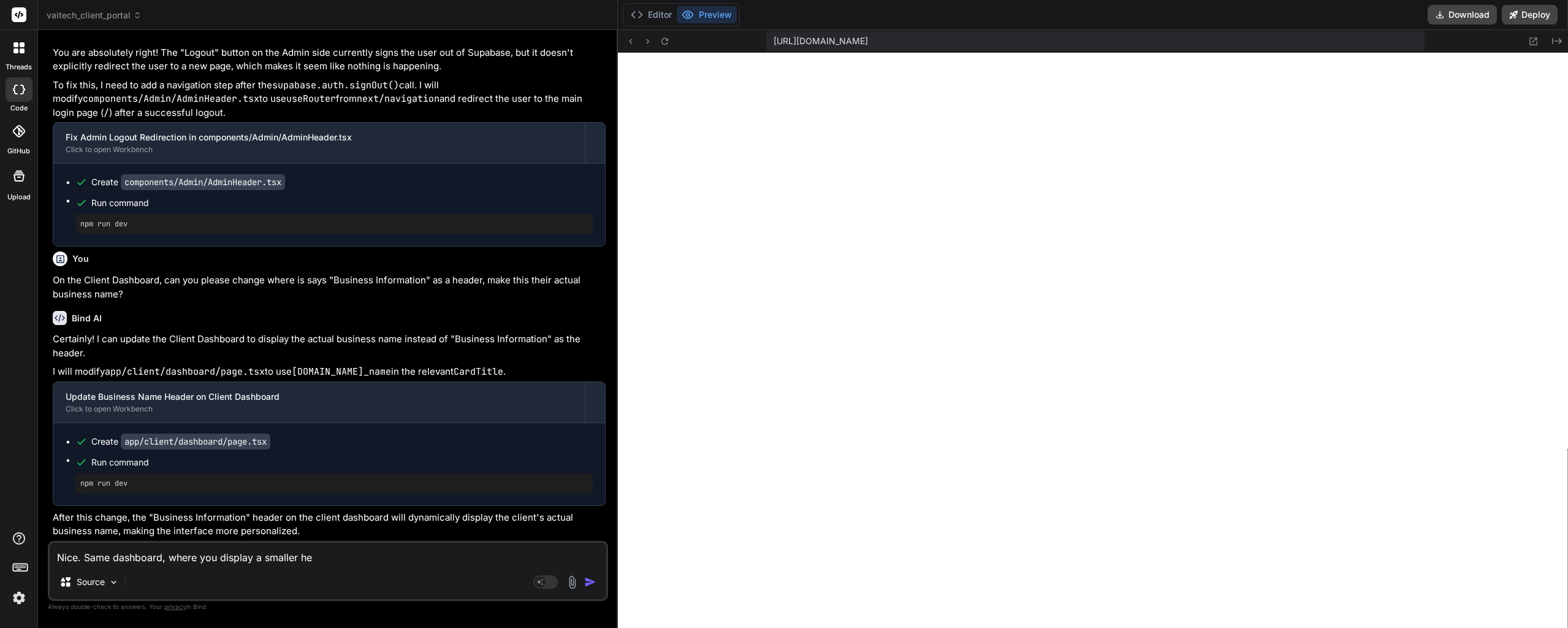
type textarea "x"
type textarea "Nice. Same dashboard, where you display a smaller head"
type textarea "x"
type textarea "Nice. Same dashboard, where you display a smaller heade"
type textarea "x"
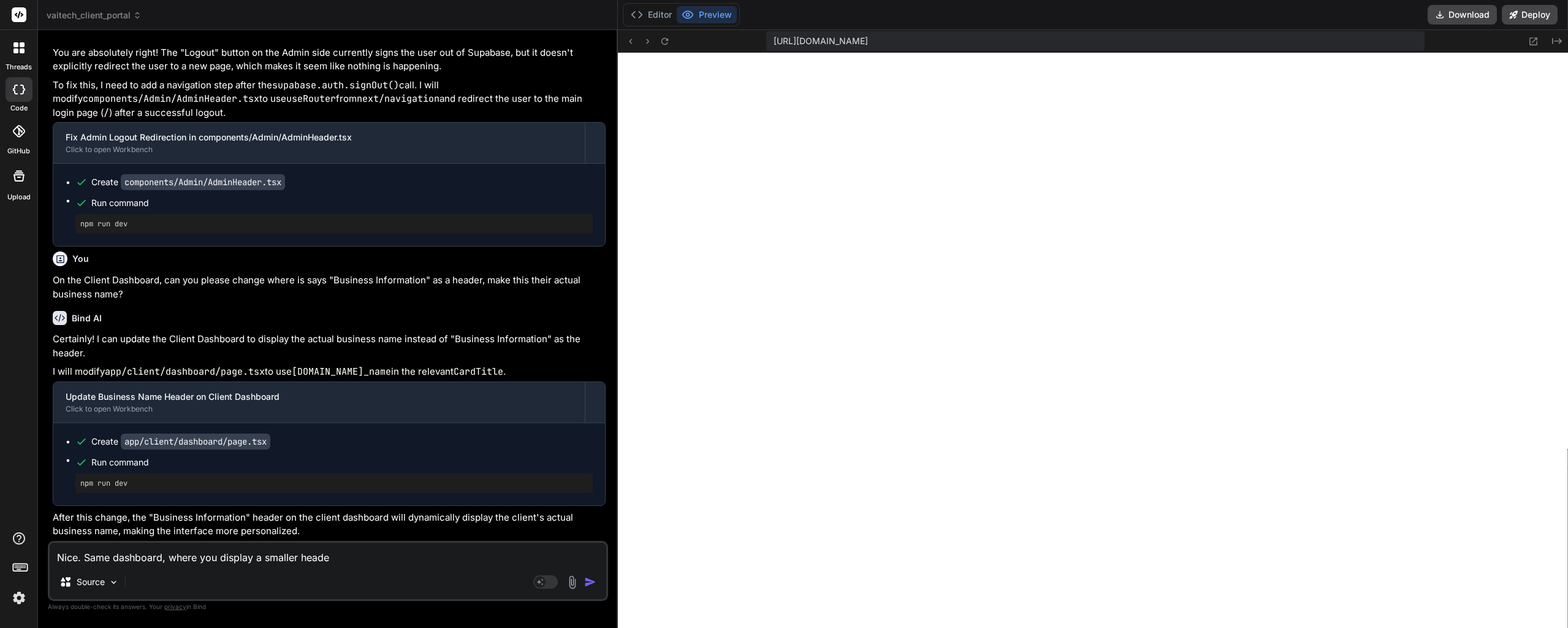
type textarea "Nice. Same dashboard, where you display a smaller header"
type textarea "x"
type textarea "Nice. Same dashboard, where you display a smaller headers"
type textarea "x"
type textarea "Nice. Same dashboard, where you display a smaller header"
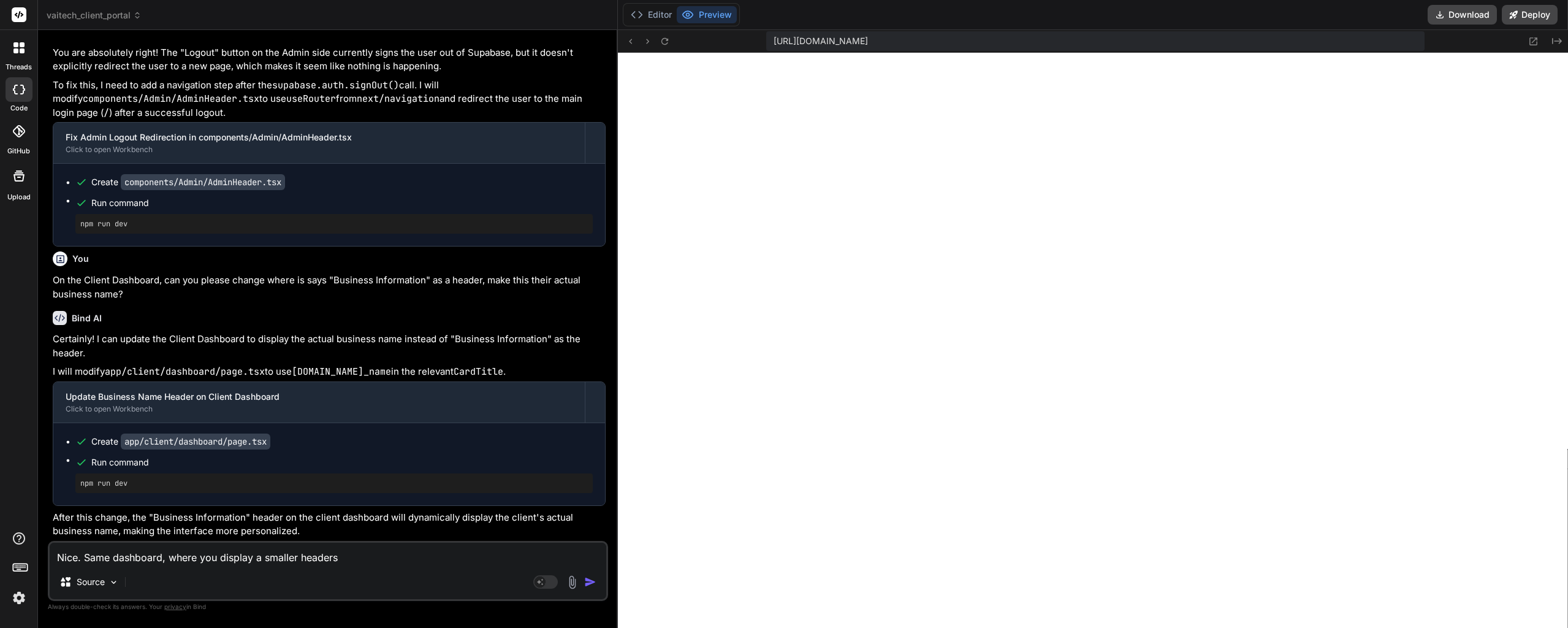
type textarea "x"
type textarea "Nice. Same dashboard, where you display a smaller header"
type textarea "x"
type textarea "Nice. Same dashboard, where you display a smaller header ""
type textarea "x"
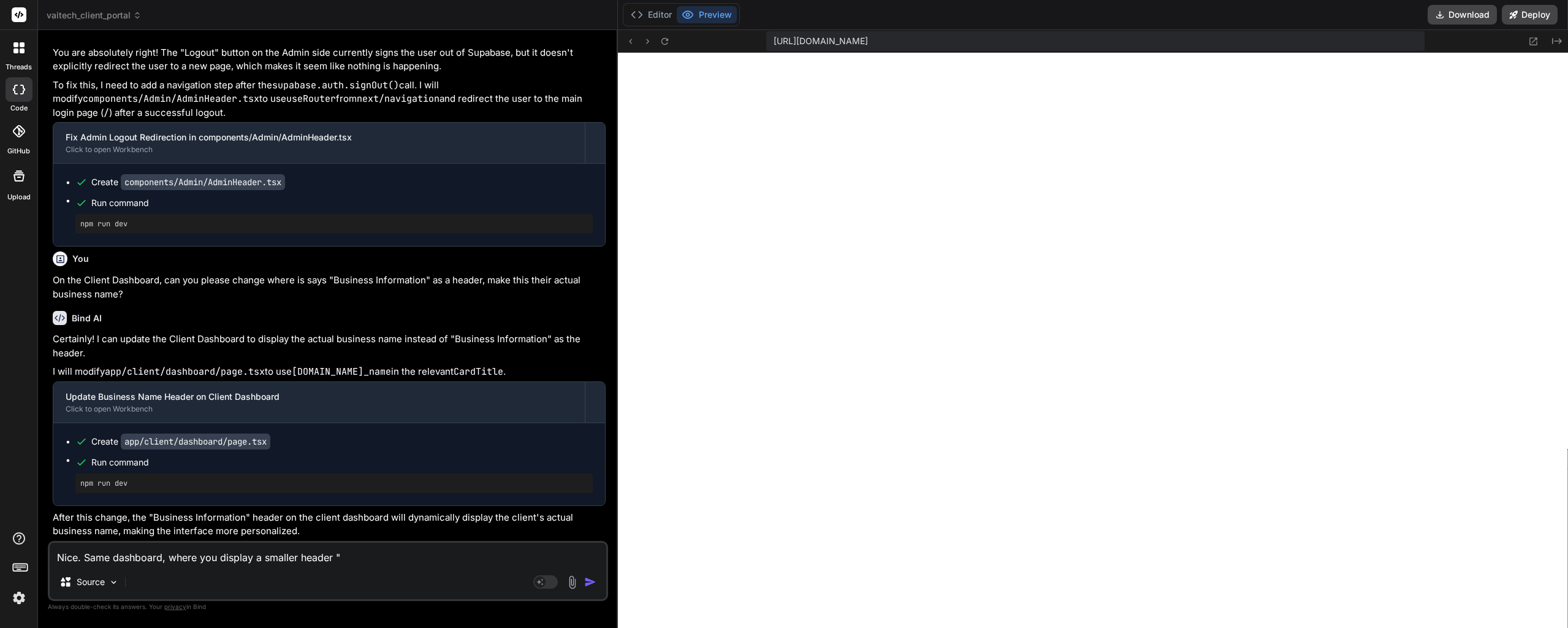
paste textarea "Business Name Coastal Timbercraft"
type textarea "Nice. Same dashboard, where you display a smaller header "Business Name Coastal…"
type textarea "x"
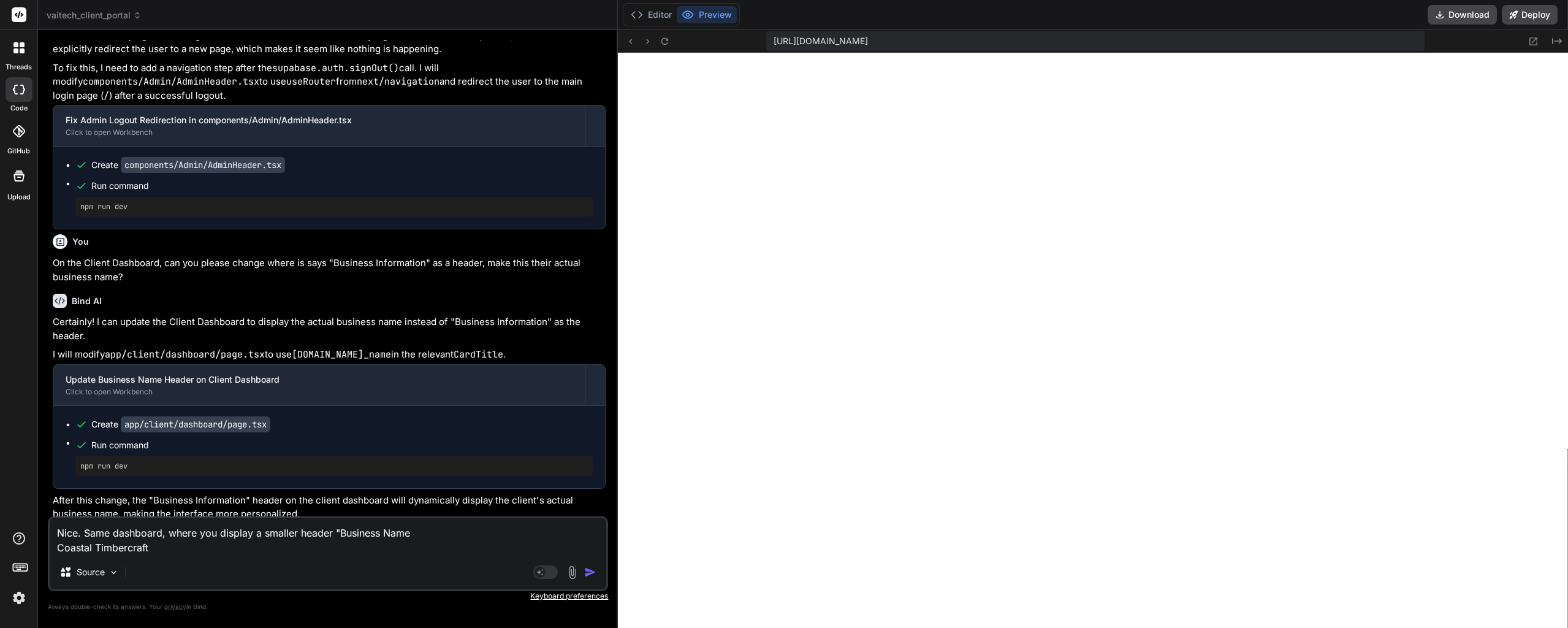
type textarea "Nice. Same dashboard, where you display a smaller header "Business Name Coastal…"
type textarea "x"
type textarea "Nice. Same dashboard, where you display a smaller header "Business Name ""
type textarea "x"
type textarea "Nice. Same dashboard, where you display a smaller header "Business Name""
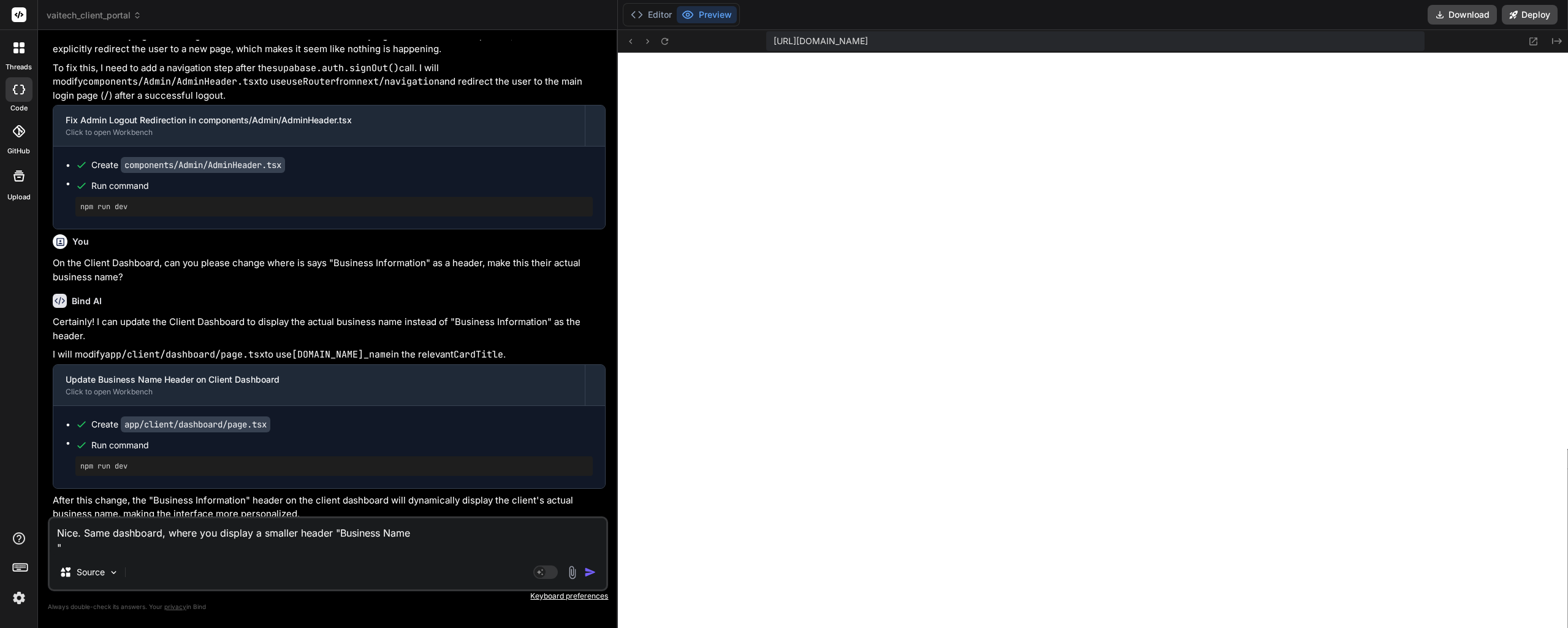
type textarea "x"
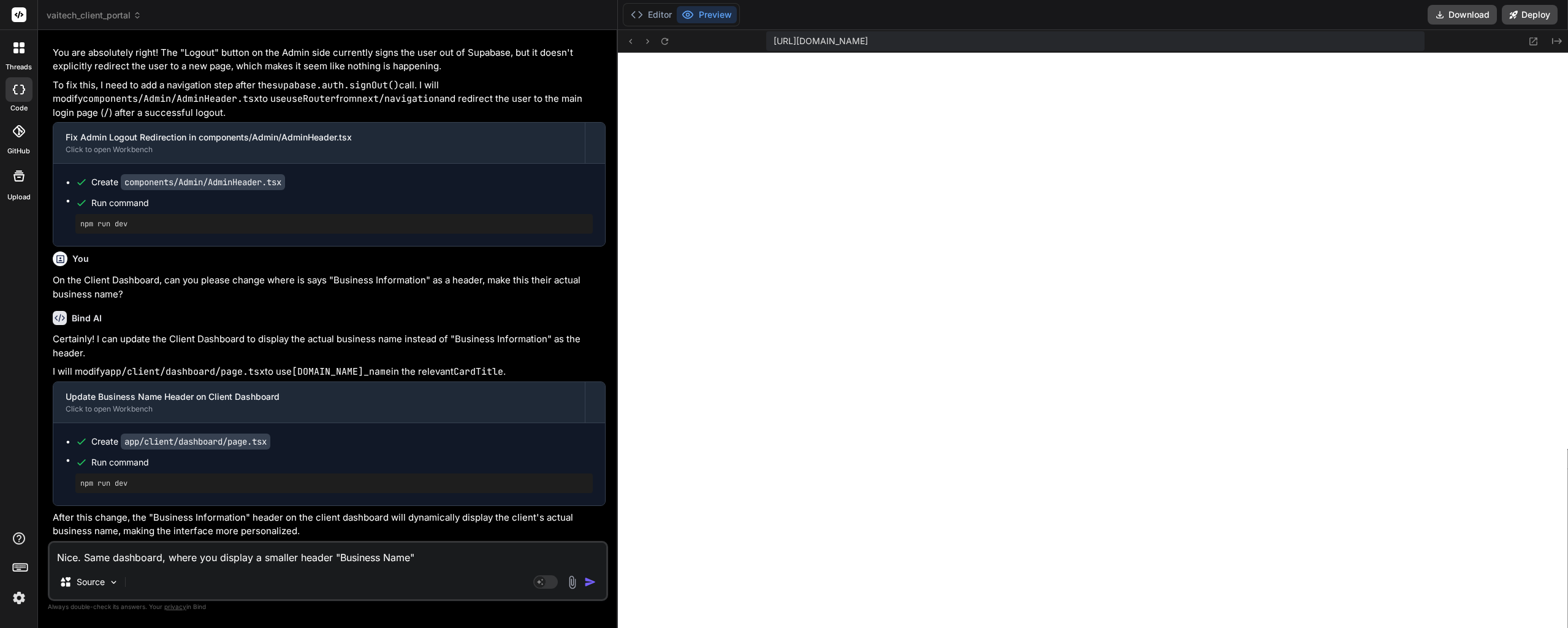
type textarea "Nice. Same dashboard, where you display a smaller header "Business Name ""
type textarea "x"
type textarea "Nice. Same dashboard, where you display a smaller header "Business Name ""
type textarea "x"
type textarea "Nice. Same dashboard, where you display a smaller header "Business Name " a"
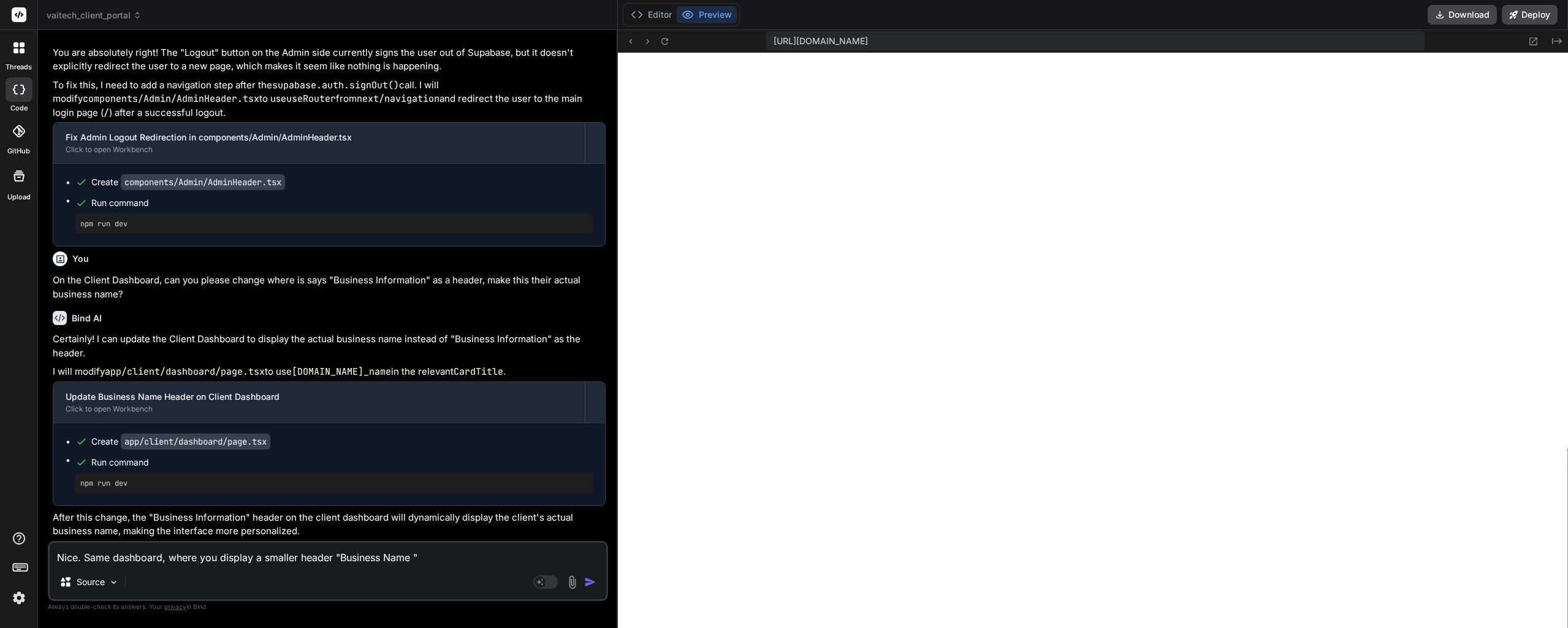
type textarea "x"
type textarea "Nice. Same dashboard, where you display a smaller header "Business Name " an"
type textarea "x"
type textarea "Nice. Same dashboard, where you display a smaller header "Business Name " and"
type textarea "x"
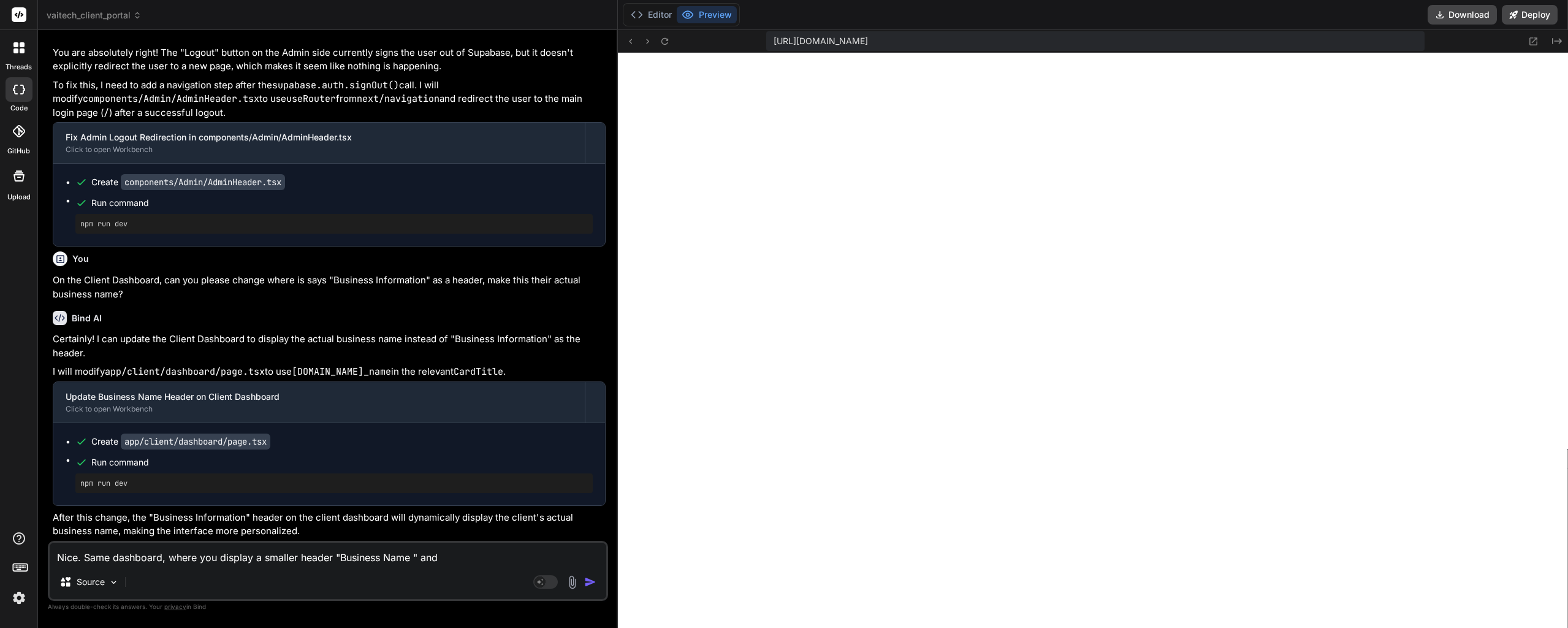
type textarea "Nice. Same dashboard, where you display a smaller header "Business Name " and"
type textarea "x"
type textarea "Nice. Same dashboard, where you display a smaller header "Business Name " and t"
type textarea "x"
type textarea "Nice. Same dashboard, where you display a smaller header "Business Name " and th"
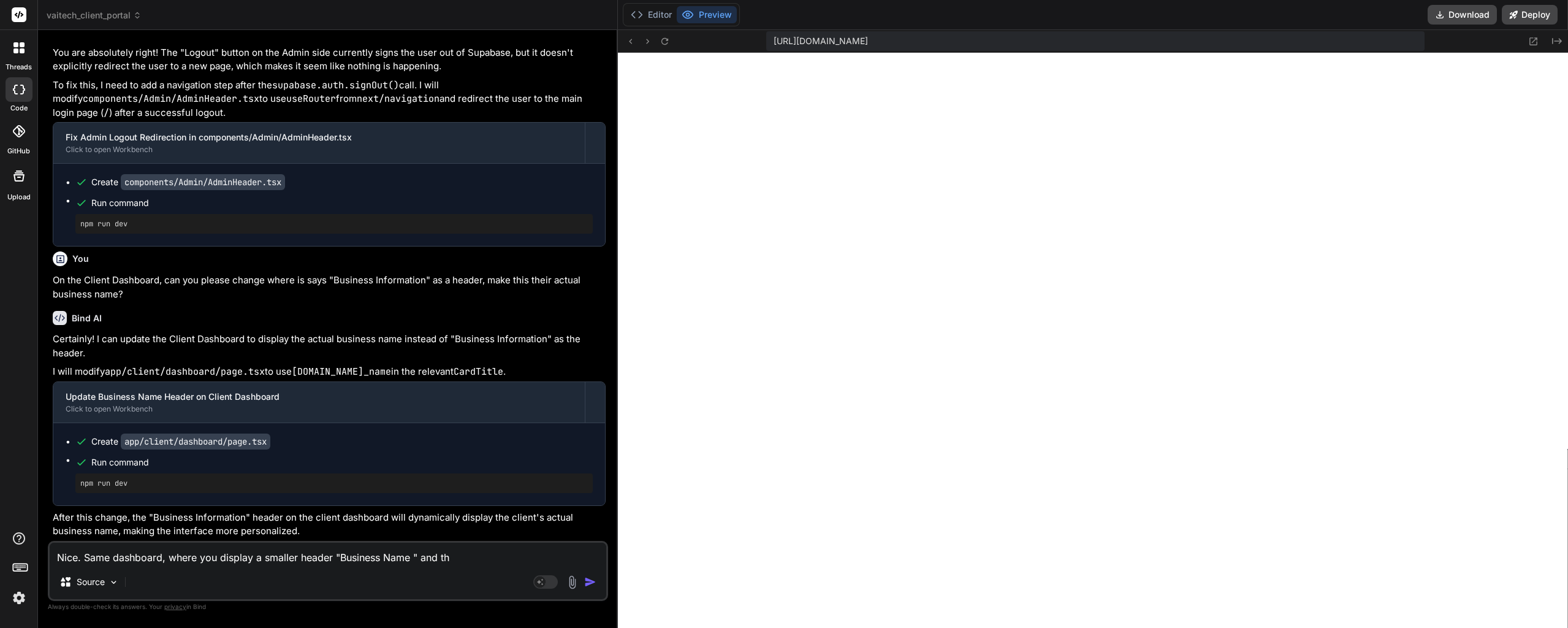
type textarea "x"
type textarea "Nice. Same dashboard, where you display a smaller header "Business Name " and t…"
type textarea "x"
type textarea "Nice. Same dashboard, where you display a smaller header "Business Name " and t…"
type textarea "x"
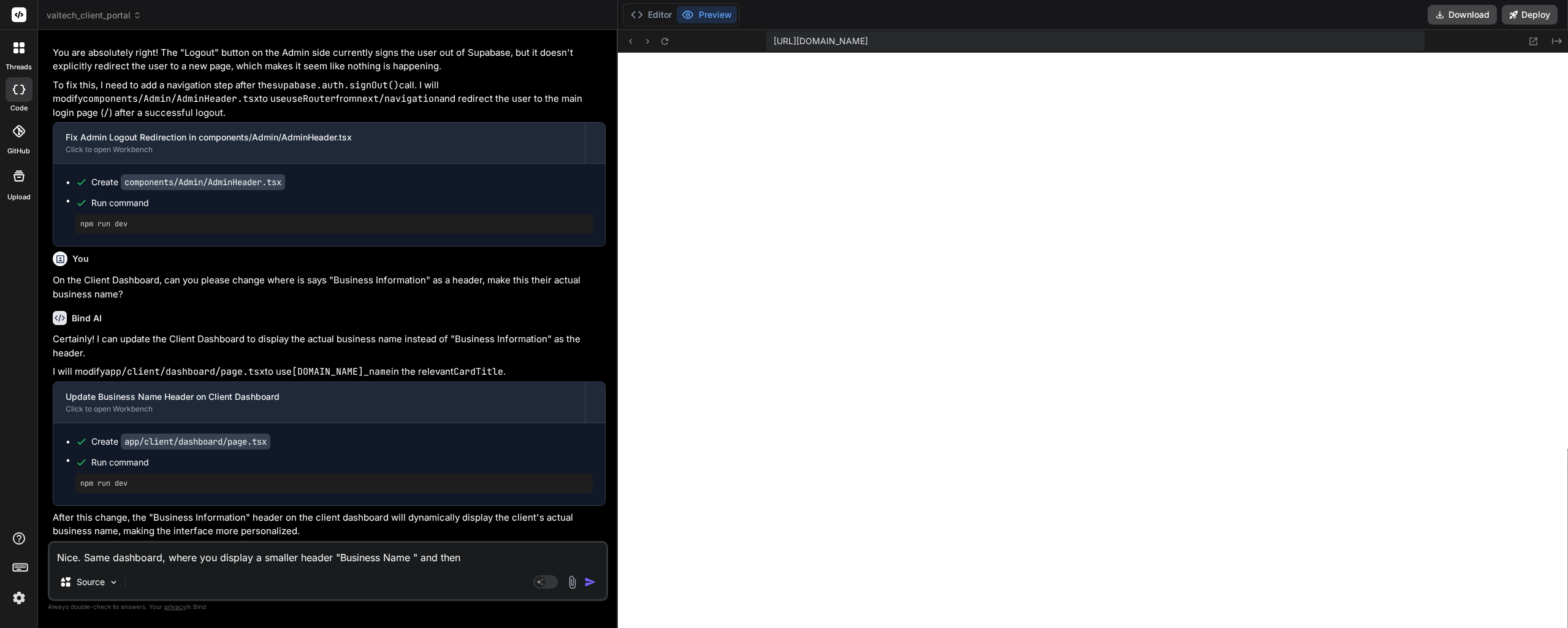
type textarea "Nice. Same dashboard, where you display a smaller header "Business Name " and t…"
type textarea "x"
type textarea "Nice. Same dashboard, where you display a smaller header "Business Name " and t…"
type textarea "x"
type textarea "Nice. Same dashboard, where you display a smaller header "Business Name " and t…"
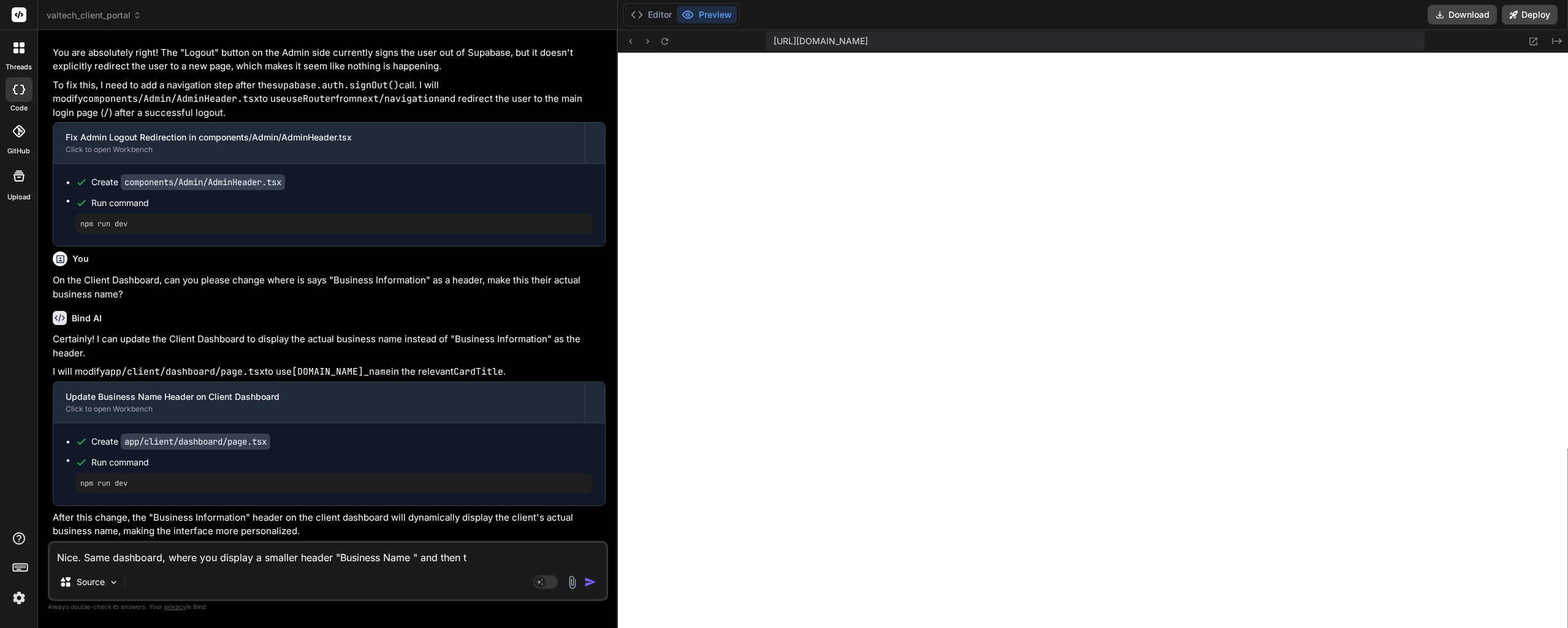
type textarea "x"
type textarea "Nice. Same dashboard, where you display a smaller header "Business Name " and t…"
type textarea "x"
type textarea "Nice. Same dashboard, where you display a smaller header "Business Name " and t…"
type textarea "x"
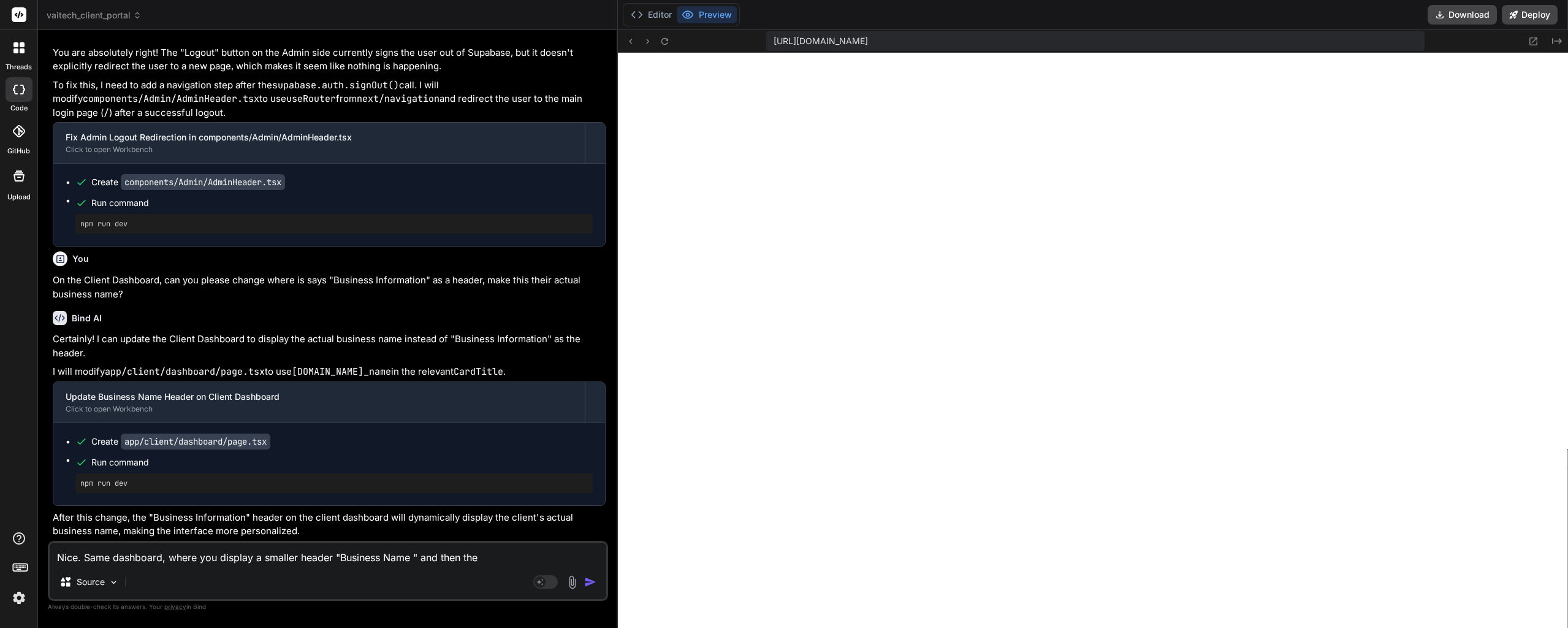
type textarea "Nice. Same dashboard, where you display a smaller header "Business Name " and t…"
type textarea "x"
type textarea "Nice. Same dashboard, where you display a smaller header "Business Name " and t…"
type textarea "x"
type textarea "Nice. Same dashboard, where you display a smaller header "Business Name " and t…"
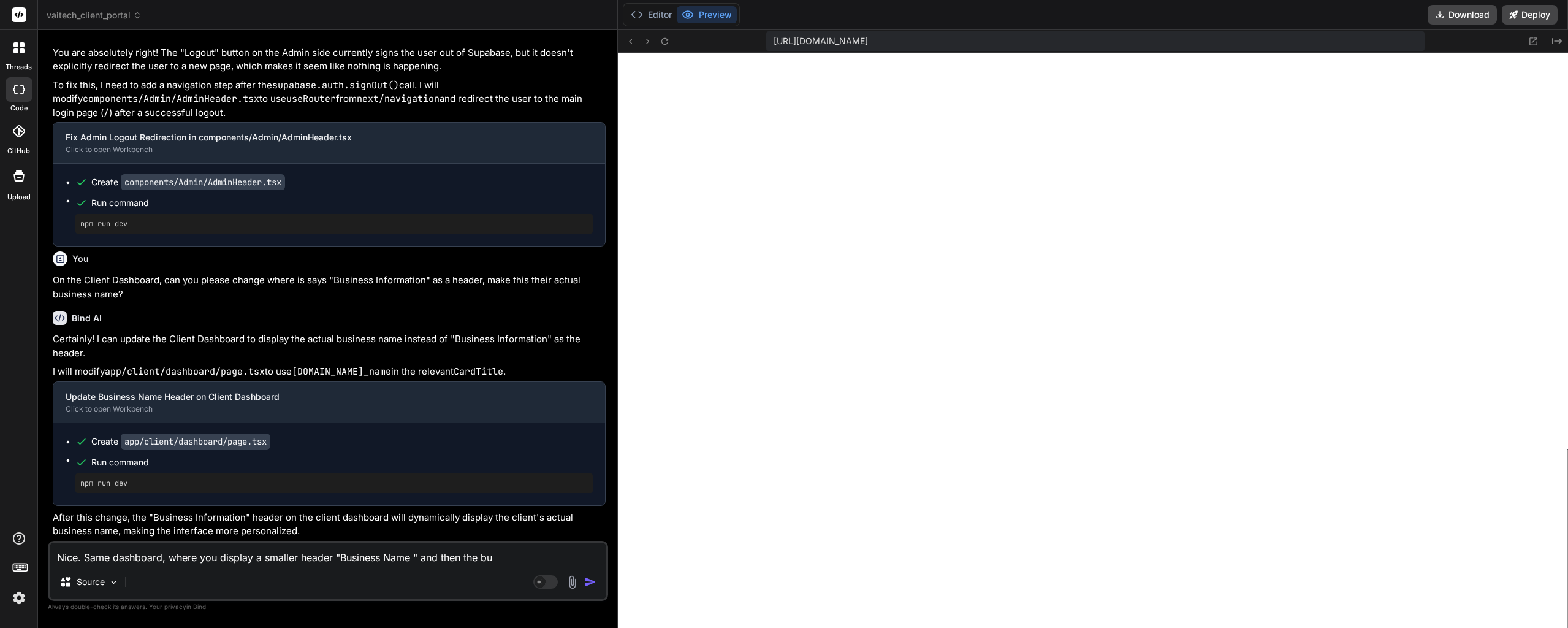
type textarea "x"
type textarea "Nice. Same dashboard, where you display a smaller header "Business Name " and t…"
type textarea "x"
type textarea "Nice. Same dashboard, where you display a smaller header "Business Name " and t…"
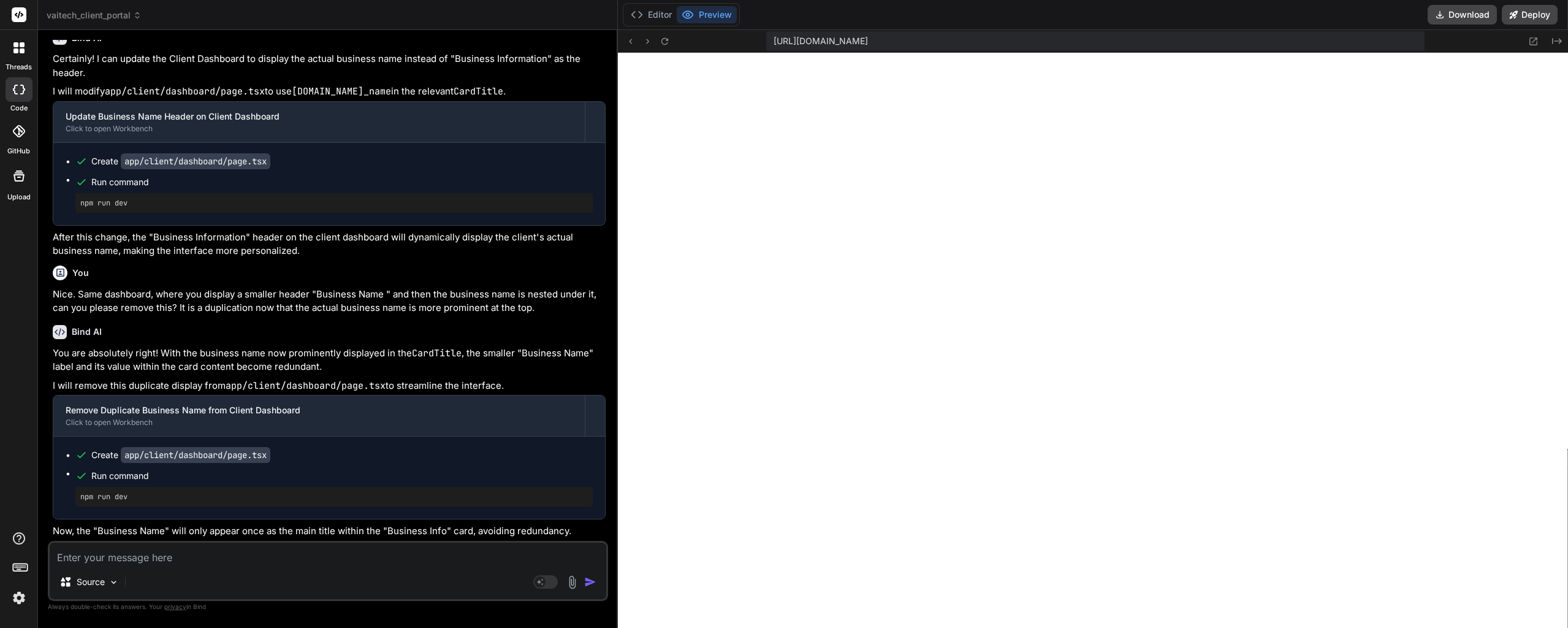
scroll to position [5836, 0]
click at [661, 22] on button "Editor" at bounding box center [651, 14] width 51 height 17
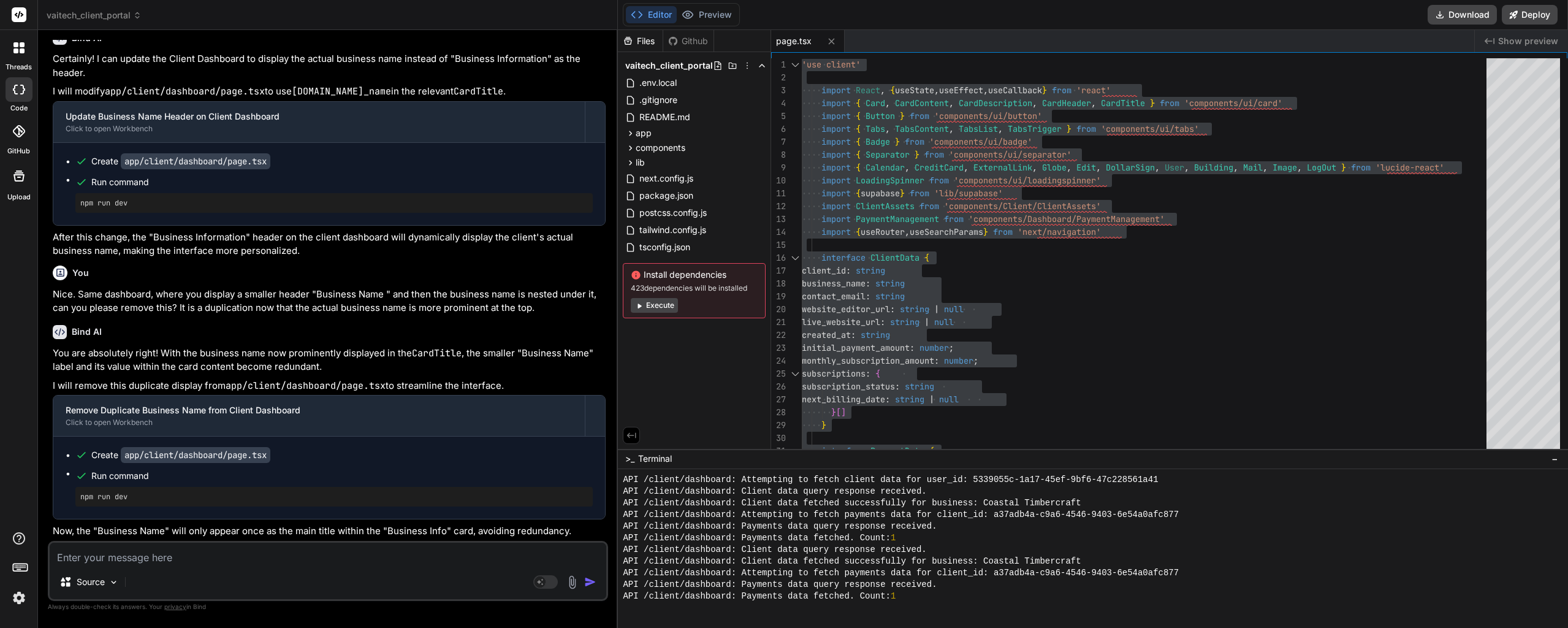
click at [188, 551] on textarea at bounding box center [327, 553] width 556 height 22
paste textarea "Client Since"
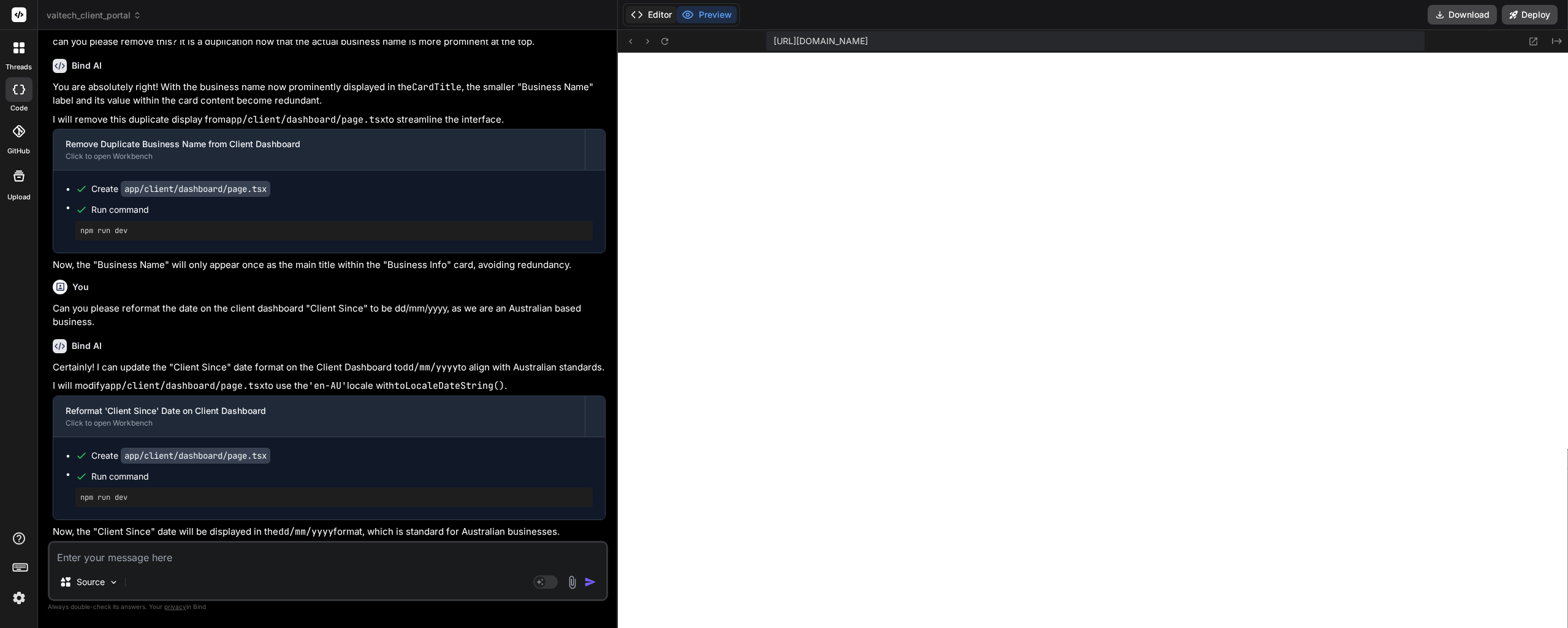
scroll to position [9120, 0]
click at [652, 14] on button "Editor" at bounding box center [651, 14] width 51 height 17
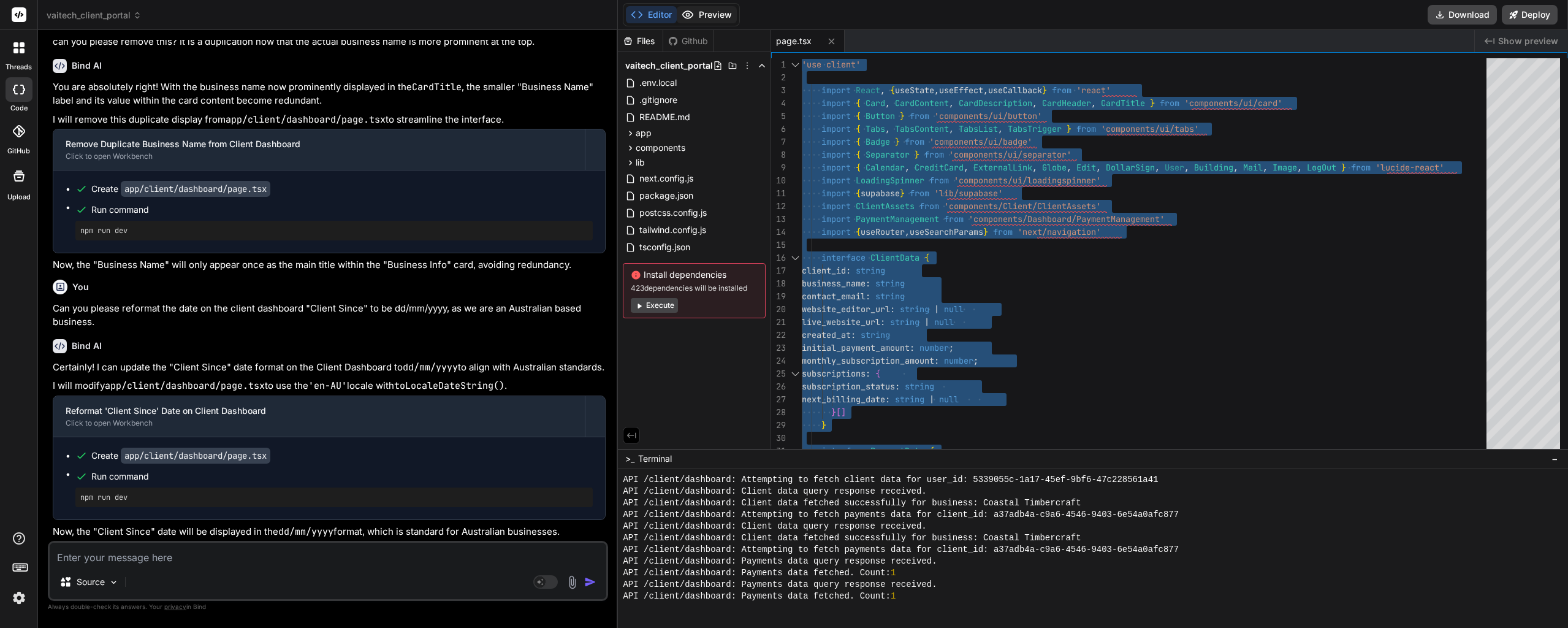
click at [708, 22] on button "Preview" at bounding box center [707, 14] width 60 height 17
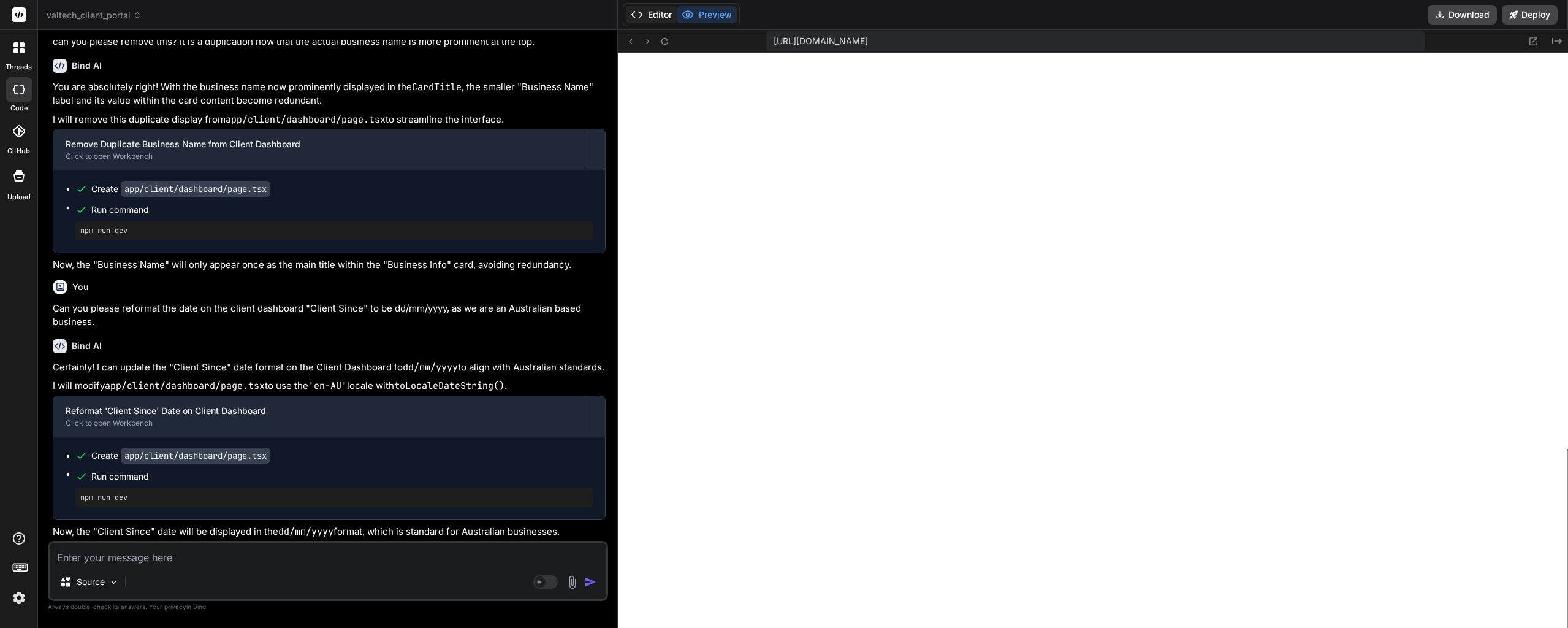
click at [644, 14] on button "Editor" at bounding box center [651, 14] width 51 height 17
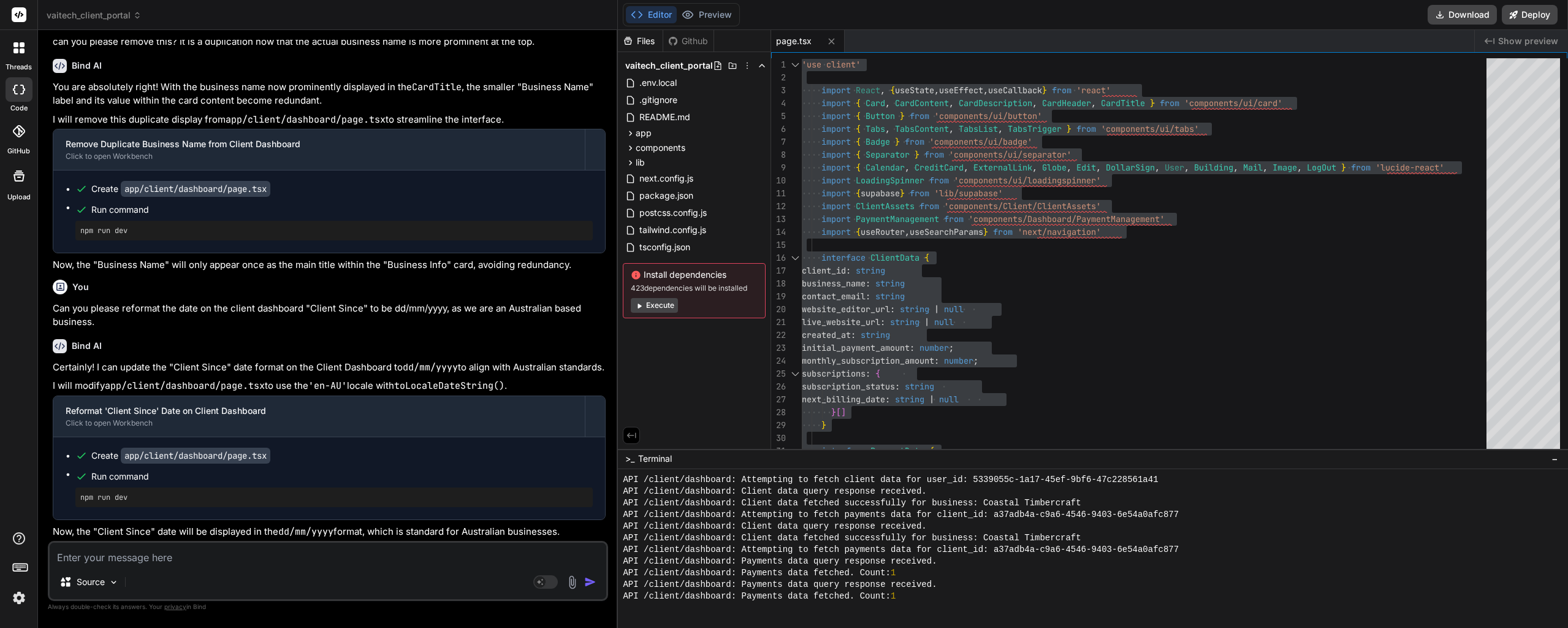
click at [195, 551] on textarea at bounding box center [327, 553] width 556 height 22
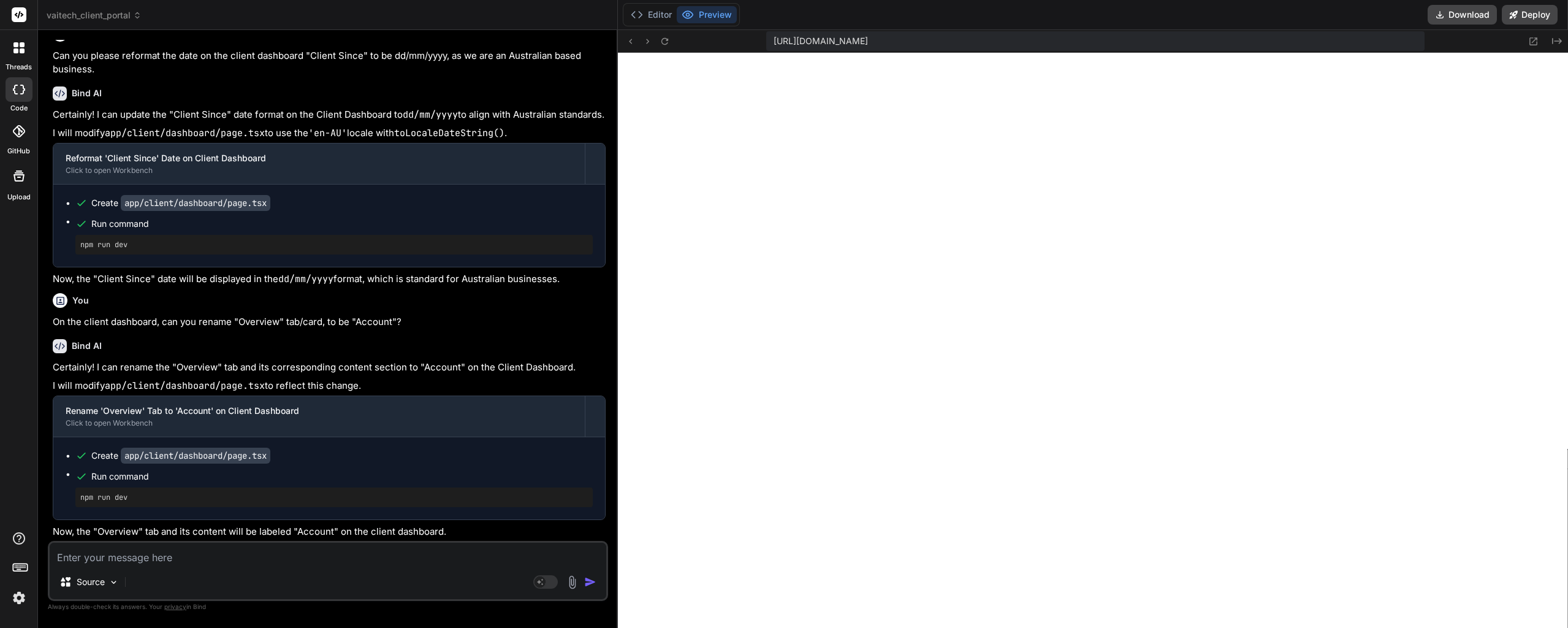
scroll to position [11648, 0]
click at [198, 561] on textarea at bounding box center [327, 553] width 556 height 22
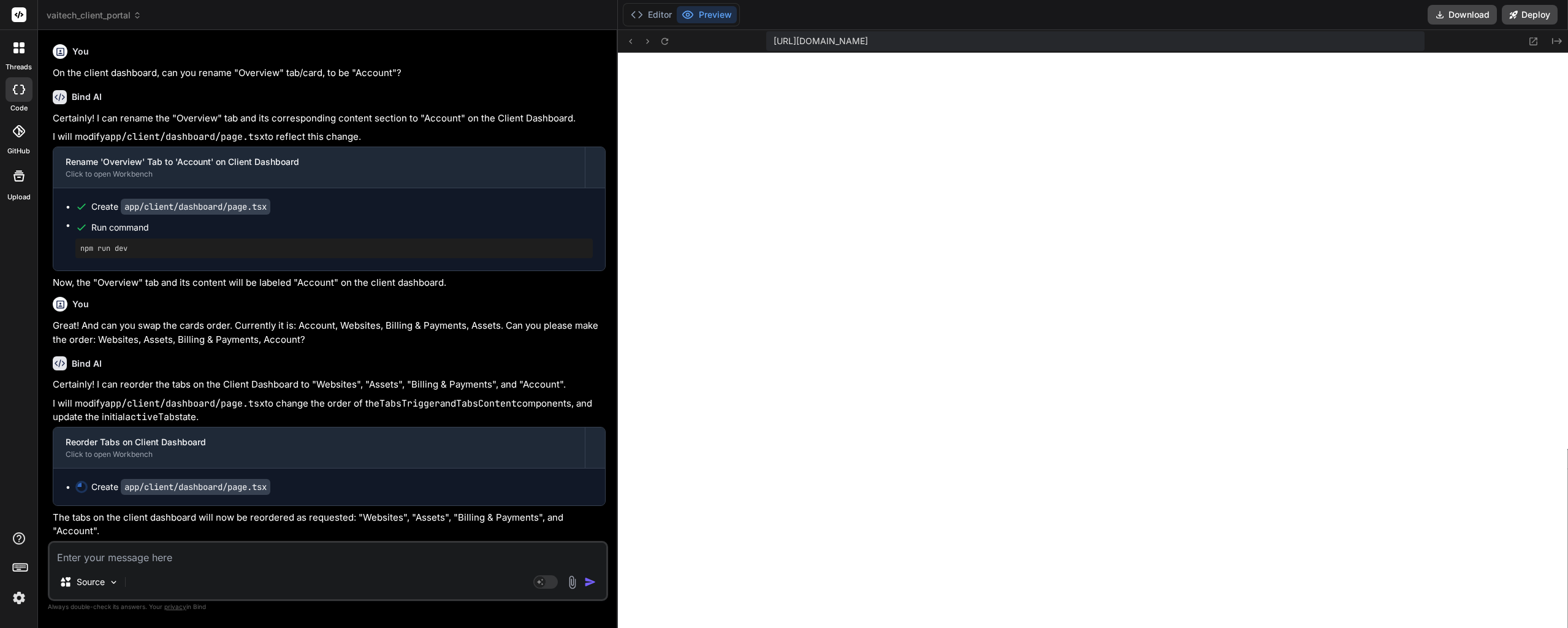
scroll to position [2712, 0]
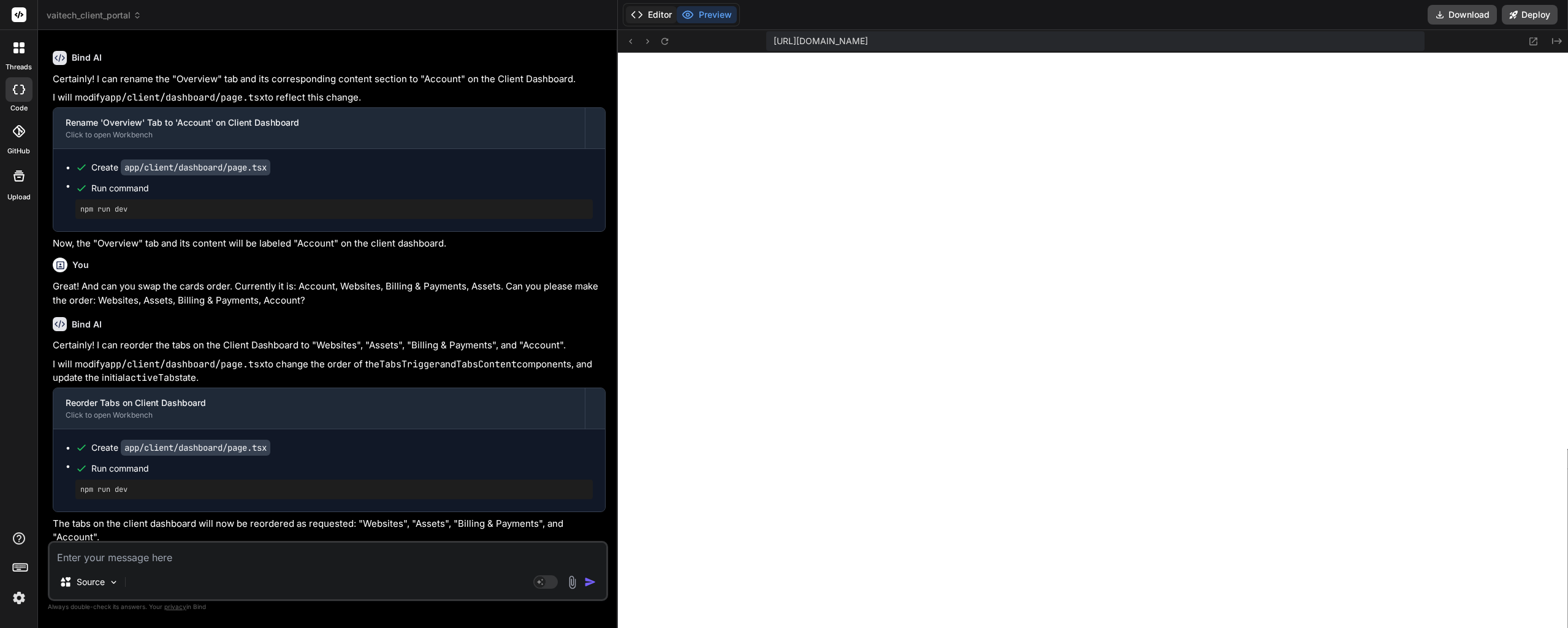
click at [662, 22] on button "Editor" at bounding box center [651, 14] width 51 height 17
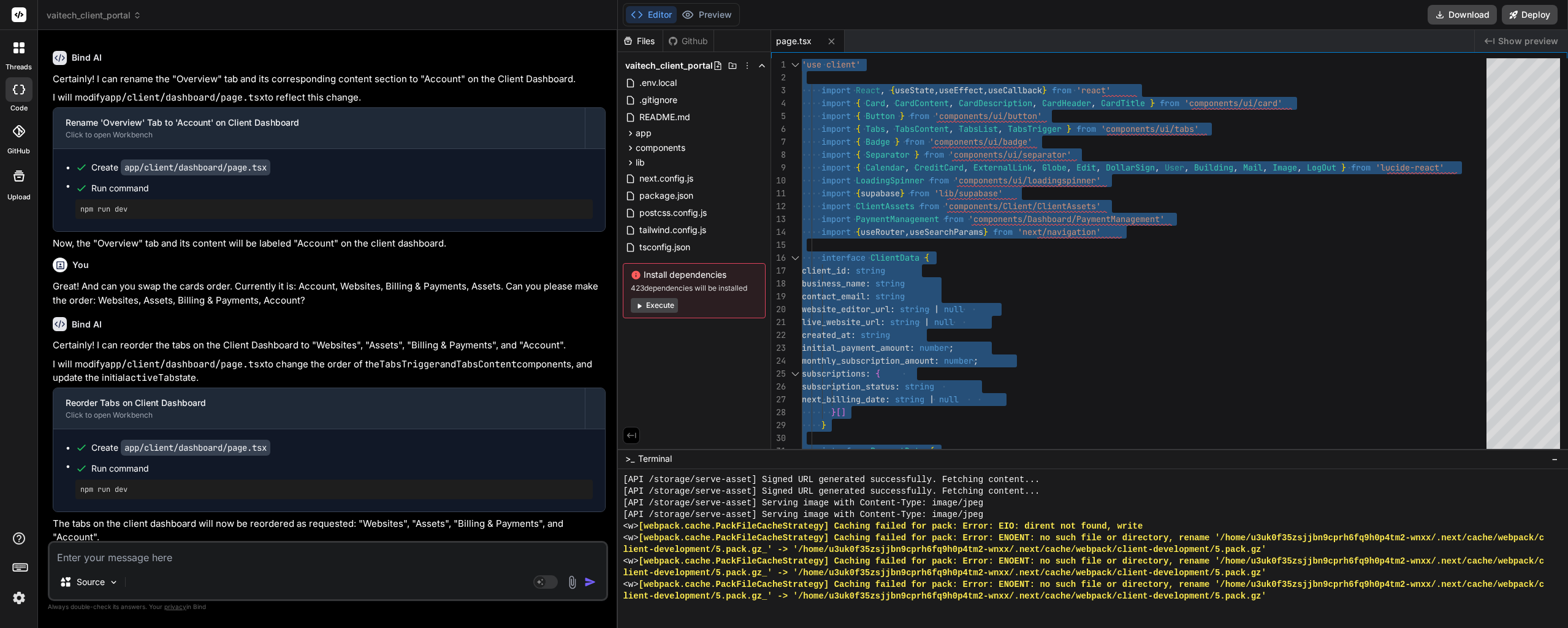
click at [164, 554] on textarea at bounding box center [327, 553] width 556 height 22
